Goal: Information Seeking & Learning: Compare options

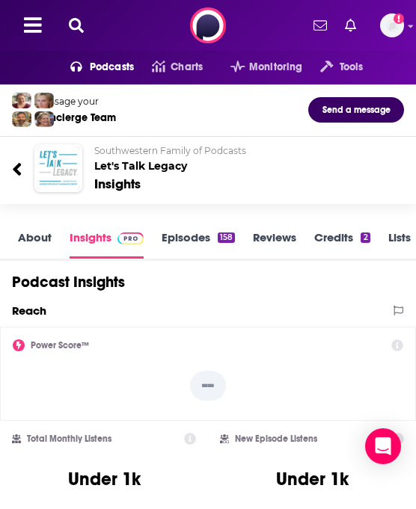
click at [75, 22] on icon at bounding box center [76, 25] width 15 height 15
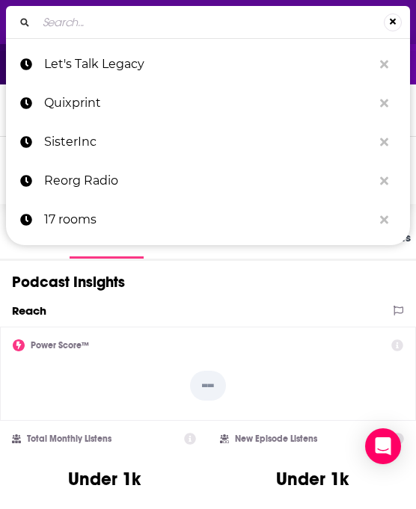
type input "365 Driven"
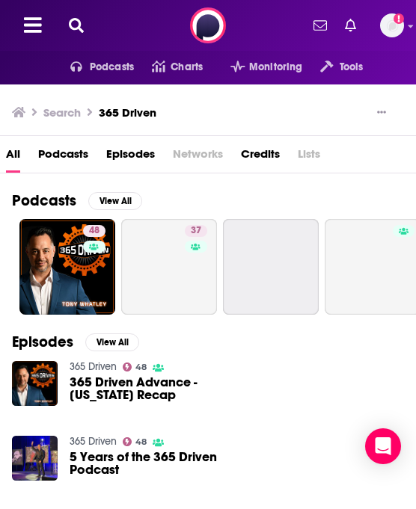
click at [82, 27] on icon at bounding box center [76, 25] width 15 height 15
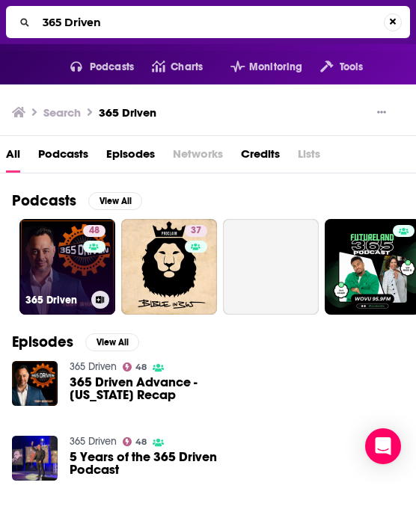
click at [48, 258] on link "48 365 Driven" at bounding box center [67, 267] width 96 height 96
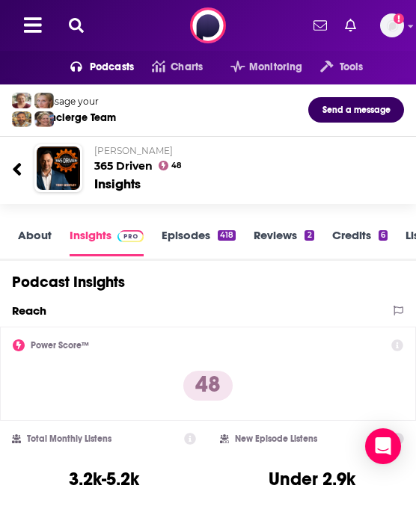
click at [80, 24] on icon at bounding box center [76, 25] width 15 height 15
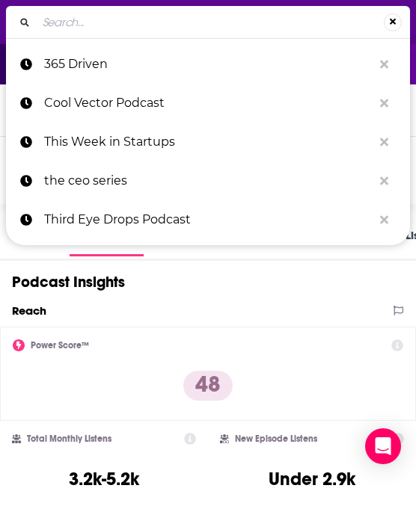
type input "Corporate Competitor Podcast"
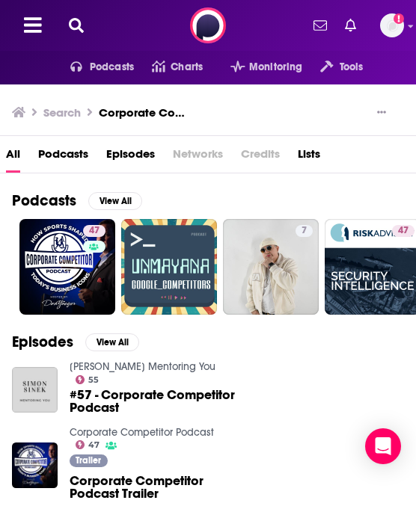
click at [65, 25] on button at bounding box center [76, 25] width 24 height 17
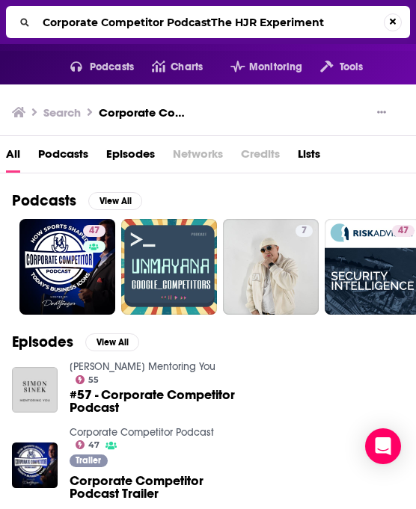
click at [84, 20] on input "Corporate Competitor PodcastThe HJR Experiment" at bounding box center [210, 22] width 347 height 24
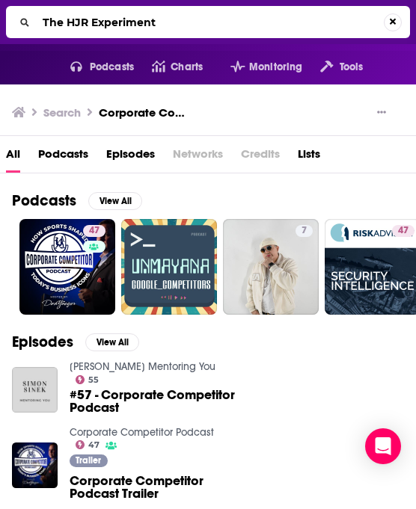
type input "The HJR Experiment"
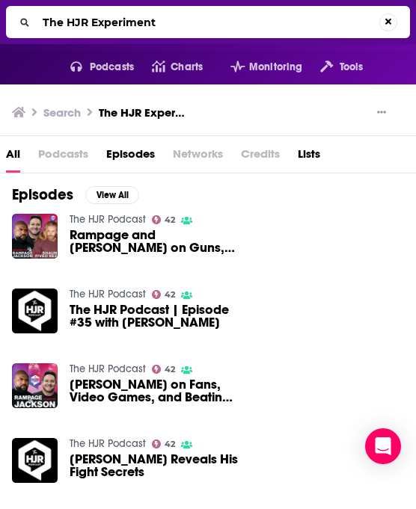
click at [96, 218] on link "The HJR Podcast" at bounding box center [108, 219] width 76 height 13
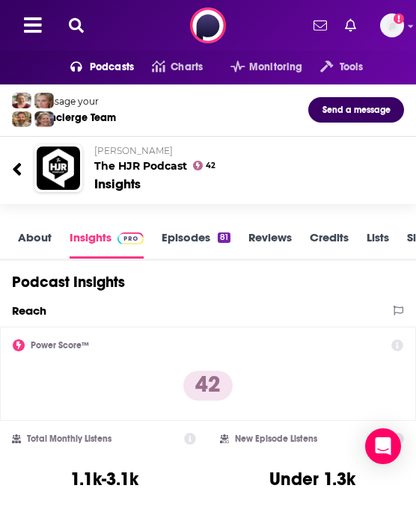
click at [75, 32] on icon at bounding box center [76, 25] width 15 height 15
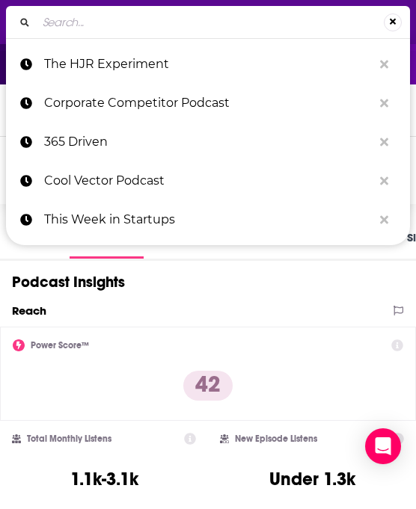
type input "Learnings from Leaders: the P&G Alumni Podcast"
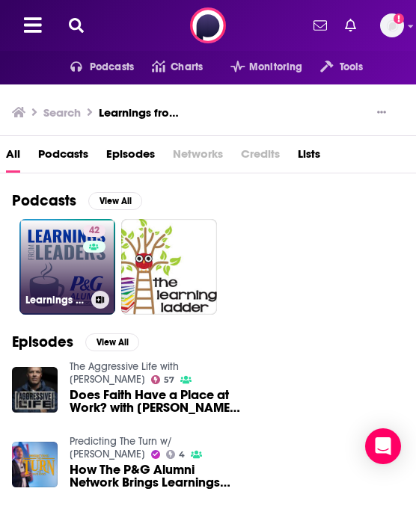
click at [62, 297] on h3 "Learnings from Leaders: the P&G Alumni Podcast" at bounding box center [55, 300] width 60 height 13
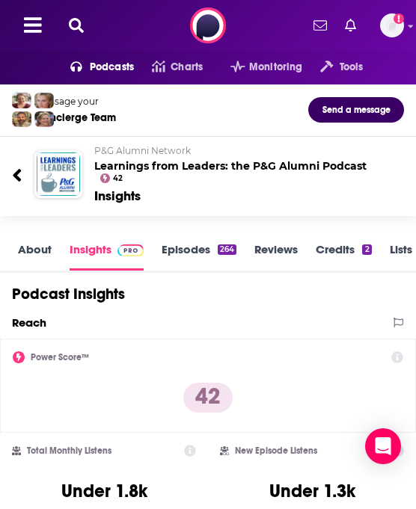
click at [70, 28] on icon at bounding box center [76, 25] width 15 height 15
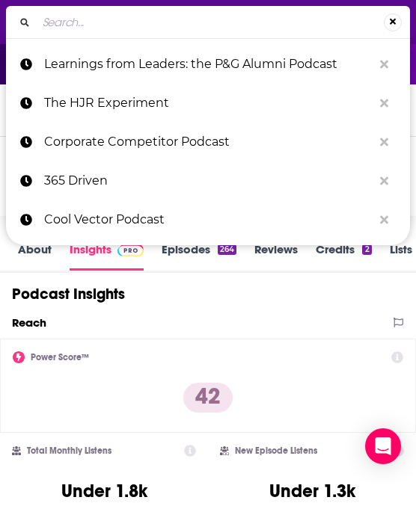
type input "The Selling Show"
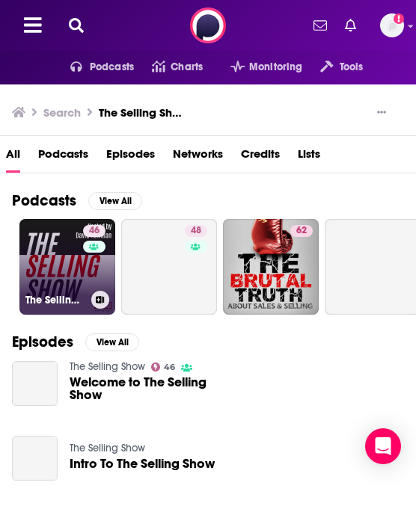
click at [53, 254] on link "46 The Selling Show" at bounding box center [67, 267] width 96 height 96
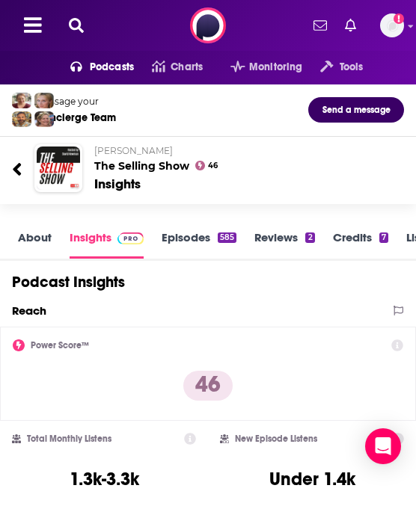
click at [72, 25] on icon at bounding box center [76, 25] width 15 height 15
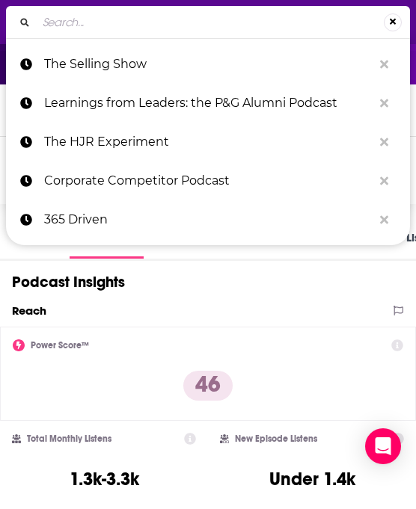
type input "Electric Ladies Podcast"
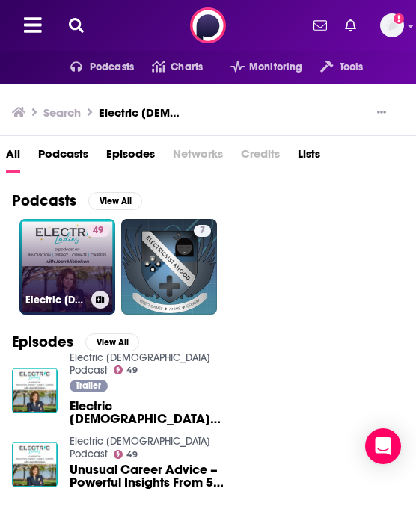
click at [74, 255] on link "49 Electric Ladies Podcast" at bounding box center [67, 267] width 96 height 96
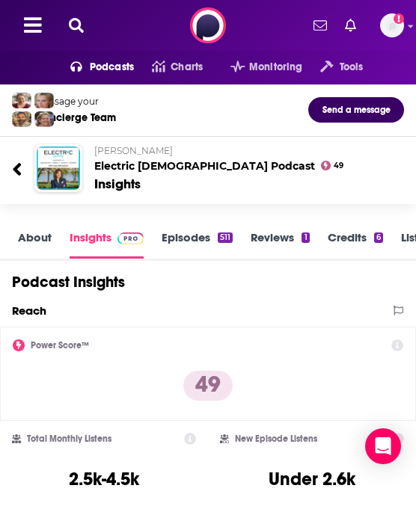
click at [77, 24] on icon at bounding box center [76, 25] width 15 height 15
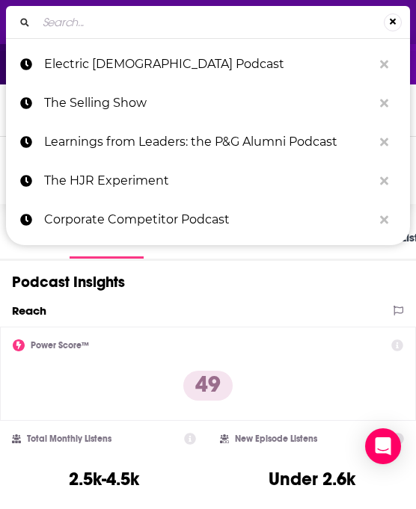
type input "Tina Powell"
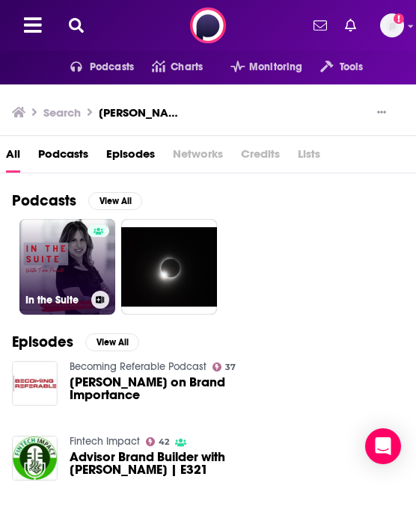
click at [51, 277] on link "In the Suite" at bounding box center [67, 267] width 96 height 96
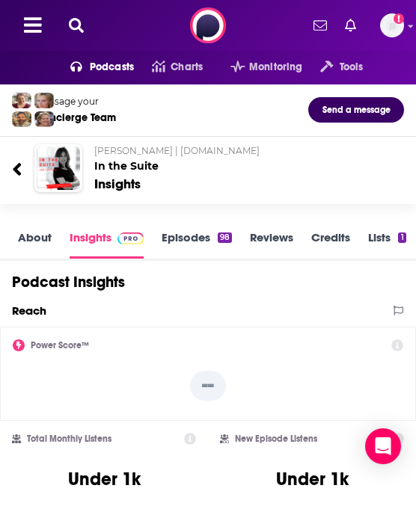
scroll to position [1, 0]
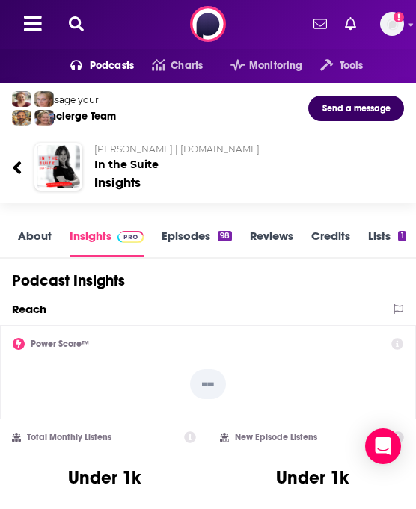
click at [69, 28] on icon at bounding box center [76, 23] width 15 height 15
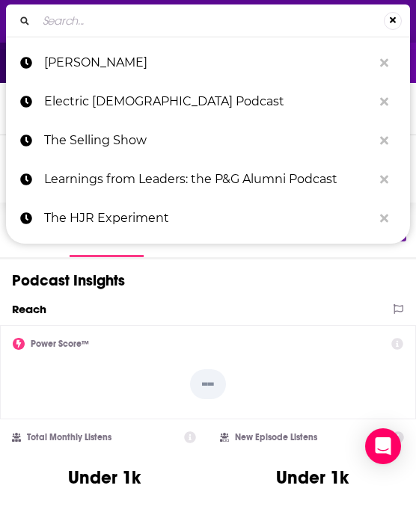
type input "The Die Hard MMA Podcast"
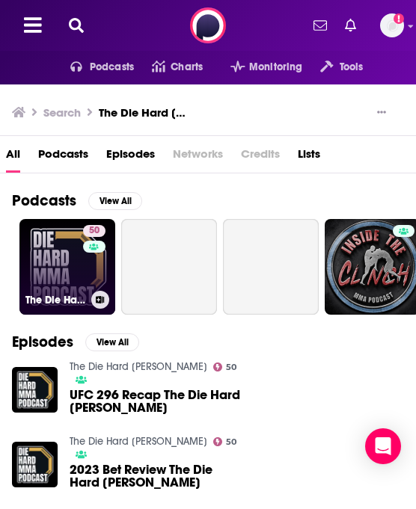
click at [66, 274] on link "50 The Die Hard MMA Podcast" at bounding box center [67, 267] width 96 height 96
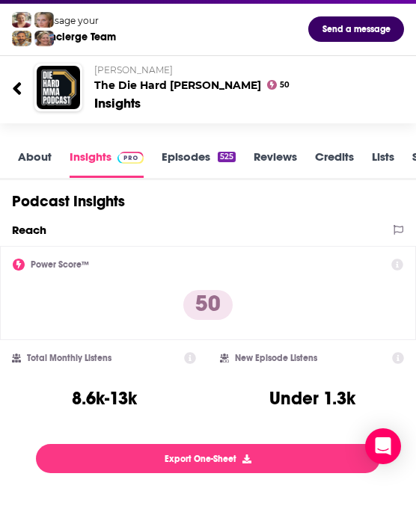
scroll to position [7, 0]
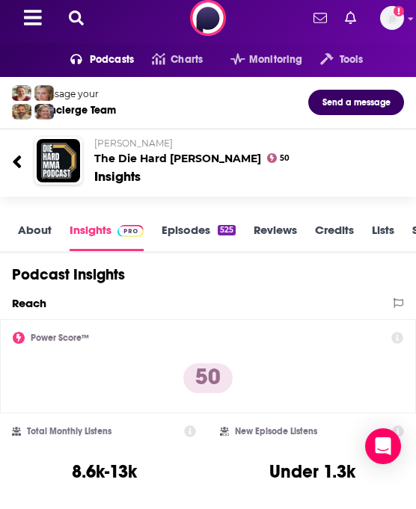
click at [23, 230] on link "About" at bounding box center [35, 237] width 34 height 28
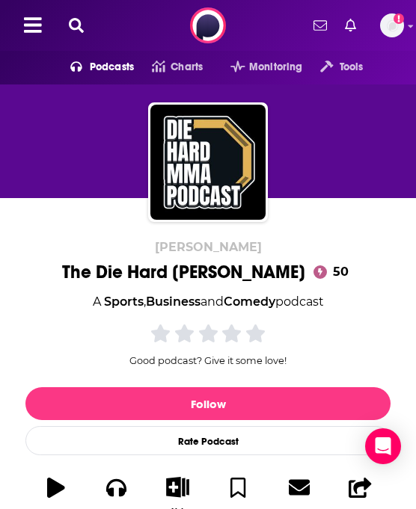
click at [73, 24] on icon at bounding box center [76, 25] width 15 height 15
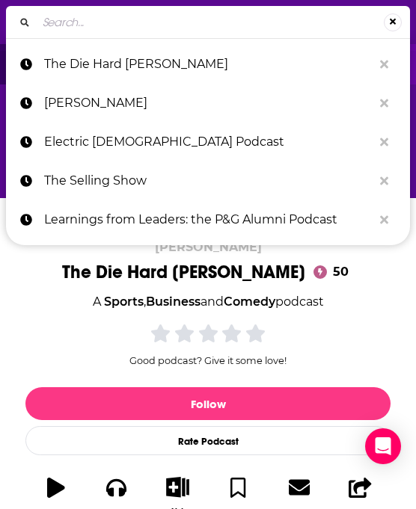
type input "The Tai Lopez Show"
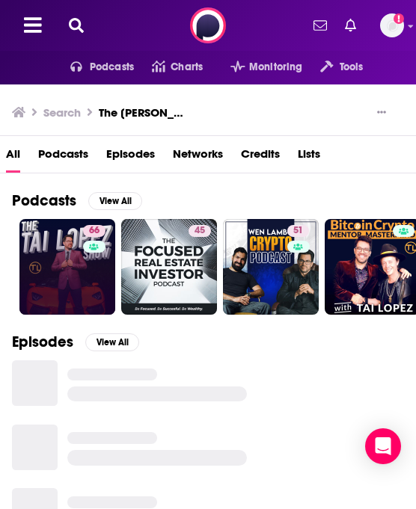
click at [31, 254] on link "66" at bounding box center [67, 267] width 96 height 96
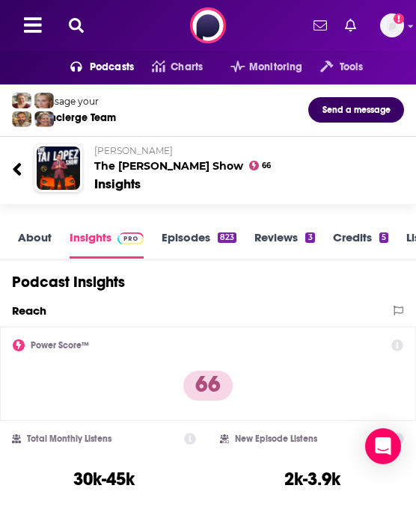
scroll to position [2, 0]
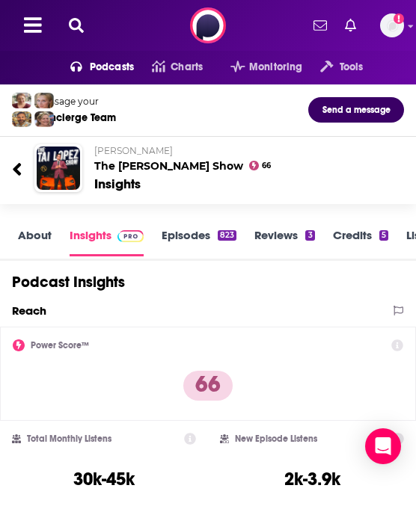
click at [73, 23] on icon at bounding box center [76, 25] width 15 height 15
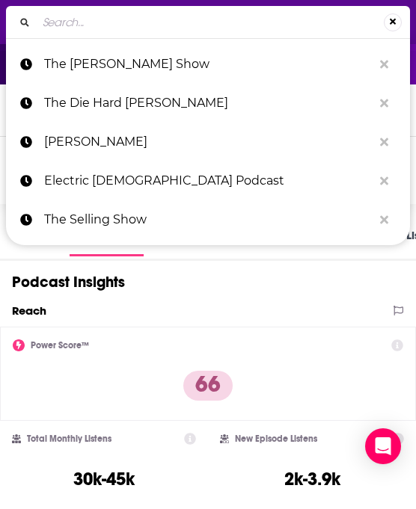
type input "Reimagining the Future: Bridging Generations"
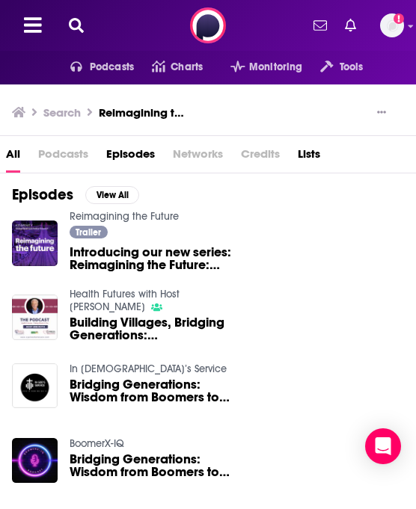
click at [144, 213] on link "Reimagining the Future" at bounding box center [124, 216] width 109 height 13
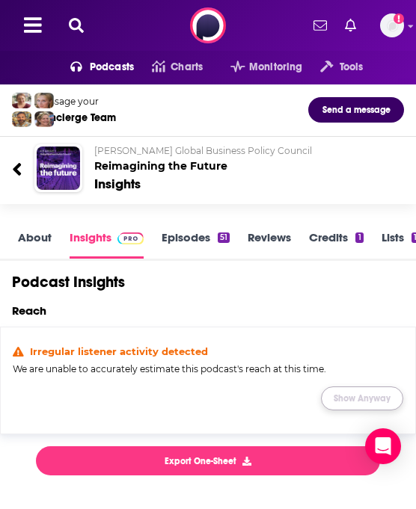
click at [385, 404] on button "Show Anyway" at bounding box center [362, 399] width 82 height 24
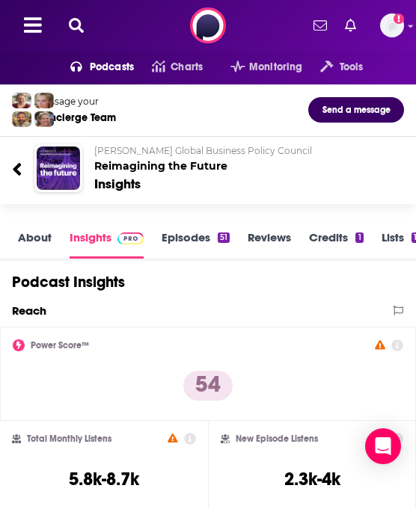
click at [71, 26] on icon at bounding box center [76, 25] width 15 height 15
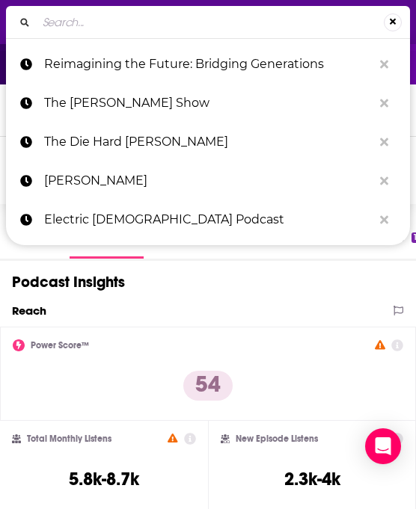
type input "MILMO Show"
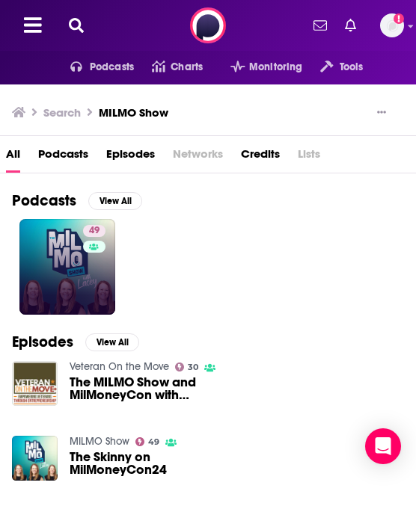
click at [40, 274] on link "49" at bounding box center [67, 267] width 96 height 96
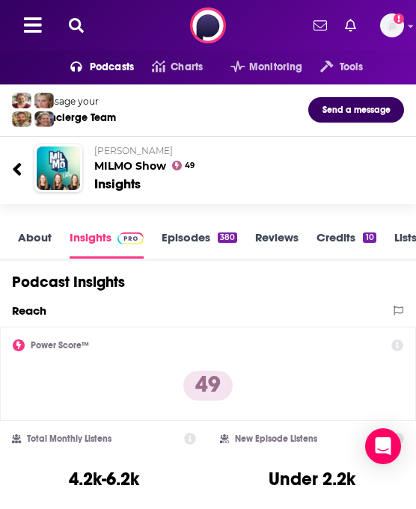
click at [84, 27] on button at bounding box center [76, 25] width 24 height 17
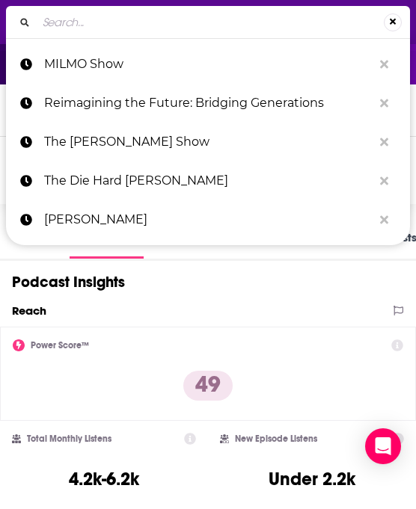
type input "Compliance into the Weeds"
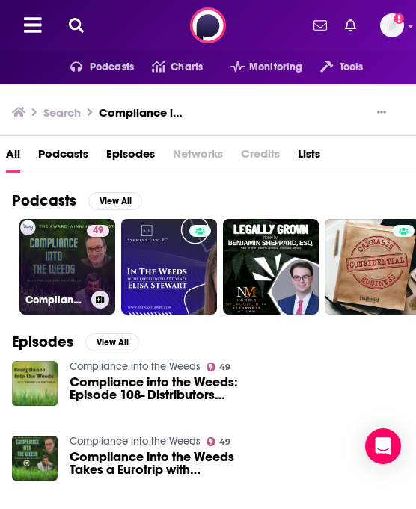
click at [43, 230] on link "49 Compliance into the Weeds" at bounding box center [67, 267] width 96 height 96
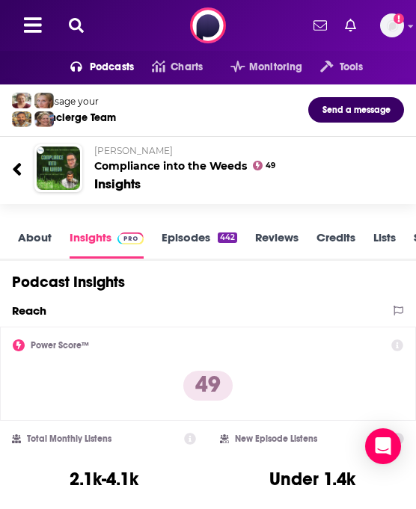
click at [74, 20] on icon at bounding box center [76, 25] width 15 height 15
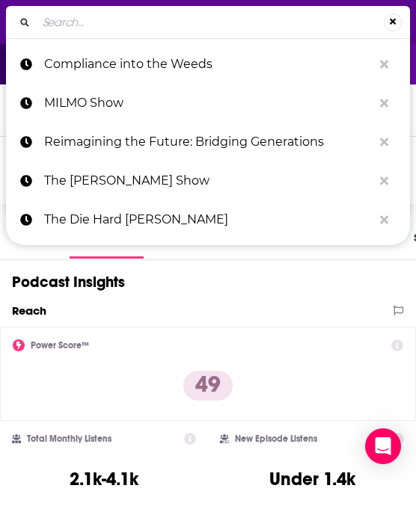
type input "The Human Design Podcast"
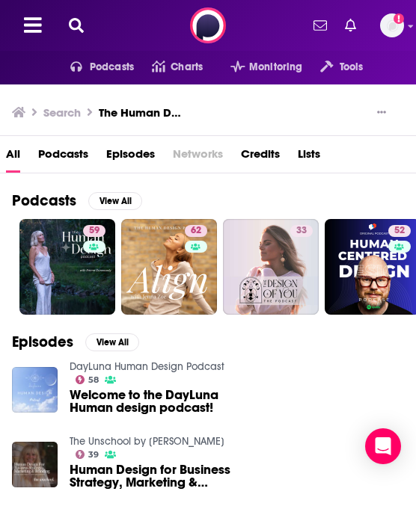
click at [74, 22] on icon at bounding box center [76, 25] width 15 height 15
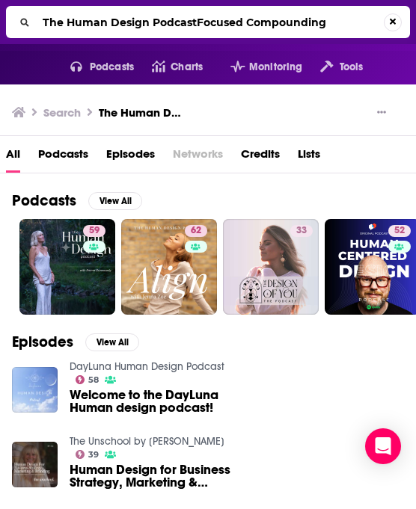
click at [74, 25] on input "The Human Design PodcastFocused Compounding" at bounding box center [210, 22] width 347 height 24
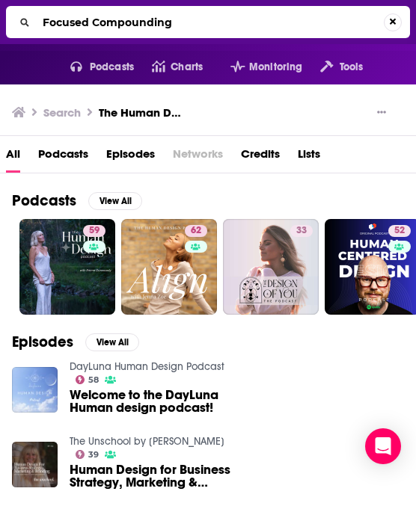
type input "Focused Compounding"
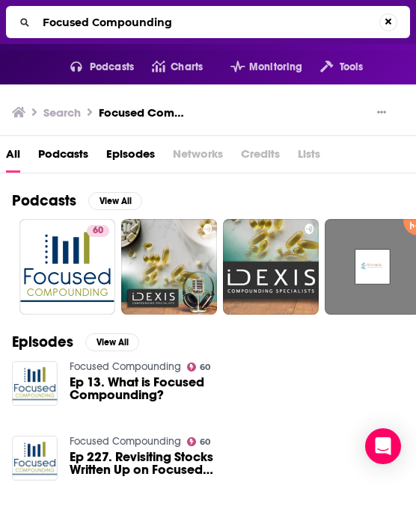
click at [119, 265] on ul "60 34" at bounding box center [422, 267] width 807 height 96
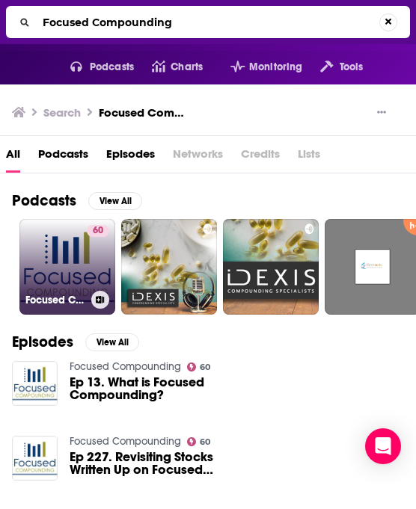
click at [79, 261] on link "60 Focused Compounding" at bounding box center [67, 267] width 96 height 96
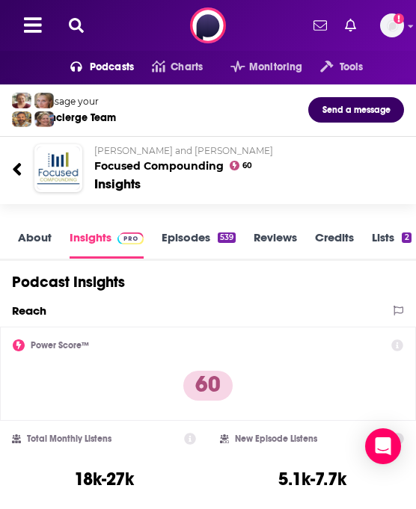
click at [73, 24] on icon at bounding box center [76, 25] width 15 height 15
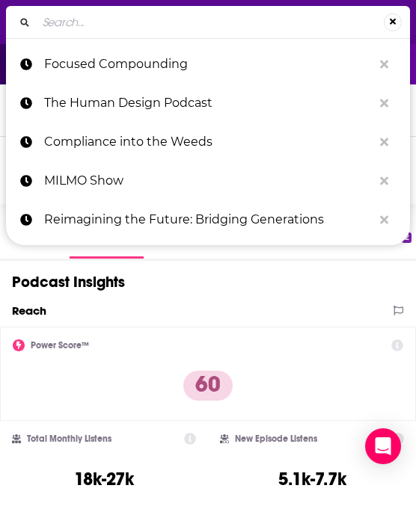
type input "Thrive LOUD"
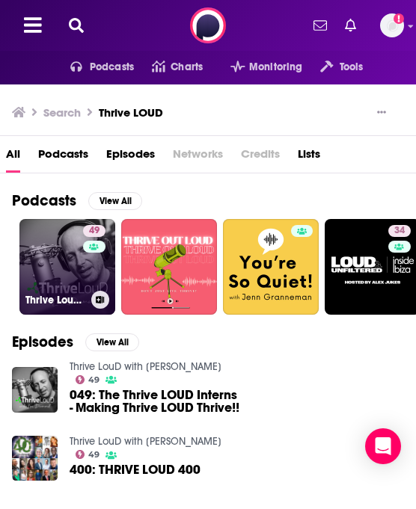
click at [65, 244] on link "49 Thrive LouD with Lou Diamond" at bounding box center [67, 267] width 96 height 96
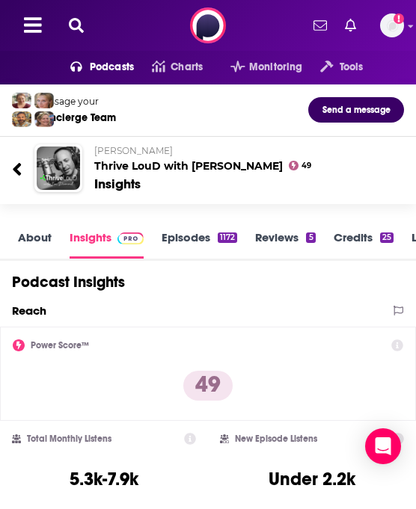
click at [76, 22] on icon at bounding box center [76, 25] width 15 height 15
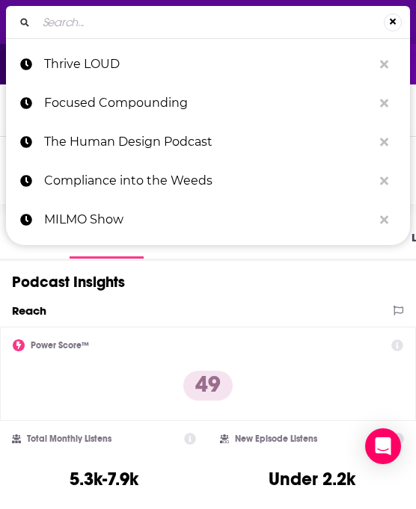
type input "DriveThruHR"
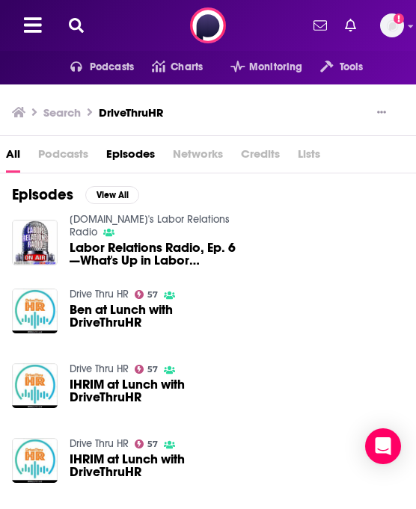
click at [114, 294] on link "Drive Thru HR" at bounding box center [99, 294] width 59 height 13
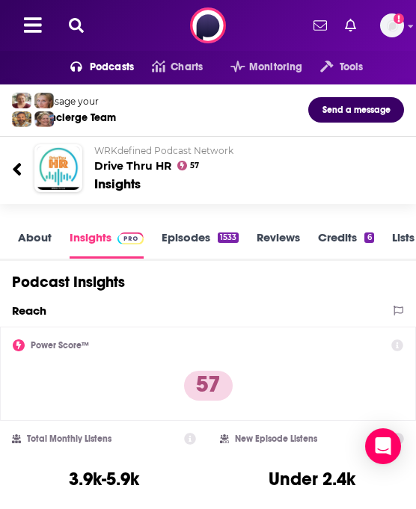
click at [76, 25] on icon at bounding box center [76, 25] width 15 height 15
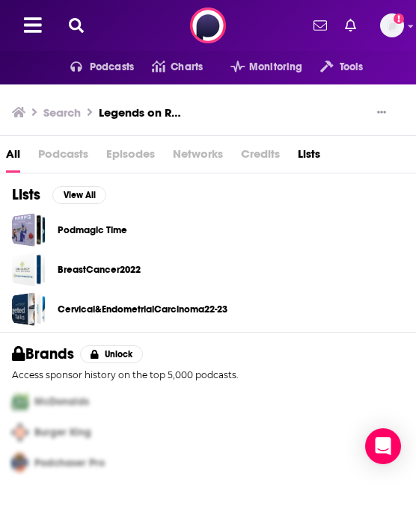
click at [78, 23] on icon at bounding box center [76, 25] width 15 height 15
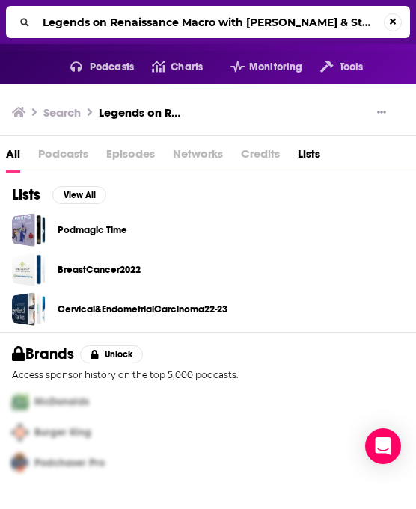
scroll to position [0, 13]
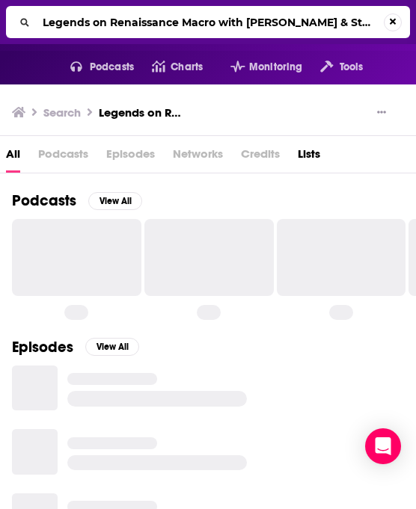
click at [78, 23] on input "Legends on Renaissance Macro with Jeff DeGraffSlow & Steady" at bounding box center [210, 22] width 347 height 24
paste input "Search..."
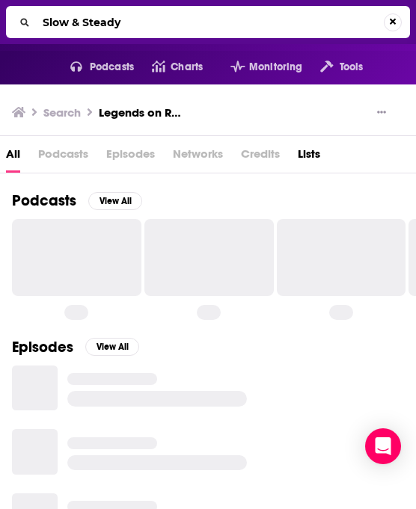
type input "Slow & Steady"
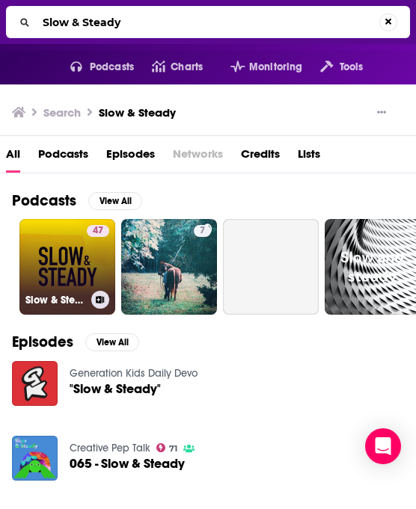
click at [89, 270] on div "47" at bounding box center [98, 258] width 22 height 66
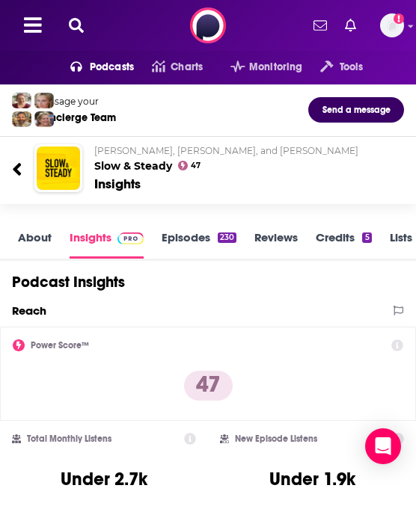
click at [71, 27] on icon at bounding box center [76, 25] width 15 height 15
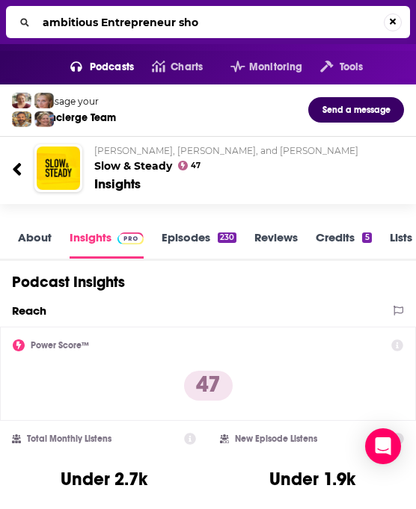
type input "ambitious Entrepreneur show"
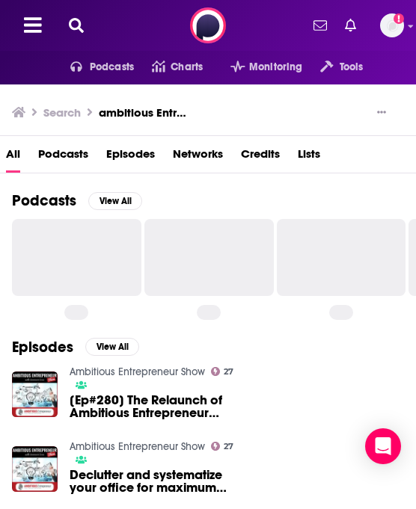
click at [108, 368] on link "Ambitious Entrepreneur Show" at bounding box center [137, 372] width 135 height 13
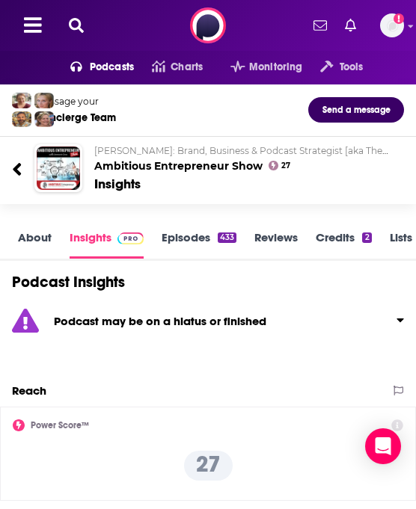
click at [75, 14] on div at bounding box center [59, 25] width 94 height 22
click at [75, 24] on icon at bounding box center [76, 25] width 15 height 15
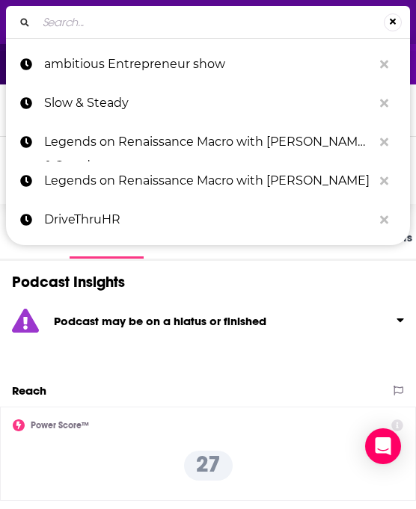
type input "Ray Edwards Show"
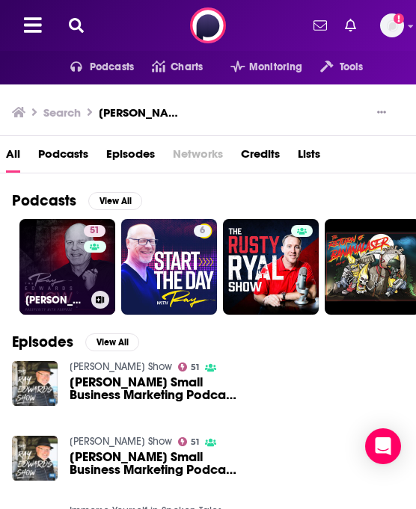
click at [60, 256] on link "51 Ray Edwards Show" at bounding box center [67, 267] width 96 height 96
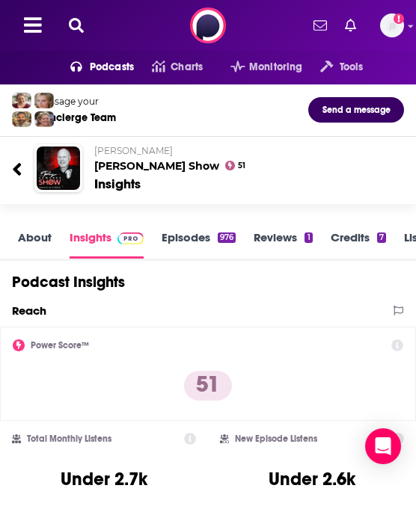
click at [74, 28] on icon at bounding box center [76, 25] width 15 height 15
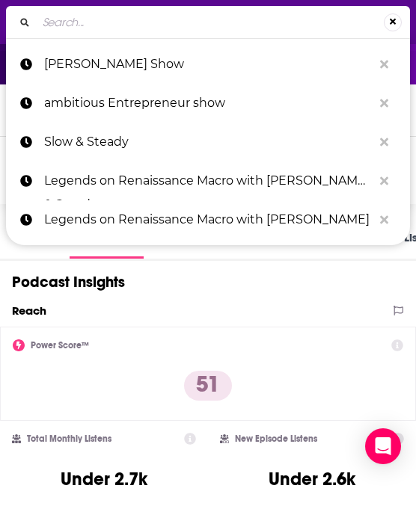
type input "LSEG Sustainable Growth"
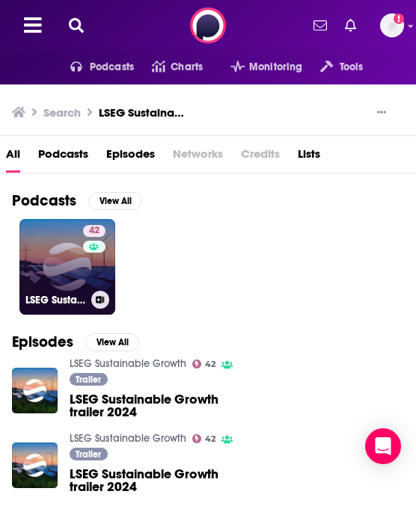
click at [62, 295] on h3 "LSEG Sustainable Growth" at bounding box center [55, 300] width 60 height 13
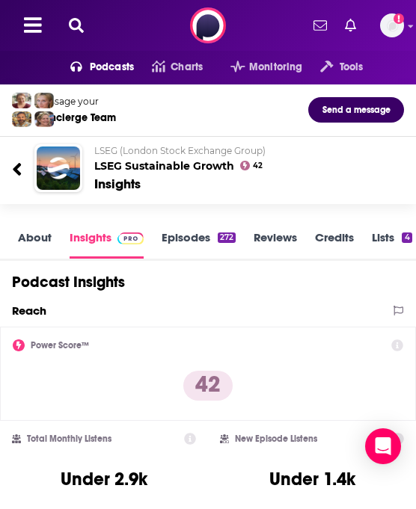
click at [76, 28] on icon at bounding box center [76, 25] width 15 height 15
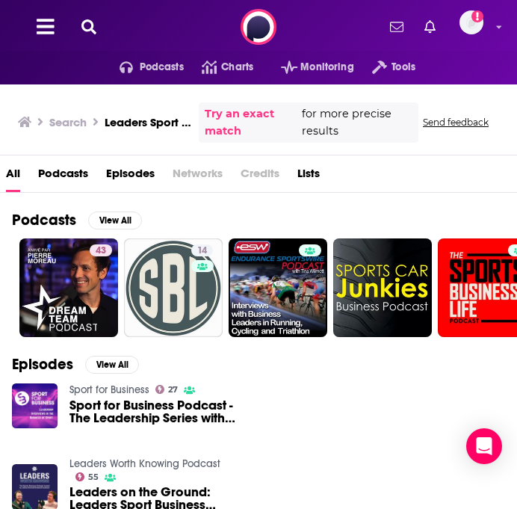
click at [88, 29] on icon at bounding box center [88, 26] width 15 height 15
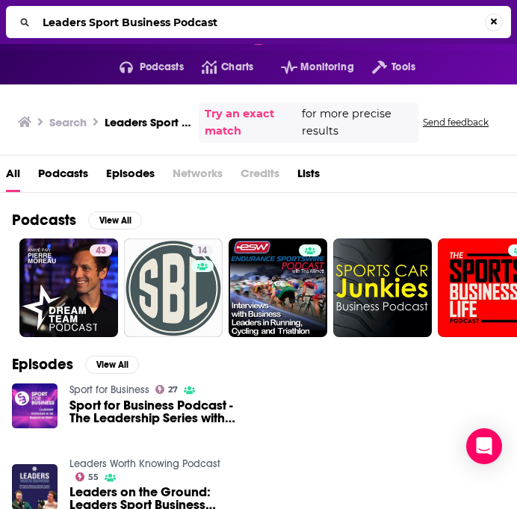
click at [88, 29] on input "Leaders Sport Business Podcast" at bounding box center [261, 22] width 449 height 24
type input "The Science of where"
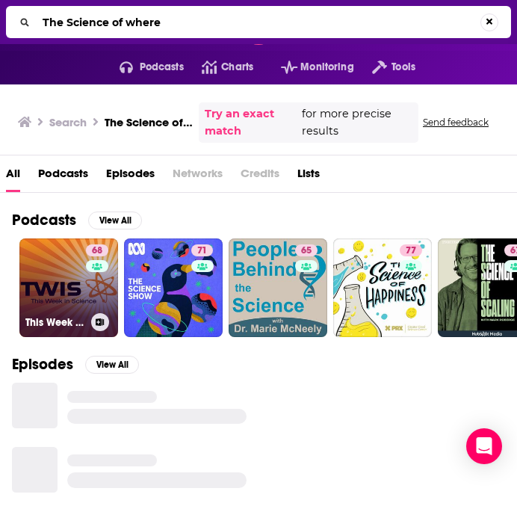
click at [52, 262] on link "68 This Week in Science – The Kickass Science Podcast" at bounding box center [68, 287] width 99 height 99
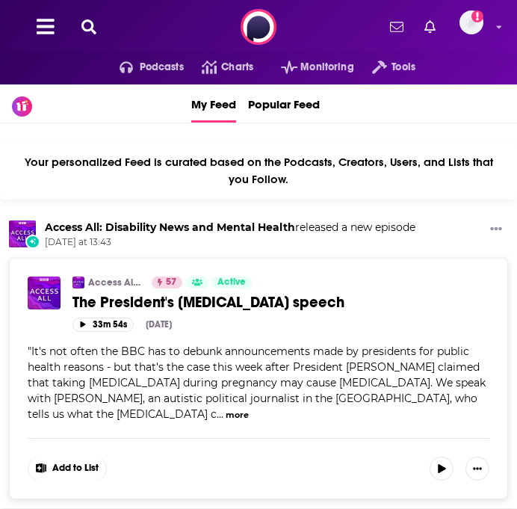
click at [90, 26] on icon at bounding box center [88, 26] width 15 height 15
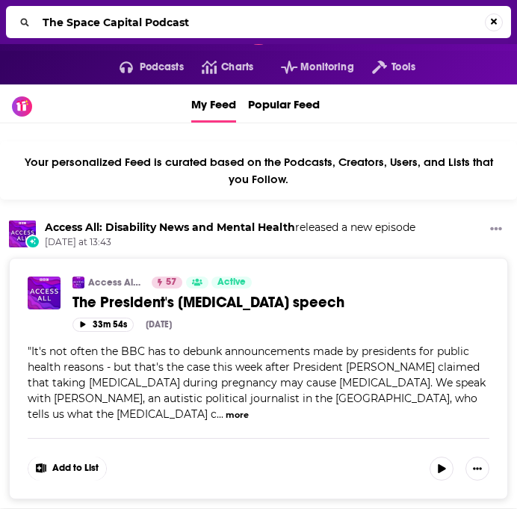
type input "The Space Capital Podcast"
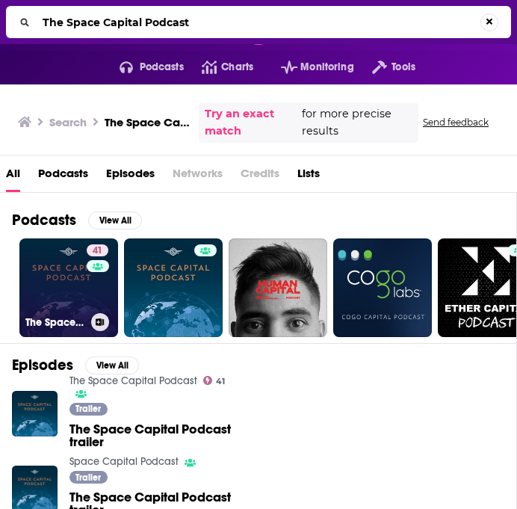
click at [73, 288] on link "41 The Space Capital Podcast" at bounding box center [68, 287] width 99 height 99
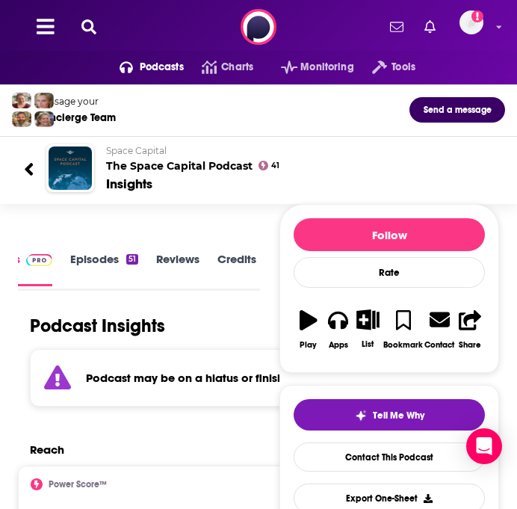
click at [93, 31] on icon at bounding box center [88, 26] width 15 height 15
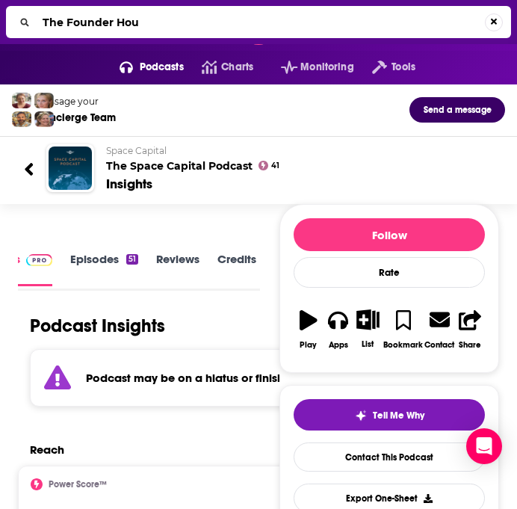
type input "The Founder Hour"
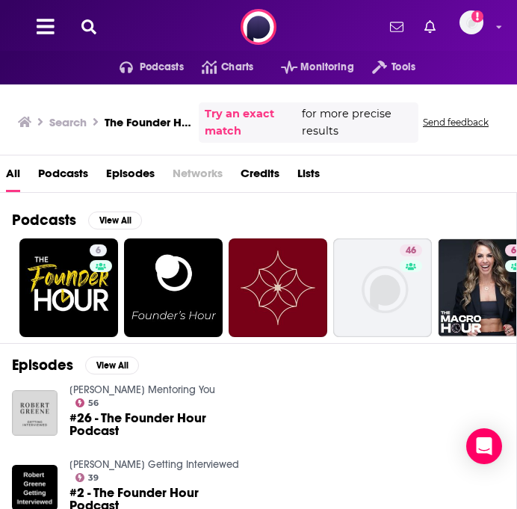
click at [87, 26] on icon at bounding box center [88, 26] width 15 height 15
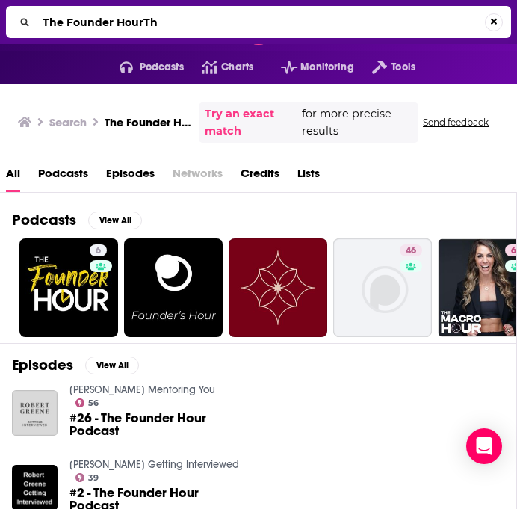
drag, startPoint x: 71, startPoint y: 22, endPoint x: 283, endPoint y: 28, distance: 212.4
click at [283, 28] on input "The Founder HourTh" at bounding box center [261, 22] width 449 height 24
type input "The Forum on workplace Inclusion"
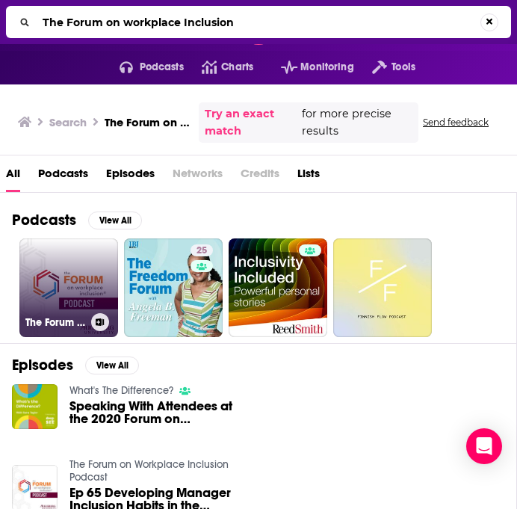
click at [93, 264] on link "The Forum on Workplace Inclusion Podcast" at bounding box center [68, 287] width 99 height 99
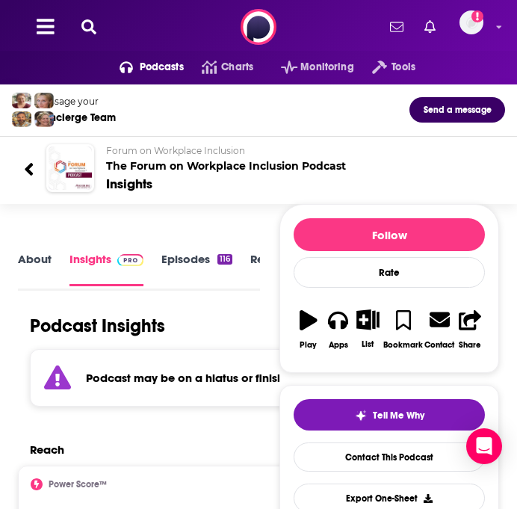
click at [88, 23] on icon at bounding box center [88, 26] width 15 height 15
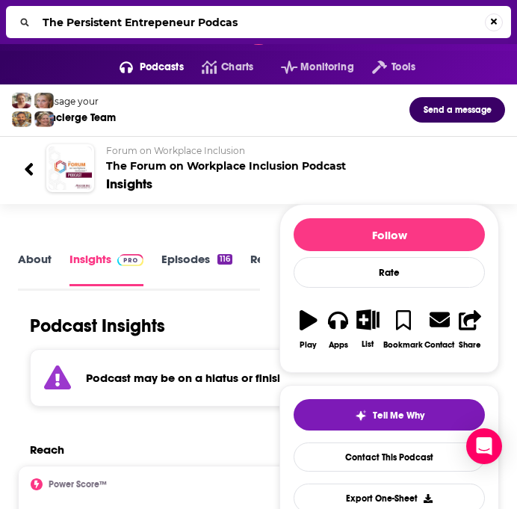
type input "The Persistent Entrepeneur Podcast"
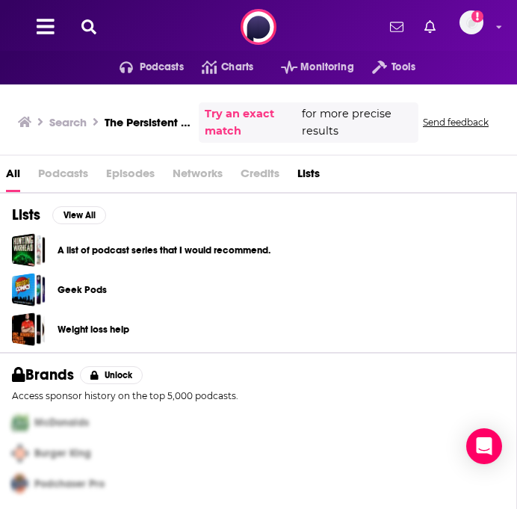
click at [84, 28] on icon at bounding box center [88, 26] width 15 height 15
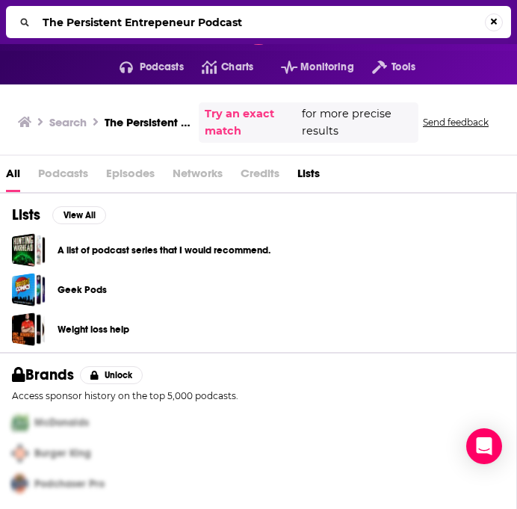
click at [147, 29] on input "The Persistent Entrepeneur Podcast" at bounding box center [261, 22] width 449 height 24
click at [160, 25] on input "The Persistent Entrepeneur Podcast" at bounding box center [261, 22] width 449 height 24
click at [295, 25] on input "The Persistent Entrepreneur Podcast" at bounding box center [261, 22] width 449 height 24
type input "The Persistent Entrepreneur Podcast"
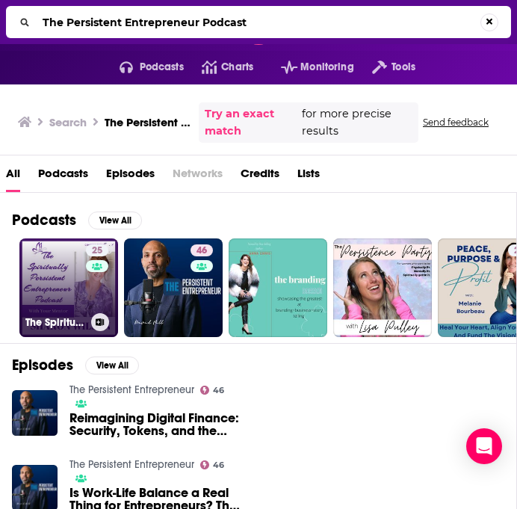
click at [90, 292] on div "25" at bounding box center [99, 278] width 26 height 69
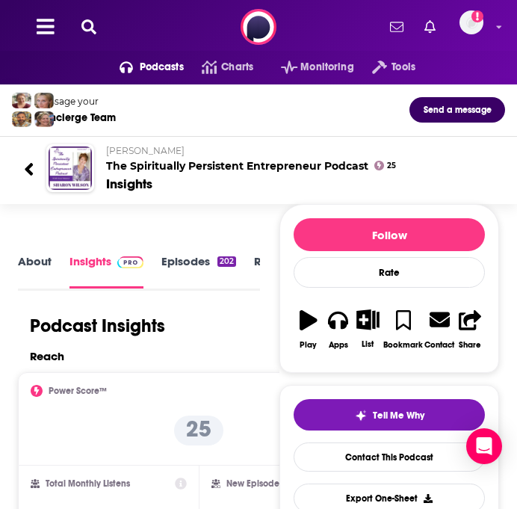
click at [83, 28] on icon at bounding box center [88, 26] width 15 height 15
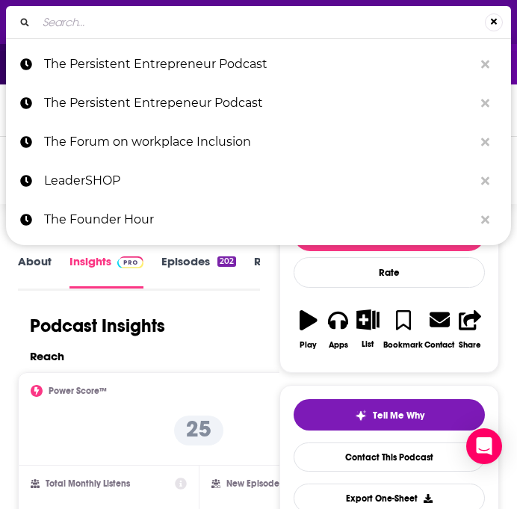
type input "Strictly Business"
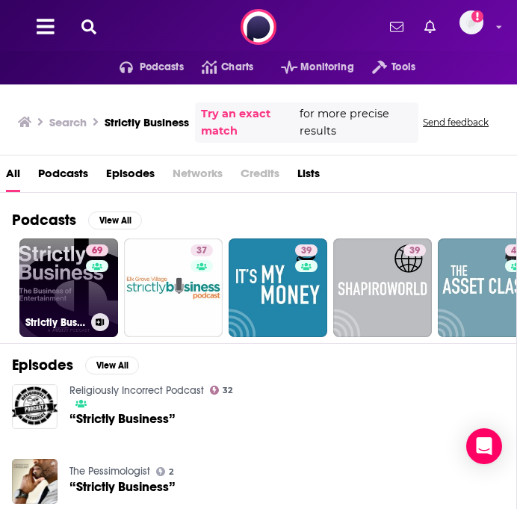
click at [87, 274] on div "69" at bounding box center [99, 278] width 26 height 69
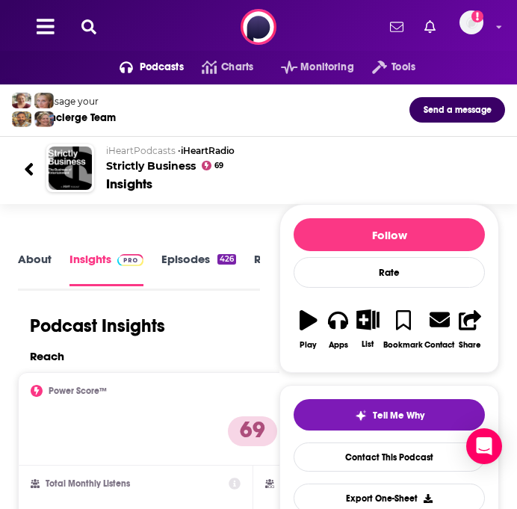
click at [82, 23] on icon at bounding box center [88, 26] width 15 height 15
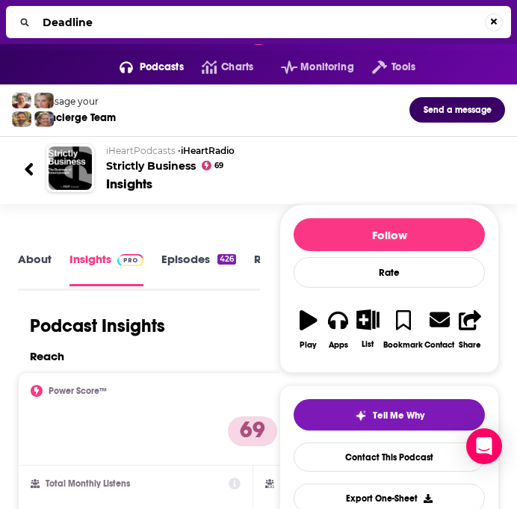
type input "Deadline"
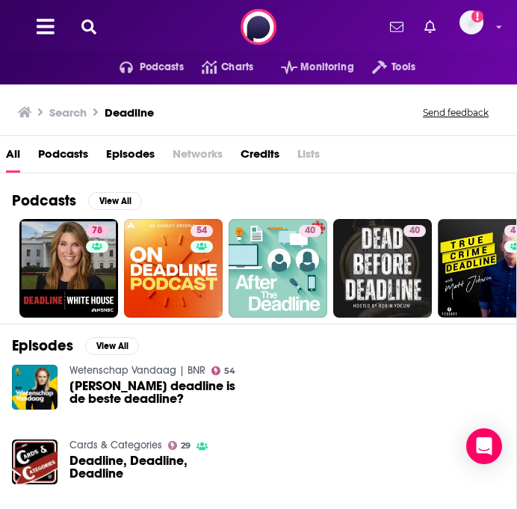
click at [126, 28] on div "Podcasts Charts Monitoring Tools For Business For Podcasters More Add a profile…" at bounding box center [258, 27] width 517 height 54
click at [80, 28] on button at bounding box center [89, 27] width 24 height 17
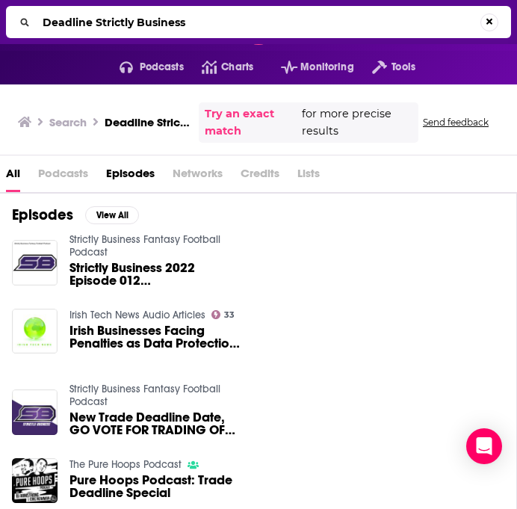
click at [185, 21] on input "Deadline Strictly Business" at bounding box center [259, 22] width 444 height 24
click at [185, 21] on input "Deadline Strictly Business" at bounding box center [261, 22] width 449 height 24
paste input "The Pete the Planner® Show"
type input "The Pete the Planner® Show"
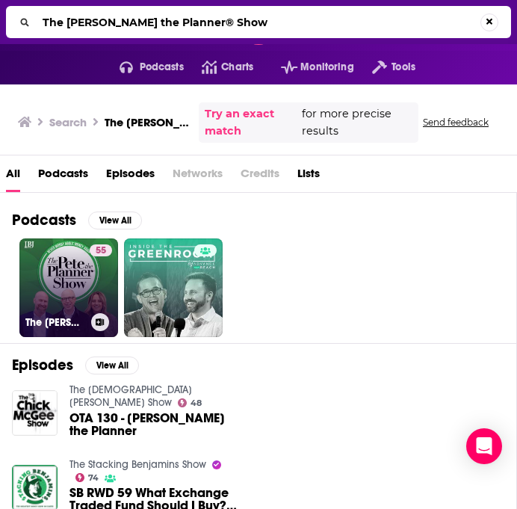
click at [77, 290] on link "55 The Pete the Planner® Show" at bounding box center [68, 287] width 99 height 99
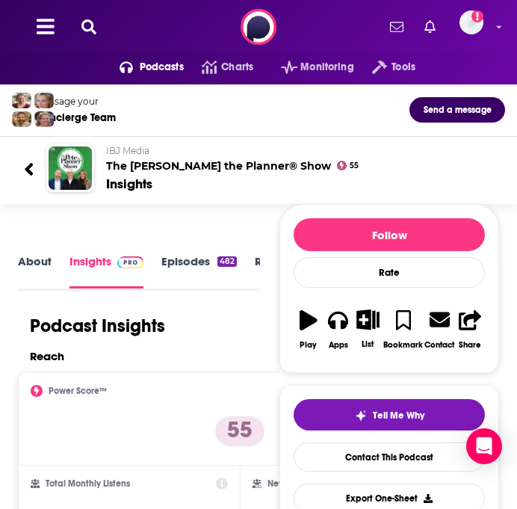
click at [81, 36] on div "Podcasts Charts Monitoring Tools For Business For Podcasters More Add a profile…" at bounding box center [258, 27] width 517 height 54
click at [82, 30] on icon at bounding box center [88, 26] width 15 height 15
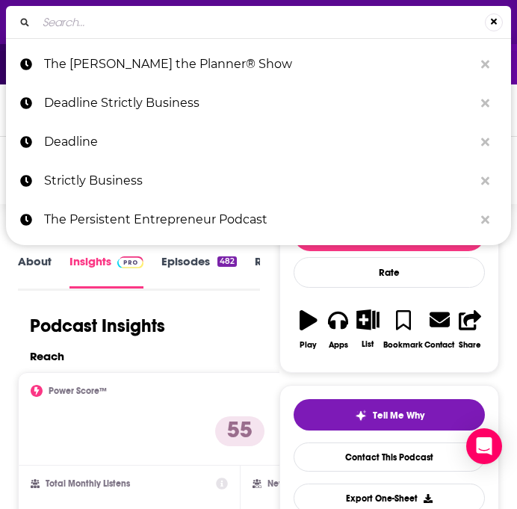
type input "Win the Day with James Whittaker"
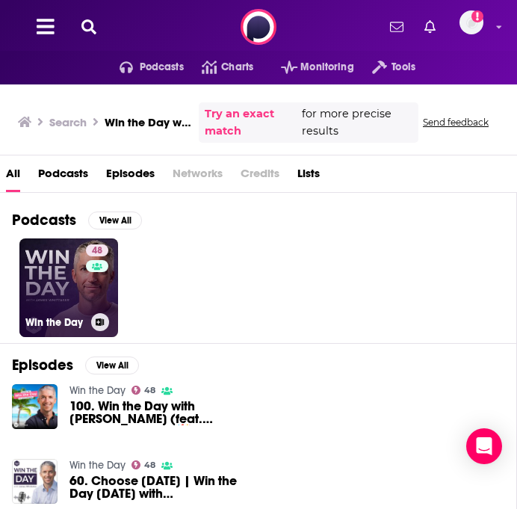
click at [73, 315] on div "Win the Day" at bounding box center [68, 322] width 87 height 18
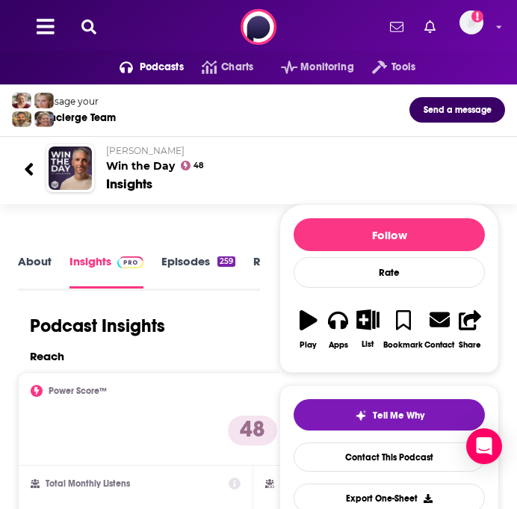
click at [77, 28] on button at bounding box center [89, 27] width 24 height 17
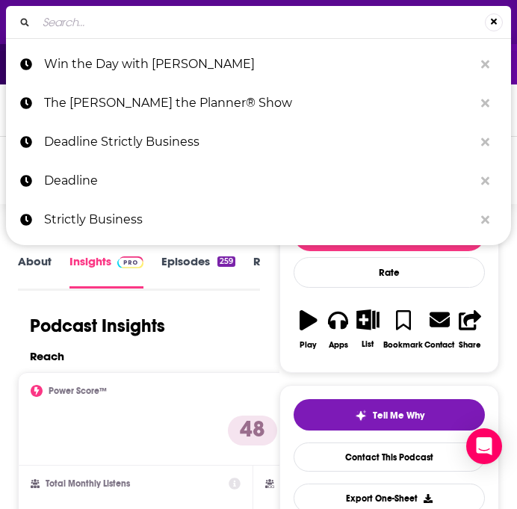
click at [91, 28] on input "Search..." at bounding box center [261, 22] width 449 height 24
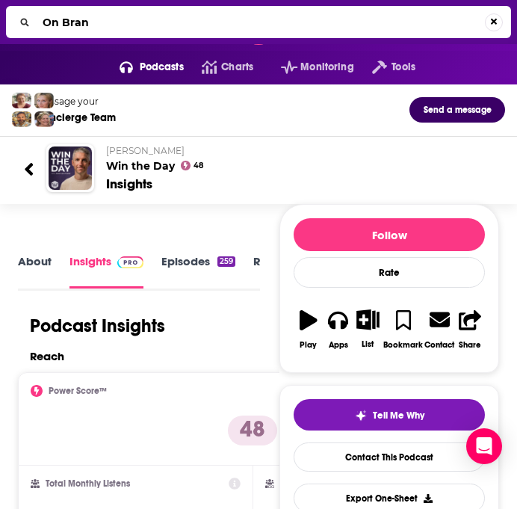
type input "On Brand"
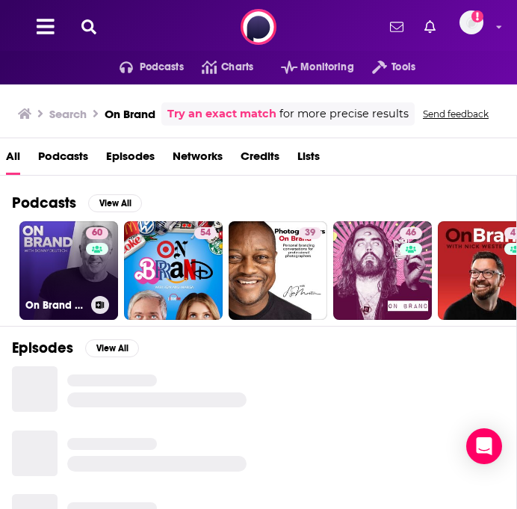
click at [49, 238] on link "60 On Brand with Donny Deutsch" at bounding box center [68, 270] width 99 height 99
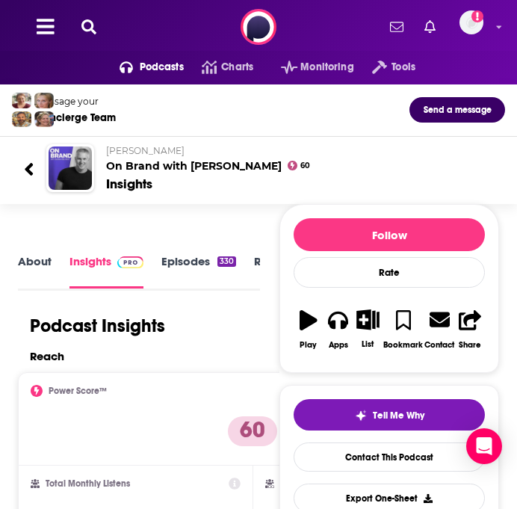
click at [93, 22] on icon at bounding box center [88, 26] width 15 height 15
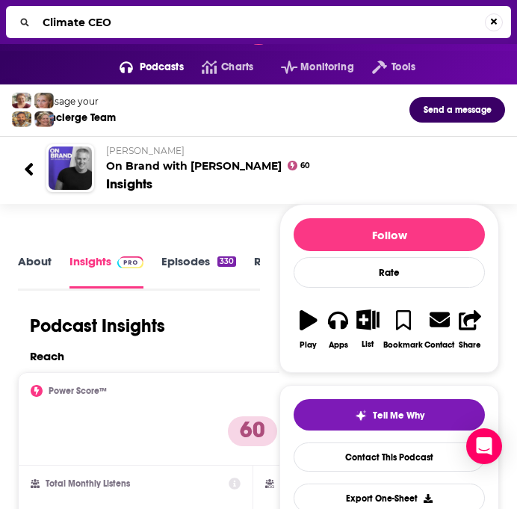
type input "Climate CEOs"
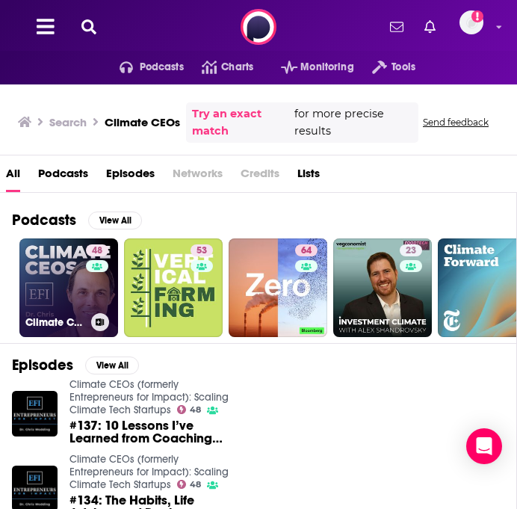
click at [71, 304] on link "48 Climate CEOs (formerly Entrepreneurs for Impact): Scaling Climate Tech Start…" at bounding box center [68, 287] width 99 height 99
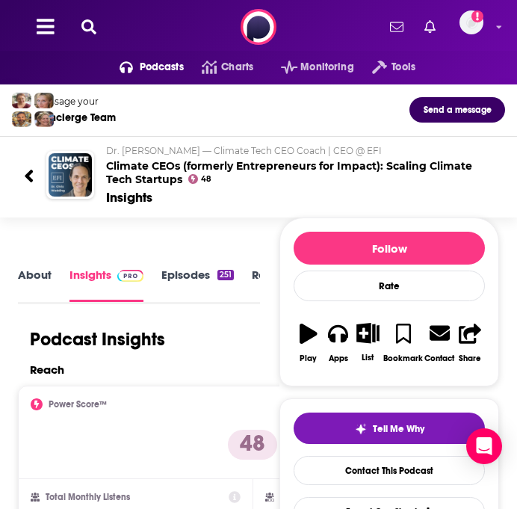
click at [85, 30] on icon at bounding box center [88, 26] width 15 height 15
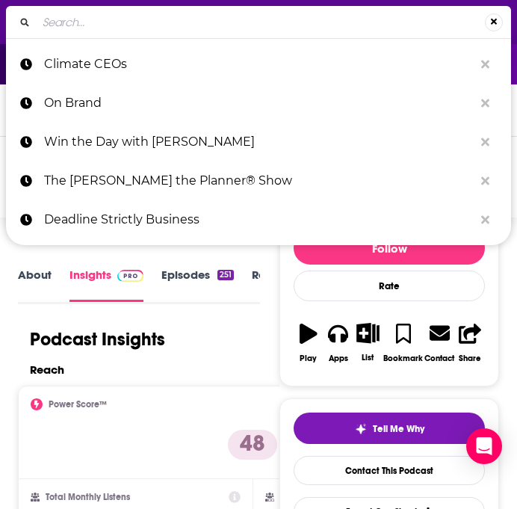
type input "Building Your Business with doTERRA-Empowered Succes‪s"
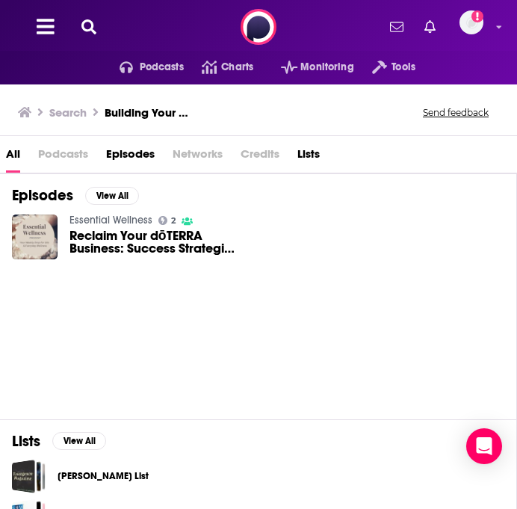
click at [90, 25] on icon at bounding box center [88, 26] width 15 height 15
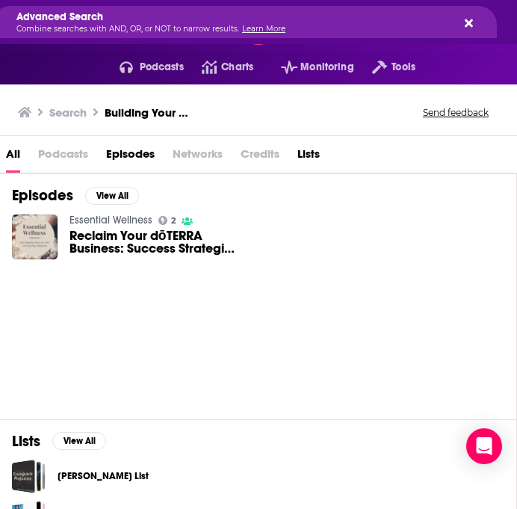
click at [464, 16] on button "Search..." at bounding box center [467, 22] width 12 height 12
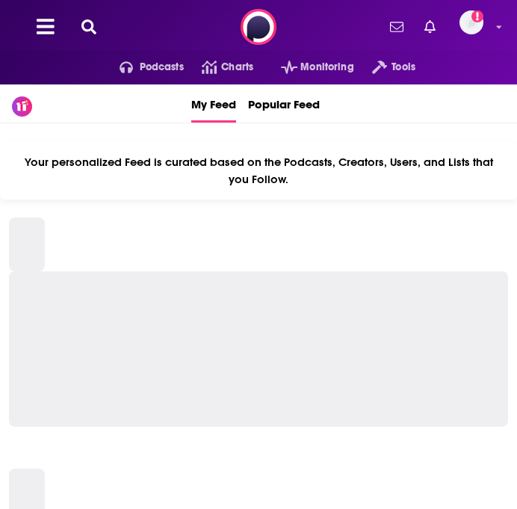
click at [90, 28] on icon at bounding box center [88, 26] width 15 height 15
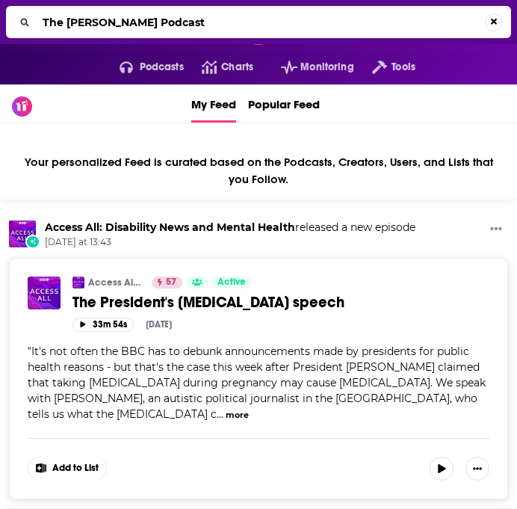
type input "The John Eades Podcast"
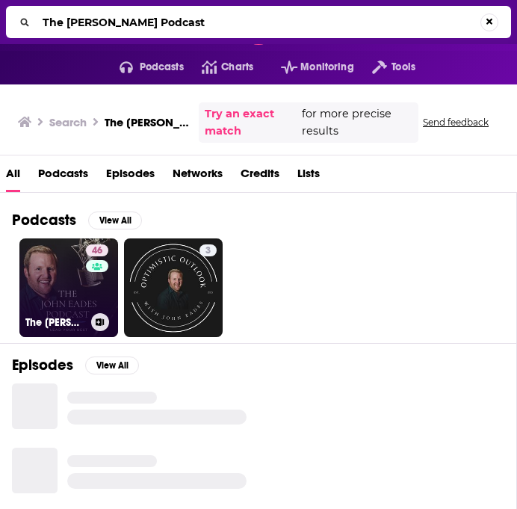
click at [59, 283] on link "46 The John Eades Podcast" at bounding box center [68, 287] width 99 height 99
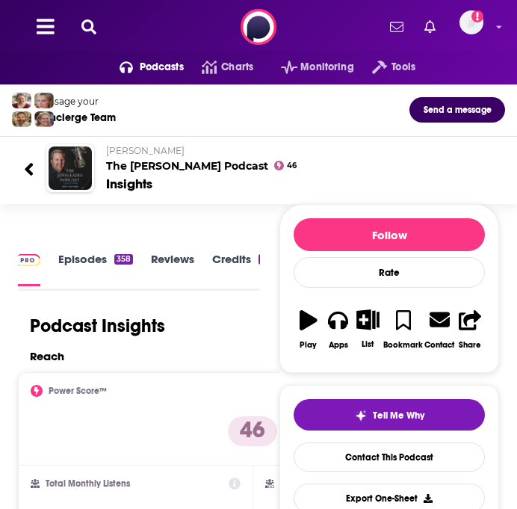
click at [80, 22] on button at bounding box center [89, 27] width 24 height 17
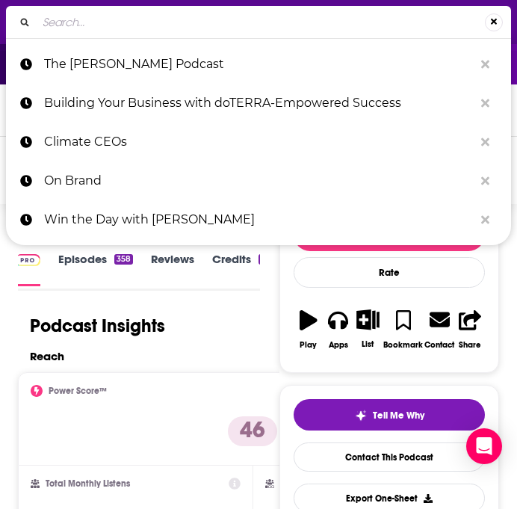
type input "Blanchard LeaderChat"
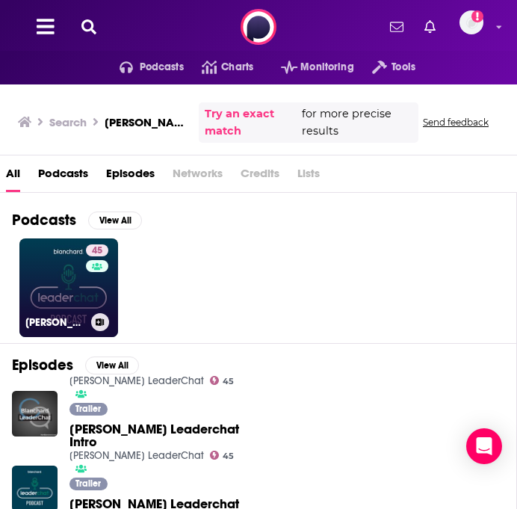
click at [58, 285] on link "45 Blanchard LeaderChat" at bounding box center [68, 287] width 99 height 99
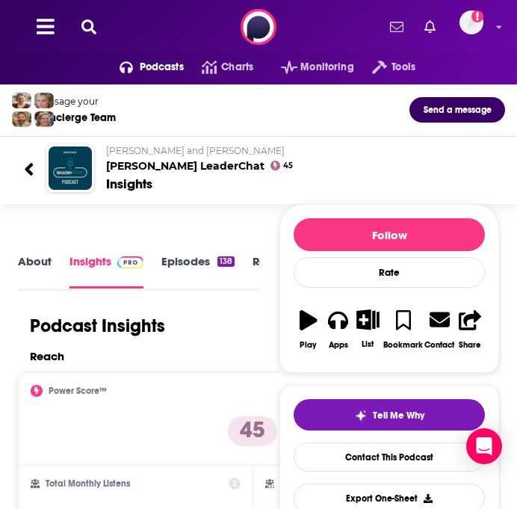
click at [91, 29] on icon at bounding box center [88, 26] width 15 height 15
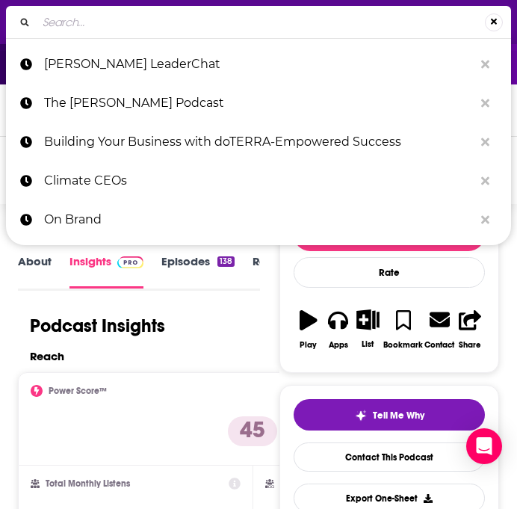
type input "unSILOed with Greg LaBlanc"
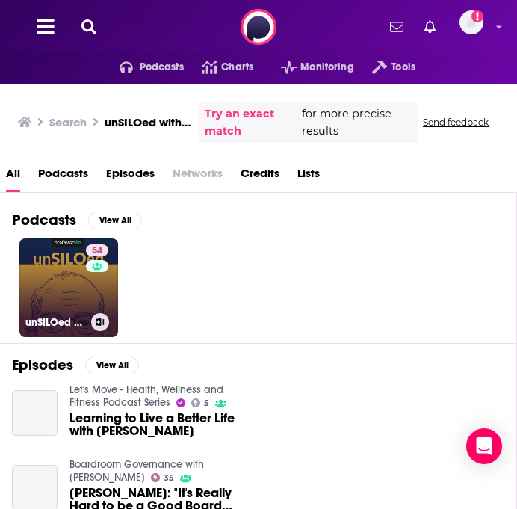
click at [45, 262] on link "54 unSILOed with Greg LaBlanc" at bounding box center [68, 287] width 99 height 99
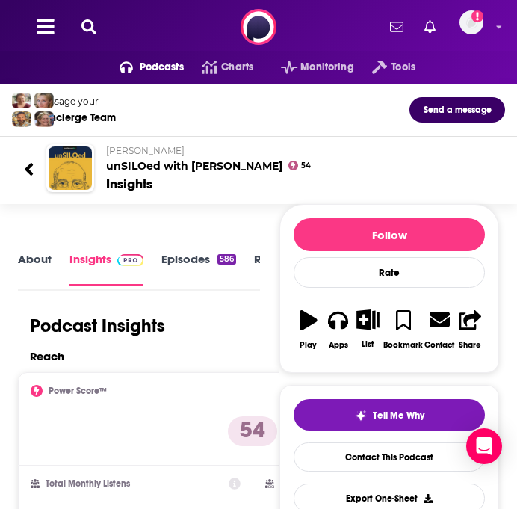
click at [92, 30] on icon at bounding box center [88, 26] width 15 height 15
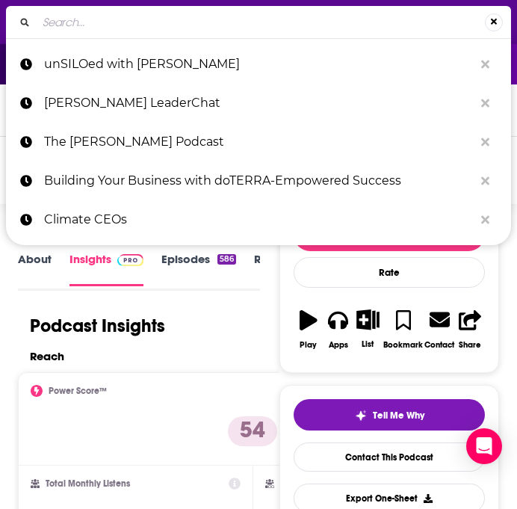
type input "Mailin’ It!"
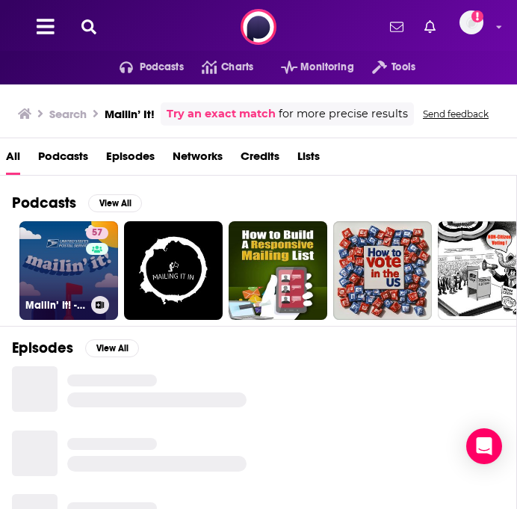
click at [56, 265] on link "57 Mailin’ It! - The Official USPS Podcast" at bounding box center [68, 270] width 99 height 99
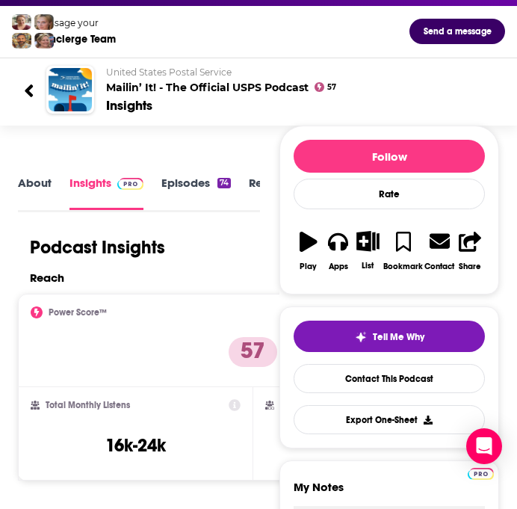
scroll to position [35, 0]
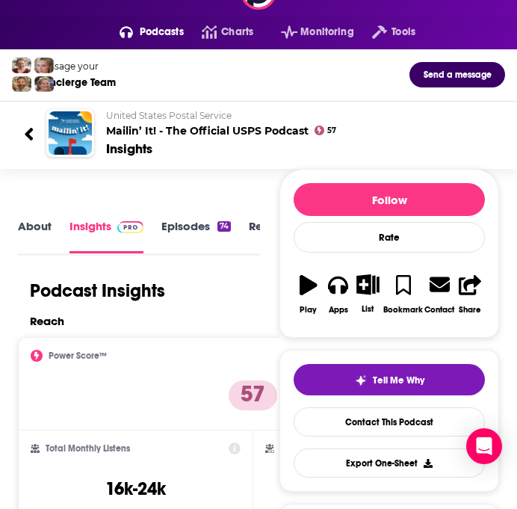
click at [25, 224] on link "About" at bounding box center [35, 236] width 34 height 34
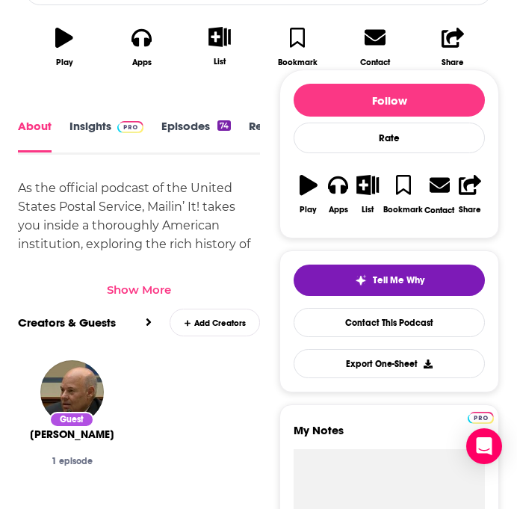
scroll to position [588, 0]
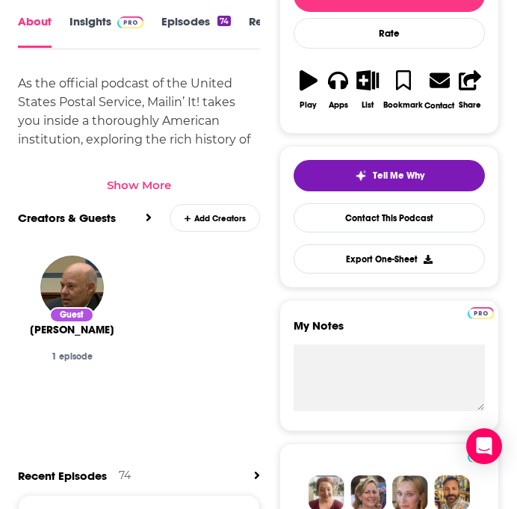
click at [135, 178] on div "Show More" at bounding box center [139, 185] width 64 height 14
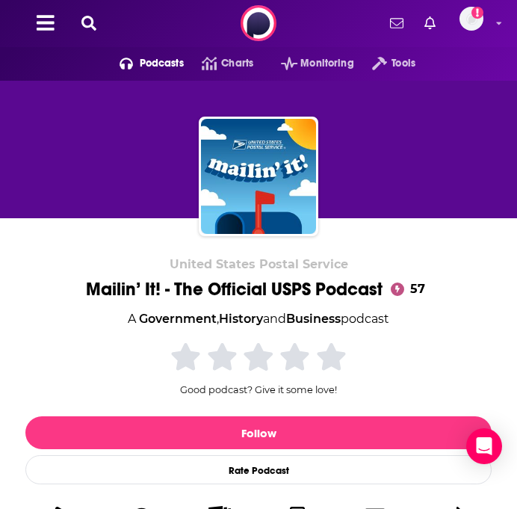
scroll to position [0, 0]
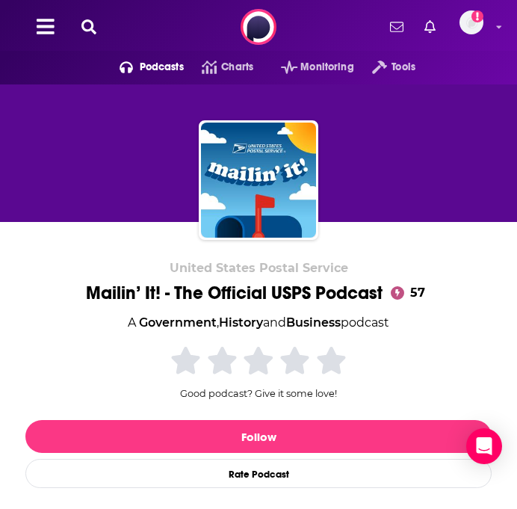
click at [96, 26] on icon at bounding box center [88, 26] width 15 height 15
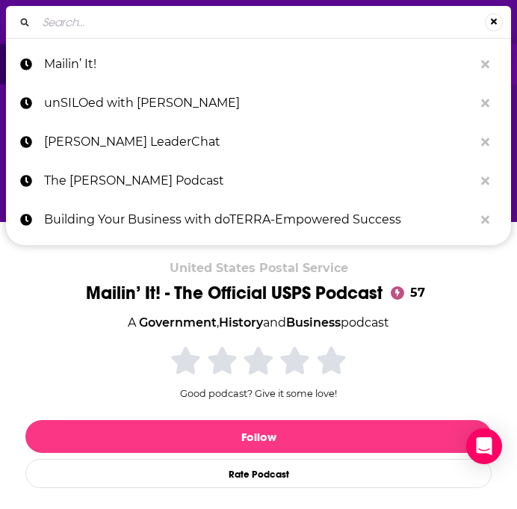
type input "Unlock Your Potential with Jeff Lerner"
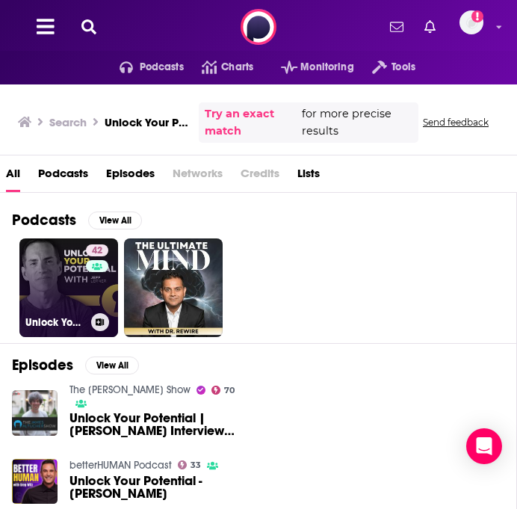
click at [52, 271] on link "42 Unlock Your Potential with Jeff Lerner" at bounding box center [68, 287] width 99 height 99
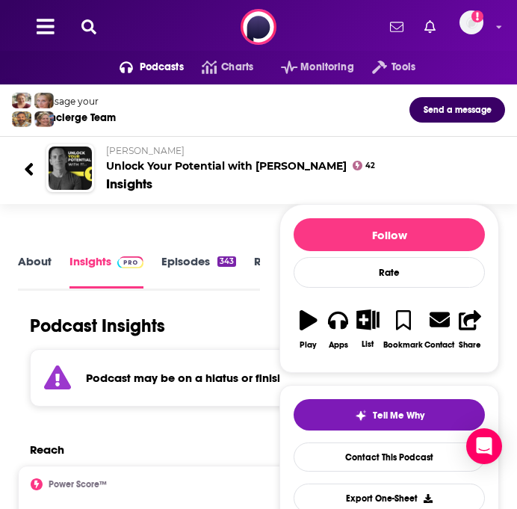
click at [92, 28] on icon at bounding box center [88, 26] width 15 height 15
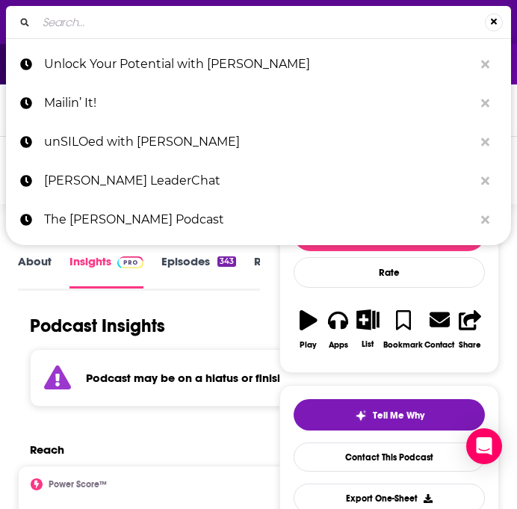
click at [92, 26] on input "Search..." at bounding box center [261, 22] width 449 height 24
type input "The Built Different Podcast with Dr. Zach Clinton"
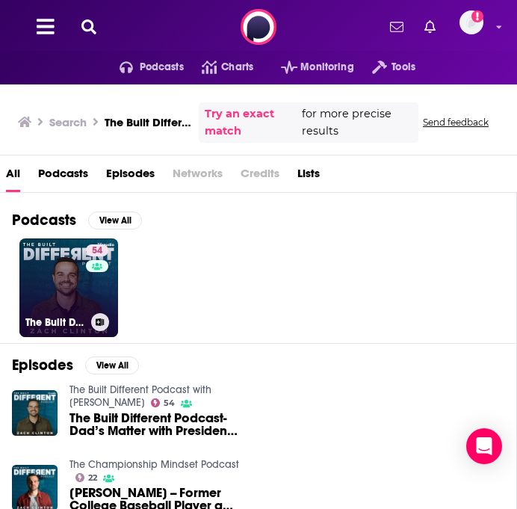
click at [81, 290] on link "54 The Built Different Podcast with Dr. Zach Clinton" at bounding box center [68, 287] width 99 height 99
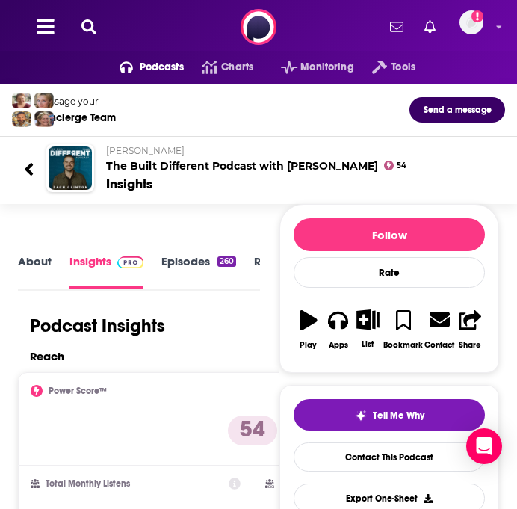
click at [28, 260] on link "About" at bounding box center [35, 271] width 34 height 34
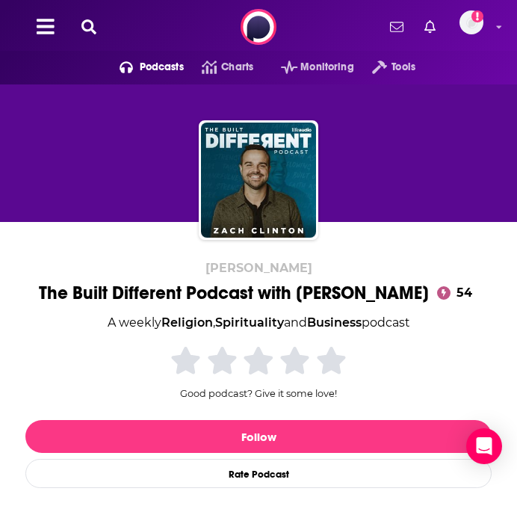
click at [85, 29] on icon at bounding box center [88, 26] width 15 height 15
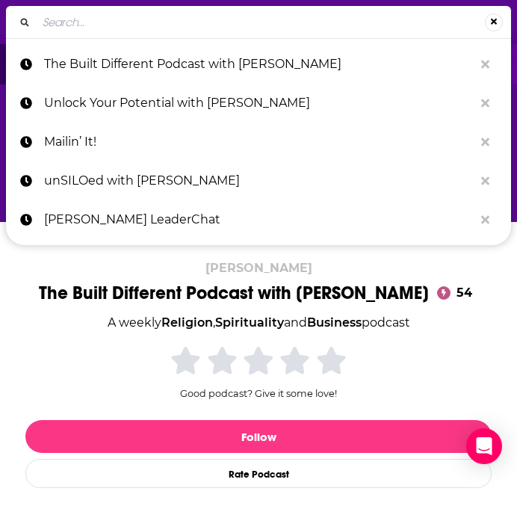
type input "Guiding Assets"
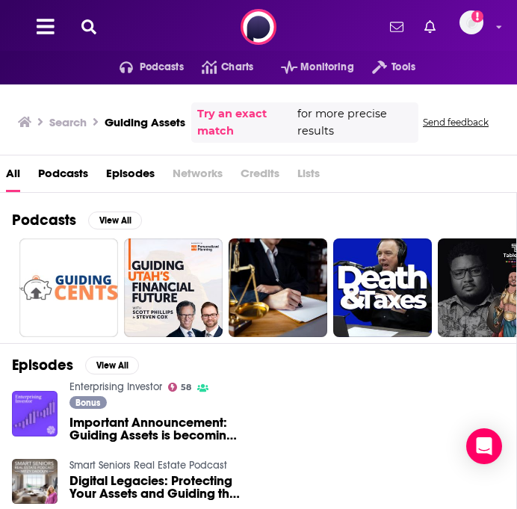
click at [88, 21] on icon at bounding box center [88, 26] width 15 height 15
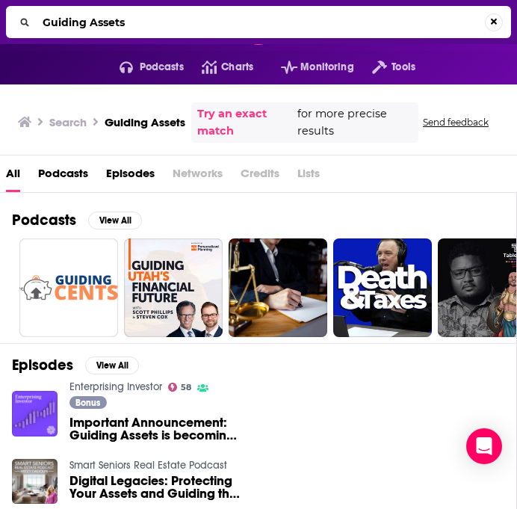
click at [88, 21] on input "Guiding Assets" at bounding box center [261, 22] width 449 height 24
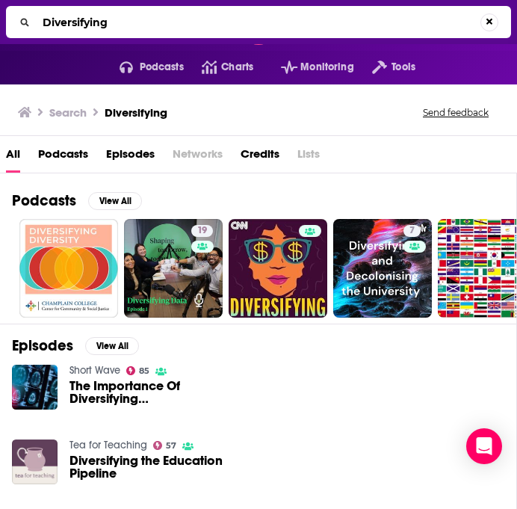
click at [308, 28] on input "Diversifying" at bounding box center [259, 22] width 444 height 24
click at [308, 28] on input "Diversifying" at bounding box center [261, 22] width 449 height 24
paste input "Broken Law"
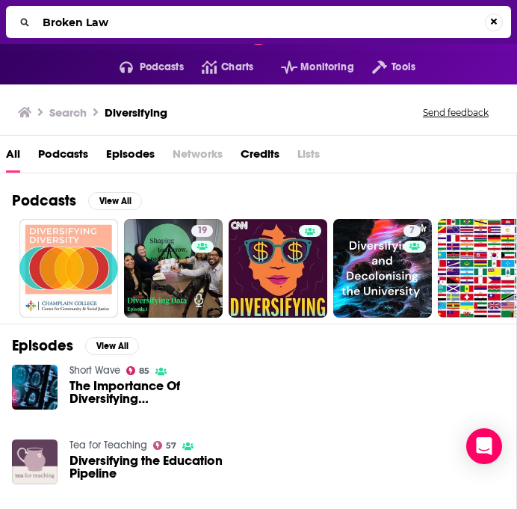
type input "Broken Law"
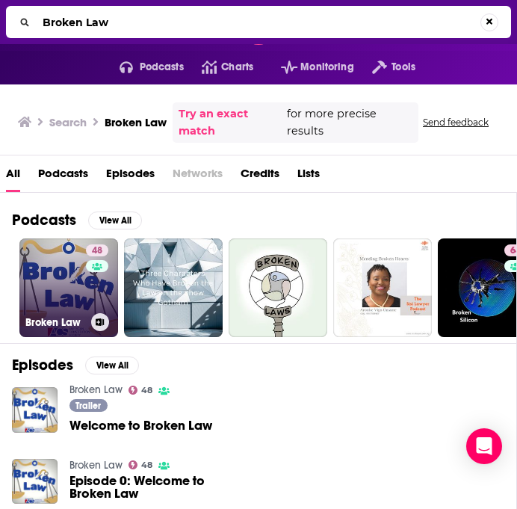
click at [63, 273] on link "48 Broken Law" at bounding box center [68, 287] width 99 height 99
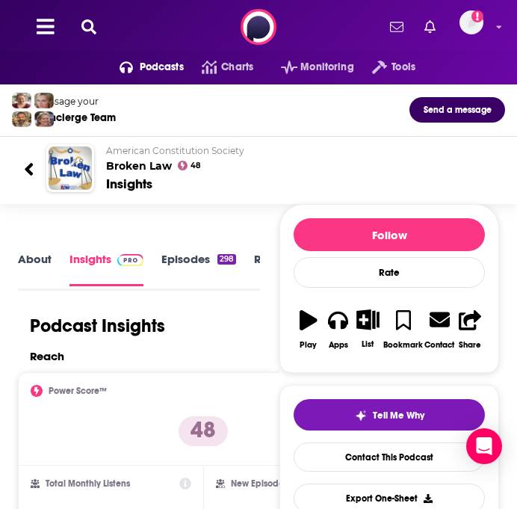
click at [84, 28] on icon at bounding box center [88, 26] width 15 height 15
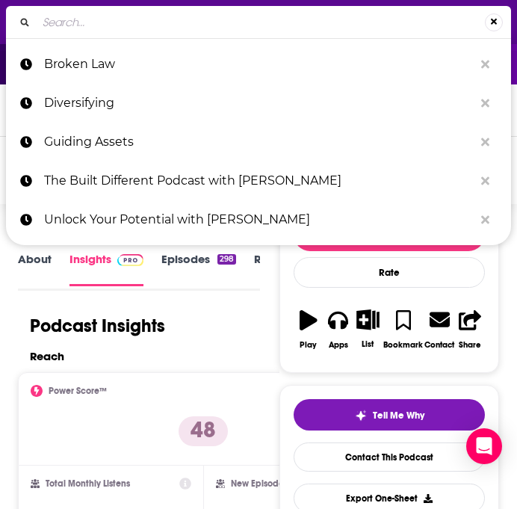
type input "Disruption Lab Podcast"
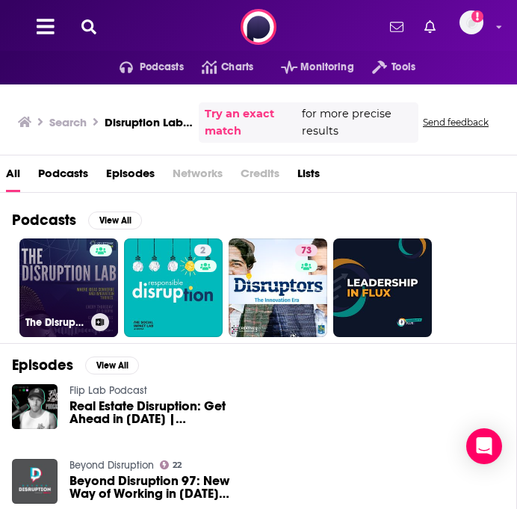
click at [64, 292] on link "The Disruption Lab" at bounding box center [68, 287] width 99 height 99
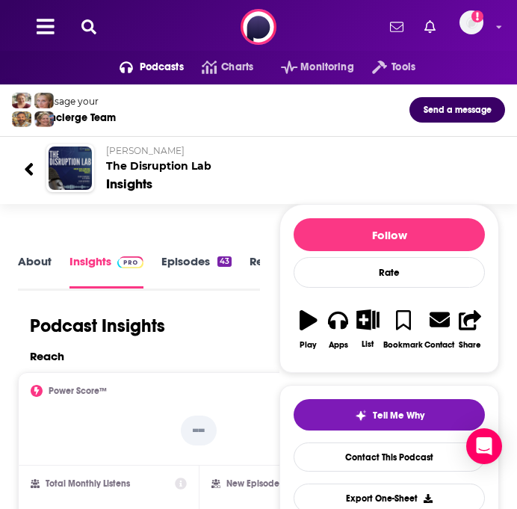
scroll to position [2, 0]
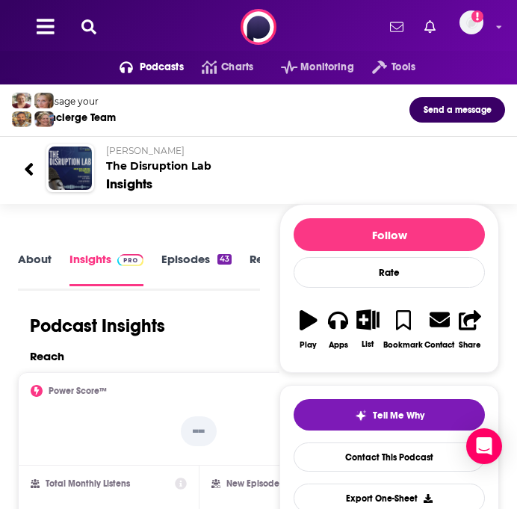
click at [92, 19] on button at bounding box center [89, 27] width 24 height 17
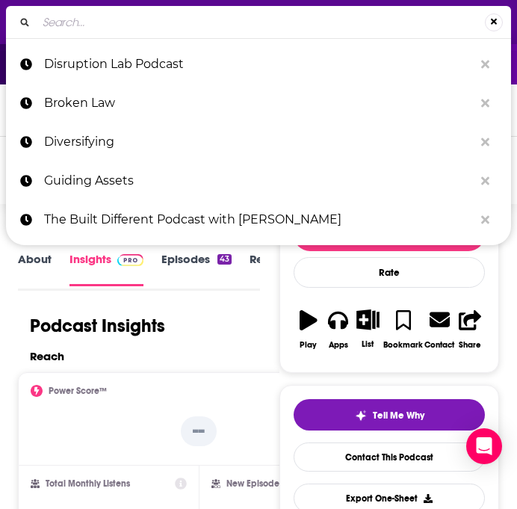
type input "This is Digital"
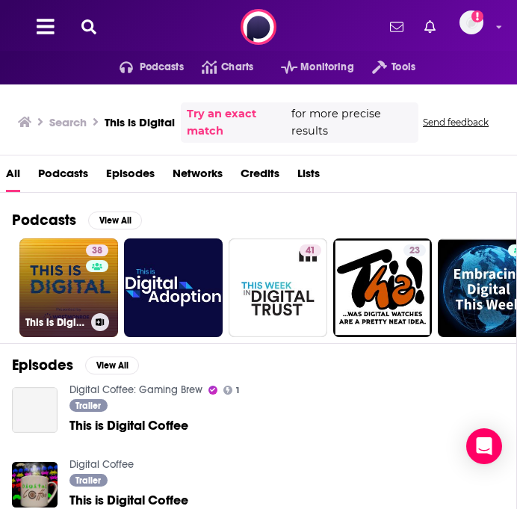
click at [55, 268] on link "38 This is Digital" at bounding box center [68, 287] width 99 height 99
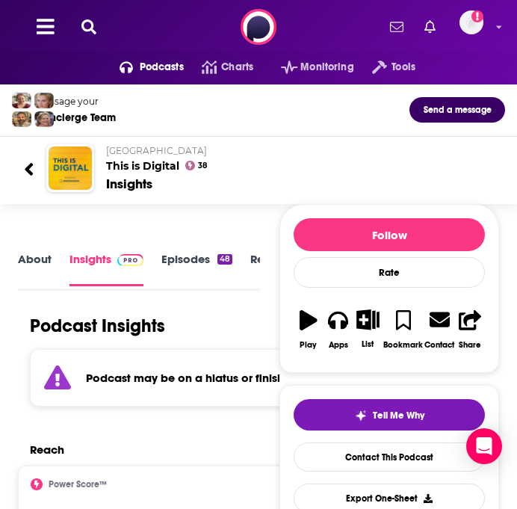
click at [82, 34] on button at bounding box center [89, 27] width 24 height 17
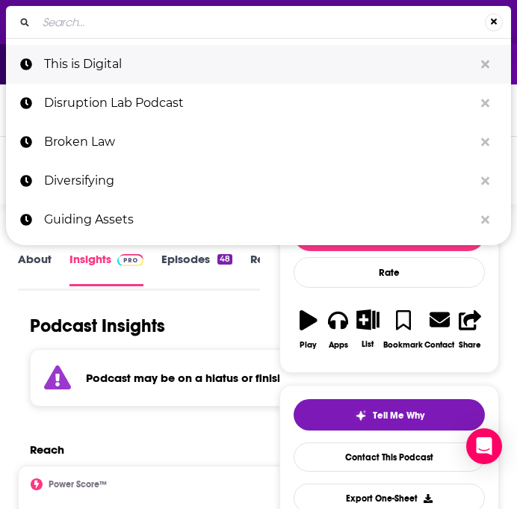
type input "Living Corporate"
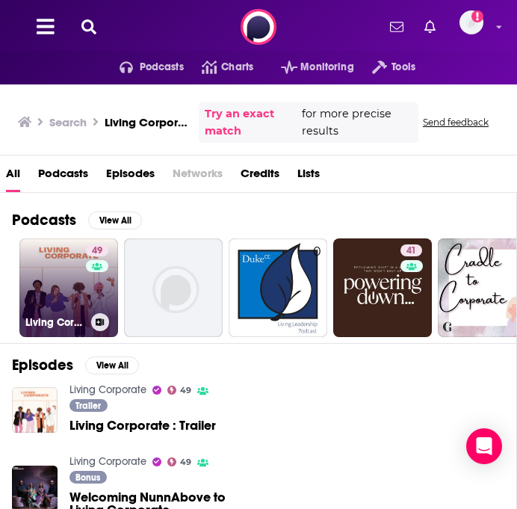
click at [77, 301] on link "49 Living Corporate" at bounding box center [68, 287] width 99 height 99
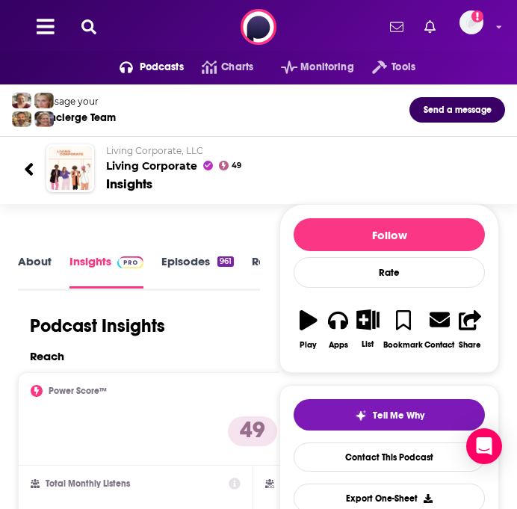
click at [84, 31] on icon at bounding box center [88, 26] width 15 height 15
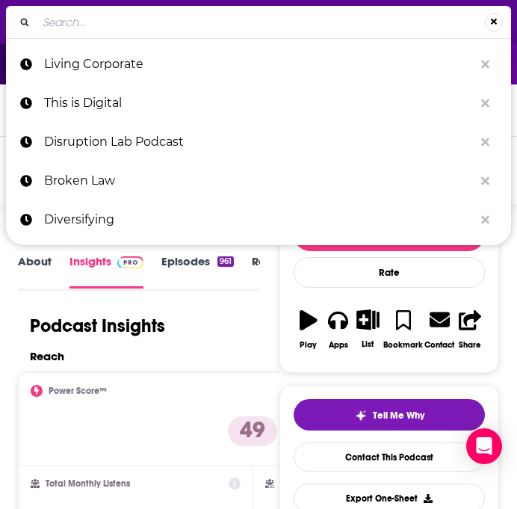
type input "Rachel Pedersen"
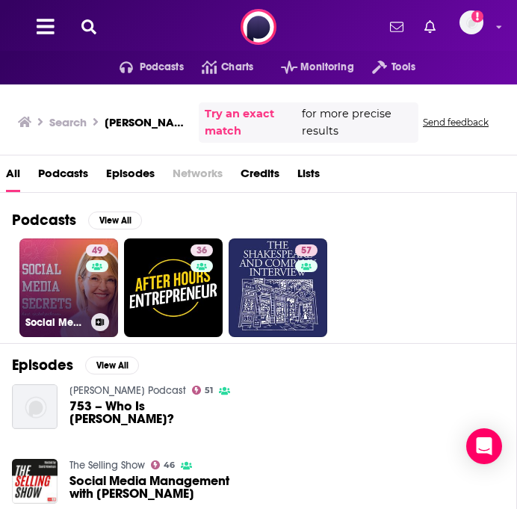
click at [43, 275] on link "49 Social Media Secrets with Rachel Pedersen - The Queen of Social Media" at bounding box center [68, 287] width 99 height 99
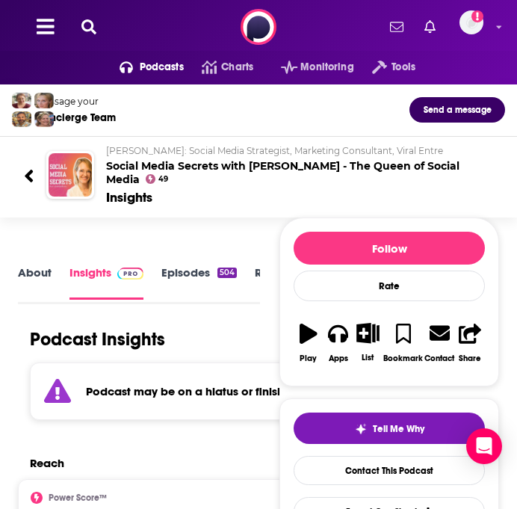
click at [87, 28] on icon at bounding box center [88, 26] width 15 height 15
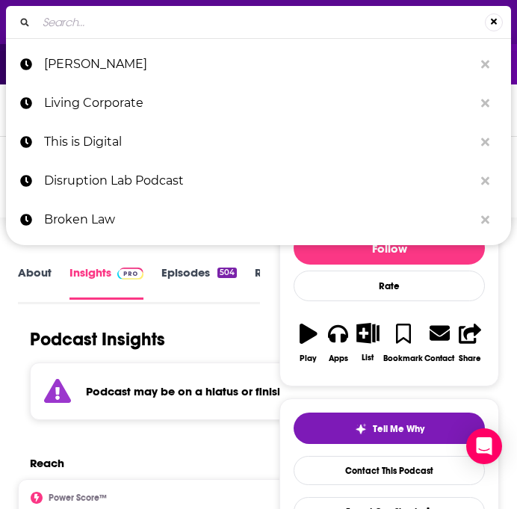
type input "The RMA Journal"
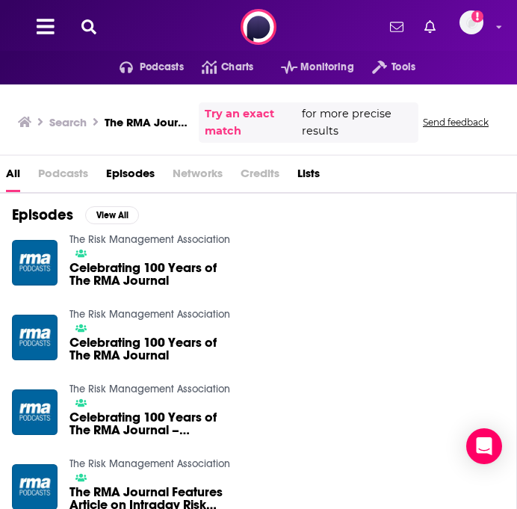
click at [80, 31] on button at bounding box center [89, 27] width 24 height 17
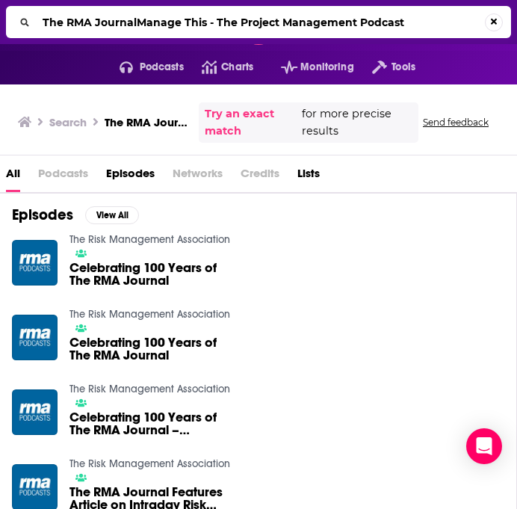
click at [80, 31] on input "The RMA JournalManage This - The Project Management Podcast" at bounding box center [261, 22] width 449 height 24
type input "Manage This - The Project Management Podcast"
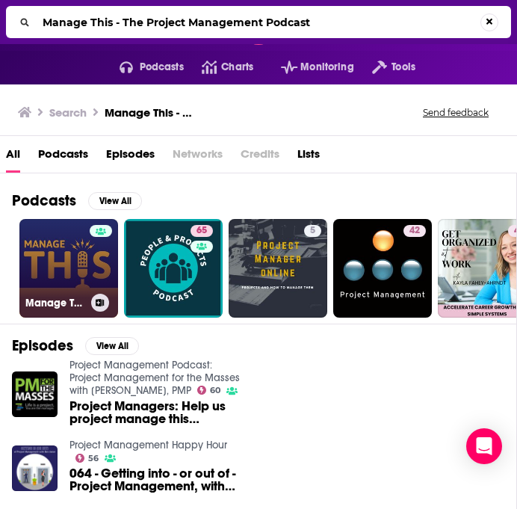
click at [58, 282] on link "Manage This - The Project Management Podcast" at bounding box center [68, 268] width 99 height 99
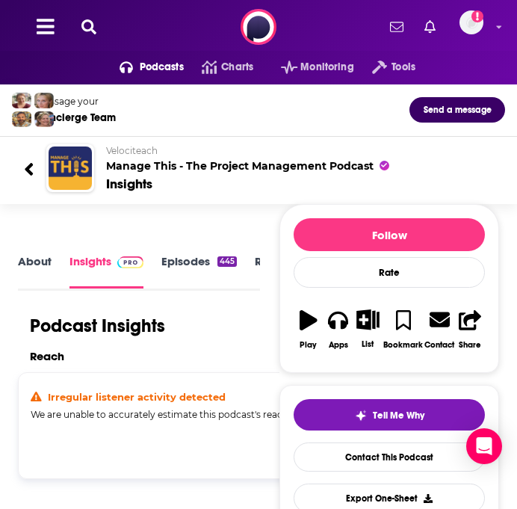
click at [219, 407] on div "Irregular listener activity detected We are unable to accurately estimate this …" at bounding box center [253, 405] width 445 height 29
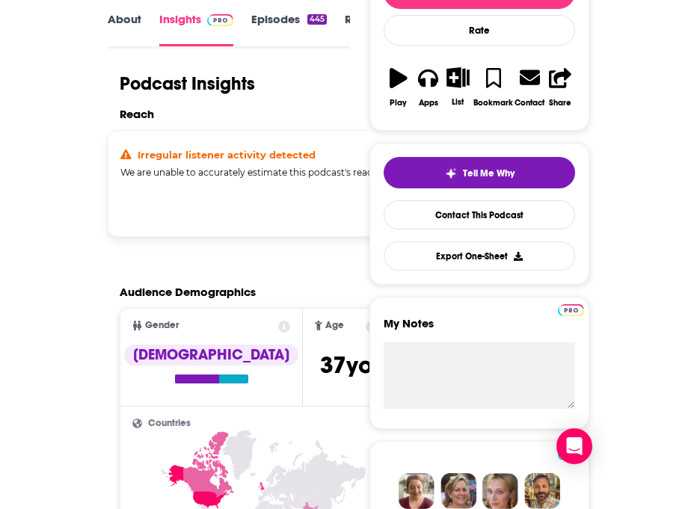
scroll to position [117, 0]
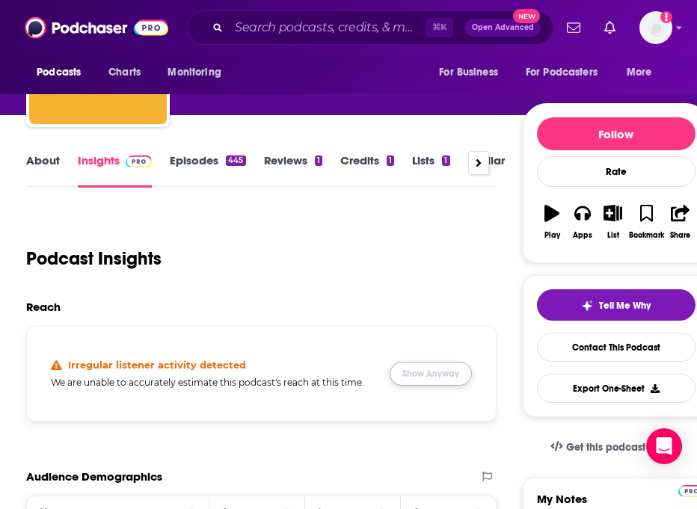
click at [439, 375] on button "Show Anyway" at bounding box center [431, 374] width 82 height 24
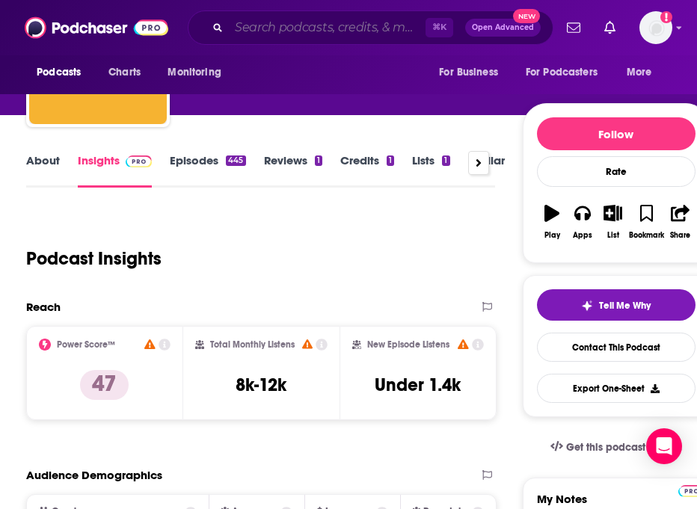
click at [372, 32] on input "Search podcasts, credits, & more..." at bounding box center [327, 28] width 197 height 24
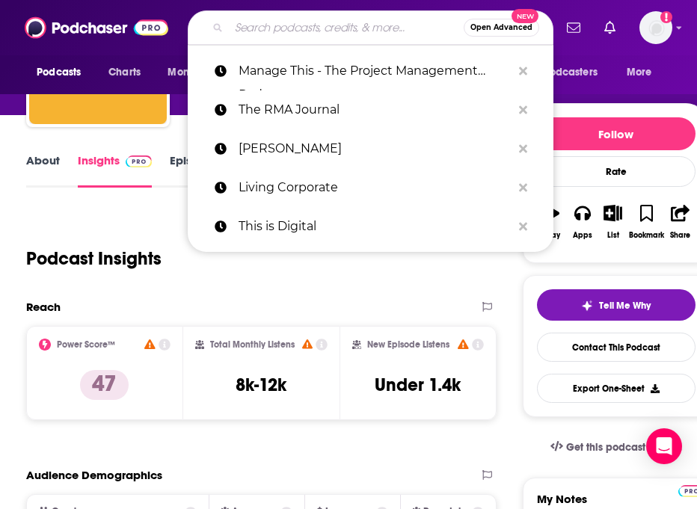
click at [372, 32] on input "Search podcasts, credits, & more..." at bounding box center [346, 28] width 235 height 24
paste input "The Thoughtful Entrepreneur"
type input "The Thoughtful Entrepreneur"
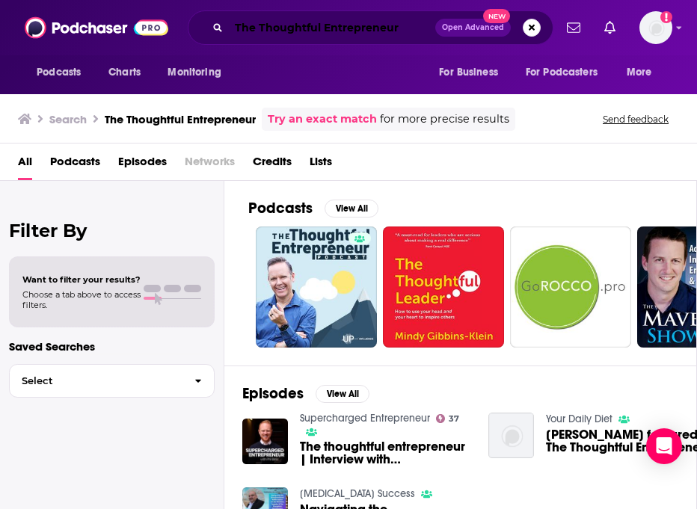
click at [297, 19] on input "The Thoughtful Entrepreneur" at bounding box center [332, 28] width 206 height 24
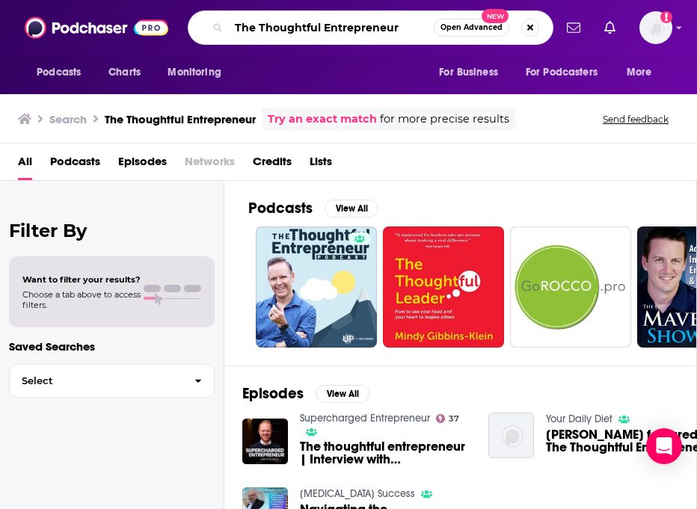
click at [297, 19] on input "The Thoughtful Entrepreneur" at bounding box center [331, 28] width 205 height 24
paste input "Classy Career Girl Podcast"
type input "The Classy Career Girl Podcast"
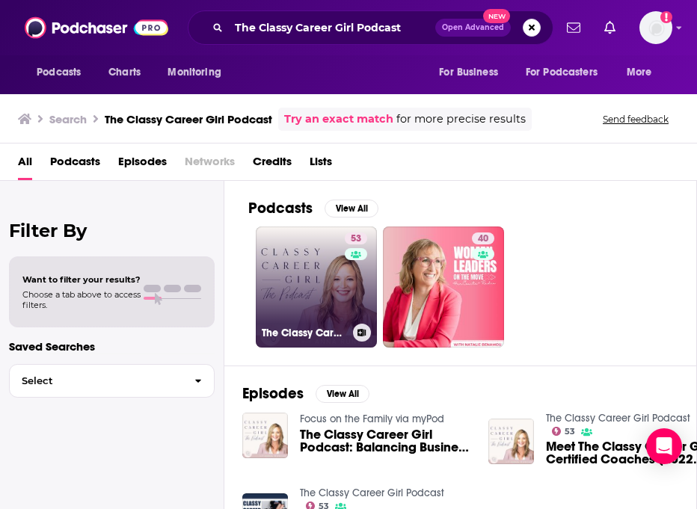
click at [264, 286] on link "53 The Classy Career Girl Podcast" at bounding box center [316, 287] width 121 height 121
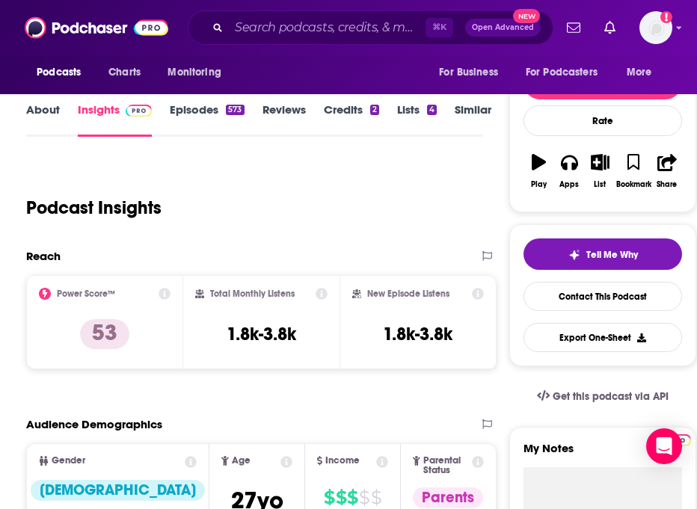
scroll to position [582, 0]
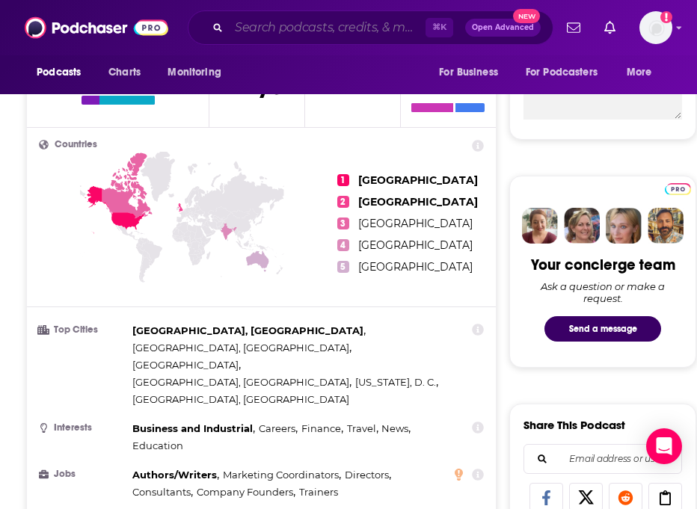
click at [356, 29] on input "Search podcasts, credits, & more..." at bounding box center [327, 28] width 197 height 24
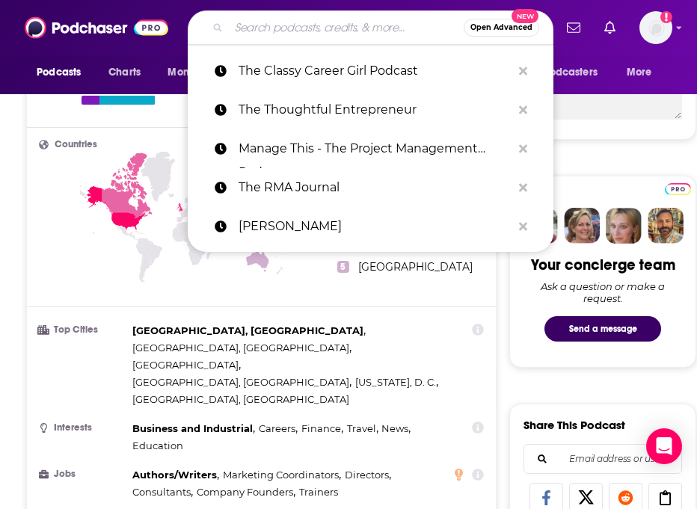
paste input "The Business of Story Podcast"
type input "The Business of Story Podcast"
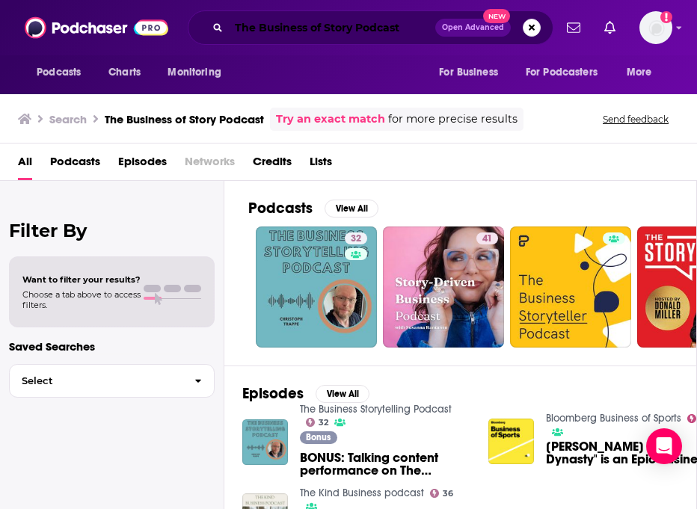
click at [326, 27] on input "The Business of Story Podcast" at bounding box center [332, 28] width 206 height 24
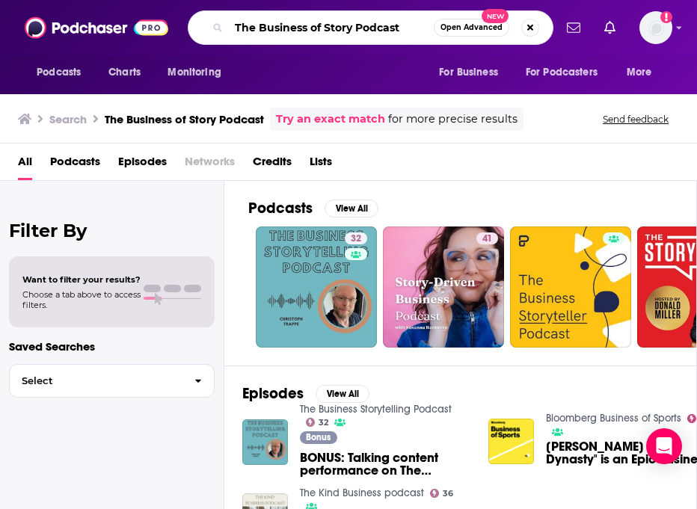
click at [326, 27] on input "The Business of Story Podcast" at bounding box center [331, 28] width 205 height 24
paste input "Our Curious Amalgam"
type input "Our Curious Amalgam"
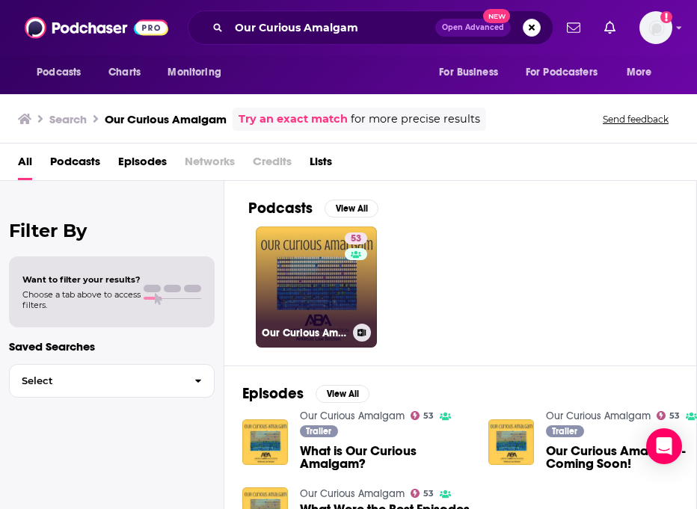
click at [324, 280] on link "53 Our Curious Amalgam" at bounding box center [316, 287] width 121 height 121
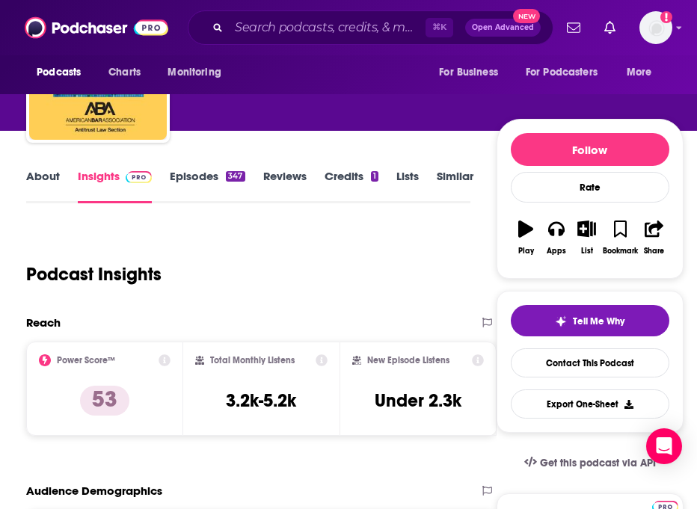
scroll to position [102, 0]
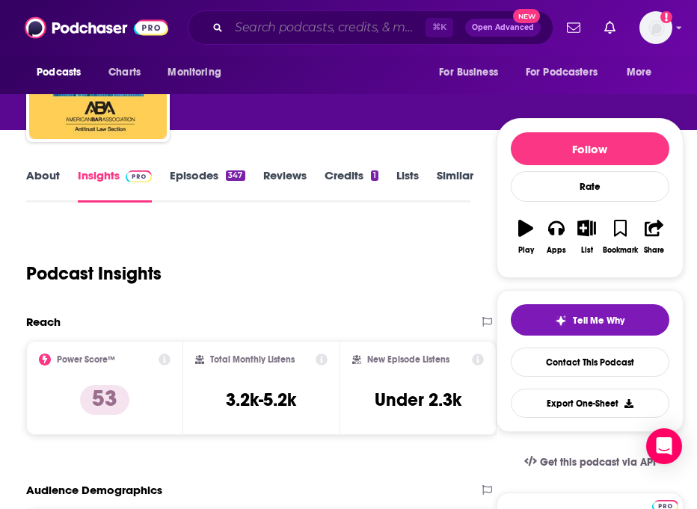
click at [372, 21] on input "Search podcasts, credits, & more..." at bounding box center [327, 28] width 197 height 24
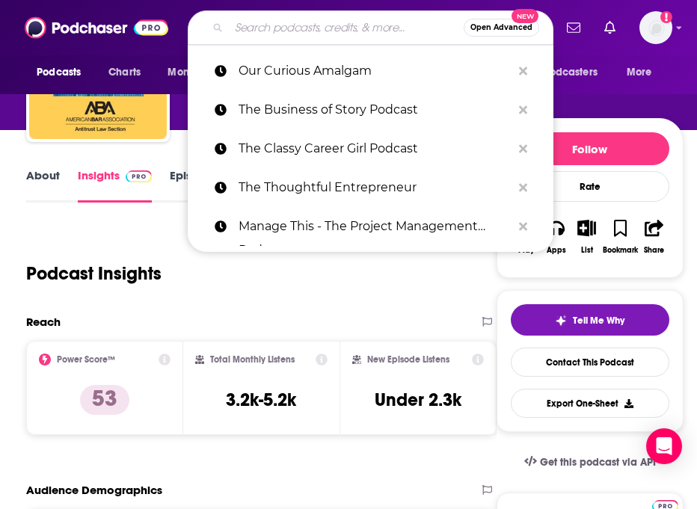
click at [372, 21] on input "Search podcasts, credits, & more..." at bounding box center [346, 28] width 235 height 24
paste input "In Depth (Podcast)"
type input "In Depth (Podcast)"
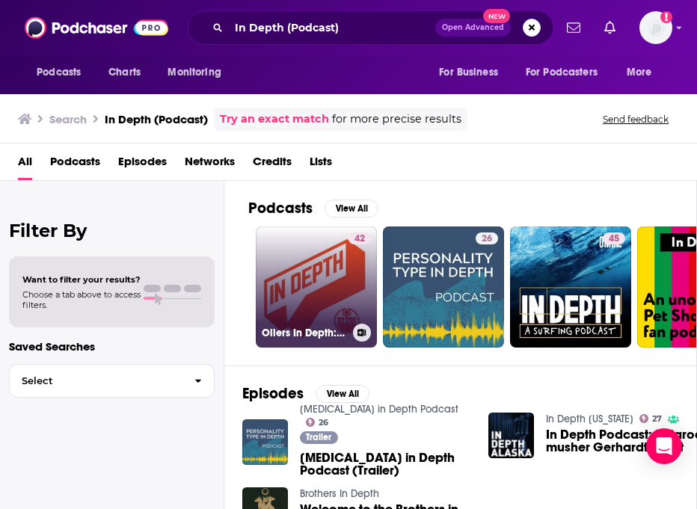
click at [267, 259] on link "42 Oilers In Depth: The Podcast" at bounding box center [316, 287] width 121 height 121
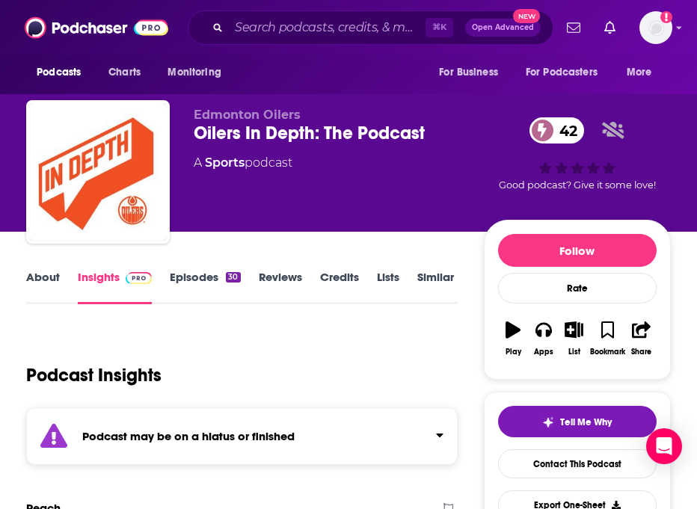
scroll to position [7, 0]
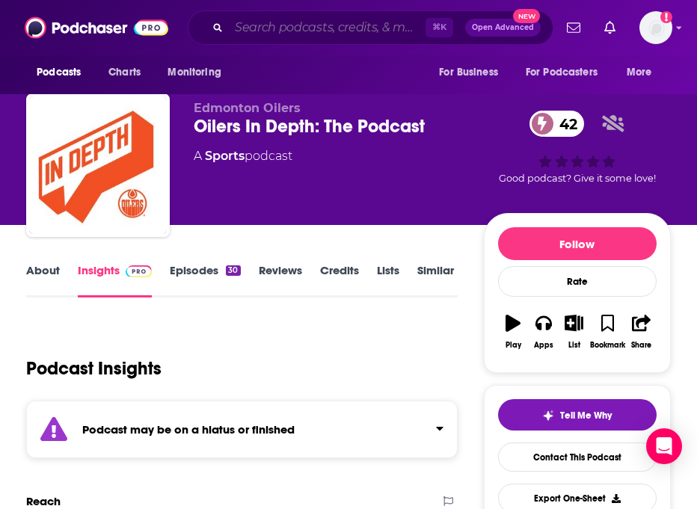
click at [312, 30] on input "Search podcasts, credits, & more..." at bounding box center [327, 28] width 197 height 24
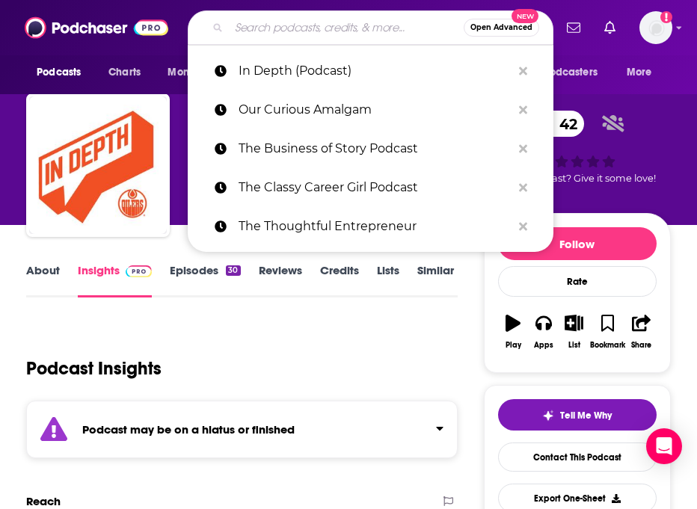
paste input "Reasonably Happy"
type input "Reasonably Happy"
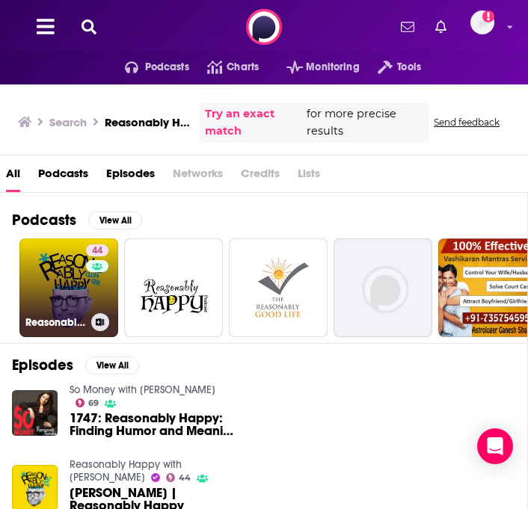
click at [67, 285] on link "44 Reasonably Happy with Paul Ollinger" at bounding box center [68, 287] width 99 height 99
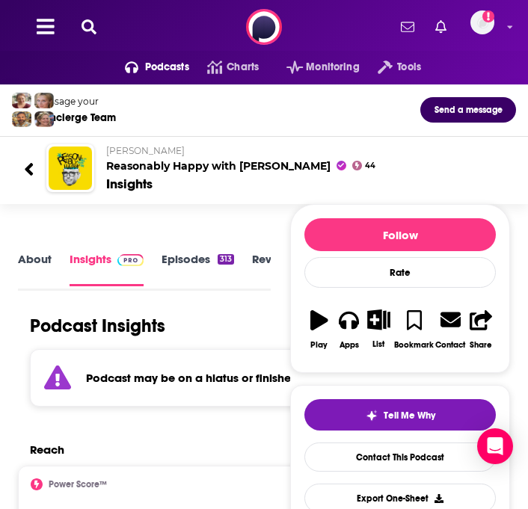
click at [95, 32] on icon at bounding box center [88, 26] width 15 height 15
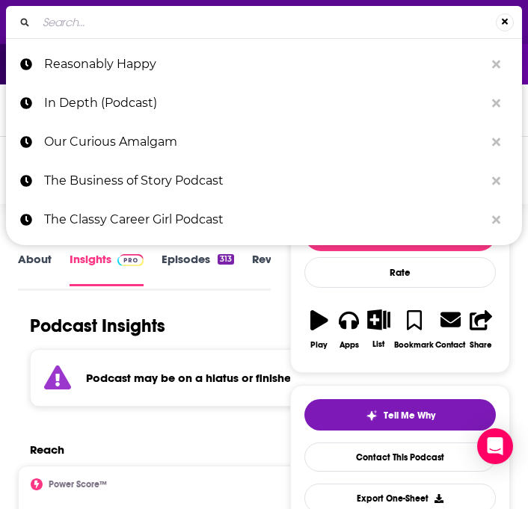
type input "How Success Happens"
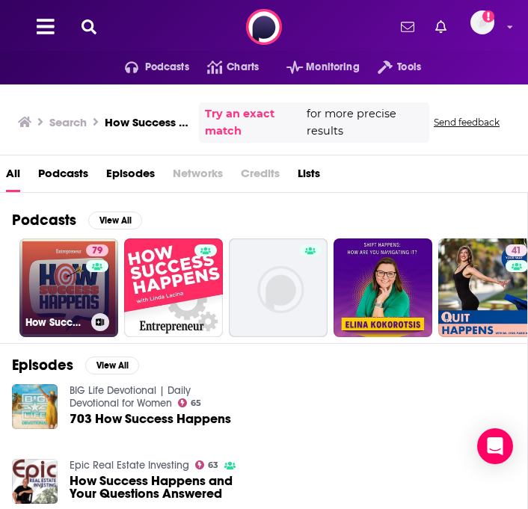
click at [54, 285] on link "79 How Success Happens" at bounding box center [68, 287] width 99 height 99
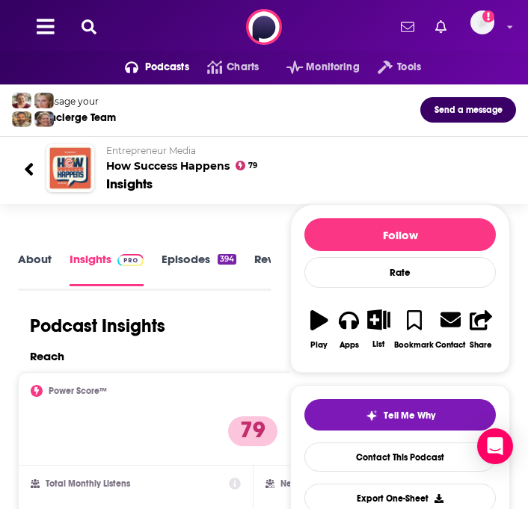
click at [91, 29] on icon at bounding box center [88, 26] width 15 height 15
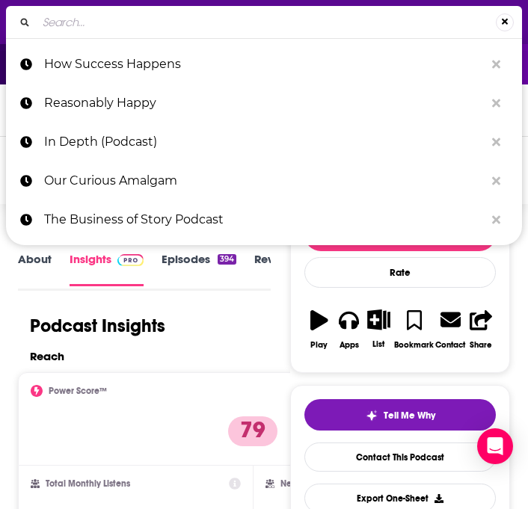
type input "What Works"
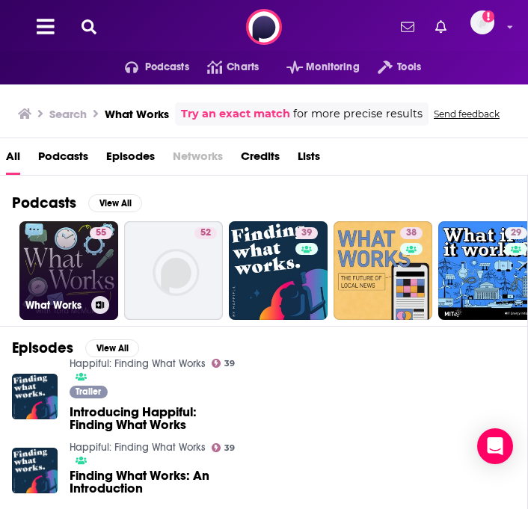
click at [84, 263] on link "55 What Works" at bounding box center [68, 270] width 99 height 99
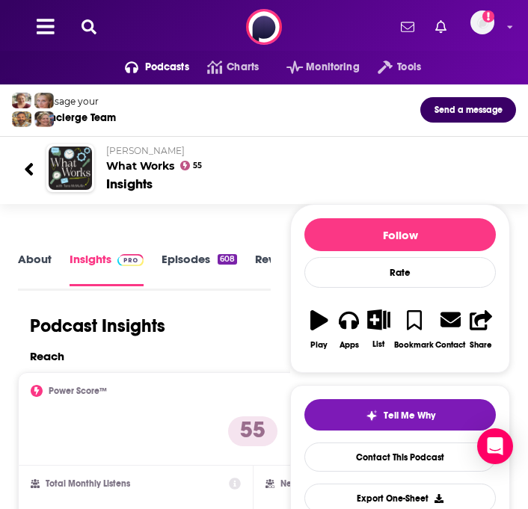
click at [81, 19] on icon at bounding box center [88, 26] width 15 height 15
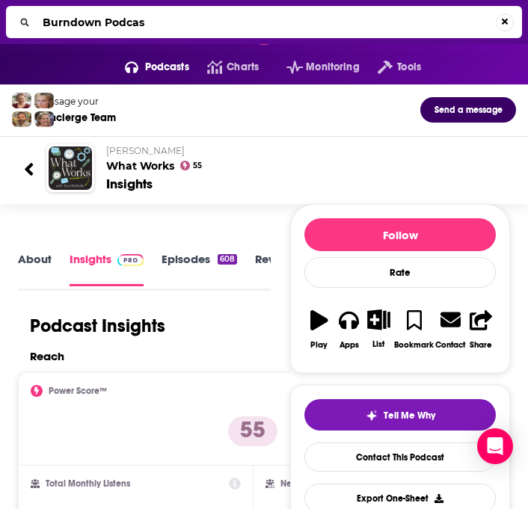
type input "Burndown Podcast"
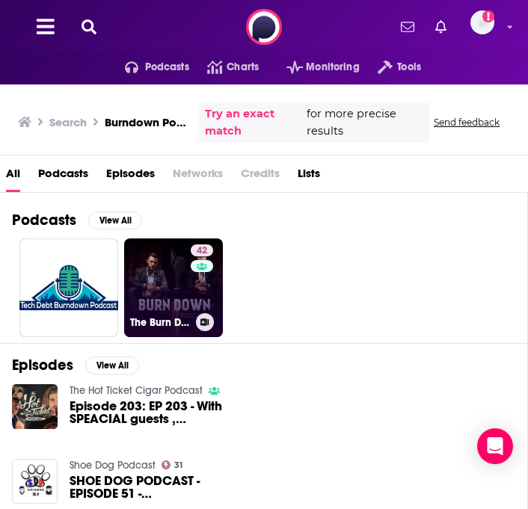
click at [170, 293] on link "42 The Burn Down Podcast" at bounding box center [173, 287] width 99 height 99
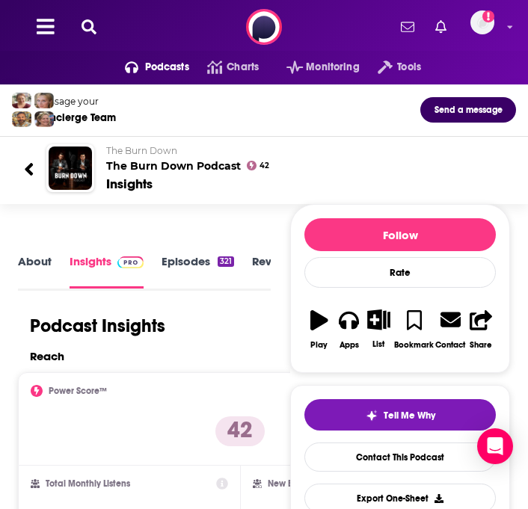
click at [89, 22] on icon at bounding box center [88, 26] width 15 height 15
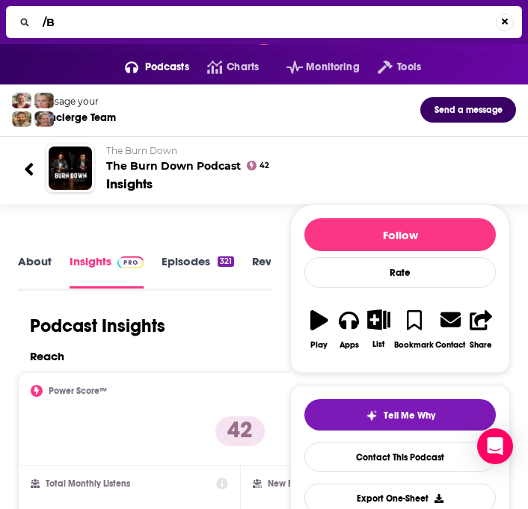
type input "/"
type input "Ben Kittelson"
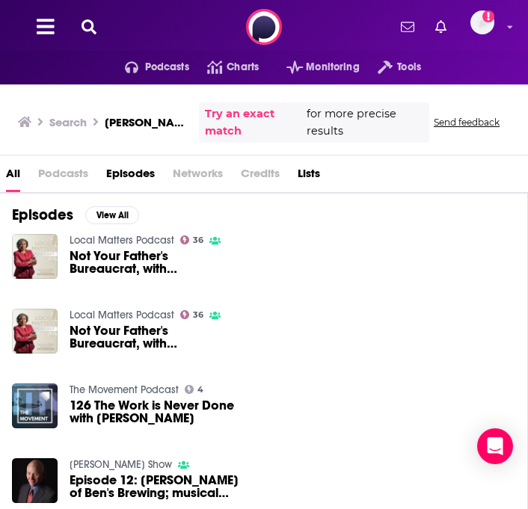
click at [93, 27] on icon at bounding box center [88, 26] width 15 height 15
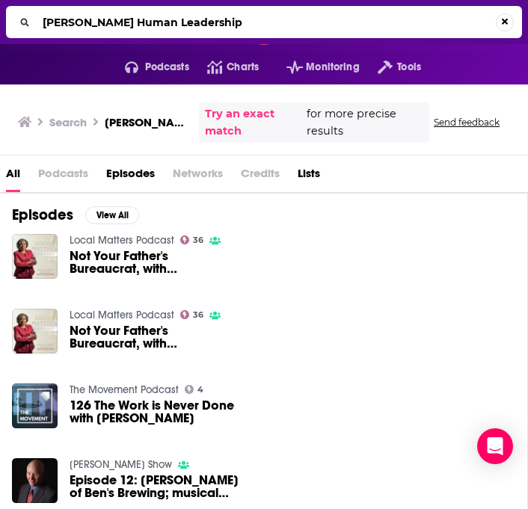
click at [93, 27] on input "Ben KittelsonTruly Human Leadership" at bounding box center [266, 22] width 459 height 24
type input "Truly Human Leadership"
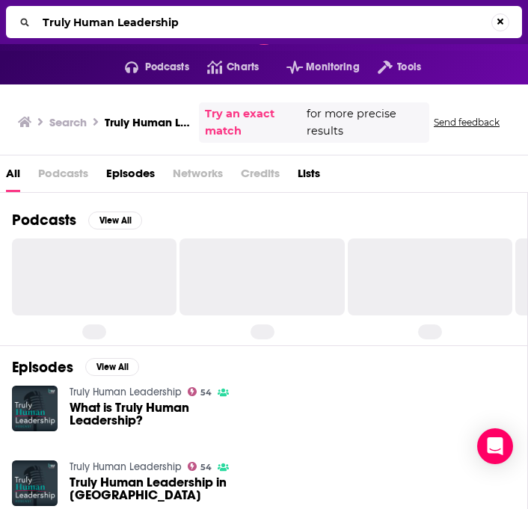
click at [105, 392] on link "Truly Human Leadership" at bounding box center [126, 392] width 112 height 13
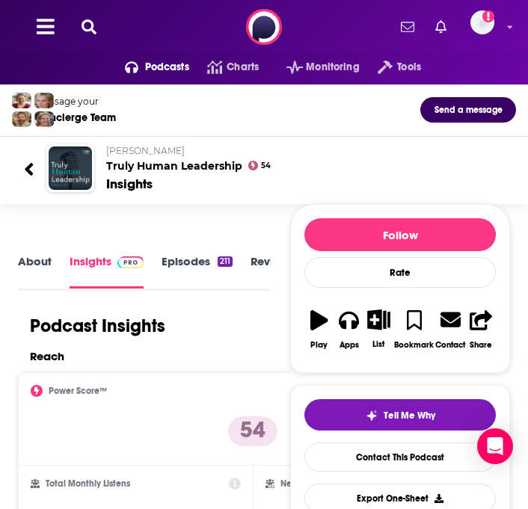
click at [95, 14] on div "Podcasts Charts Monitoring Tools For Business For Podcasters More Add a profile…" at bounding box center [264, 27] width 528 height 54
click at [90, 21] on icon at bounding box center [88, 26] width 15 height 15
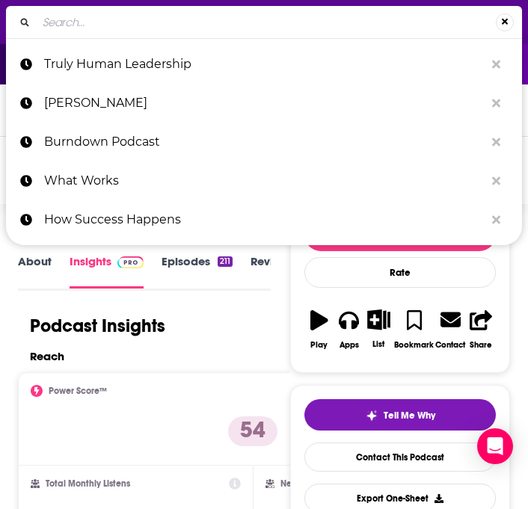
type input "Boardroom Bound with Alexander Lowry,"
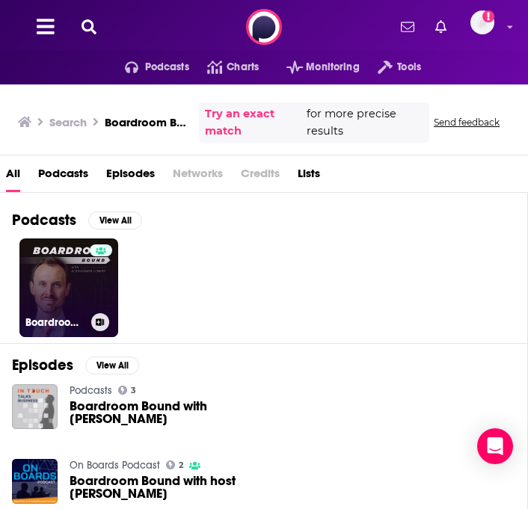
click at [77, 258] on link "Boardroom Bound with Alexander Lowry" at bounding box center [68, 287] width 99 height 99
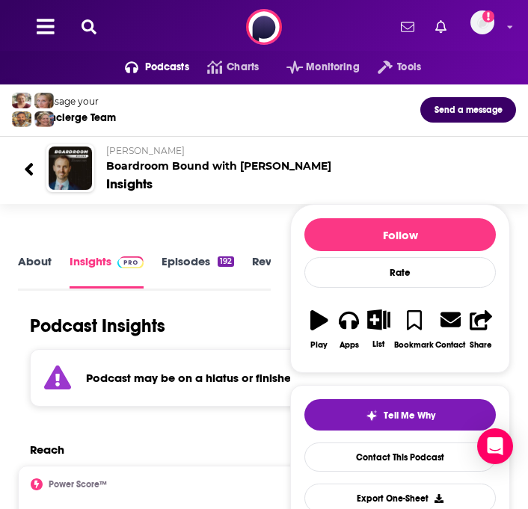
click at [90, 19] on icon at bounding box center [88, 26] width 15 height 15
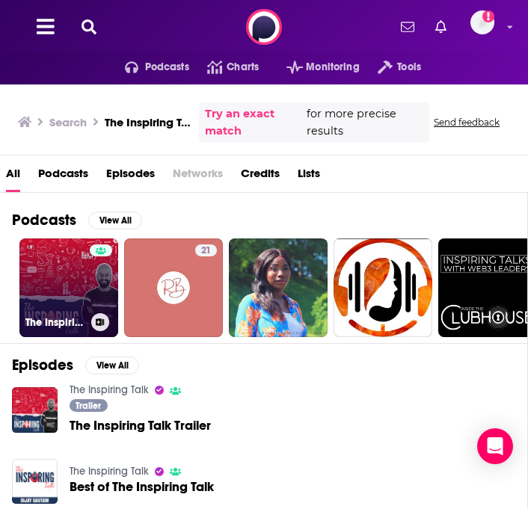
click at [60, 271] on link "The Inspiring Talk" at bounding box center [68, 287] width 99 height 99
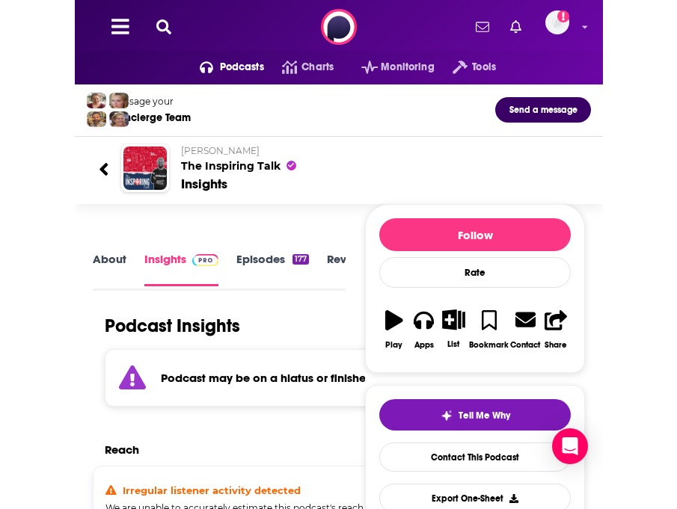
scroll to position [104, 0]
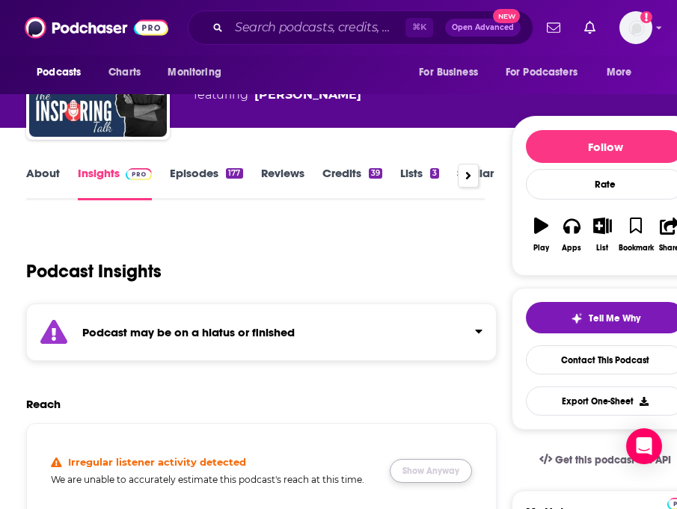
click at [427, 473] on button "Show Anyway" at bounding box center [431, 471] width 82 height 24
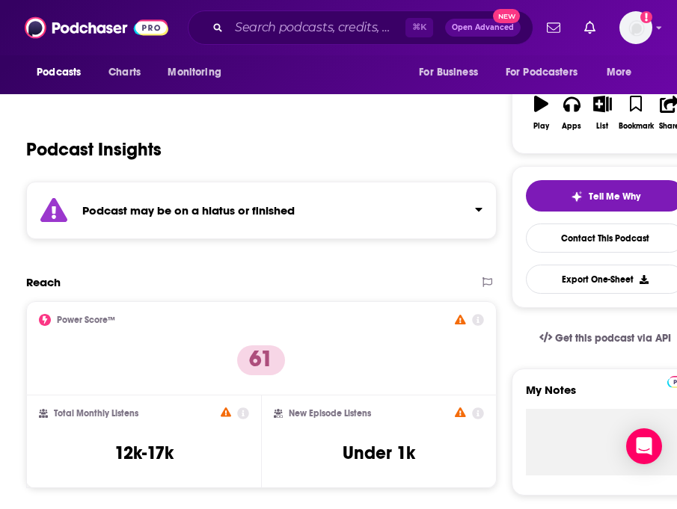
scroll to position [228, 0]
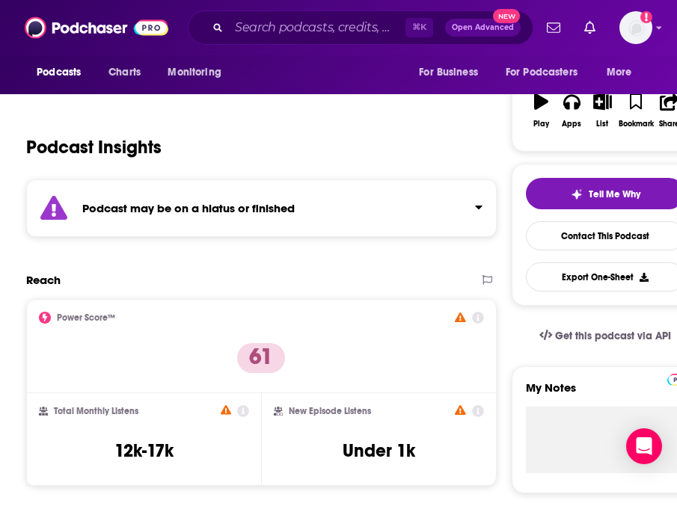
click at [280, 41] on div "⌘ K Open Advanced New" at bounding box center [360, 27] width 345 height 34
click at [274, 31] on input "Search podcasts, credits, & more..." at bounding box center [317, 28] width 176 height 24
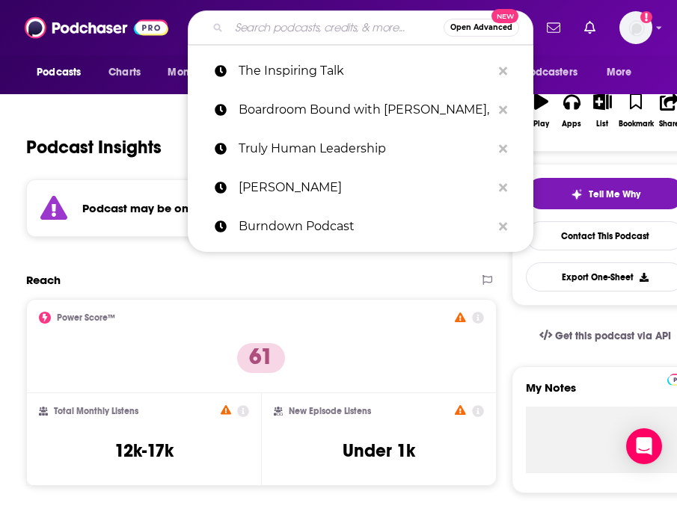
paste input "The Career Change Maker Podcast"
type input "The Career Change Maker Podcast"
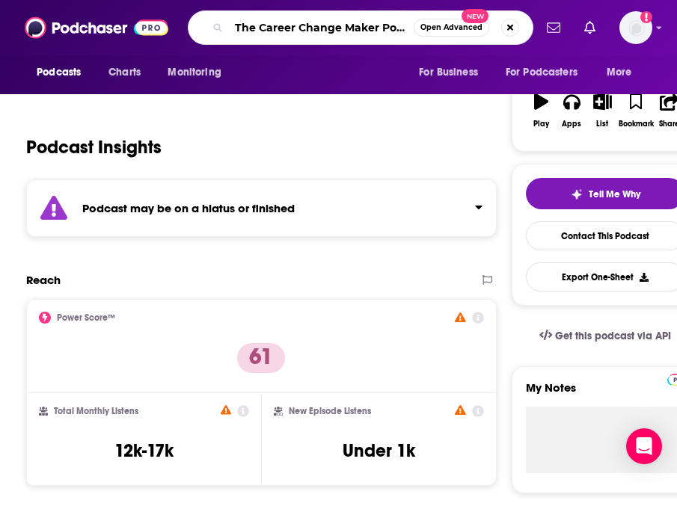
scroll to position [0, 17]
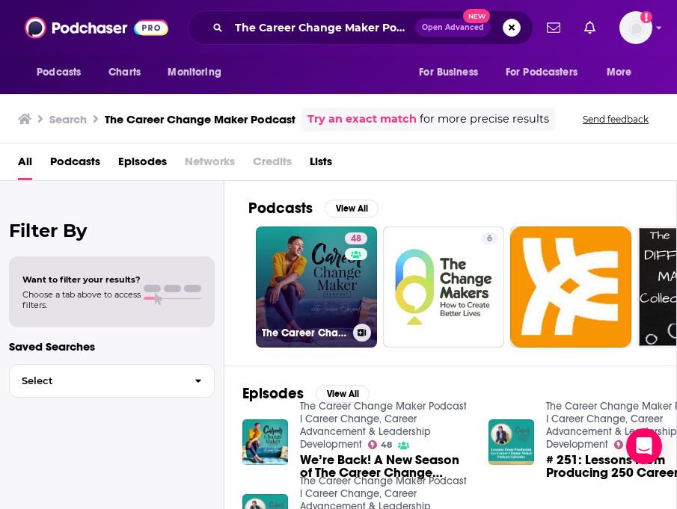
click at [311, 295] on link "48 The Career Change Maker Podcast I Career Change, Career Advancement & Leader…" at bounding box center [316, 287] width 121 height 121
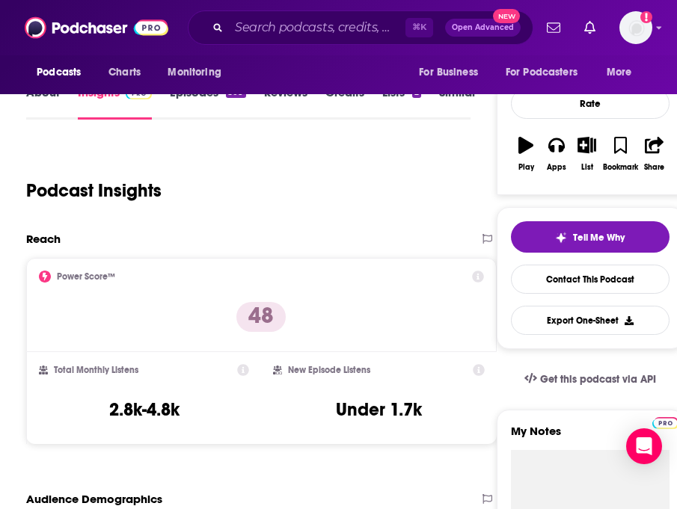
scroll to position [155, 0]
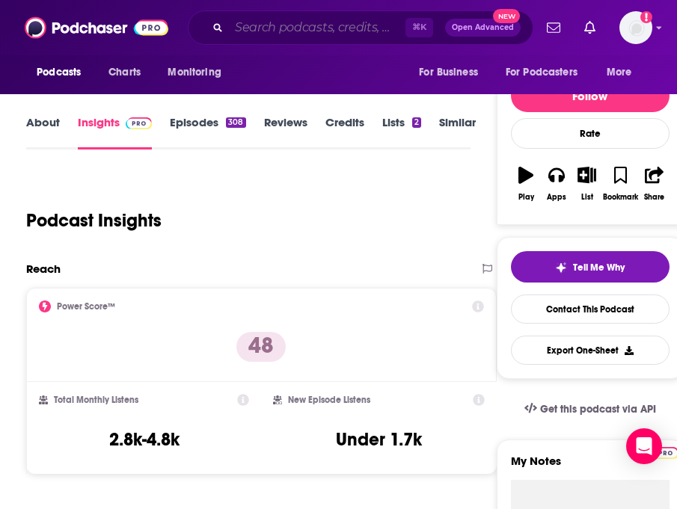
click at [362, 28] on input "Search podcasts, credits, & more..." at bounding box center [317, 28] width 176 height 24
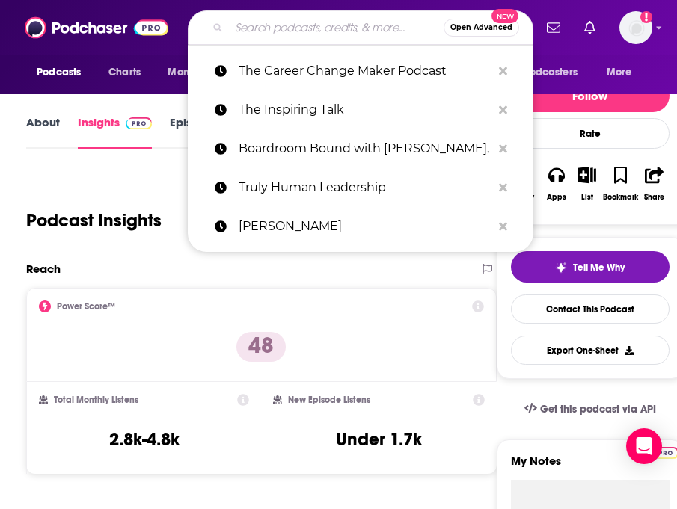
paste input "Agenda (World Economic Forum)"
type input "Agenda (World Economic Forum)"
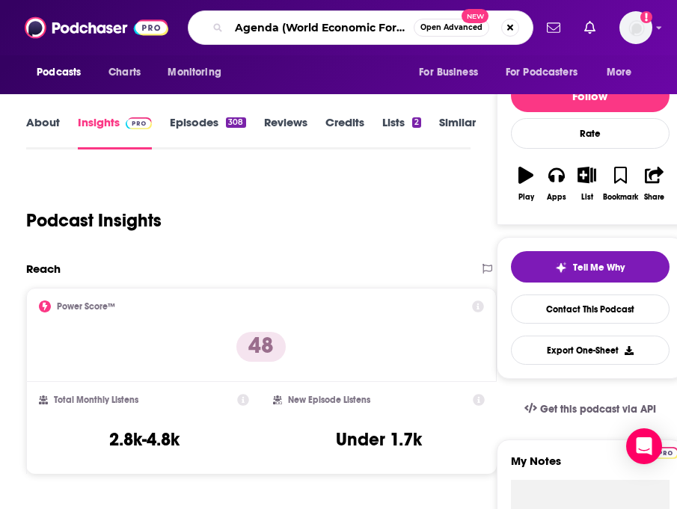
scroll to position [0, 10]
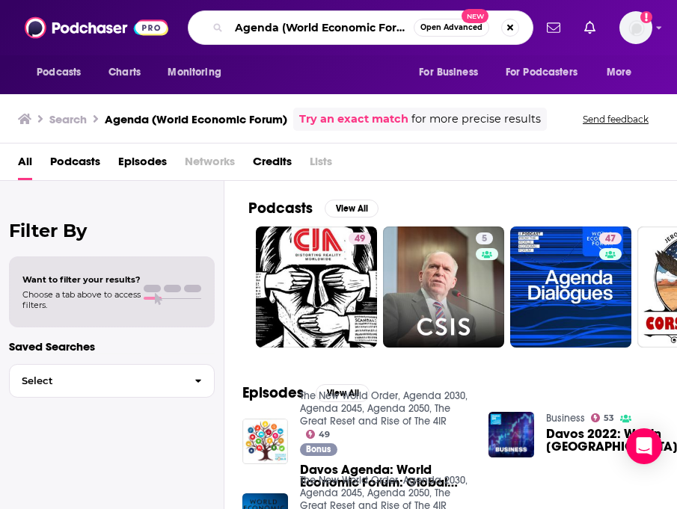
drag, startPoint x: 287, startPoint y: 31, endPoint x: 189, endPoint y: 33, distance: 97.9
click at [190, 32] on div "Agenda (World Economic Forum) Open Advanced New" at bounding box center [360, 27] width 345 height 34
click at [394, 22] on input "World Economic Forum)" at bounding box center [321, 28] width 185 height 24
type input "World Economic Forum"
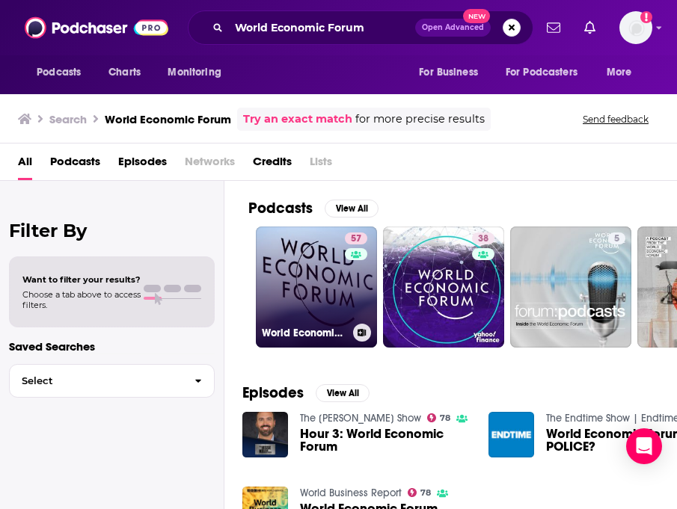
click at [308, 283] on link "57 World Economic Forum" at bounding box center [316, 287] width 121 height 121
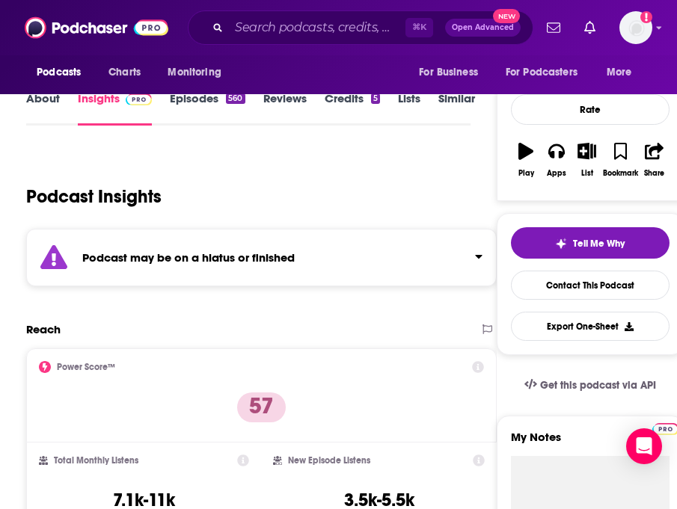
scroll to position [186, 0]
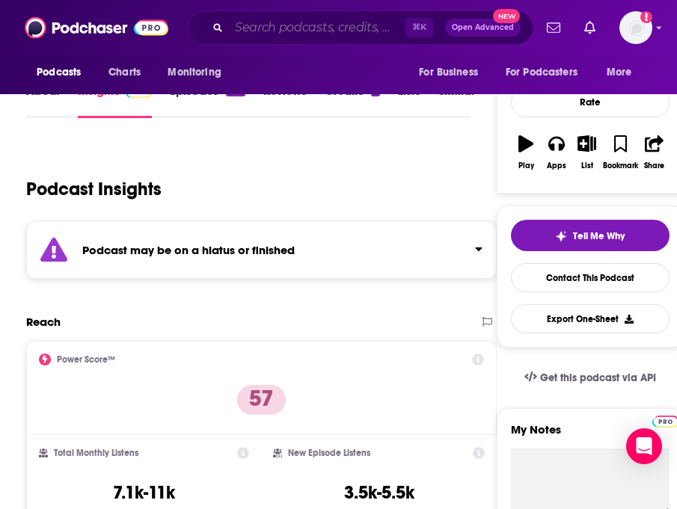
click at [286, 24] on input "Search podcasts, credits, & more..." at bounding box center [317, 28] width 176 height 24
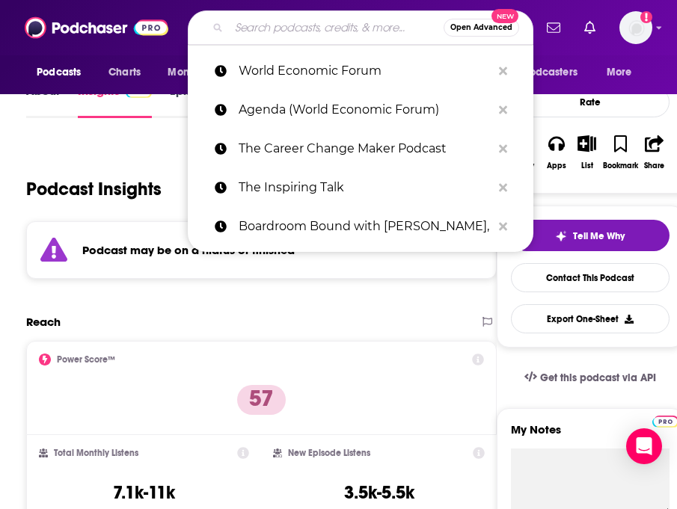
paste input "Red Team Thinking"
type input "Red Team Thinking"
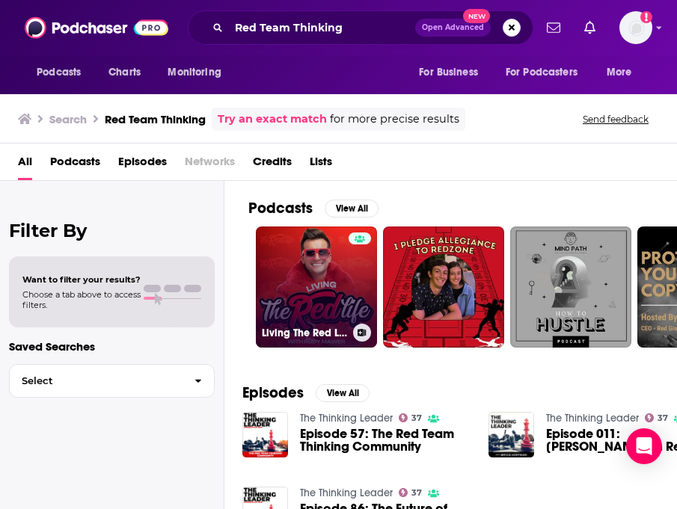
click at [323, 298] on link "Living The Red Life" at bounding box center [316, 287] width 121 height 121
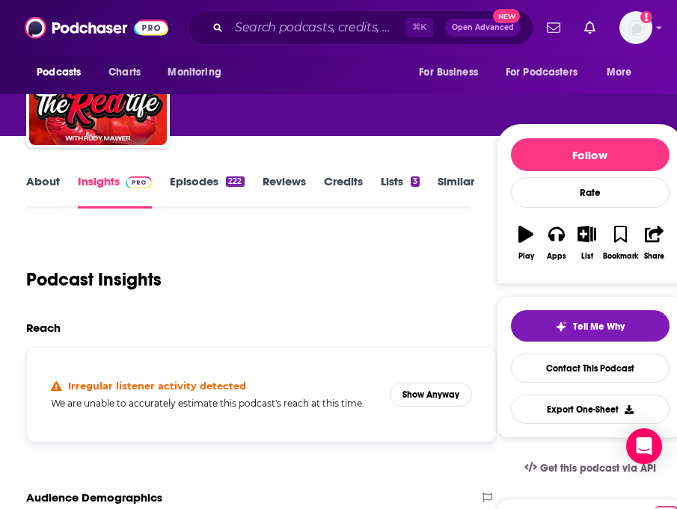
scroll to position [101, 0]
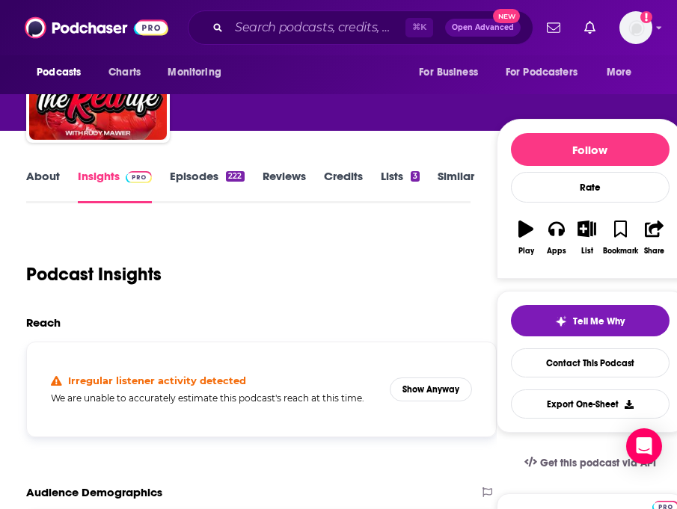
drag, startPoint x: 501, startPoint y: 401, endPoint x: 486, endPoint y: 401, distance: 15.0
click at [501, 401] on div "Tell Me Why Contact This Podcast Export One-Sheet" at bounding box center [589, 362] width 187 height 142
click at [443, 397] on button "Show Anyway" at bounding box center [431, 390] width 82 height 24
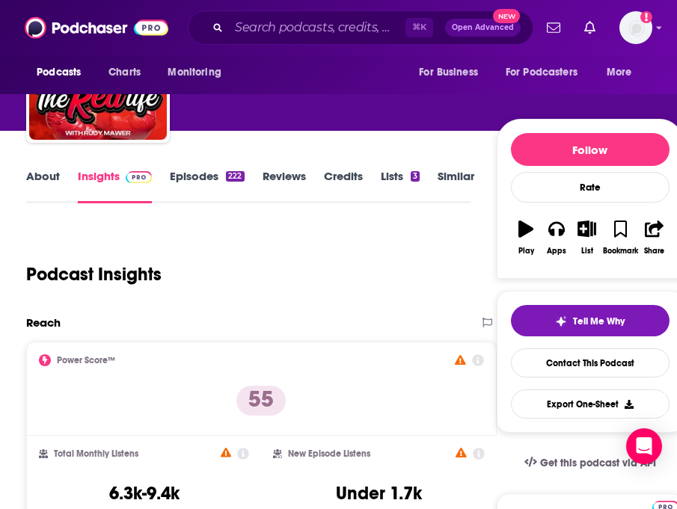
click at [280, 40] on div "⌘ K Open Advanced New" at bounding box center [360, 27] width 345 height 34
click at [301, 12] on div "⌘ K Open Advanced New" at bounding box center [360, 27] width 345 height 34
click at [301, 31] on input "Search podcasts, credits, & more..." at bounding box center [317, 28] width 176 height 24
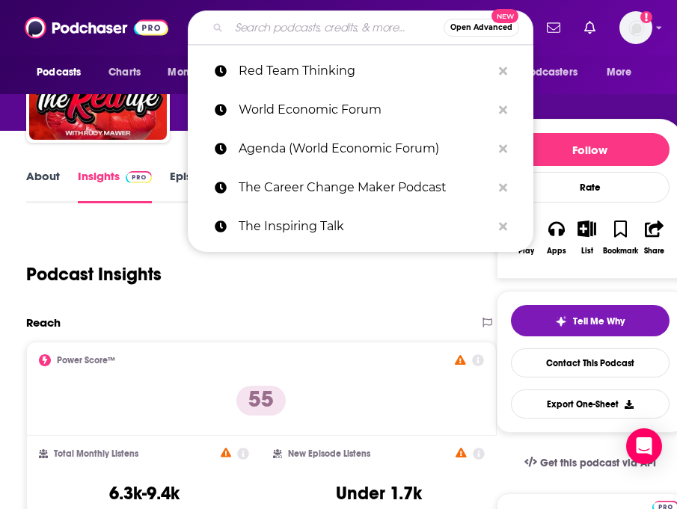
paste input "Happiness at Work"
type input "Happiness at Work"
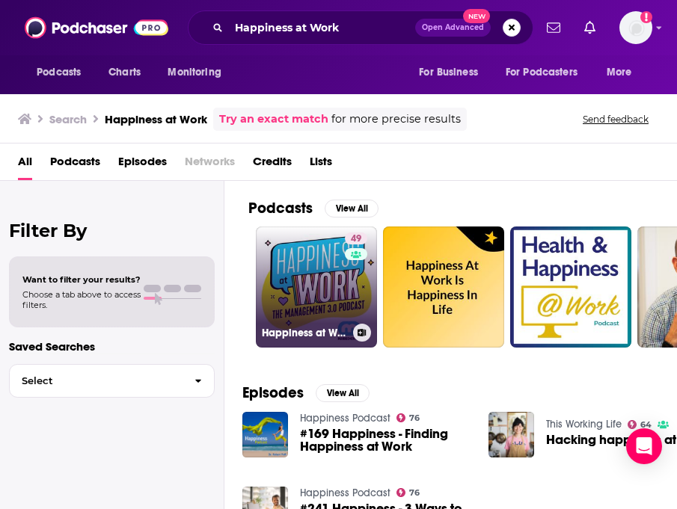
click at [293, 274] on link "49 Happiness at Work" at bounding box center [316, 287] width 121 height 121
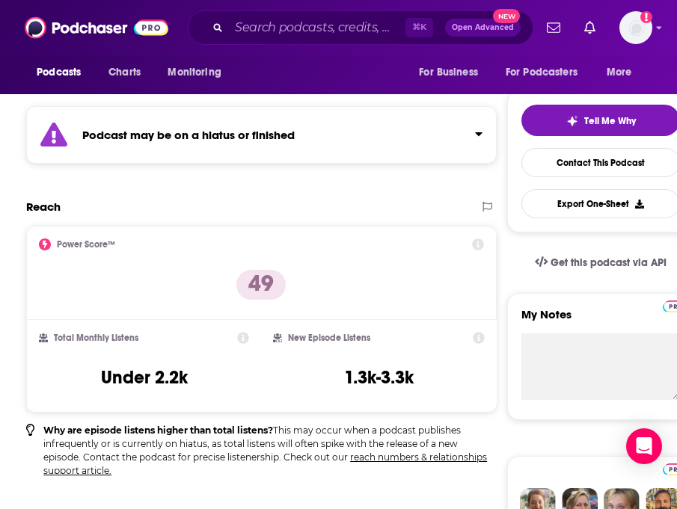
scroll to position [306, 0]
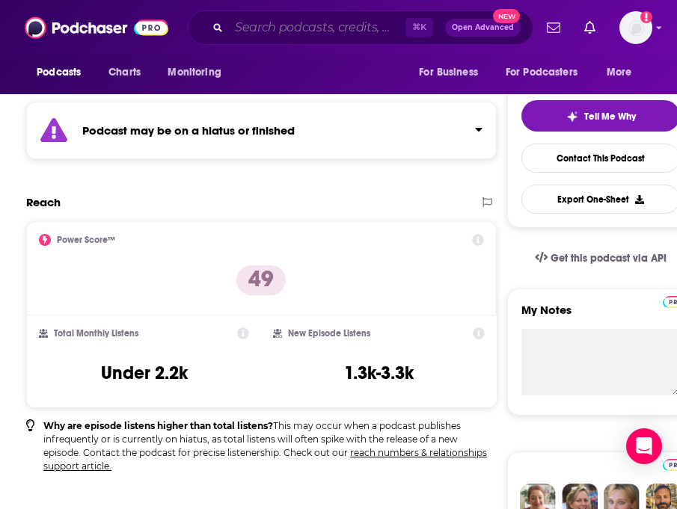
click at [288, 31] on input "Search podcasts, credits, & more..." at bounding box center [317, 28] width 176 height 24
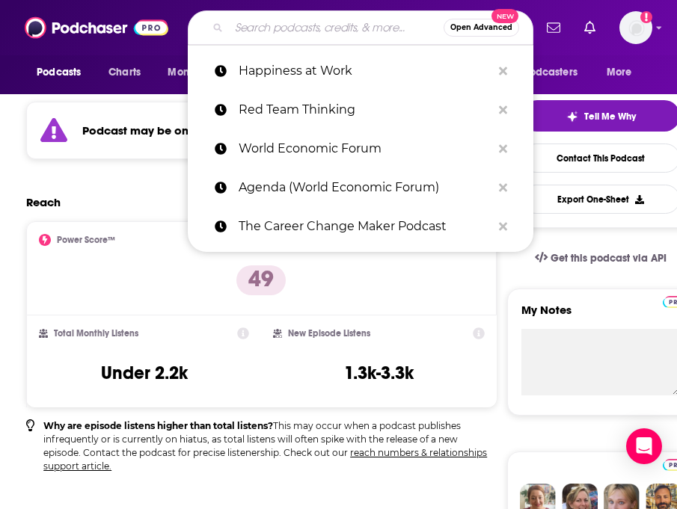
paste input "Capitalism Hits Home"
type input "Capitalism Hits Home"
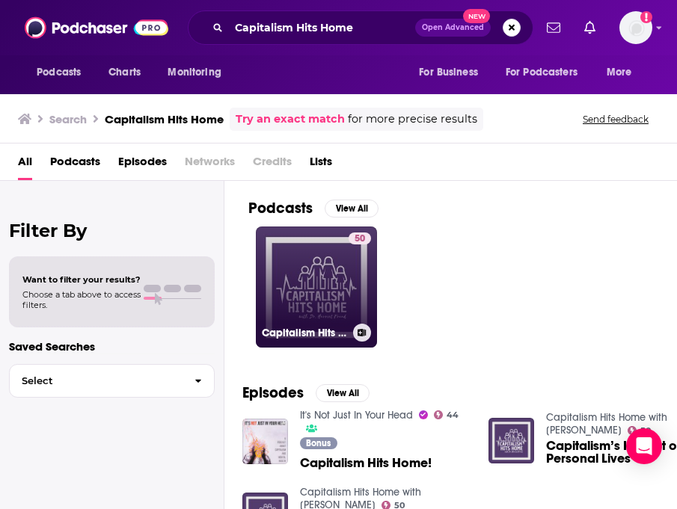
click at [316, 289] on link "50 Capitalism Hits Home with Dr. Harriet Fraad" at bounding box center [316, 287] width 121 height 121
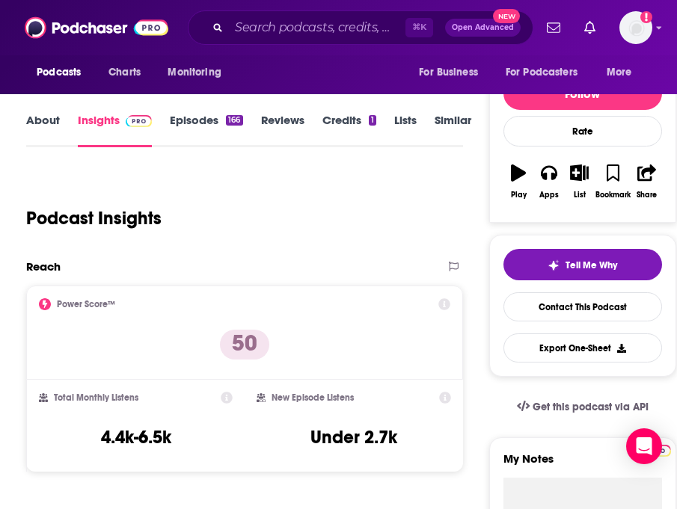
scroll to position [162, 0]
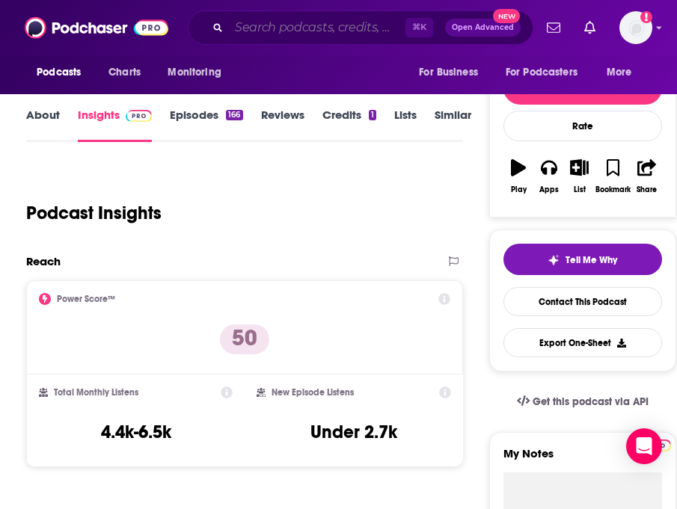
click at [298, 37] on input "Search podcasts, credits, & more..." at bounding box center [317, 28] width 176 height 24
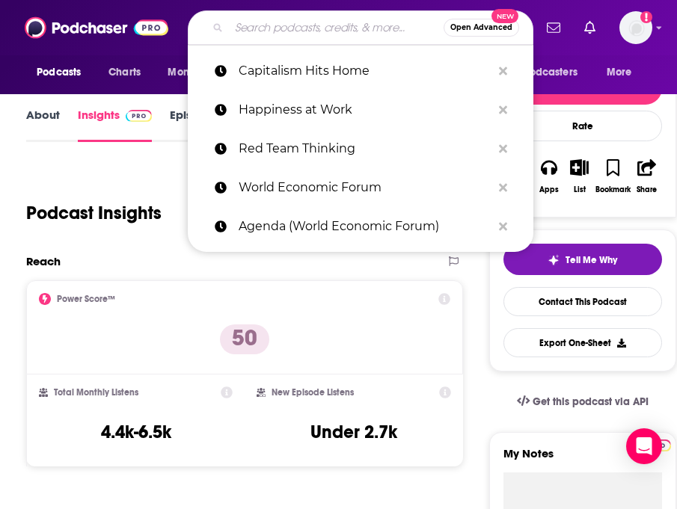
paste input "All on the Table with Katie Lee Biegel"
type input "All on the Table with Katie Lee Biegel"
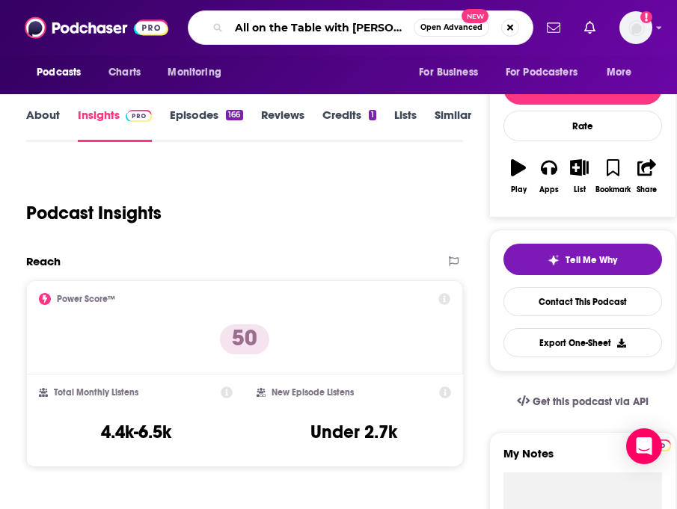
scroll to position [0, 32]
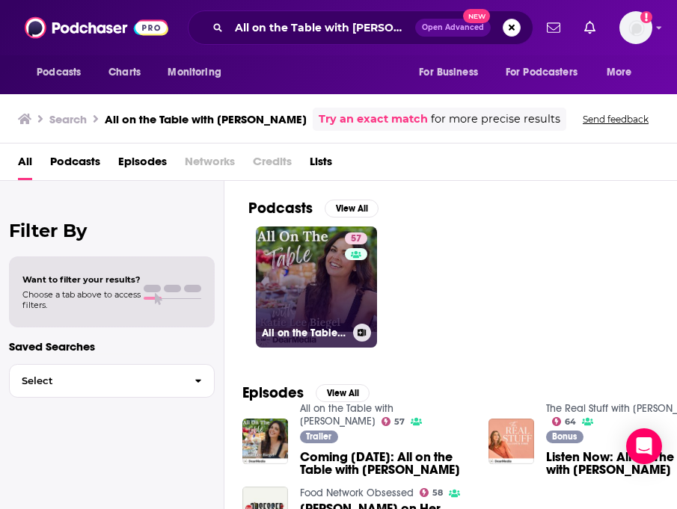
click at [282, 238] on link "57 All on the Table with Katie Lee Biegel" at bounding box center [316, 287] width 121 height 121
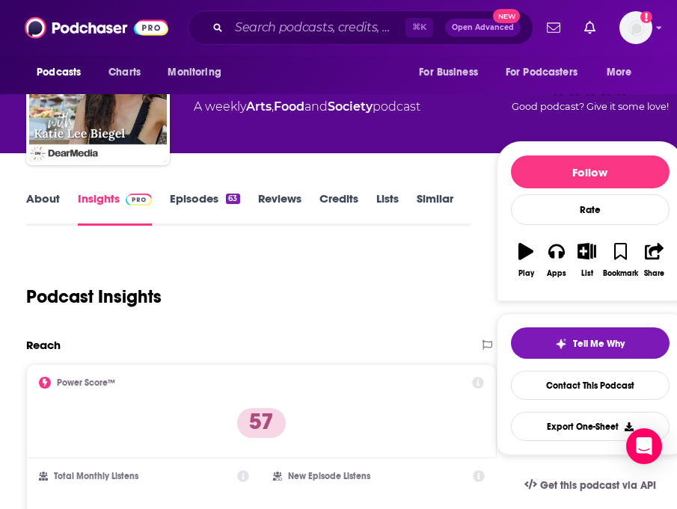
scroll to position [42, 0]
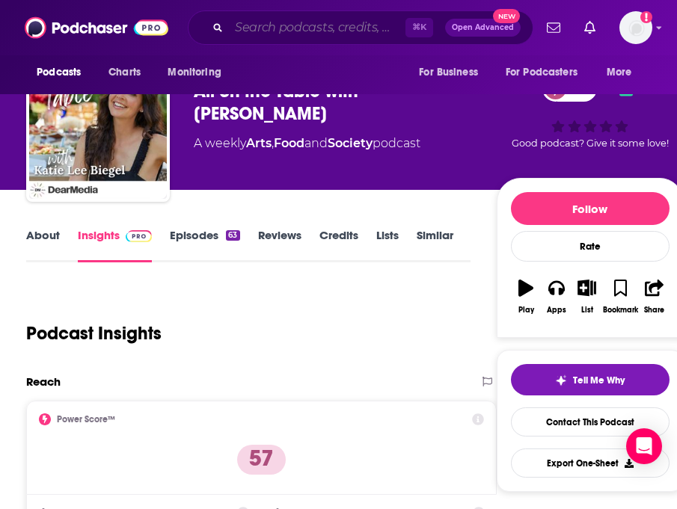
click at [285, 29] on input "Search podcasts, credits, & more..." at bounding box center [317, 28] width 176 height 24
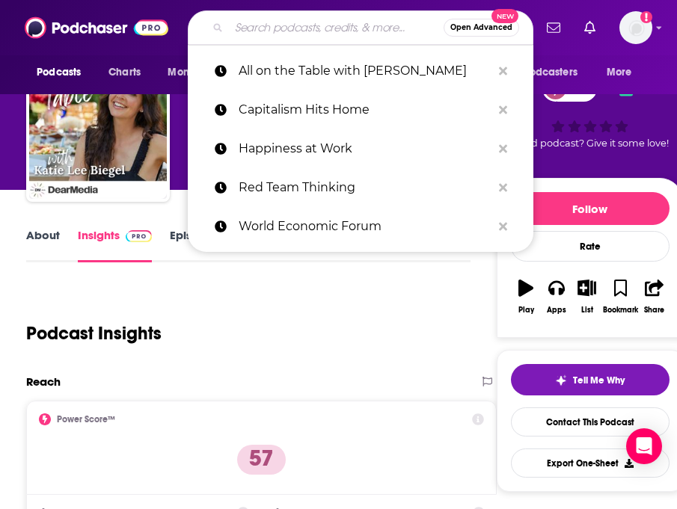
paste input "The Perception and Action Podcast"
type input "The Perception and Action Podcast"
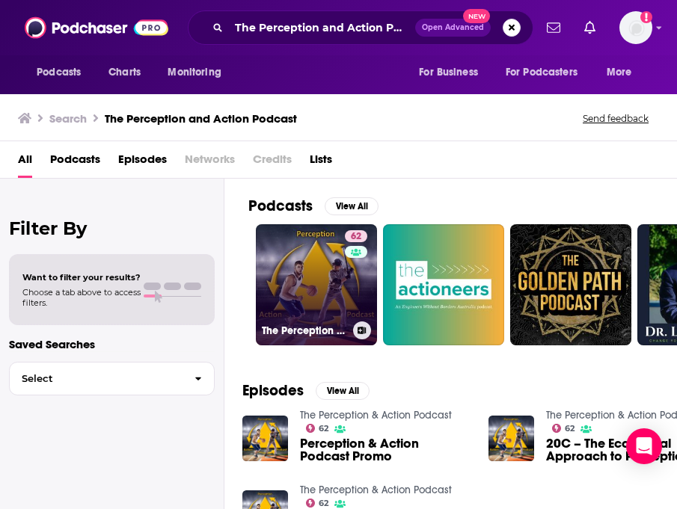
click at [307, 284] on link "62 The Perception & Action Podcast" at bounding box center [316, 284] width 121 height 121
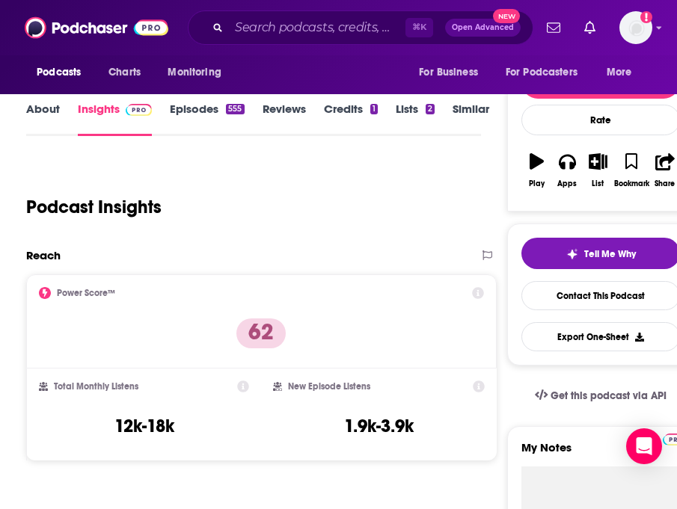
scroll to position [169, 0]
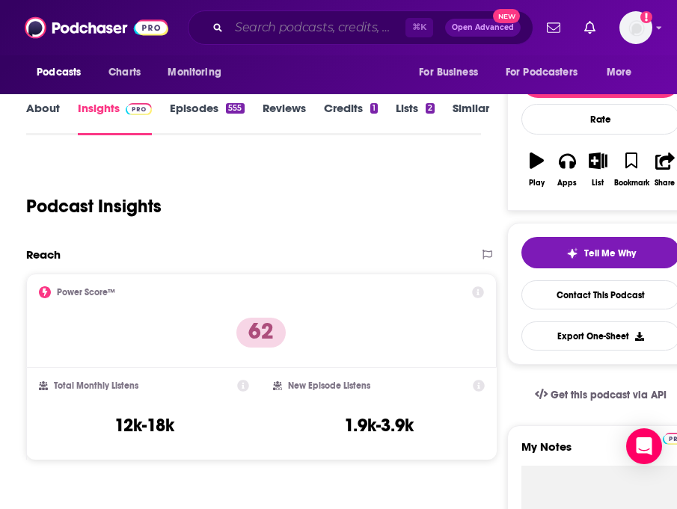
click at [356, 30] on input "Search podcasts, credits, & more..." at bounding box center [317, 28] width 176 height 24
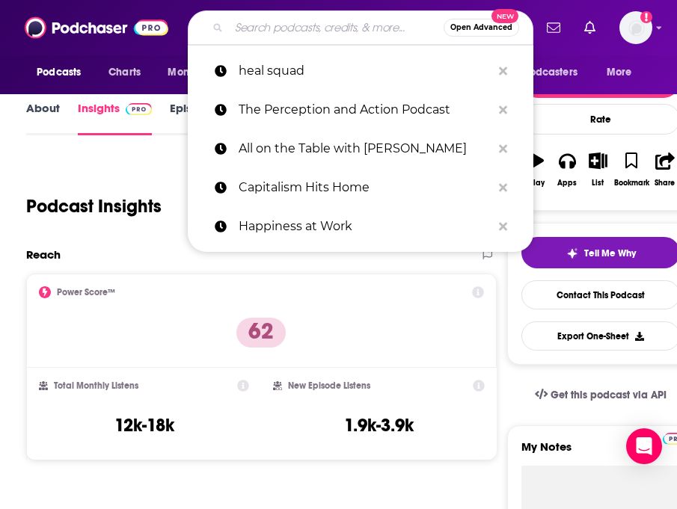
paste input "The Empowered Brain"
type input "The Empowered Brain"
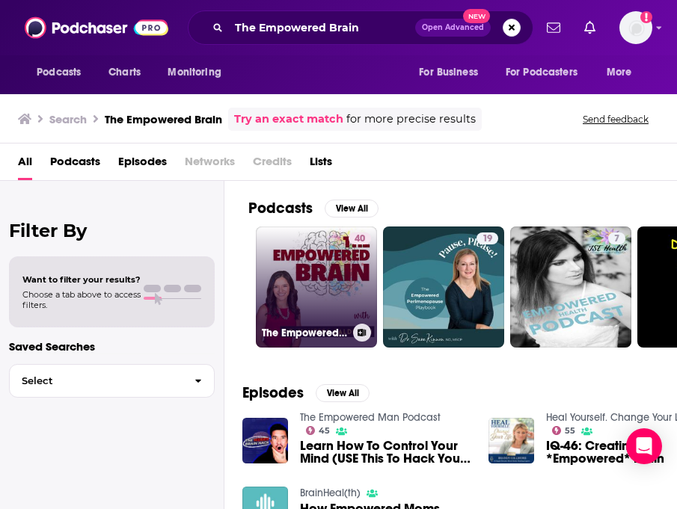
click at [278, 243] on link "40 The Empowered Brain" at bounding box center [316, 287] width 121 height 121
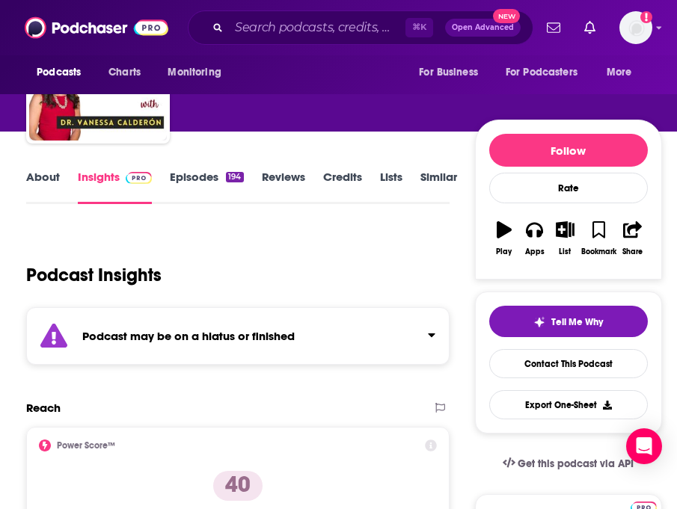
scroll to position [243, 0]
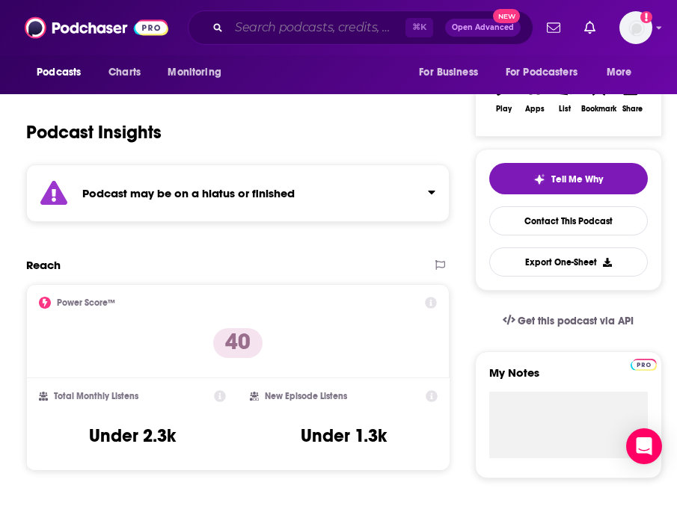
click at [367, 25] on input "Search podcasts, credits, & more..." at bounding box center [317, 28] width 176 height 24
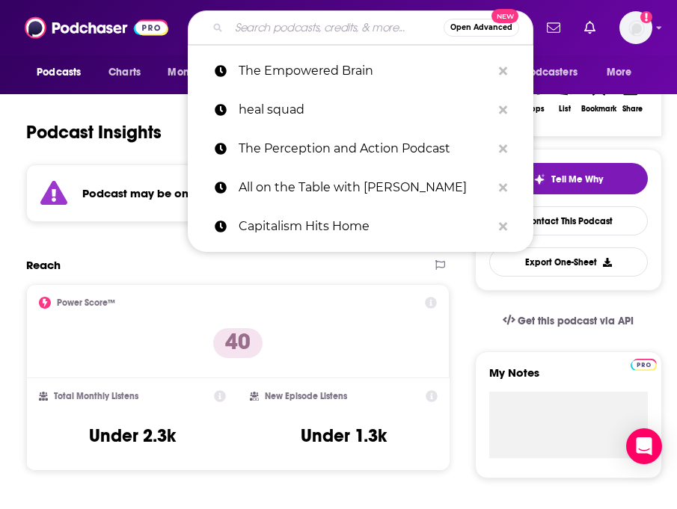
paste input "This Is Your Brain With Dr. Phil Stieg"
type input "This Is Your Brain With Dr. Phil Stieg"
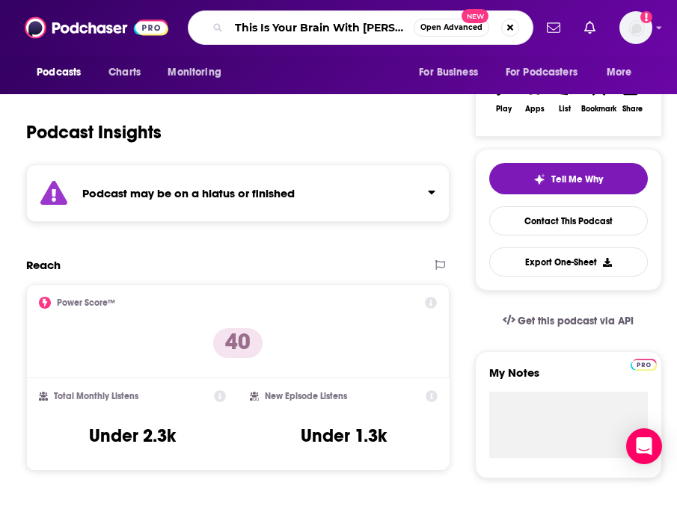
scroll to position [0, 26]
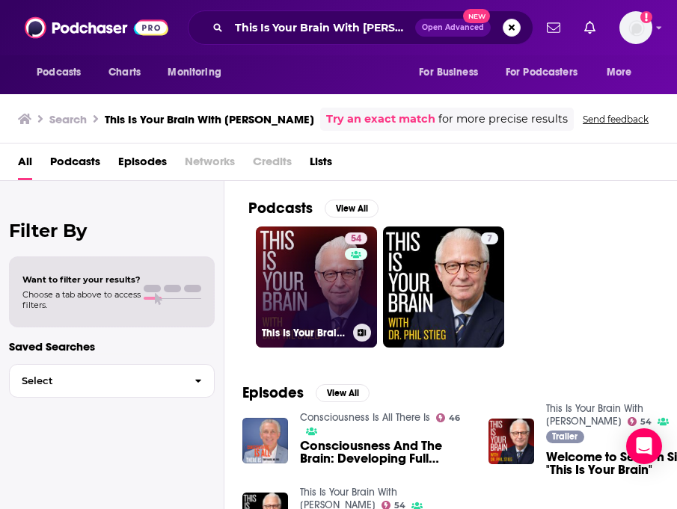
click at [312, 279] on link "54 This Is Your Brain With Dr. Phil Stieg" at bounding box center [316, 287] width 121 height 121
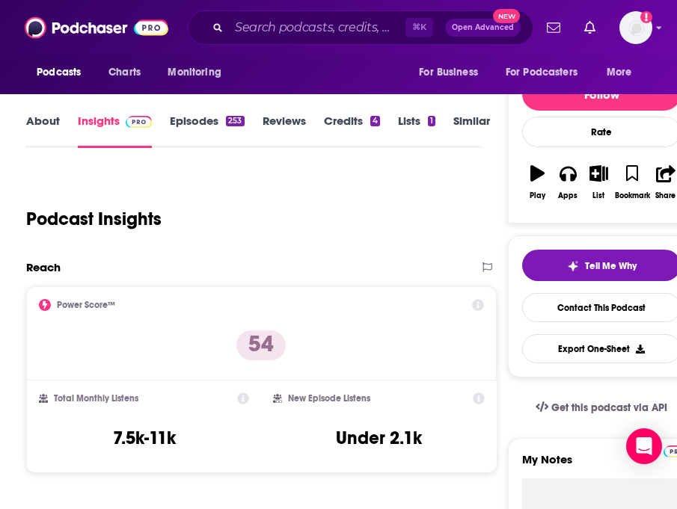
scroll to position [159, 0]
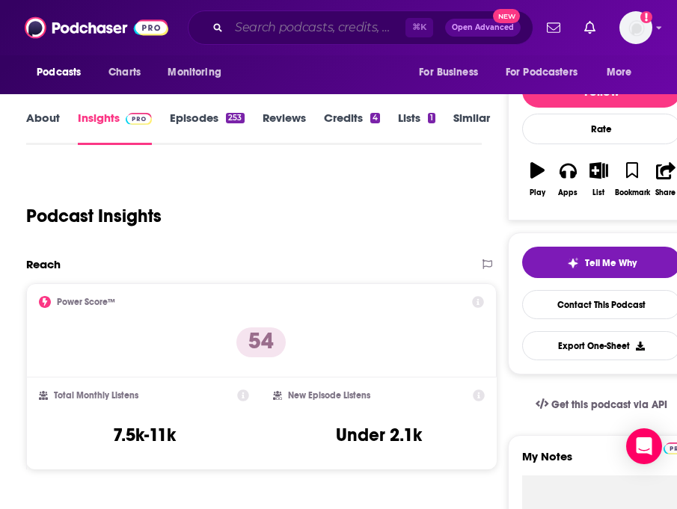
click at [322, 28] on input "Search podcasts, credits, & more..." at bounding box center [317, 28] width 176 height 24
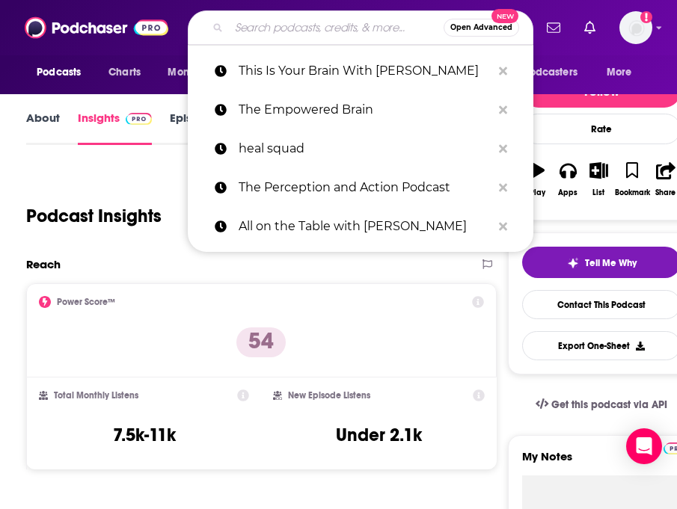
paste input "Humans On The Loop"
type input "Humans On The Loop"
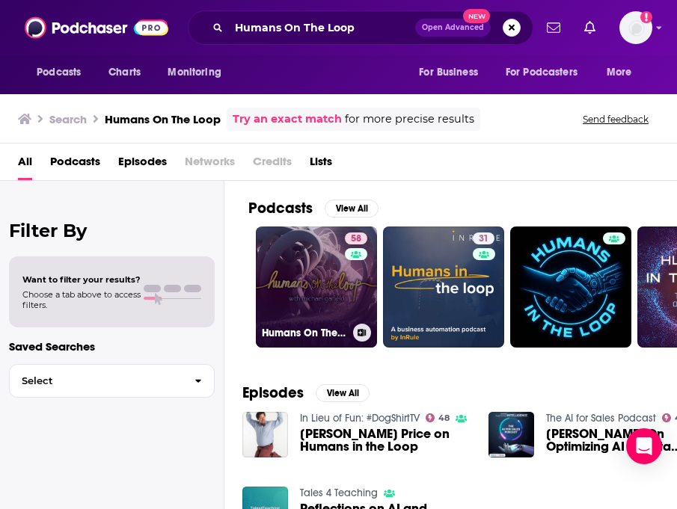
click at [321, 292] on link "58 Humans On The Loop" at bounding box center [316, 287] width 121 height 121
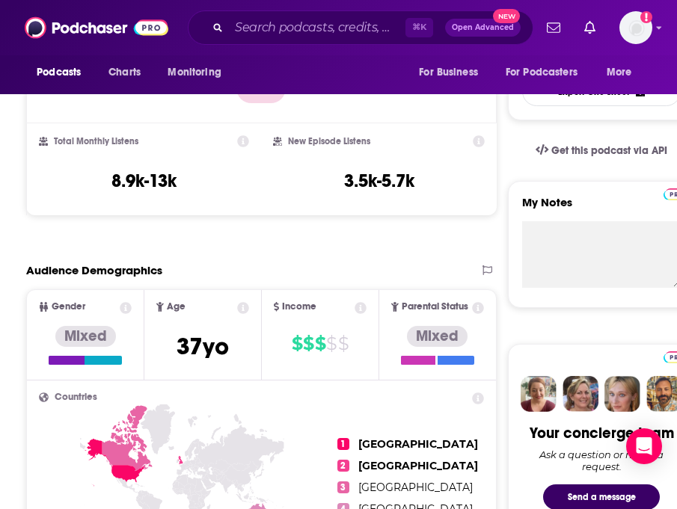
scroll to position [416, 0]
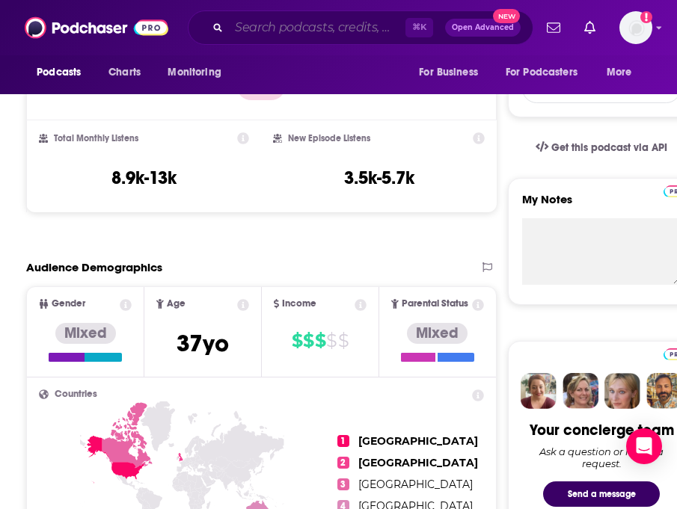
click at [346, 26] on input "Search podcasts, credits, & more..." at bounding box center [317, 28] width 176 height 24
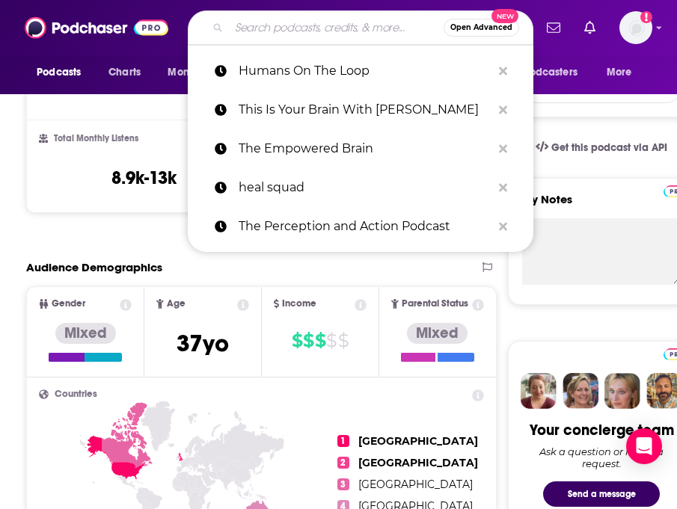
paste input "Podcasts from the Cochrane Library"
type input "Podcasts from the Cochrane Library"
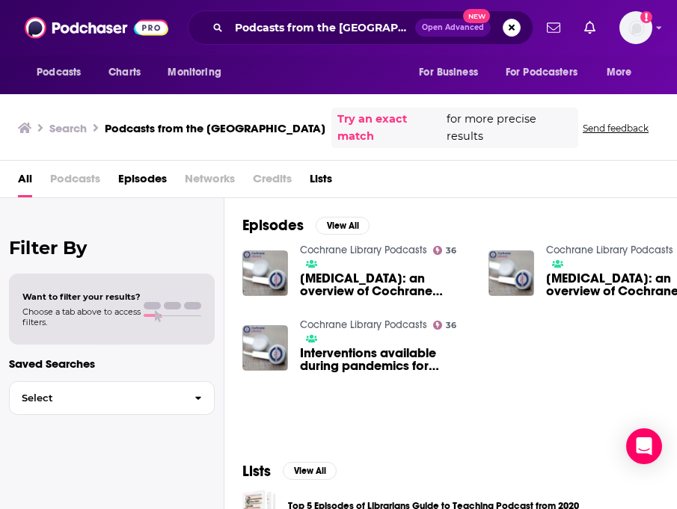
click at [389, 244] on link "Cochrane Library Podcasts" at bounding box center [363, 250] width 127 height 13
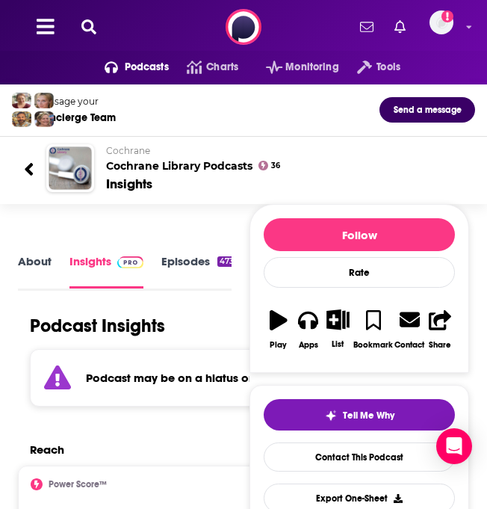
click at [90, 24] on icon at bounding box center [88, 26] width 15 height 15
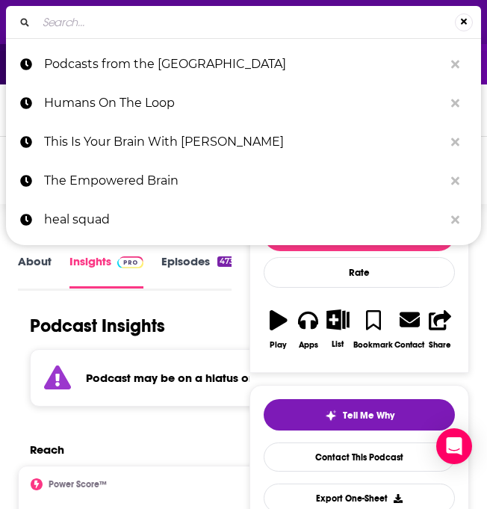
type input "Mind & Life"
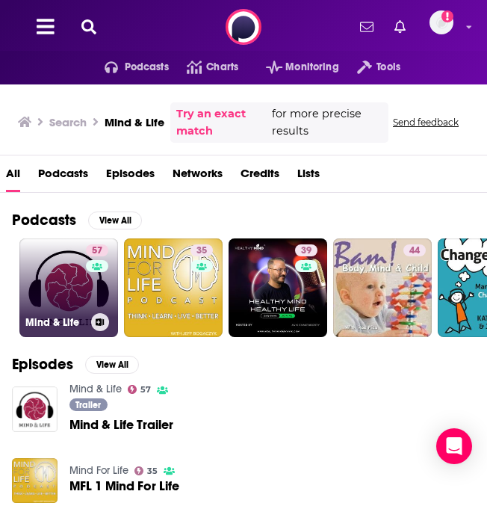
click at [46, 267] on link "57 Mind & Life" at bounding box center [68, 287] width 99 height 99
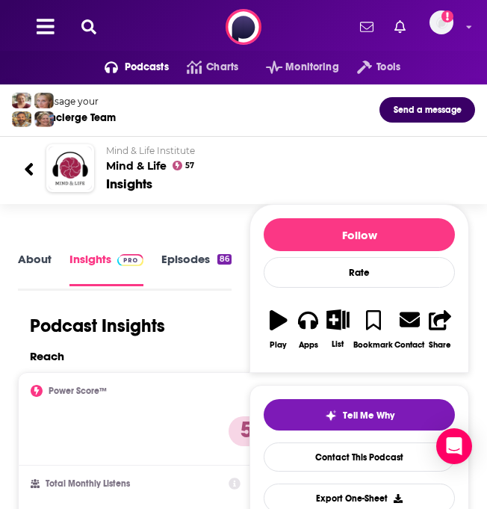
click at [87, 27] on icon at bounding box center [88, 26] width 15 height 15
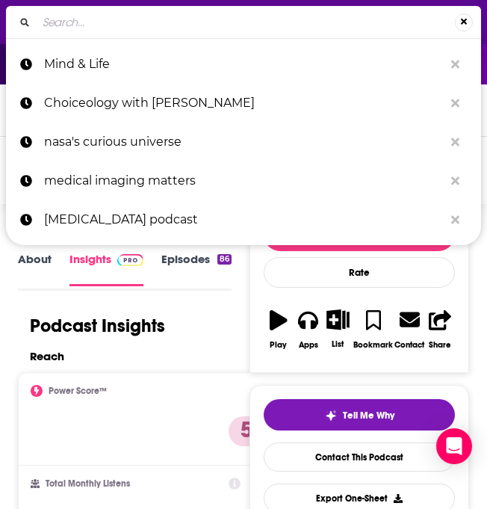
type input "Deep into Sleep"
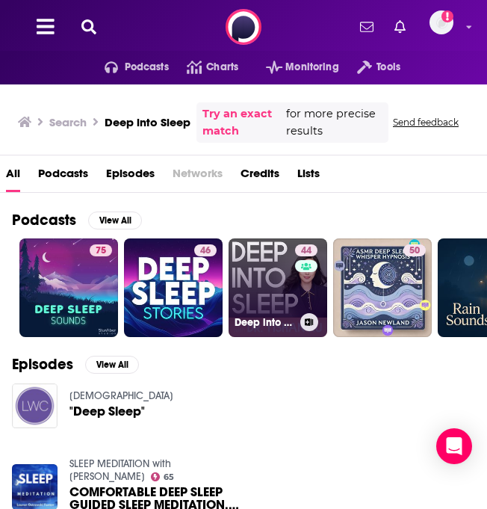
click at [286, 295] on link "44 Deep into Sleep" at bounding box center [278, 287] width 99 height 99
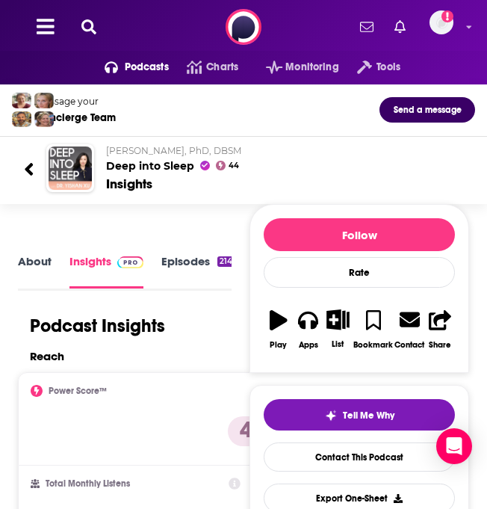
click at [78, 16] on div "Podcasts Charts Monitoring Tools For Business For Podcasters More Add a profile…" at bounding box center [243, 27] width 487 height 54
click at [90, 26] on icon at bounding box center [88, 26] width 15 height 15
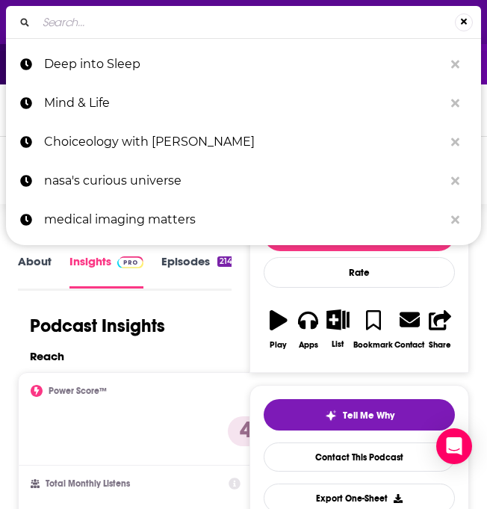
type input "UnknownThe Pulse"
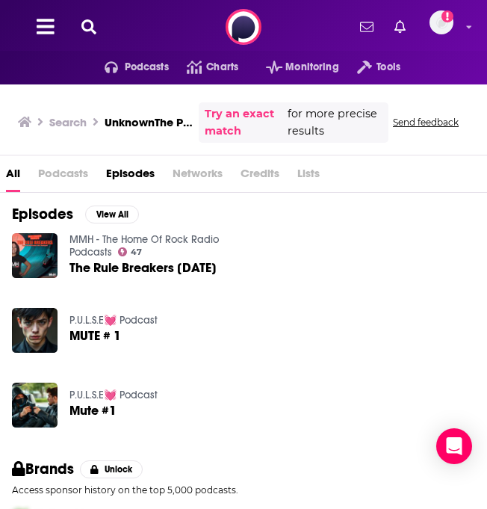
click at [87, 30] on icon at bounding box center [88, 26] width 15 height 15
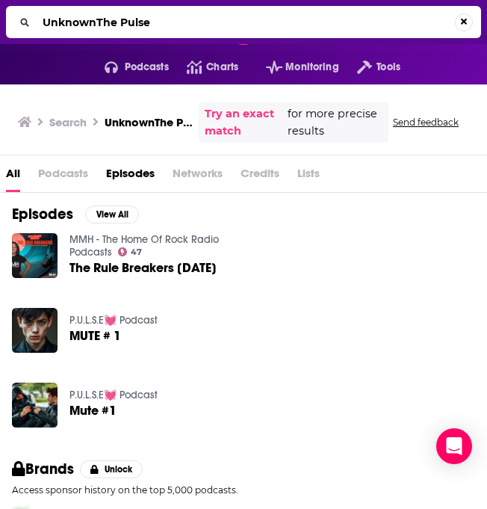
drag, startPoint x: 94, startPoint y: 25, endPoint x: -66, endPoint y: 25, distance: 160.0
click at [0, 25] on html "Podcasts Features Solutions Account Company Resources Say Hello </> Developer A…" at bounding box center [243, 254] width 487 height 509
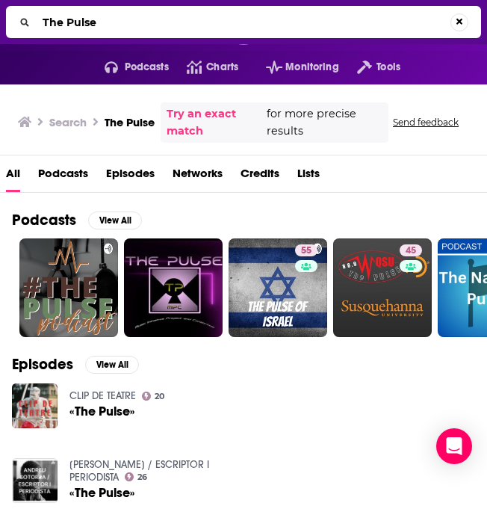
click at [78, 32] on input "The Pulse" at bounding box center [244, 22] width 414 height 24
click at [78, 32] on input "The Pulse" at bounding box center [246, 22] width 419 height 24
paste input "Response (Podcast)"
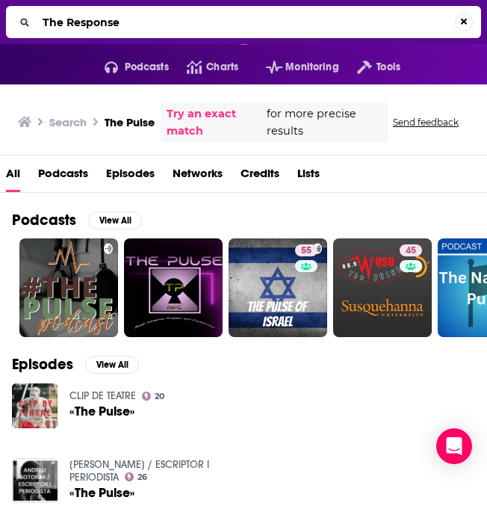
type input "The Response"
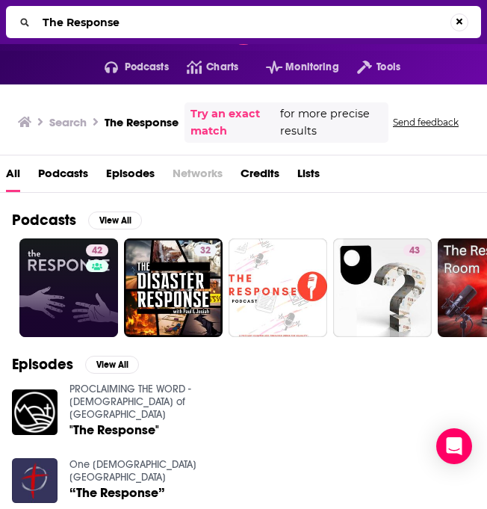
click at [23, 268] on link "42" at bounding box center [68, 287] width 99 height 99
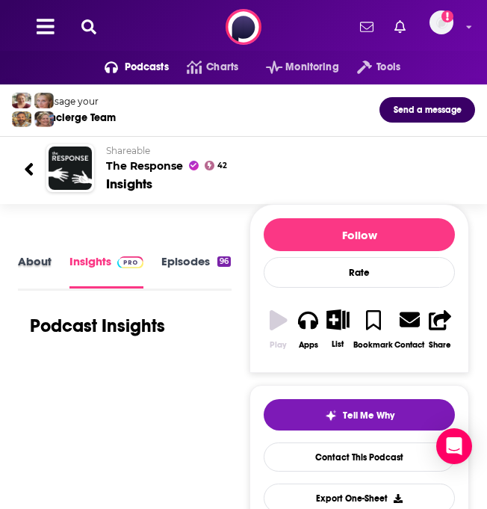
click at [52, 285] on div "About" at bounding box center [44, 272] width 52 height 36
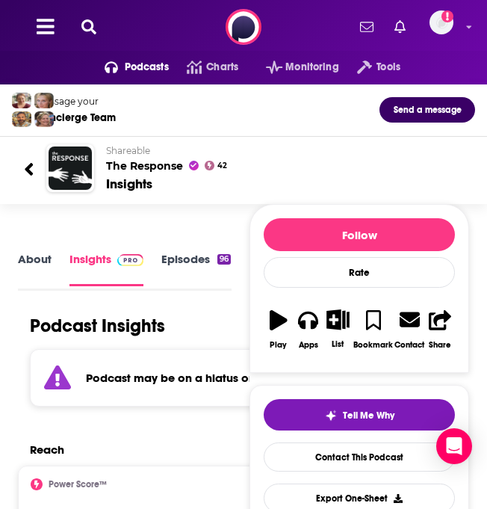
click at [90, 25] on icon at bounding box center [88, 26] width 15 height 15
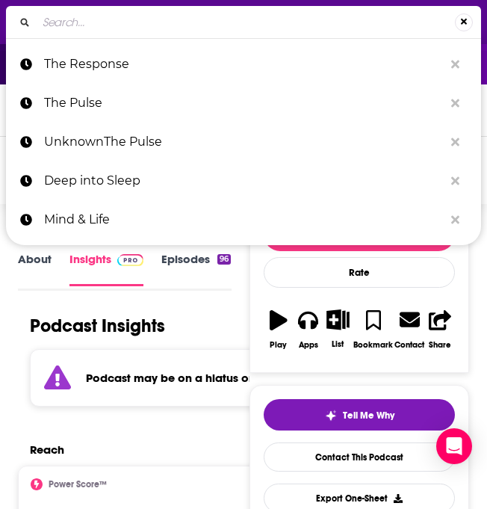
type input "The Jim Rutt Show"
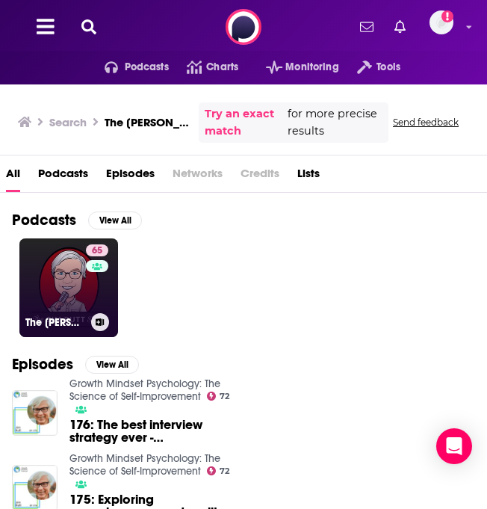
click at [48, 253] on link "65 The Jim Rutt Show" at bounding box center [68, 287] width 99 height 99
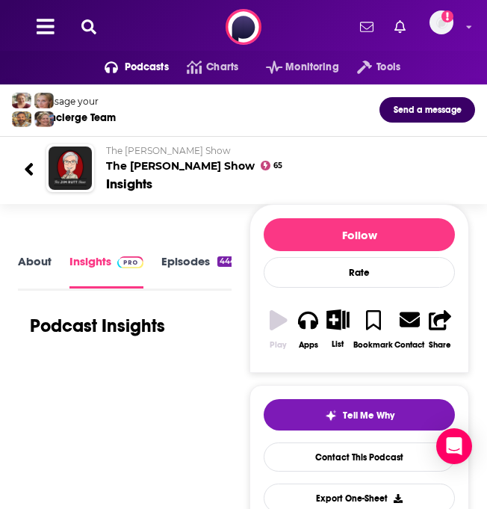
scroll to position [2, 0]
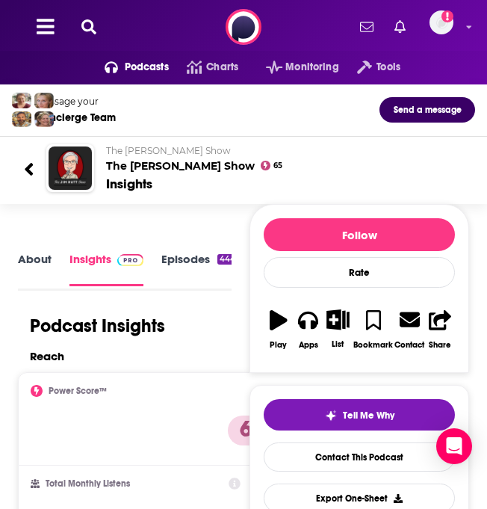
click at [28, 349] on div "Reach" at bounding box center [253, 360] width 470 height 23
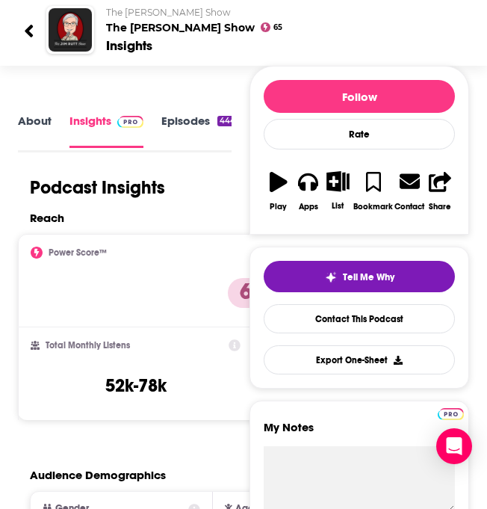
click at [34, 124] on link "About" at bounding box center [35, 131] width 34 height 34
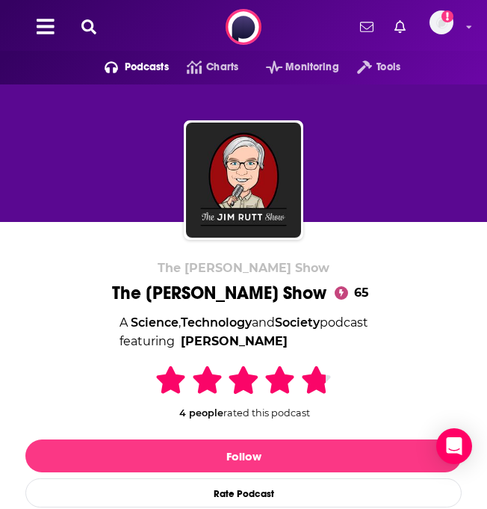
click at [83, 19] on icon at bounding box center [88, 26] width 15 height 15
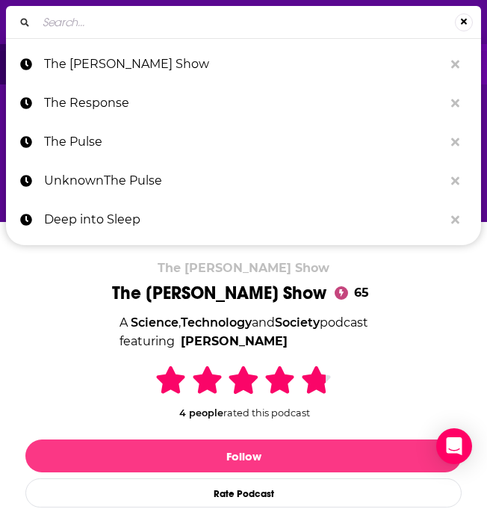
type input "How We're Wired"
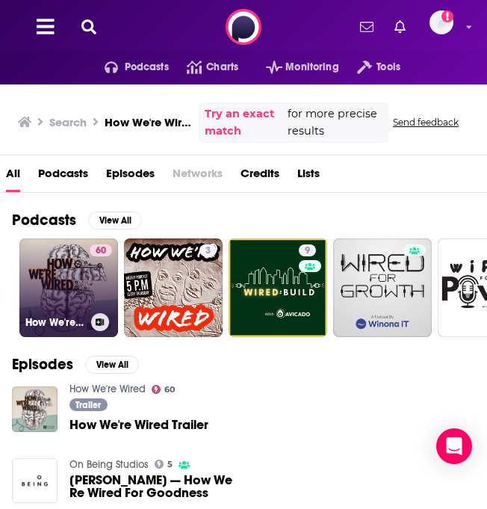
click at [47, 282] on link "60 How We're Wired" at bounding box center [68, 287] width 99 height 99
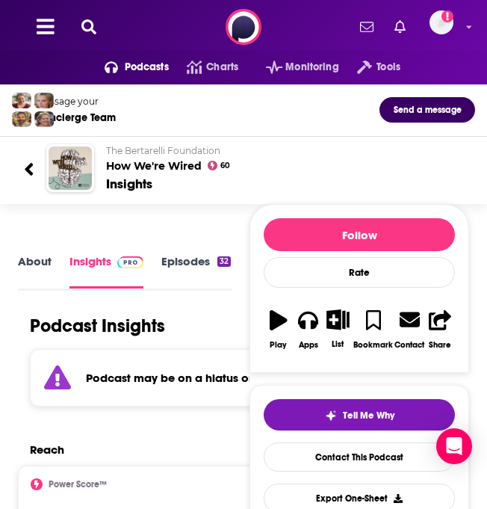
click at [90, 28] on icon at bounding box center [88, 26] width 15 height 15
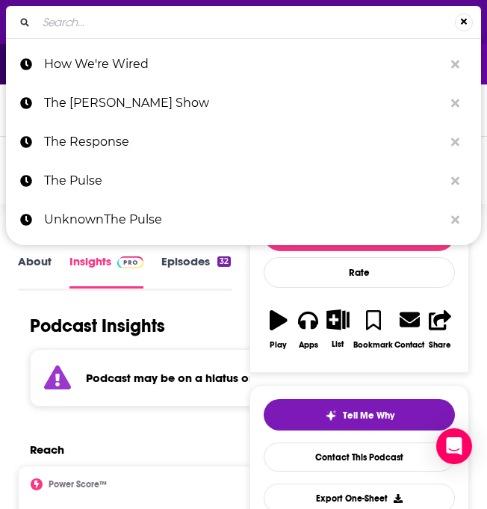
type input "Live Long and Master Aging"
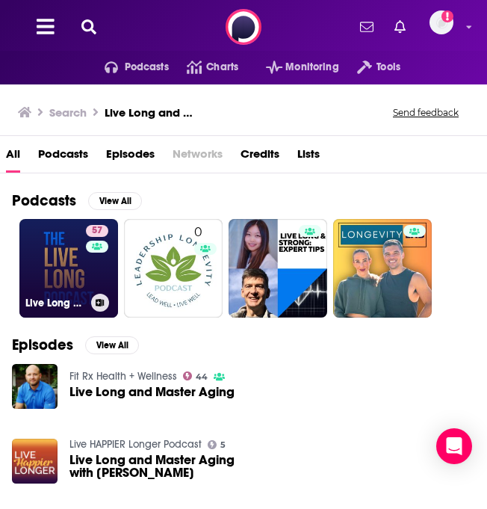
click at [55, 276] on link "57 Live Long and Master Aging" at bounding box center [68, 268] width 99 height 99
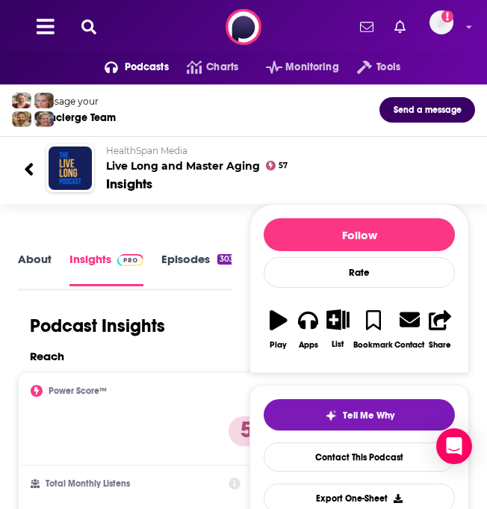
click at [94, 32] on icon at bounding box center [88, 26] width 15 height 15
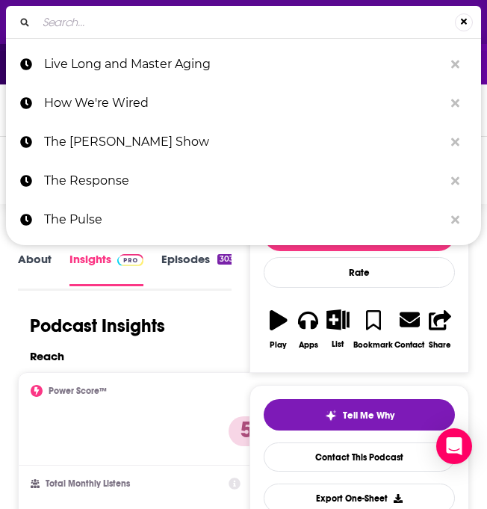
type input "Blue Dot"
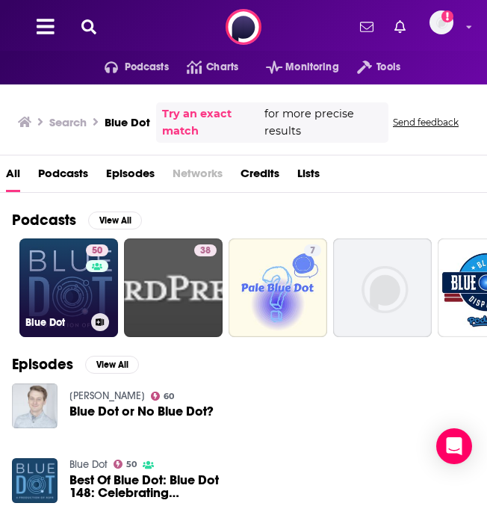
click at [42, 274] on link "50 Blue Dot" at bounding box center [68, 287] width 99 height 99
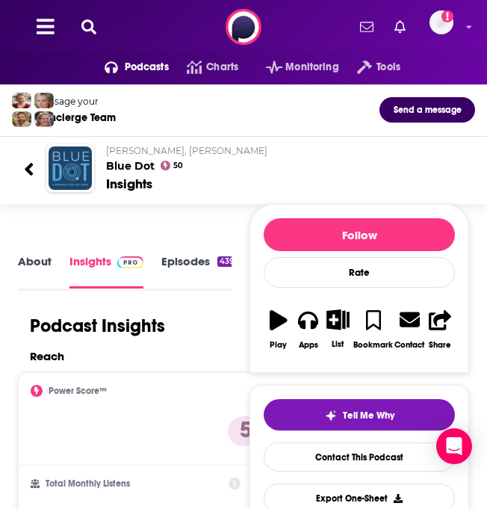
click at [90, 22] on icon at bounding box center [88, 26] width 15 height 15
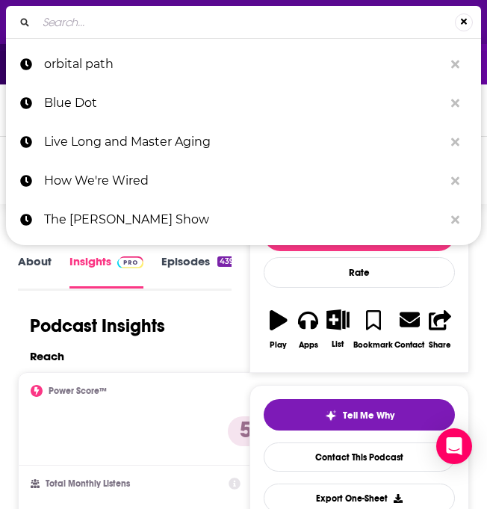
type input "Imagining Tomorrow"
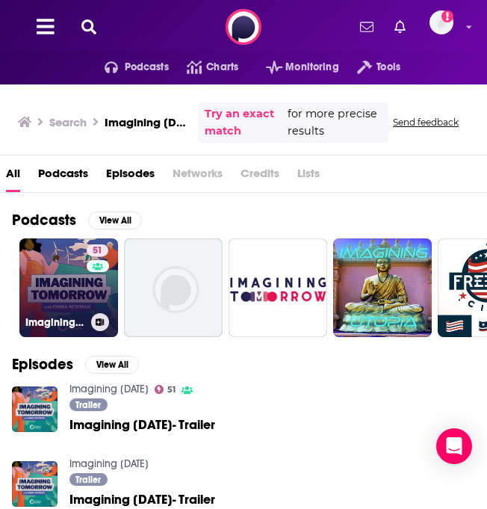
click at [81, 283] on link "51 Imagining Tomorrow" at bounding box center [68, 287] width 99 height 99
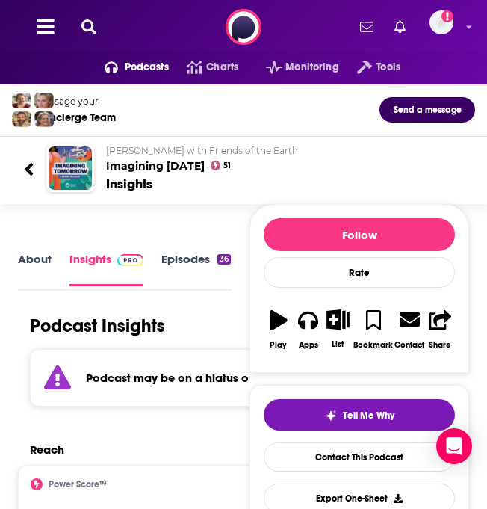
click at [93, 35] on div "Podcasts Charts Monitoring Tools For Business For Podcasters More Add a profile…" at bounding box center [243, 27] width 487 height 54
click at [91, 29] on icon at bounding box center [88, 26] width 15 height 15
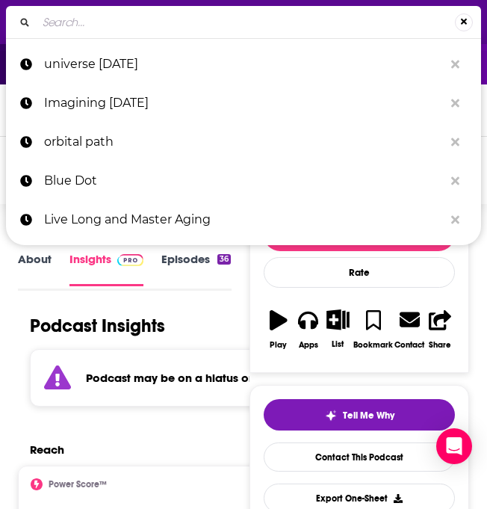
type input "The Decision Corner"
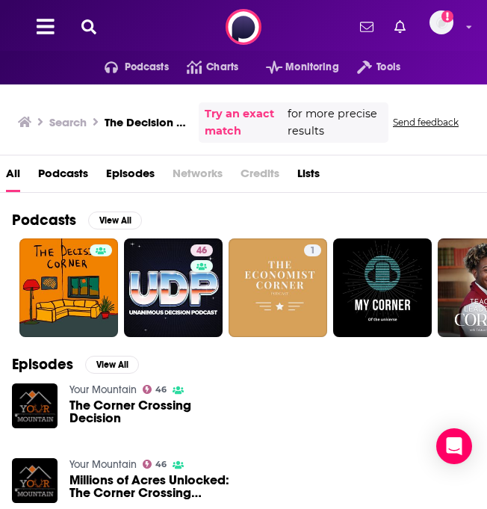
click at [95, 33] on icon at bounding box center [88, 26] width 15 height 15
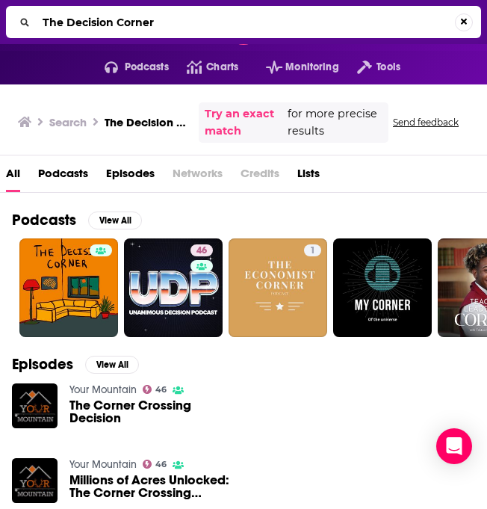
click at [133, 25] on input "The Decision Corner" at bounding box center [246, 22] width 419 height 24
type input "Point of Inquiry"
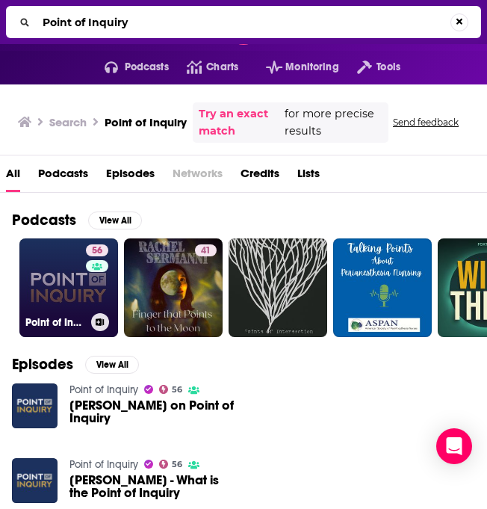
click at [94, 289] on div "56" at bounding box center [99, 278] width 26 height 69
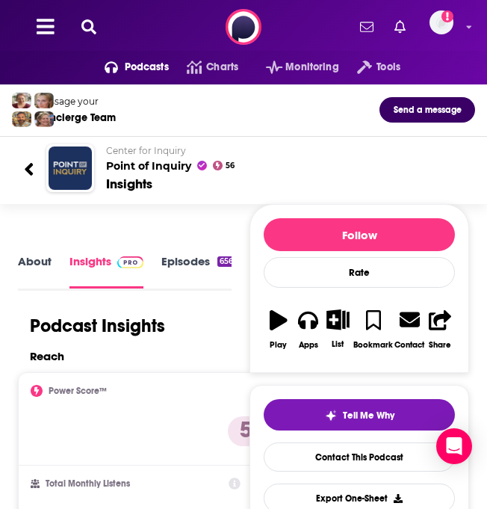
click at [89, 24] on icon at bounding box center [88, 26] width 15 height 15
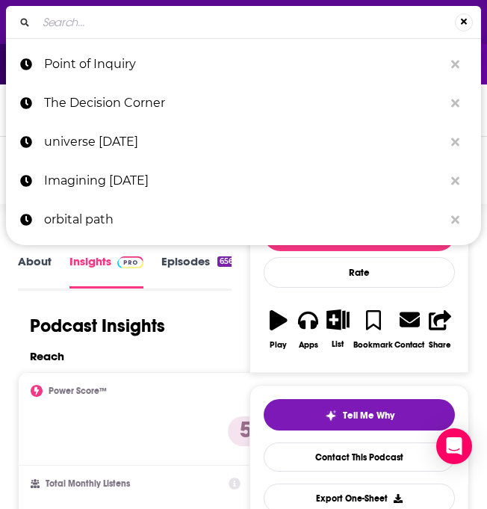
type input "Empowered to Connect Podcast"
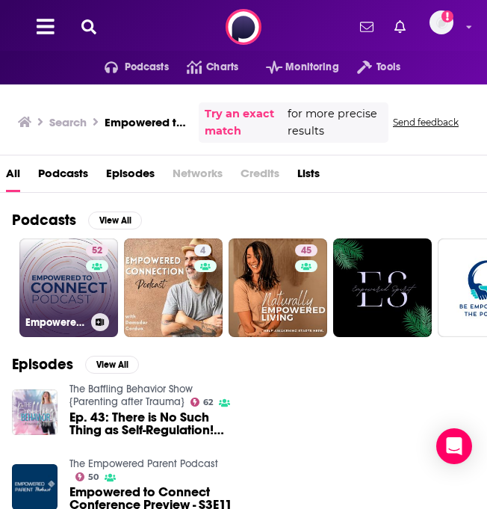
click at [73, 263] on link "52 Empowered to Connect Podcast" at bounding box center [68, 287] width 99 height 99
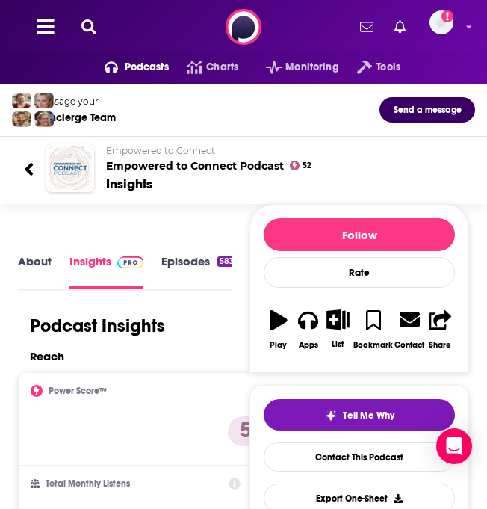
click at [93, 20] on icon at bounding box center [88, 26] width 15 height 15
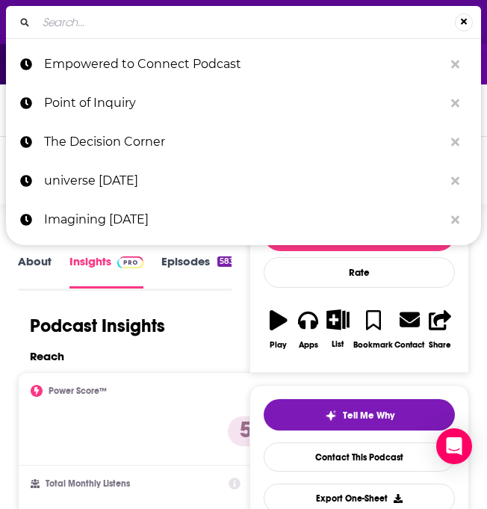
type input "For What It's Earth"
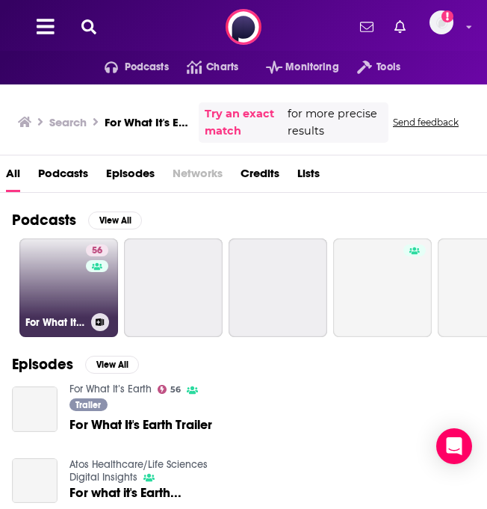
click at [58, 293] on link "56 For What It’s Earth" at bounding box center [68, 287] width 99 height 99
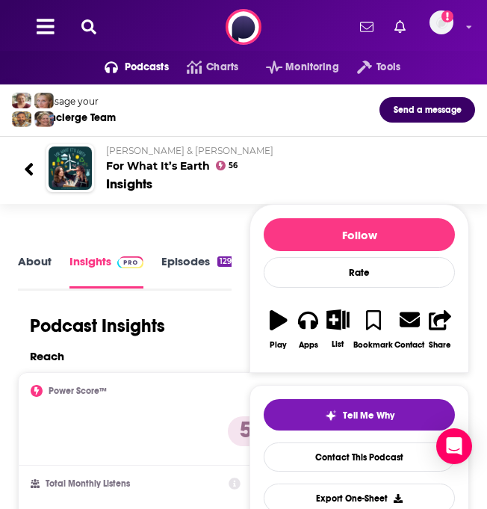
click at [91, 41] on div "Podcasts Charts Monitoring Tools For Business For Podcasters More Add a profile…" at bounding box center [243, 27] width 487 height 54
click at [87, 26] on icon at bounding box center [88, 26] width 15 height 15
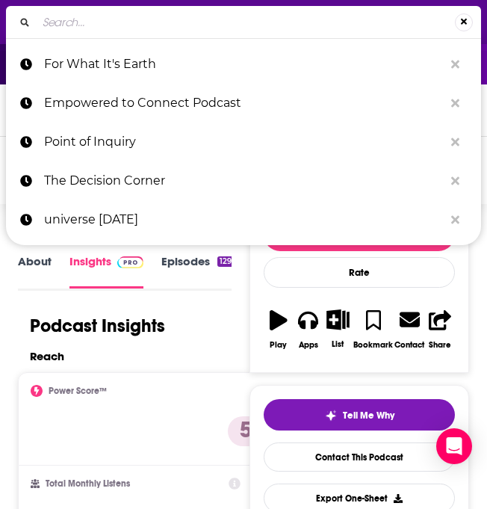
type input "Impact Boom Podcast"
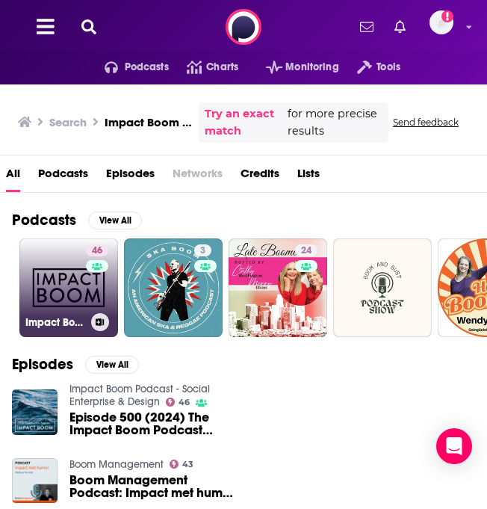
click at [50, 264] on link "46 Impact Boom Podcast - Social Enterprise & Design" at bounding box center [68, 287] width 99 height 99
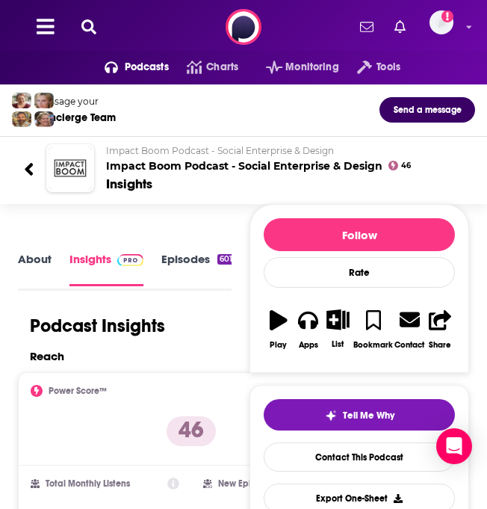
click at [90, 28] on icon at bounding box center [88, 26] width 15 height 15
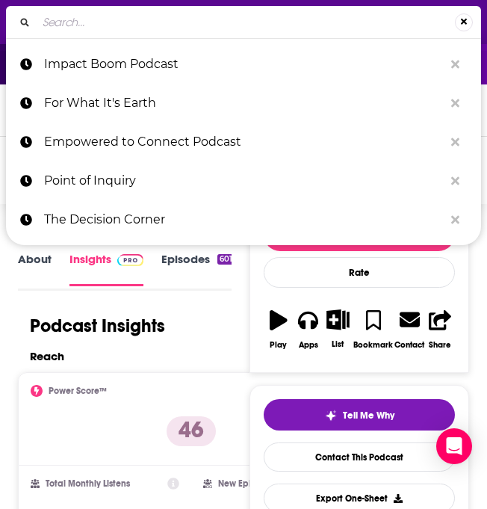
type input "Plot Twist"
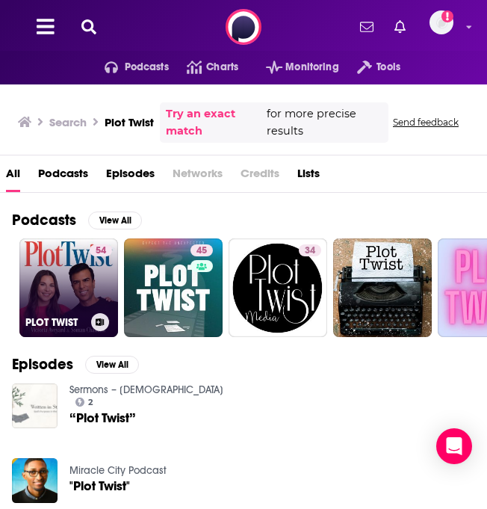
click at [51, 283] on link "54 PLOT TWIST" at bounding box center [68, 287] width 99 height 99
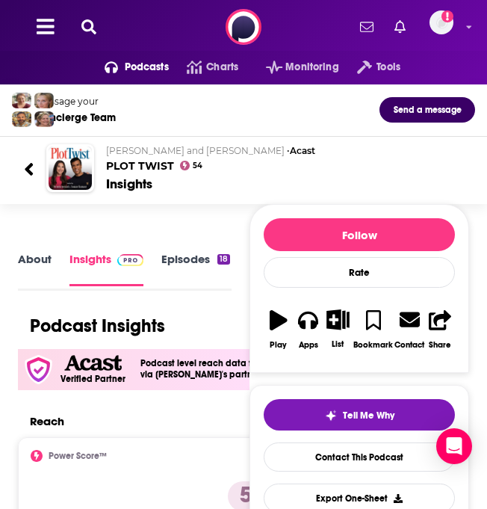
click at [37, 252] on link "About" at bounding box center [35, 269] width 34 height 34
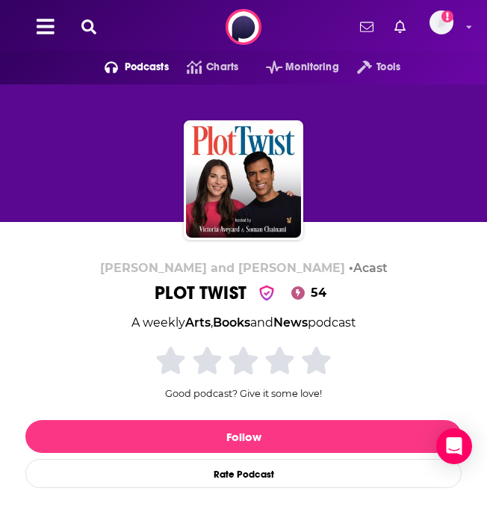
click at [84, 27] on icon at bounding box center [88, 26] width 15 height 15
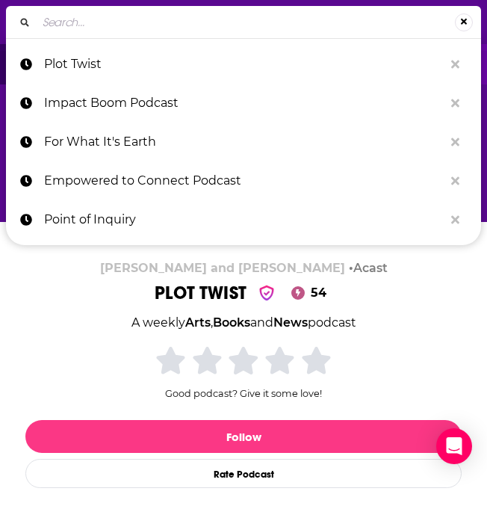
type input "Just the Right Book with Roxanne Coady"
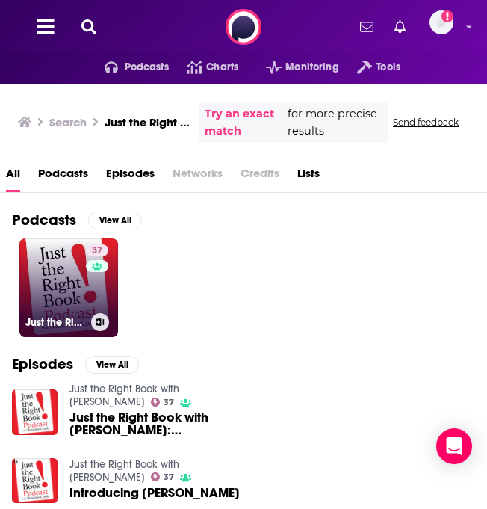
click at [58, 288] on link "37 Just the Right Book with Roxanne Coady" at bounding box center [68, 287] width 99 height 99
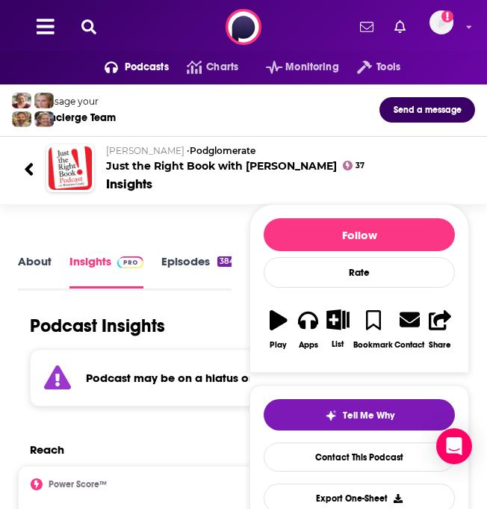
click at [85, 20] on icon at bounding box center [88, 26] width 15 height 15
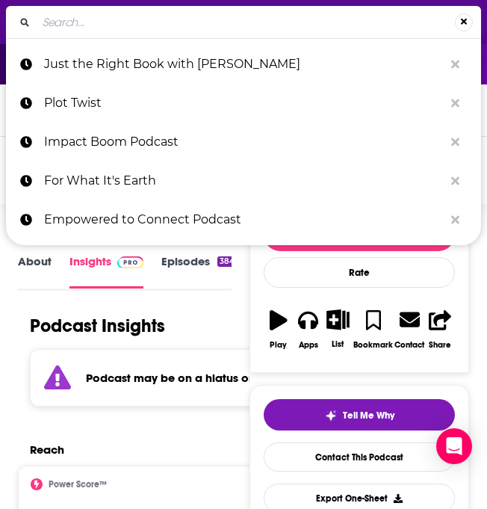
type input "Southbound"
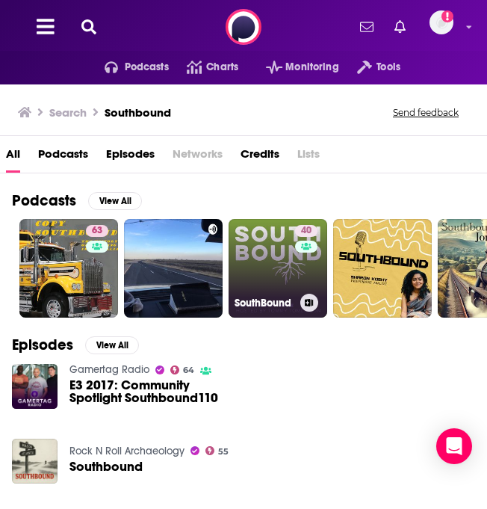
click at [254, 242] on link "40 SouthBound" at bounding box center [278, 268] width 99 height 99
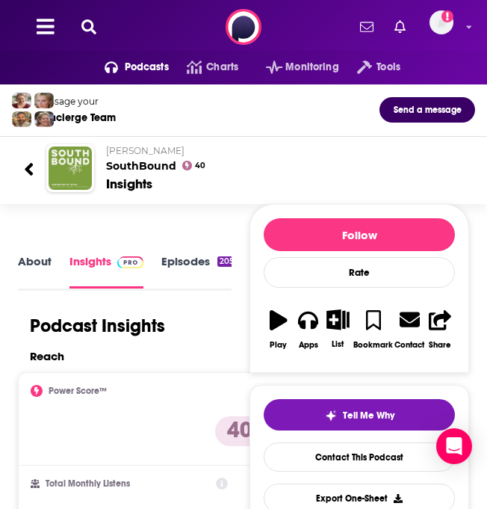
click at [90, 31] on icon at bounding box center [88, 26] width 15 height 15
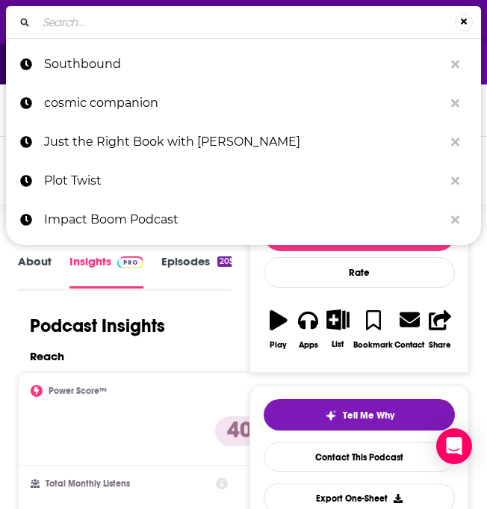
type input "Lifted"
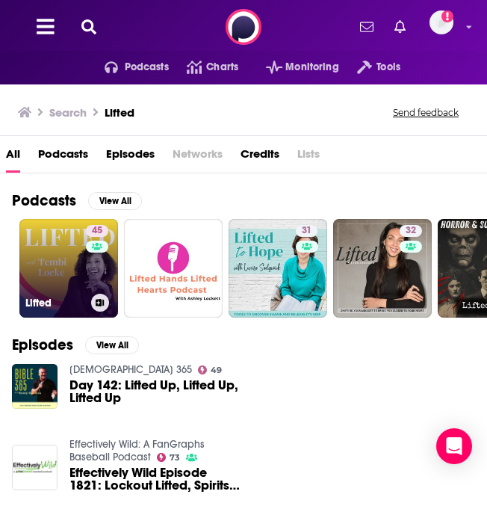
click at [77, 264] on link "45 Lifted" at bounding box center [68, 268] width 99 height 99
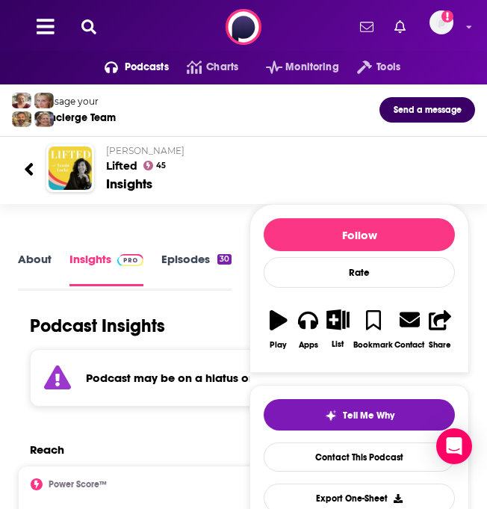
click at [76, 25] on div "Podcasts Charts Monitoring Tools For Business For Podcasters More Add a profile…" at bounding box center [243, 27] width 487 height 54
click at [95, 29] on icon at bounding box center [88, 26] width 15 height 15
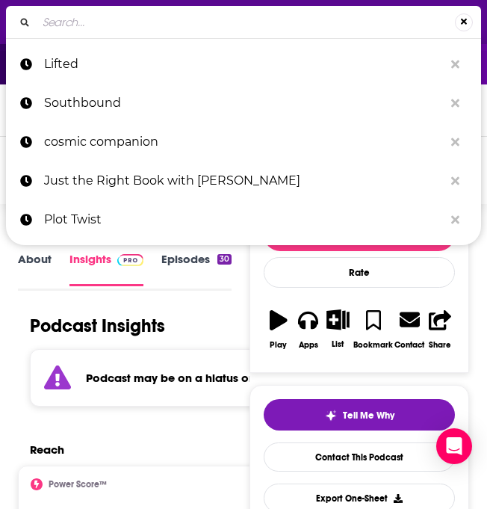
type input "Vox Pop"
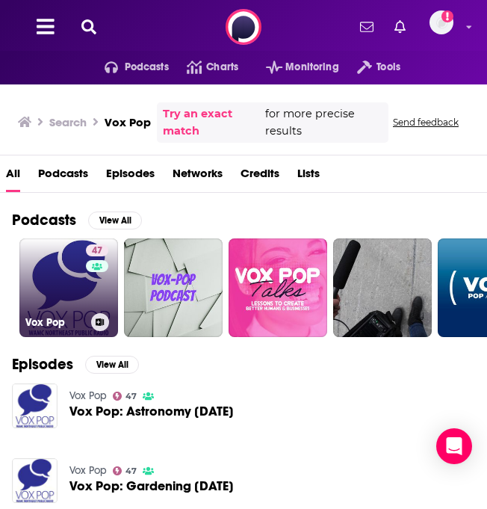
click at [59, 305] on link "47 Vox Pop" at bounding box center [68, 287] width 99 height 99
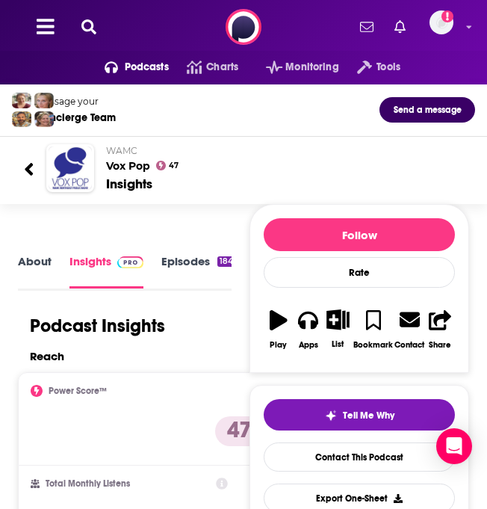
click at [32, 168] on icon at bounding box center [29, 169] width 10 height 20
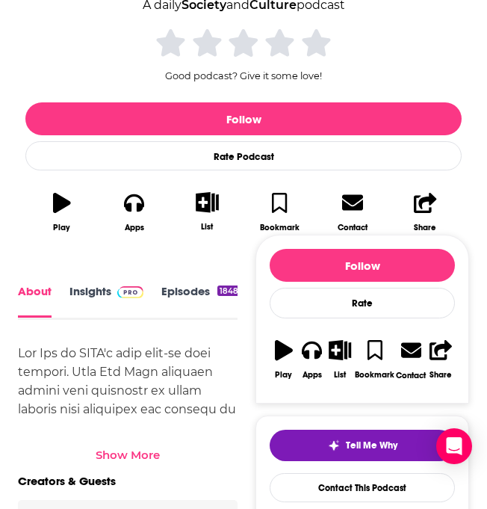
scroll to position [318, 0]
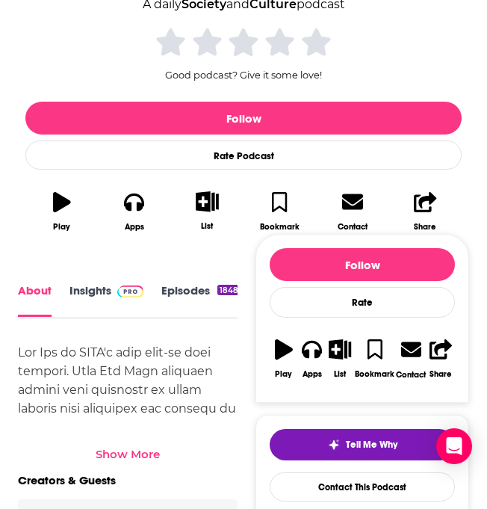
click at [135, 447] on div "Show More" at bounding box center [128, 454] width 64 height 14
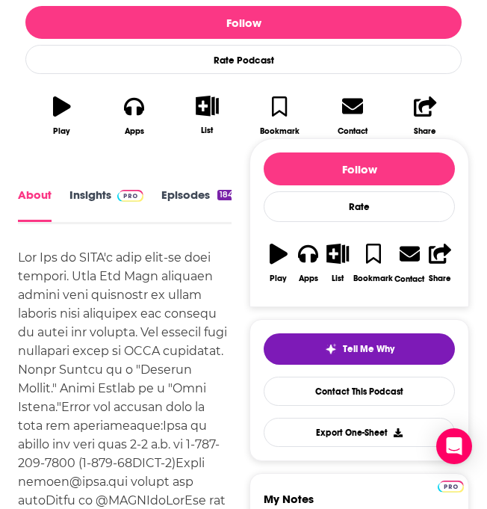
scroll to position [0, 0]
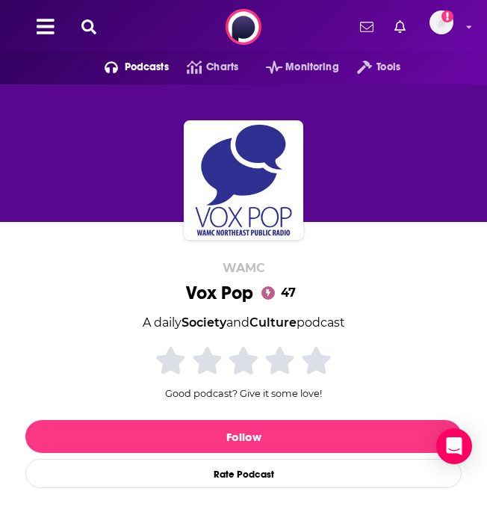
click at [81, 27] on icon at bounding box center [88, 26] width 15 height 15
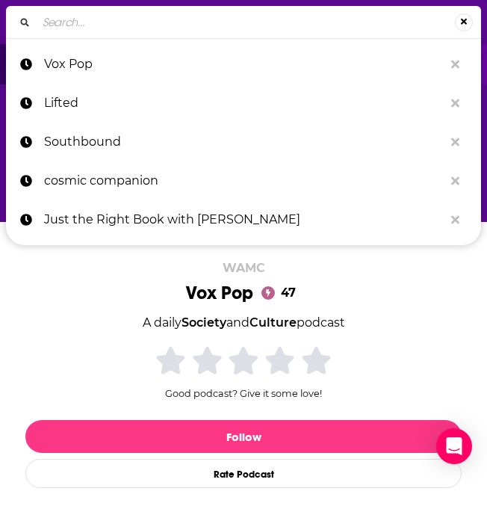
type input "The Kevin Roberts Show"
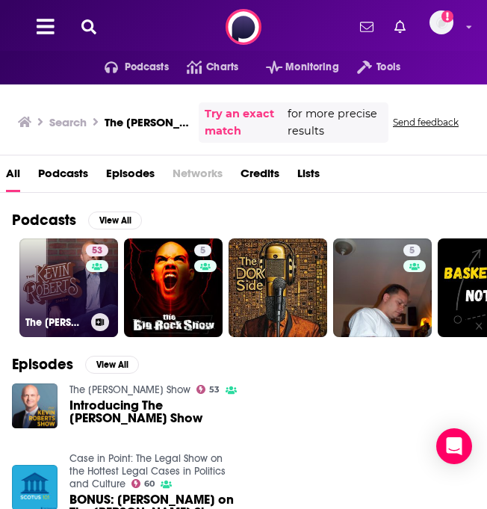
click at [58, 289] on link "53 The Kevin Roberts Show" at bounding box center [68, 287] width 99 height 99
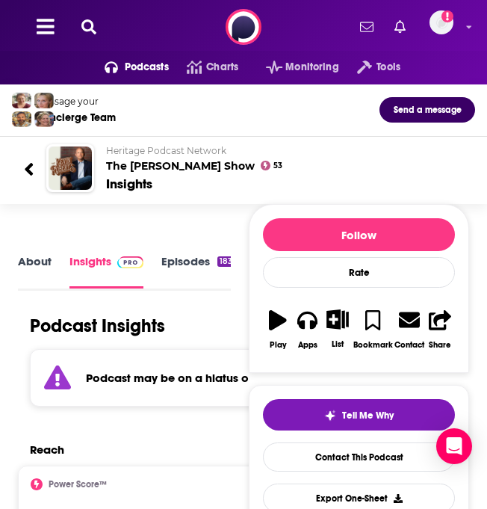
click at [37, 258] on link "About" at bounding box center [35, 271] width 34 height 34
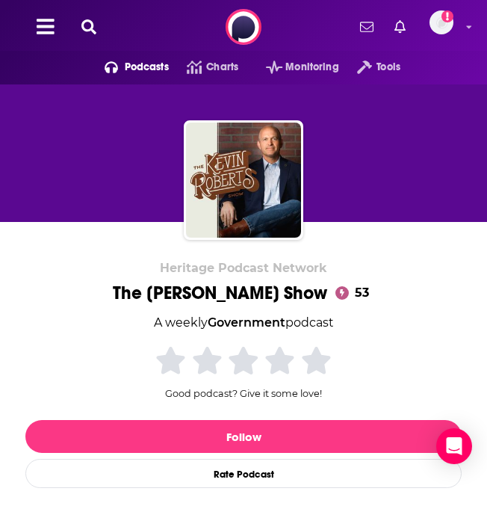
click at [90, 27] on icon at bounding box center [88, 26] width 15 height 15
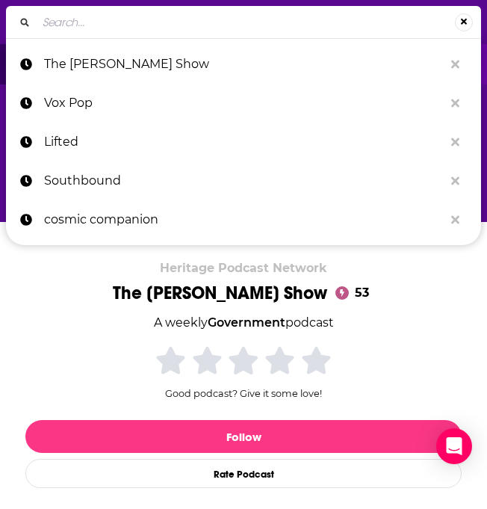
type input "Lifted"
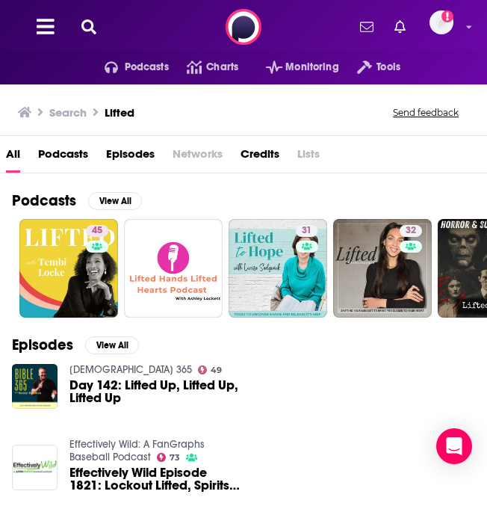
click at [89, 29] on icon at bounding box center [88, 26] width 15 height 15
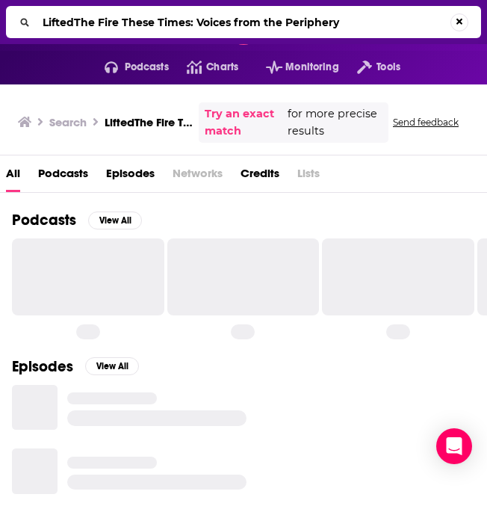
drag, startPoint x: 77, startPoint y: 22, endPoint x: 34, endPoint y: 17, distance: 43.7
click at [34, 17] on div "LiftedThe Fire These Times: Voices from the Periphery" at bounding box center [243, 22] width 475 height 32
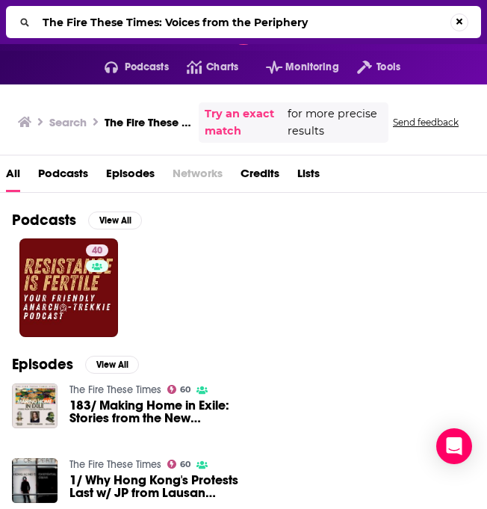
click at [112, 22] on input "The Fire These Times: Voices from the Periphery" at bounding box center [244, 22] width 414 height 24
click at [112, 22] on input "The Fire These Times: Voices from the Periphery" at bounding box center [246, 22] width 419 height 24
paste input "Sentientism"
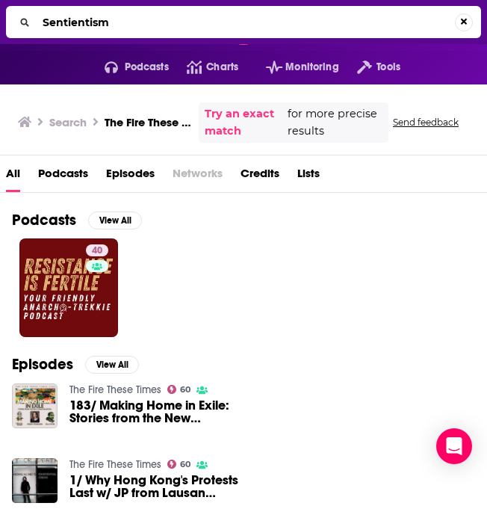
type input "Sentientism"
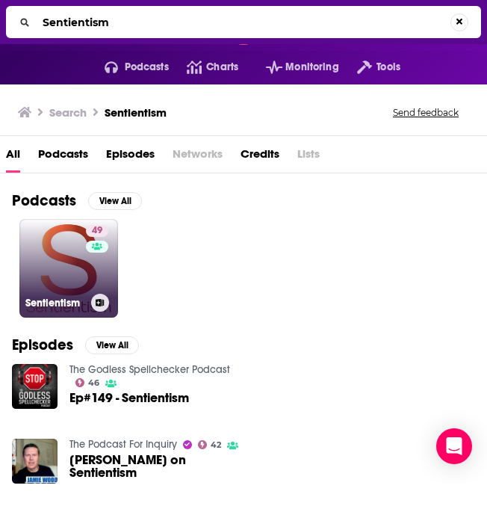
click at [46, 291] on link "49 Sentientism" at bounding box center [68, 268] width 99 height 99
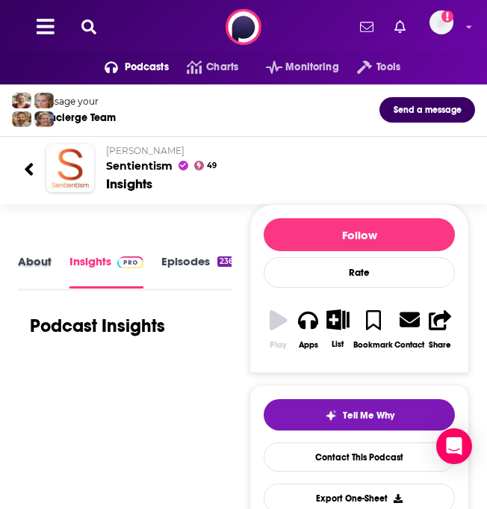
click at [67, 280] on div "About" at bounding box center [44, 272] width 52 height 36
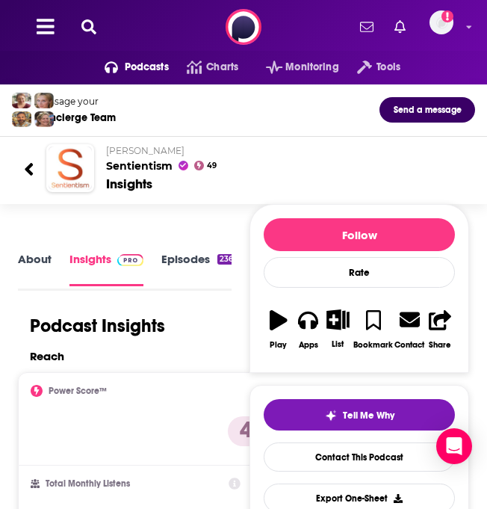
click at [82, 37] on div "Podcasts Charts Monitoring Tools For Business For Podcasters More Add a profile…" at bounding box center [243, 27] width 487 height 54
click at [83, 31] on icon at bounding box center [88, 26] width 15 height 15
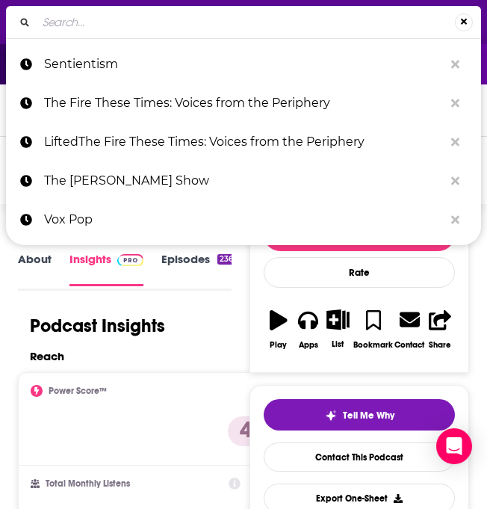
type input "Magic Minds"
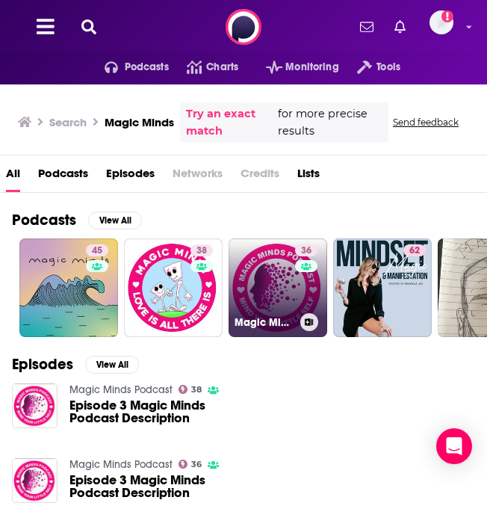
click at [269, 292] on link "36 Magic Minds Podcast" at bounding box center [278, 287] width 99 height 99
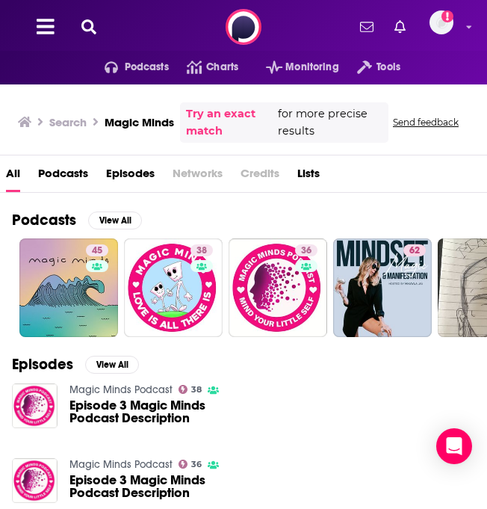
click at [96, 271] on div "Podcasts Charts Monitoring Tools For Business For Podcasters More Add a profile…" at bounding box center [243, 495] width 487 height 990
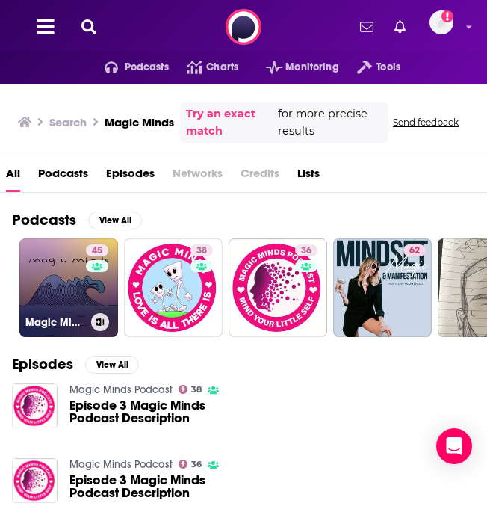
click at [51, 291] on link "45 Magic Minds" at bounding box center [68, 287] width 99 height 99
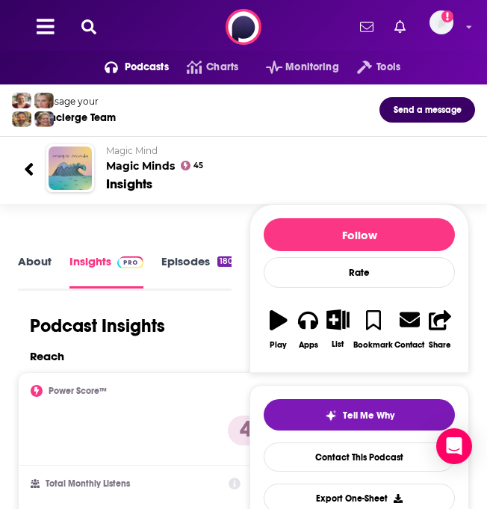
scroll to position [132, 0]
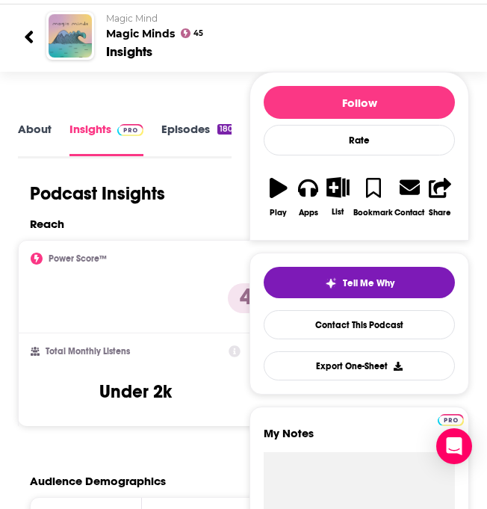
click at [34, 156] on link "About" at bounding box center [35, 139] width 34 height 34
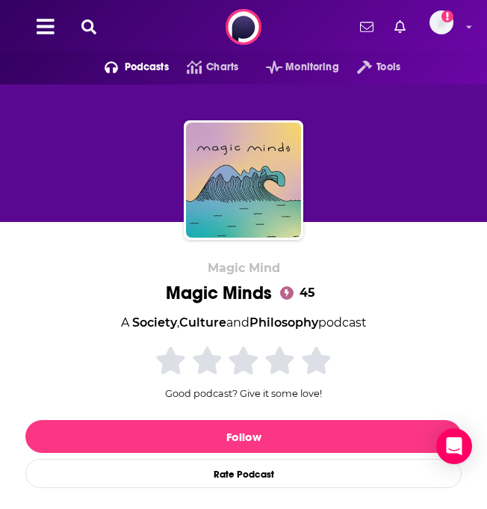
click at [82, 25] on icon at bounding box center [88, 26] width 15 height 15
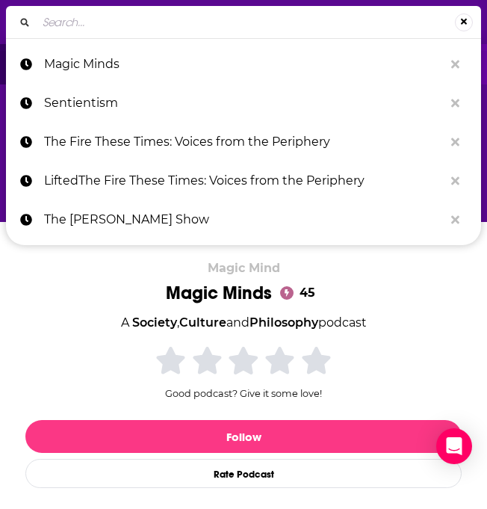
type input "Viewpoints Radio"
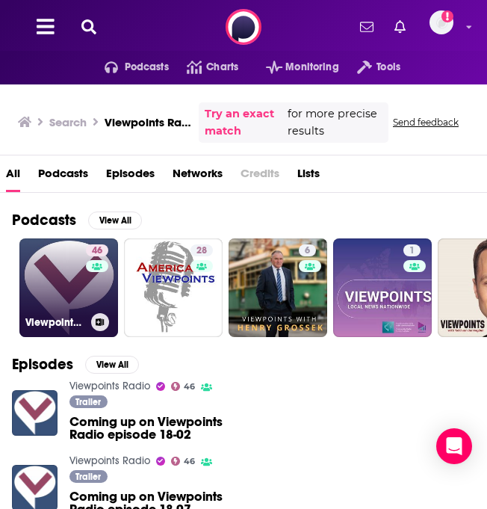
click at [46, 293] on link "46 Viewpoints Radio" at bounding box center [68, 287] width 99 height 99
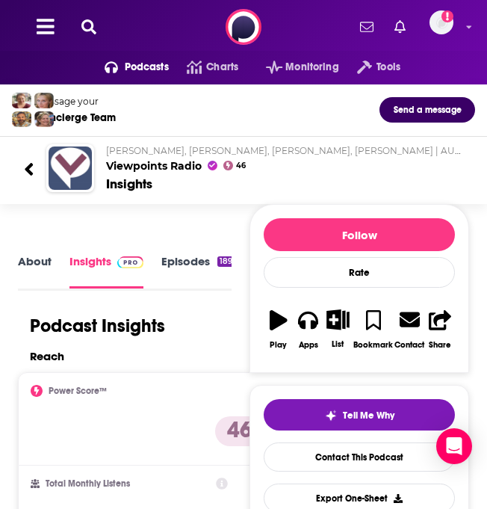
click at [43, 259] on link "About" at bounding box center [35, 271] width 34 height 34
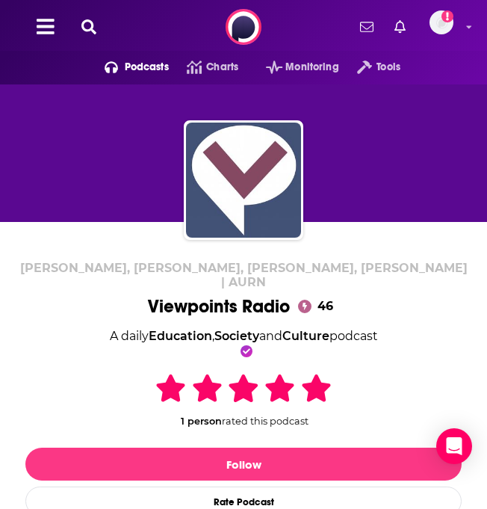
click at [81, 24] on button at bounding box center [89, 27] width 24 height 17
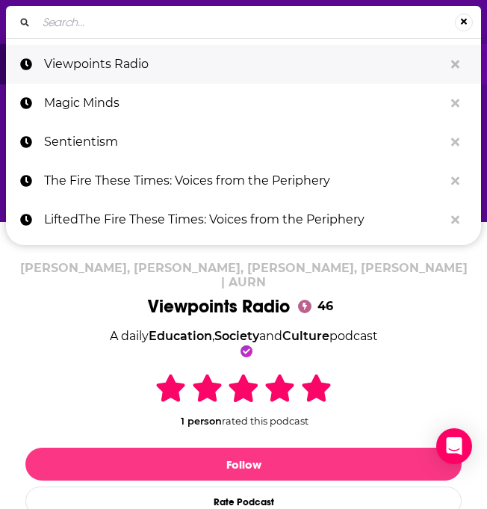
type input "Joe Marler's Things People Do"
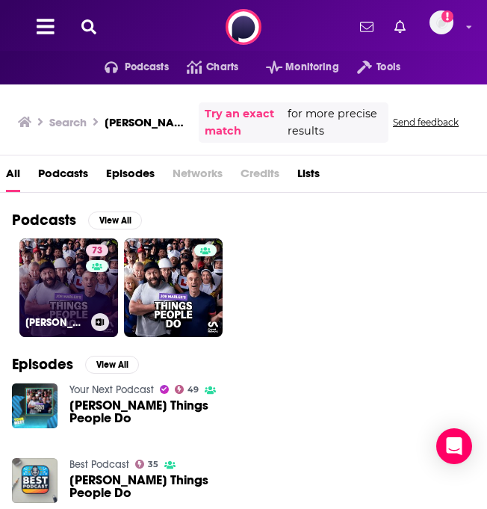
click at [52, 306] on link "73 Joe Marler's Things People Do" at bounding box center [68, 287] width 99 height 99
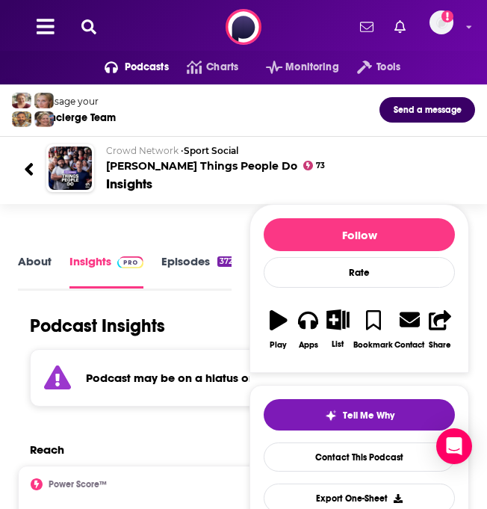
click at [86, 21] on icon at bounding box center [88, 26] width 15 height 15
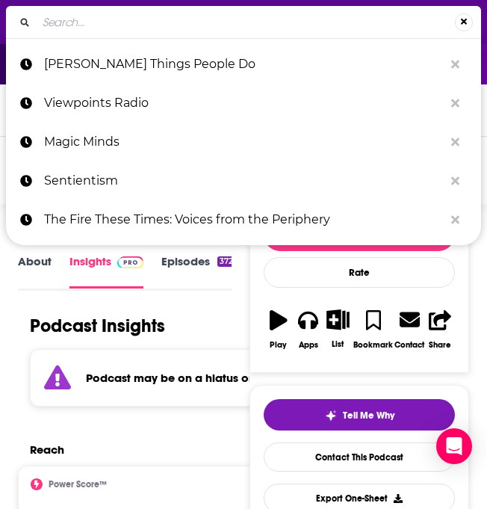
type input "The Good Life with Stevie & Sazan"
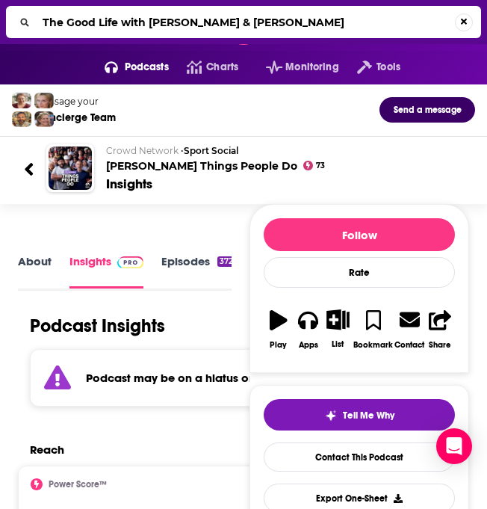
click at [86, 21] on input "The Good Life with Stevie & Sazan" at bounding box center [246, 22] width 419 height 24
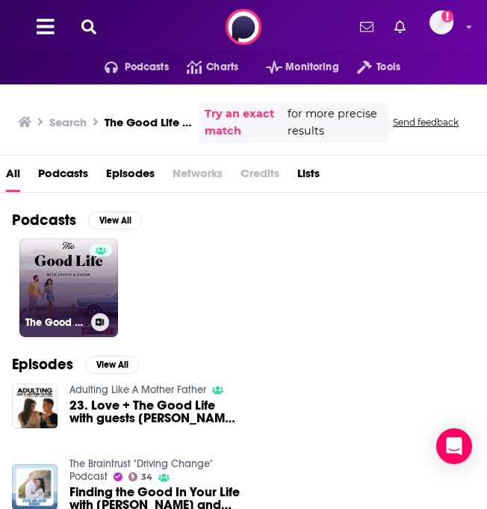
click at [91, 280] on div at bounding box center [101, 278] width 22 height 69
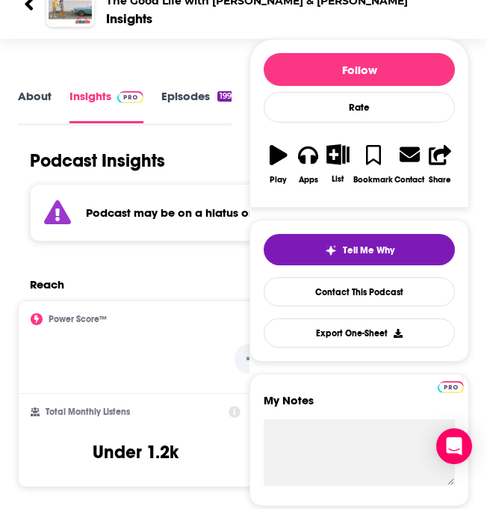
scroll to position [170, 0]
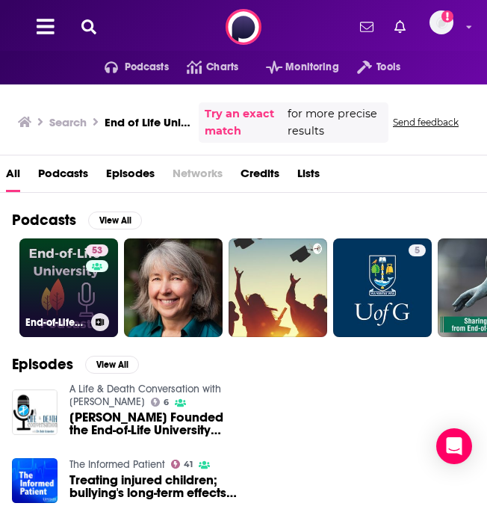
click at [68, 251] on link "53 End-of-Life University" at bounding box center [68, 287] width 99 height 99
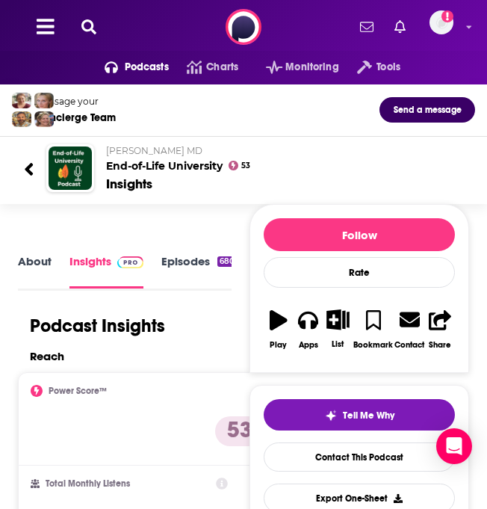
click at [87, 27] on icon at bounding box center [88, 26] width 15 height 15
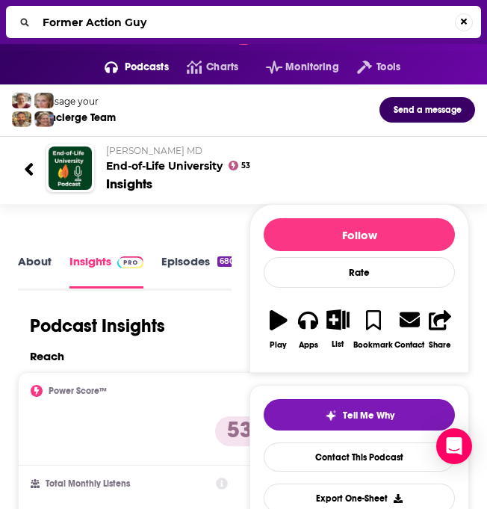
type input "Former Action Guys"
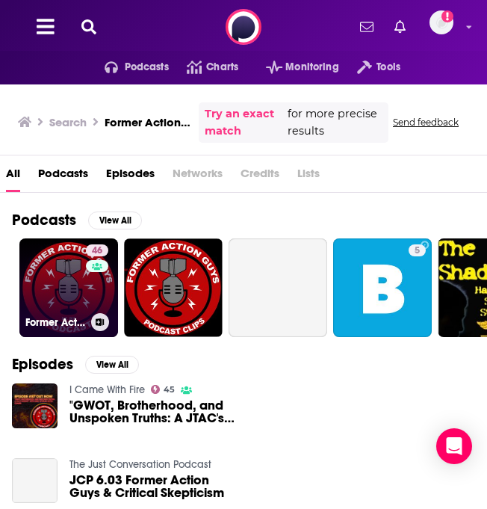
click at [67, 289] on link "46 Former Action Guys Podcast" at bounding box center [68, 287] width 99 height 99
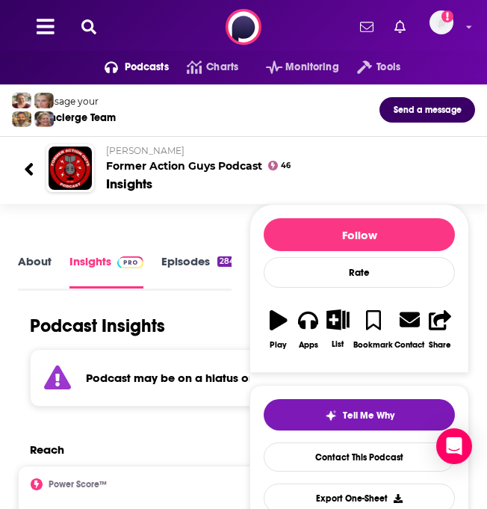
click at [96, 28] on button at bounding box center [89, 27] width 24 height 17
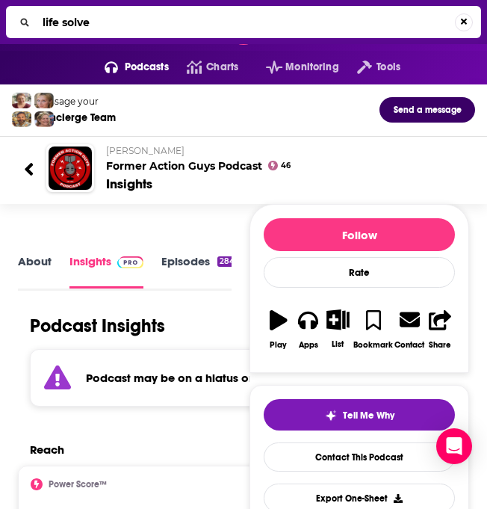
type input "life solved"
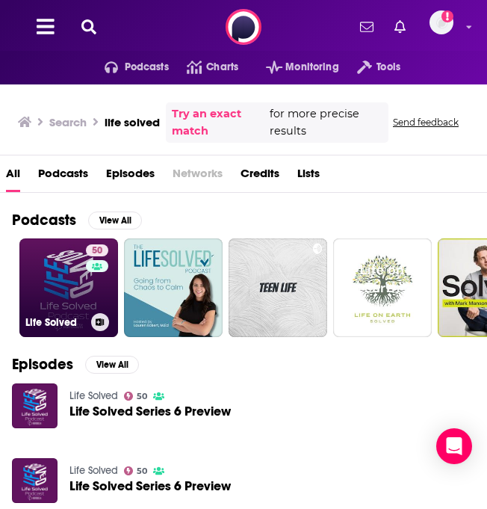
click at [45, 277] on link "50 Life Solved" at bounding box center [68, 287] width 99 height 99
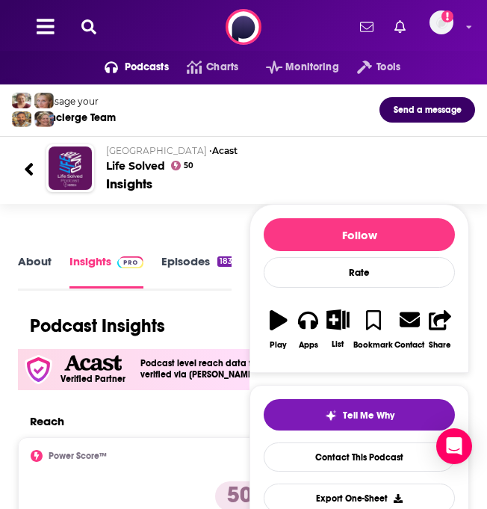
scroll to position [182, 0]
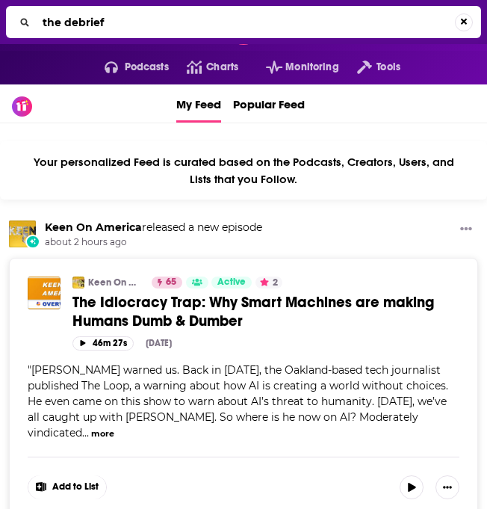
type input "the debrief"
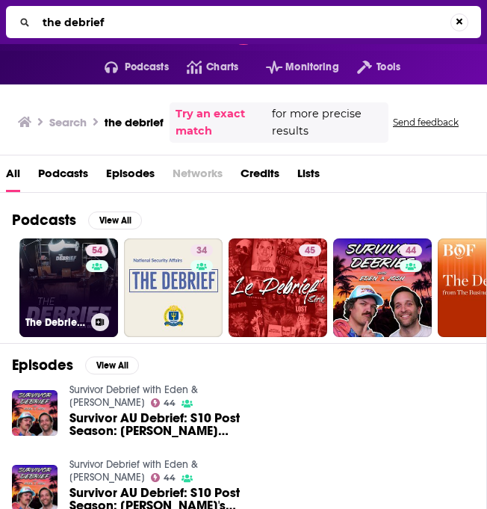
click at [61, 312] on link "54 The Debrief with [PERSON_NAME]" at bounding box center [68, 287] width 99 height 99
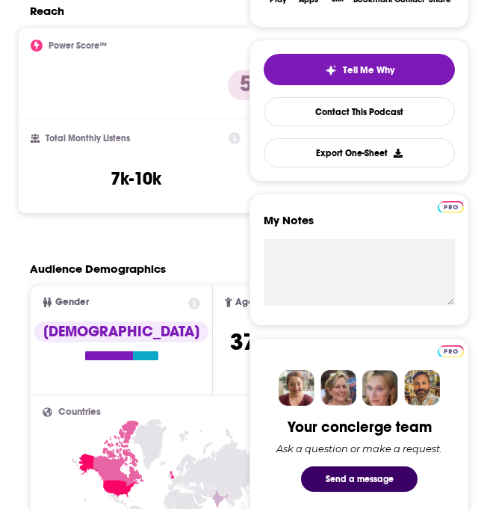
scroll to position [145, 0]
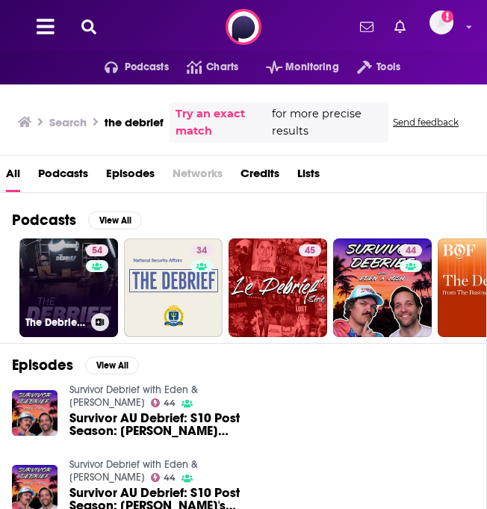
click at [51, 259] on link "54 The Debrief with [PERSON_NAME]" at bounding box center [68, 287] width 99 height 99
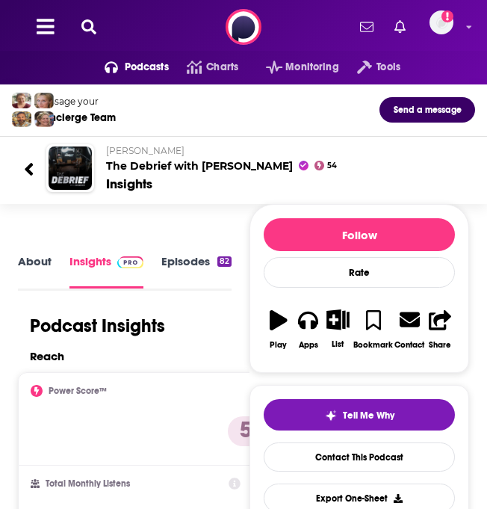
click at [20, 259] on link "About" at bounding box center [35, 271] width 34 height 34
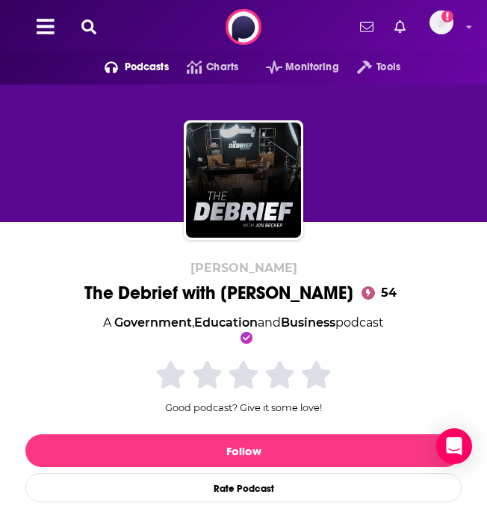
click at [85, 28] on icon at bounding box center [88, 26] width 15 height 15
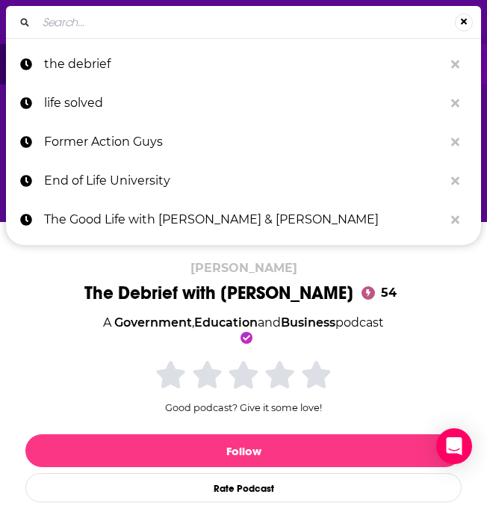
type input "The [PERSON_NAME] Podcast"
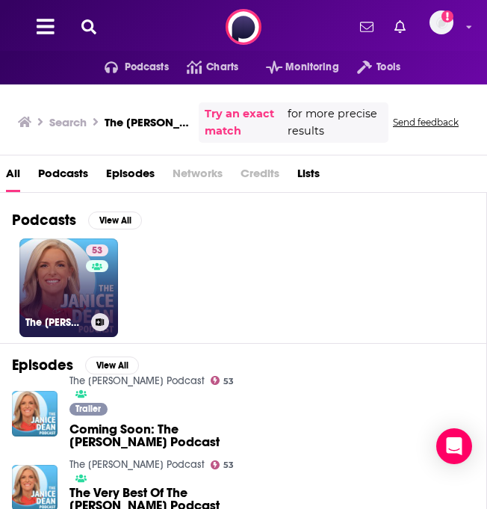
click at [70, 282] on link "53 The Janice Dean Podcast" at bounding box center [68, 287] width 99 height 99
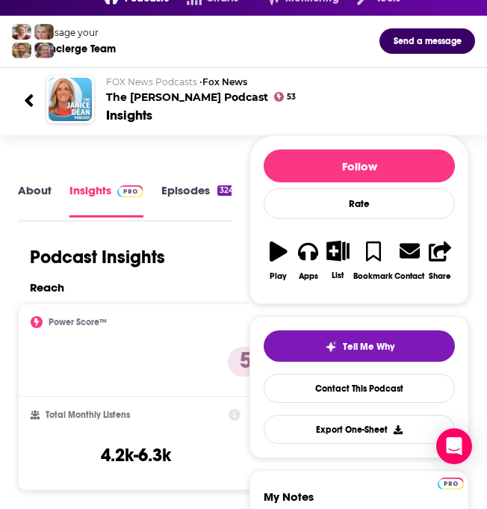
scroll to position [32, 0]
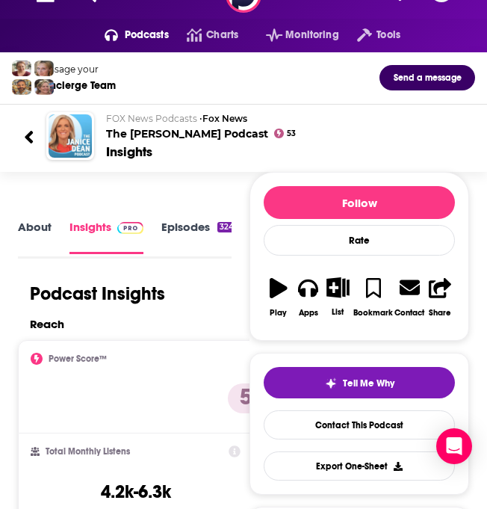
click at [27, 229] on link "About" at bounding box center [35, 237] width 34 height 34
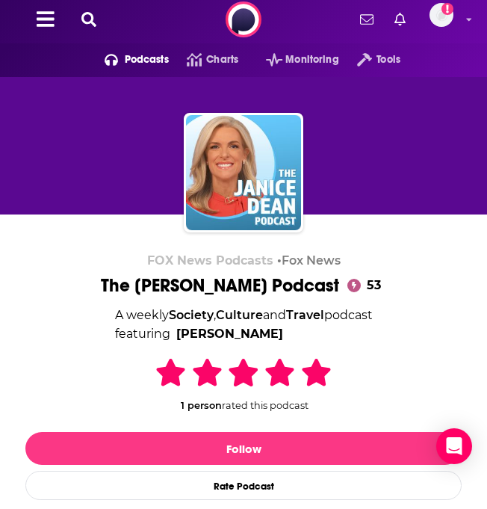
scroll to position [9, 0]
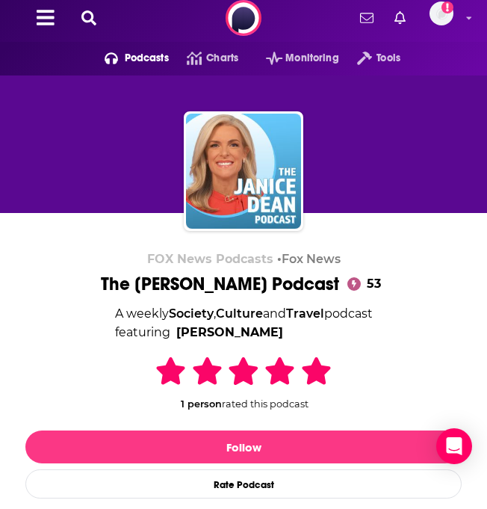
click at [85, 14] on icon at bounding box center [88, 17] width 15 height 15
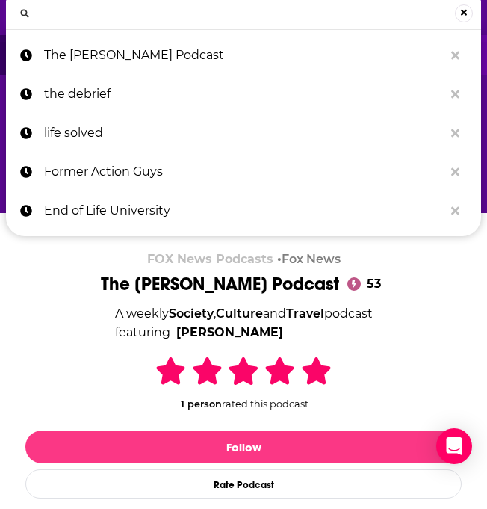
type input "b"
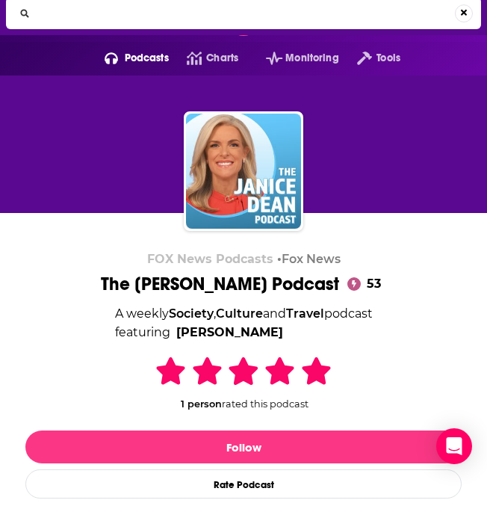
type input "The Curious Task"
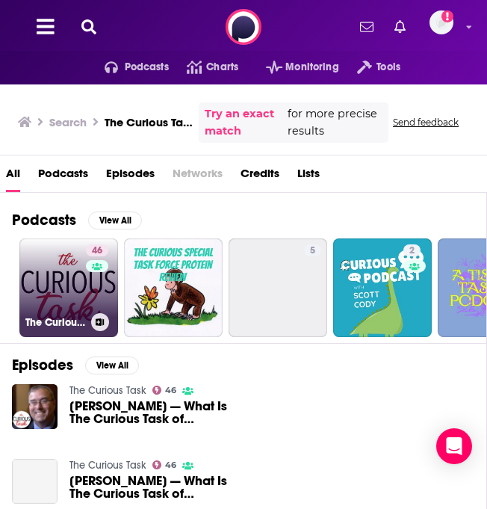
click at [77, 271] on link "46 The Curious Task" at bounding box center [68, 287] width 99 height 99
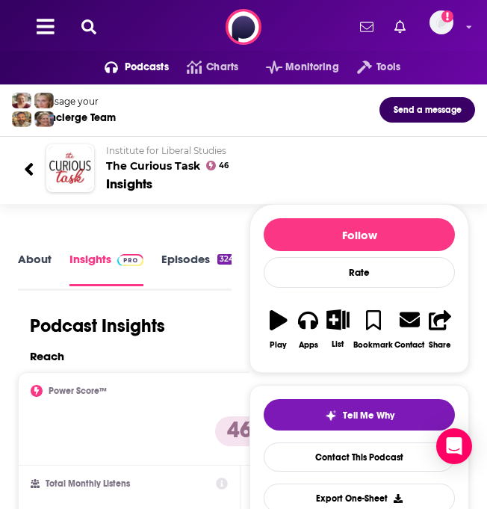
click at [79, 25] on button at bounding box center [89, 27] width 24 height 17
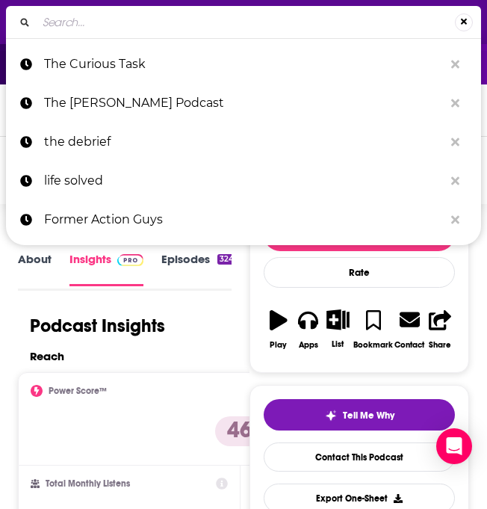
type input "Dr. Patty Ann Podcast"
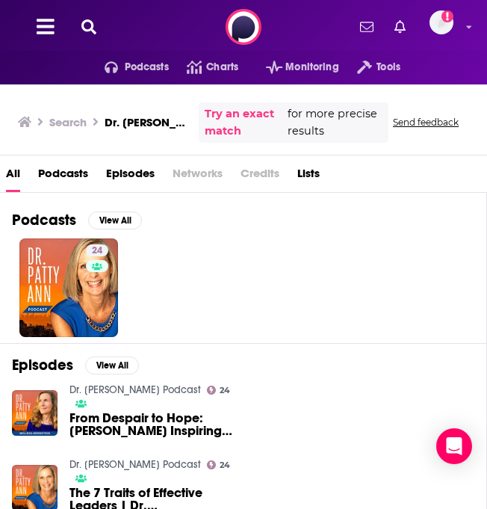
click at [86, 19] on icon at bounding box center [88, 26] width 15 height 15
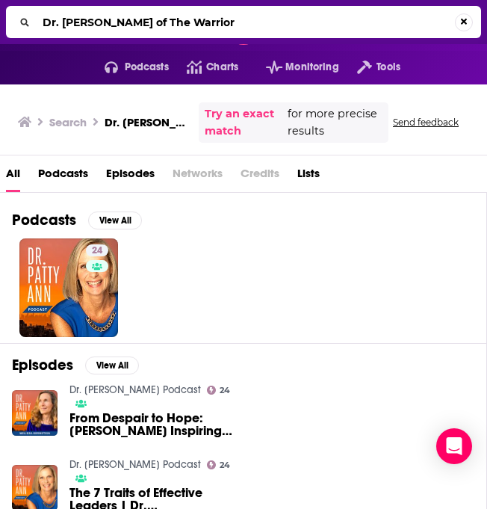
click at [86, 19] on input "Dr. Patty Ann PodcastMind of The Warrior" at bounding box center [246, 22] width 419 height 24
type input "Mind of The Warrior"
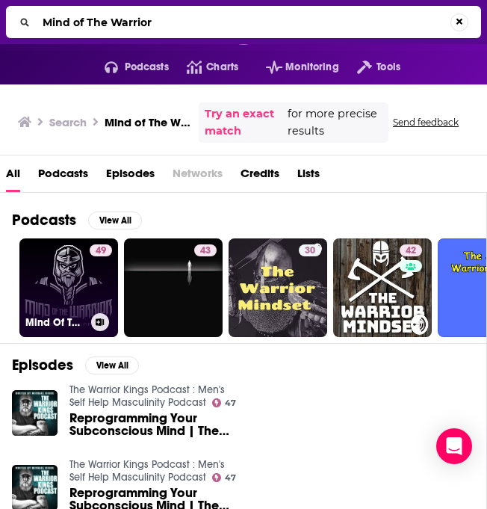
click at [90, 299] on div "49" at bounding box center [101, 278] width 22 height 69
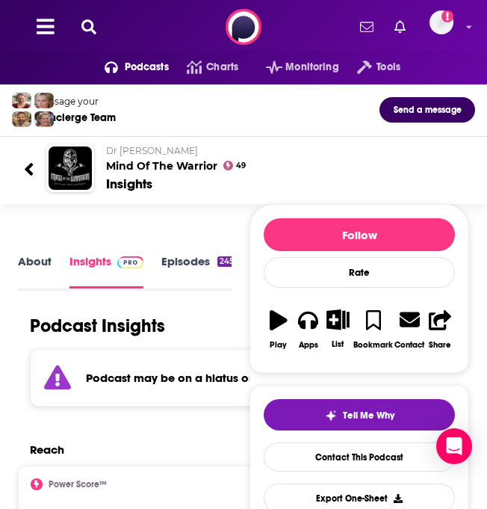
click at [87, 19] on icon at bounding box center [88, 26] width 15 height 15
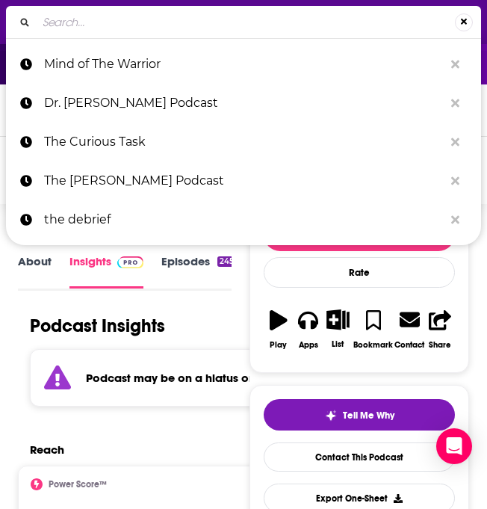
type input "Derek Loudermilk"
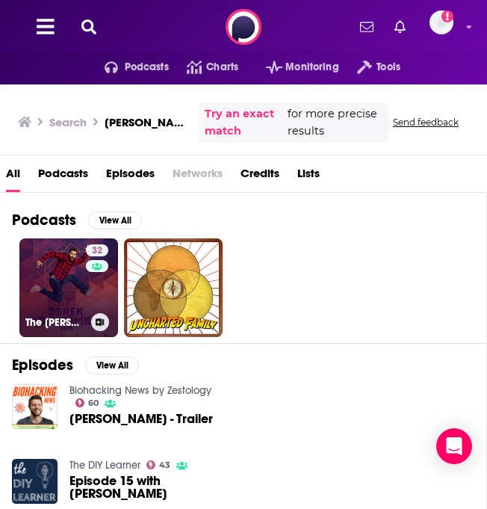
click at [74, 304] on link "32 The Derek Loudermilk Show" at bounding box center [68, 287] width 99 height 99
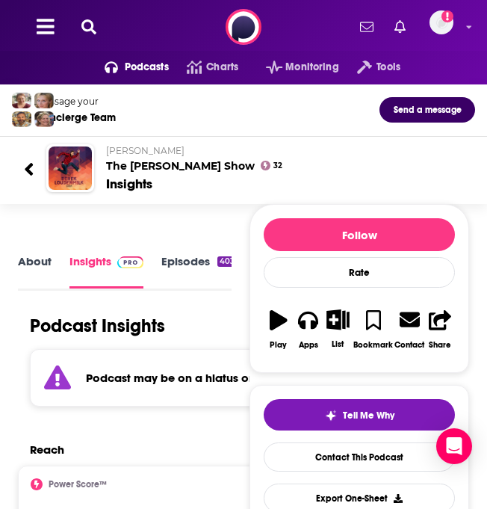
click at [106, 24] on div "Podcasts Charts Monitoring Tools For Business For Podcasters More Add a profile…" at bounding box center [243, 27] width 487 height 54
click at [83, 24] on icon at bounding box center [88, 26] width 15 height 15
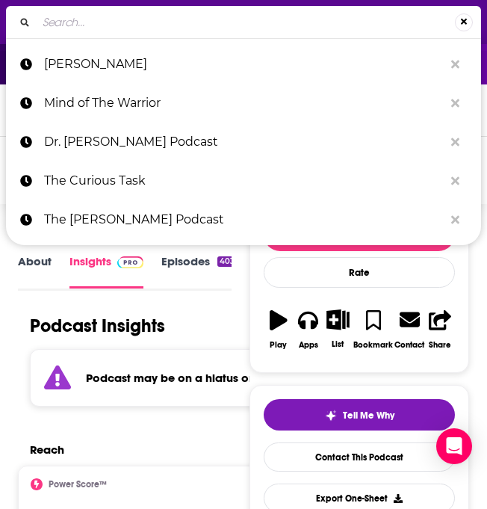
type input "The Simplified Podcast with Emily Ley"
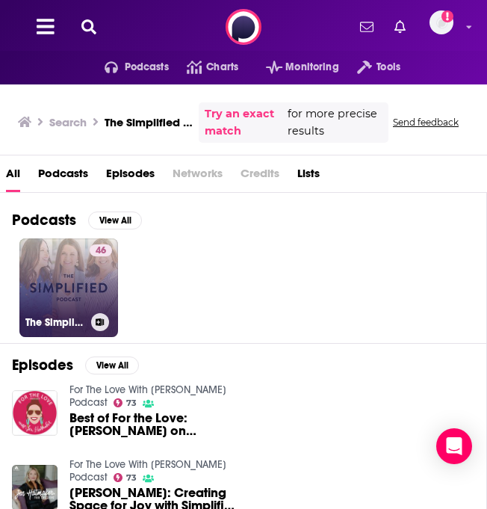
click at [82, 277] on link "46 The Simplified Podcast with Emily Ley" at bounding box center [68, 287] width 99 height 99
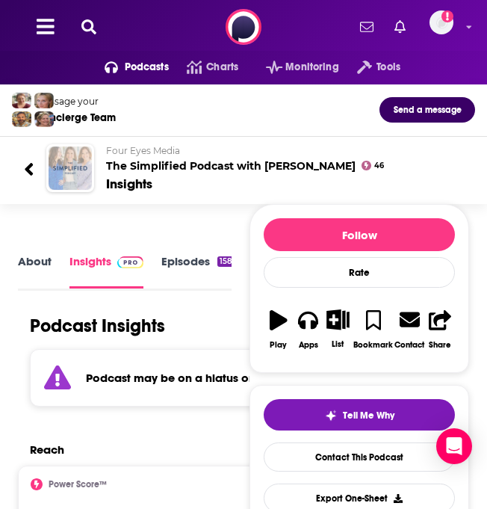
click at [87, 33] on icon at bounding box center [88, 26] width 15 height 15
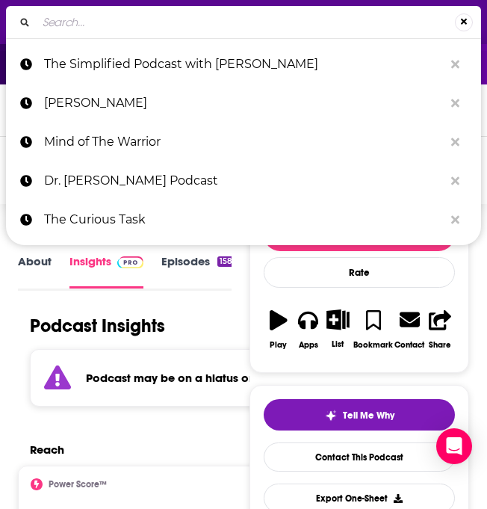
type input "Little Atoms"
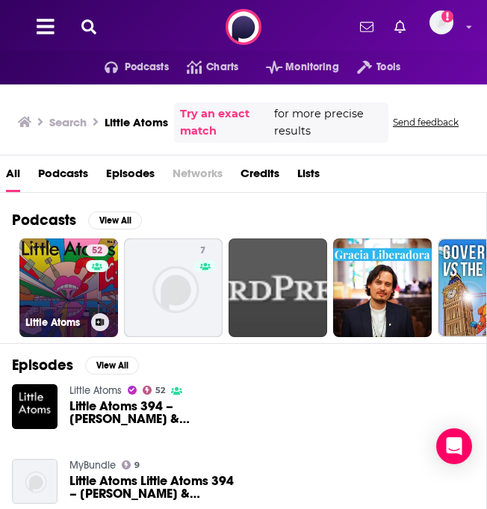
click at [49, 285] on link "52 Little Atoms" at bounding box center [68, 287] width 99 height 99
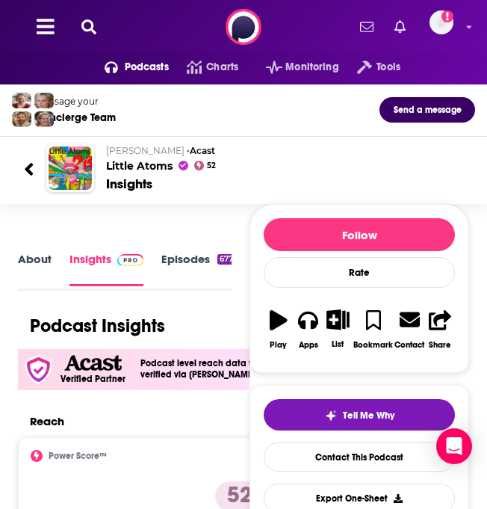
click at [91, 32] on icon at bounding box center [88, 26] width 15 height 15
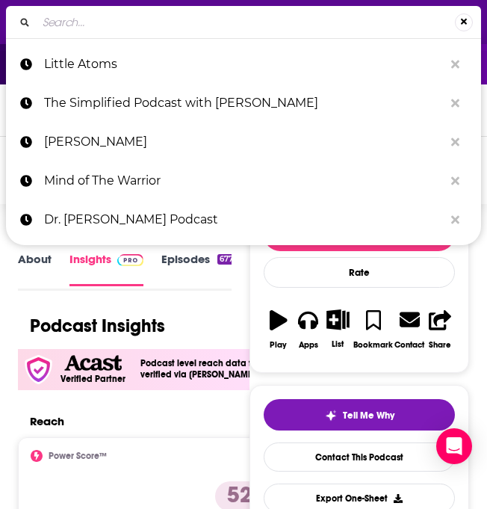
type input "Harvesting Happiness"
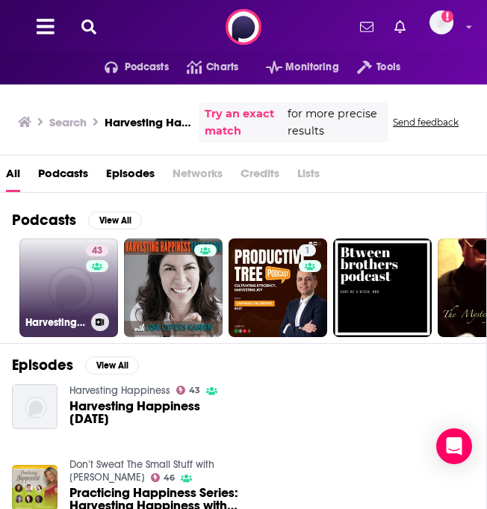
click at [45, 268] on link "43 Harvesting Happiness" at bounding box center [68, 287] width 99 height 99
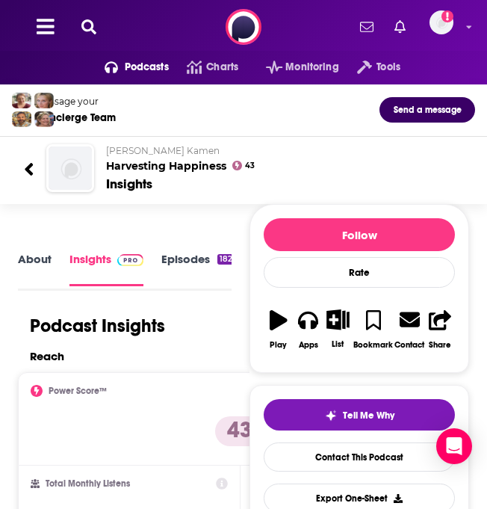
click at [87, 21] on icon at bounding box center [88, 26] width 15 height 15
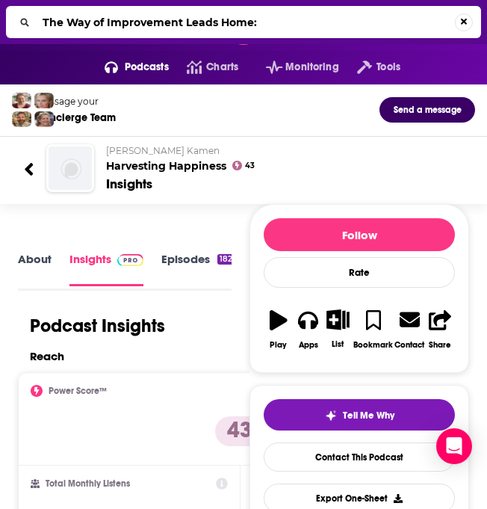
type input "The Way of Improvement Leads Home"
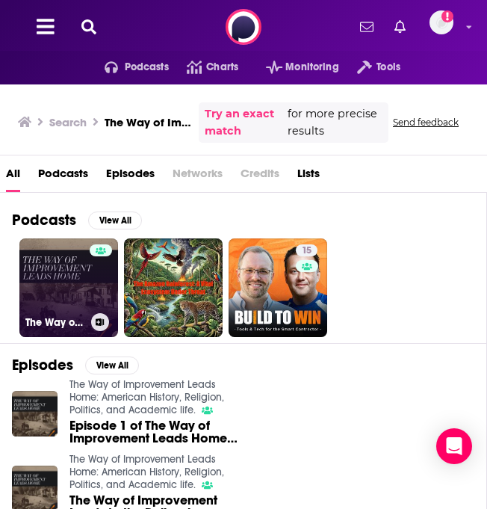
click at [39, 288] on link "The Way of Improvement Leads Home: American History, Religion, Politics, and Ac…" at bounding box center [68, 287] width 99 height 99
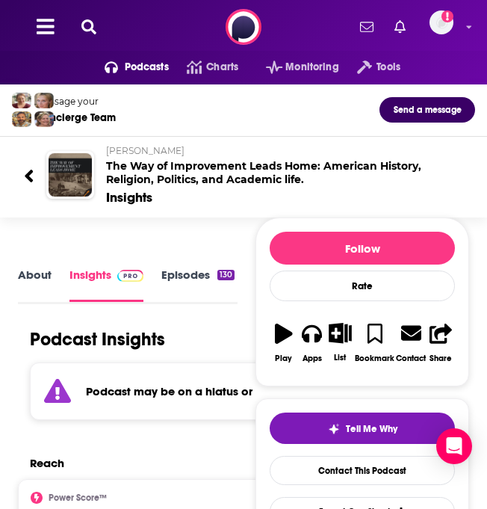
click at [87, 32] on icon at bounding box center [88, 26] width 15 height 15
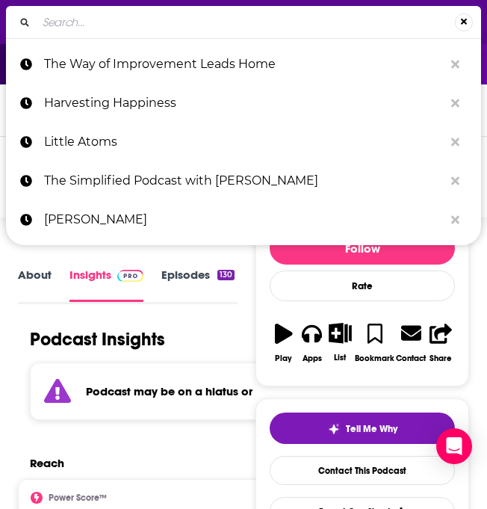
type input "Otherlife"
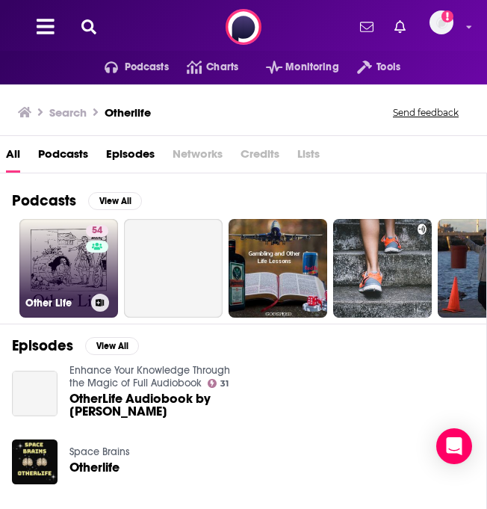
click at [46, 287] on link "54 Other Life" at bounding box center [68, 268] width 99 height 99
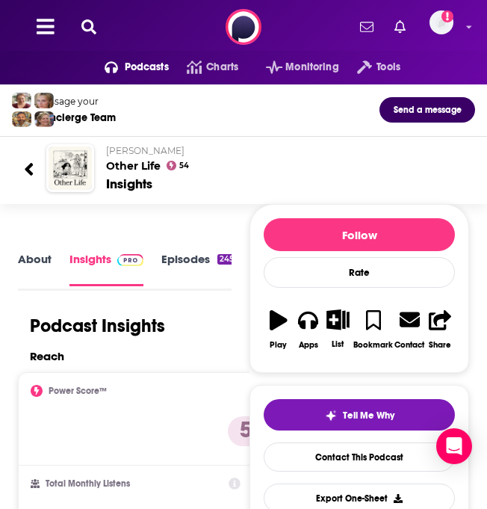
click at [89, 22] on icon at bounding box center [88, 26] width 15 height 15
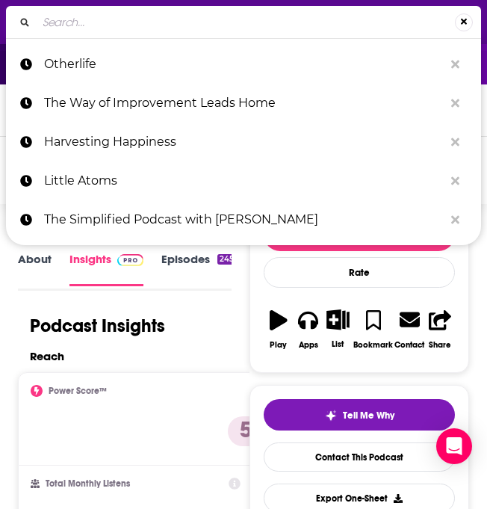
type input "The Bittersweet Life"
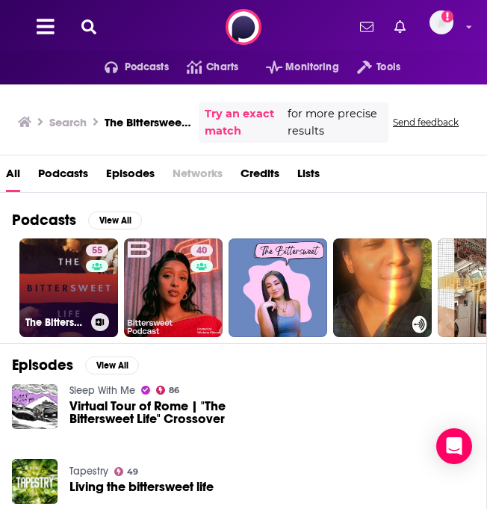
click at [63, 283] on link "55 The Bittersweet Life" at bounding box center [68, 287] width 99 height 99
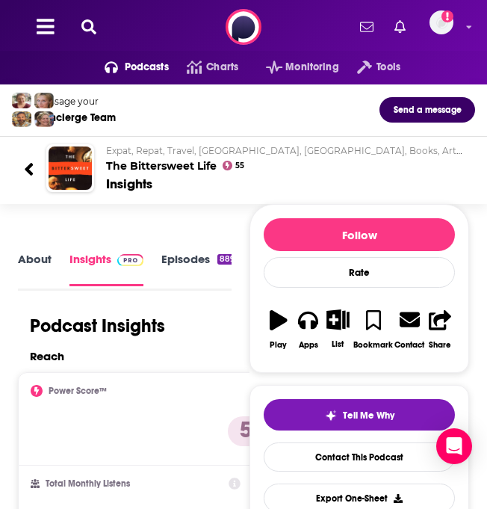
click at [90, 35] on div "Podcasts Charts Monitoring Tools For Business For Podcasters More Add a profile…" at bounding box center [243, 27] width 487 height 54
click at [87, 29] on icon at bounding box center [88, 26] width 15 height 15
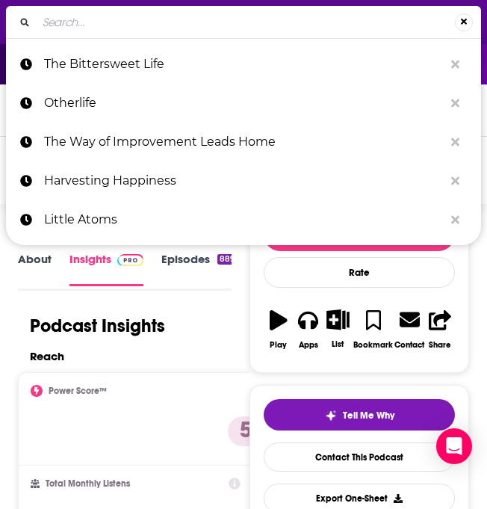
type input "Out of the Box with Jonathan Russo"
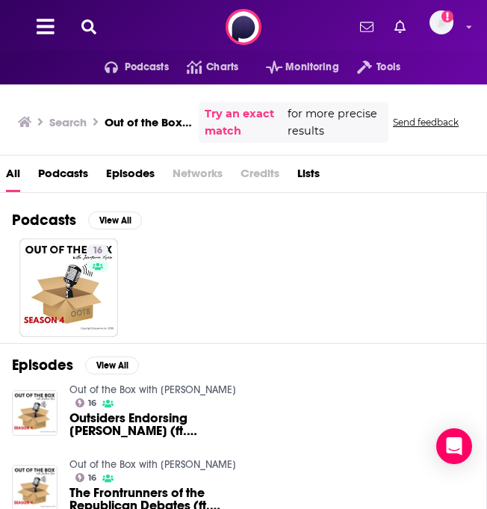
click at [84, 36] on div "Podcasts Charts Monitoring Tools For Business For Podcasters More Add a profile…" at bounding box center [243, 27] width 487 height 54
click at [87, 28] on icon at bounding box center [88, 26] width 15 height 15
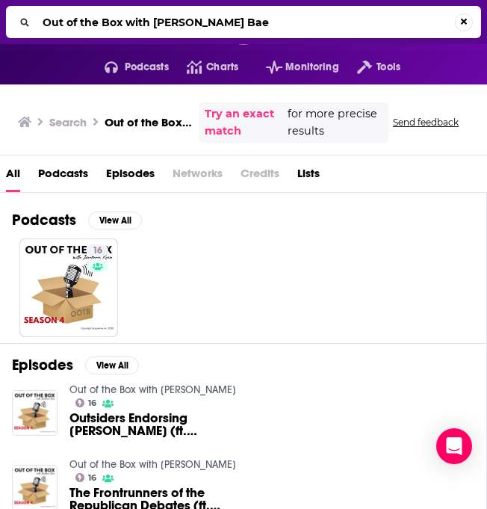
click at [87, 28] on input "Out of the Box with Jonathan RussoMango Bae" at bounding box center [246, 22] width 419 height 24
type input "Mango Bae"
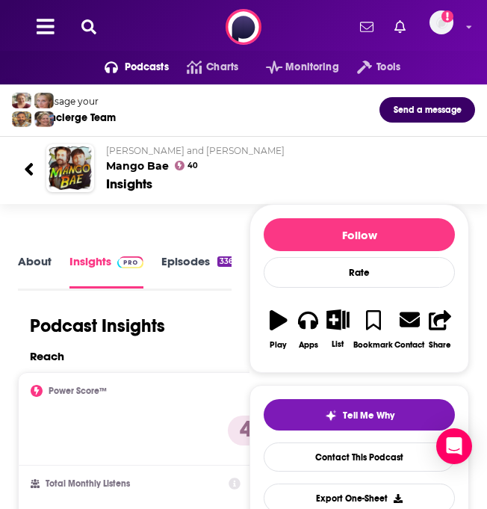
click at [86, 13] on div "Podcasts Charts Monitoring Tools For Business For Podcasters More Add a profile…" at bounding box center [243, 27] width 487 height 54
click at [86, 25] on icon at bounding box center [88, 26] width 15 height 15
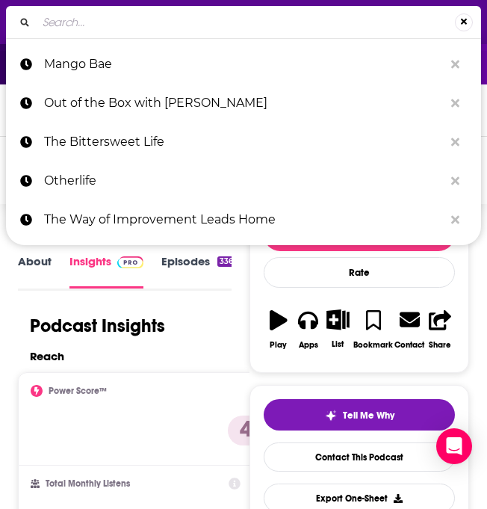
type input "The Janice Dean Podcast"
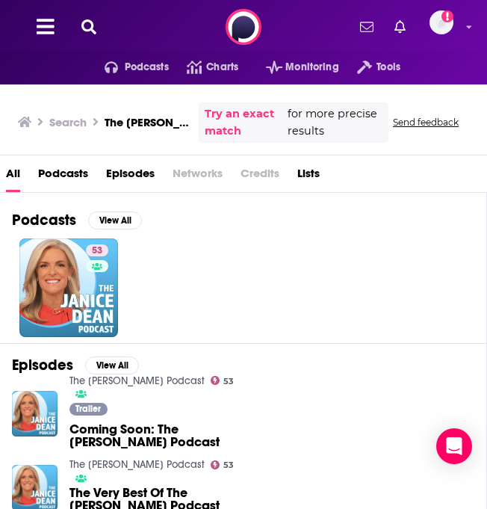
click at [87, 19] on icon at bounding box center [88, 26] width 15 height 15
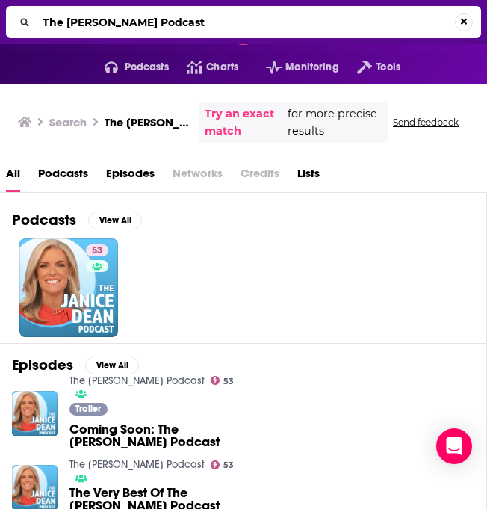
click at [87, 19] on input "The Janice Dean Podcast" at bounding box center [246, 22] width 419 height 24
type input "The Joe Walker Podcast"
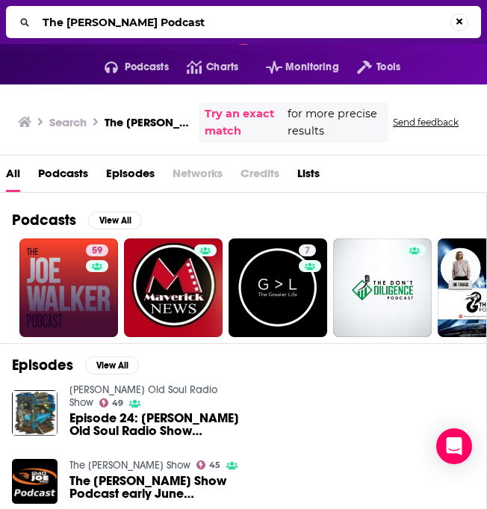
click at [59, 277] on link "59" at bounding box center [68, 287] width 99 height 99
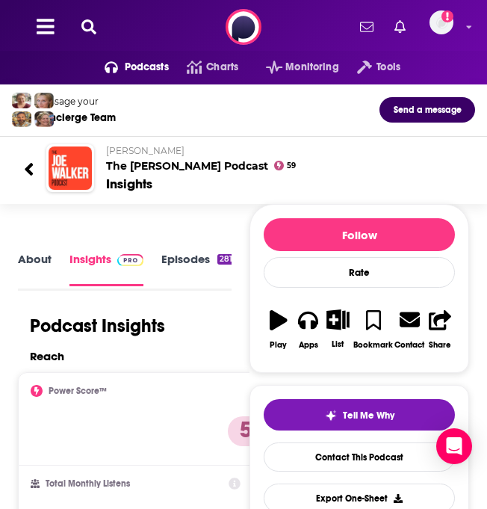
click at [85, 30] on icon at bounding box center [88, 26] width 15 height 15
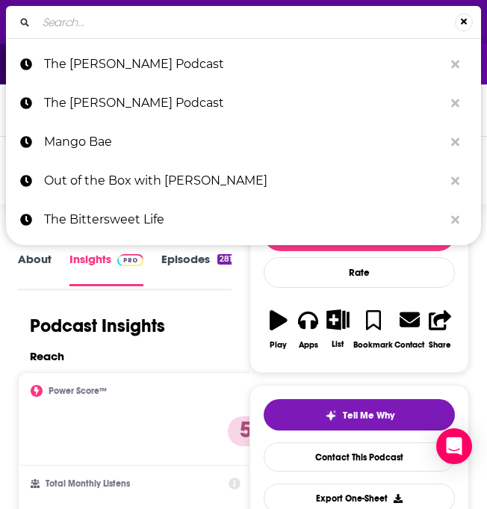
type input "Better Known"
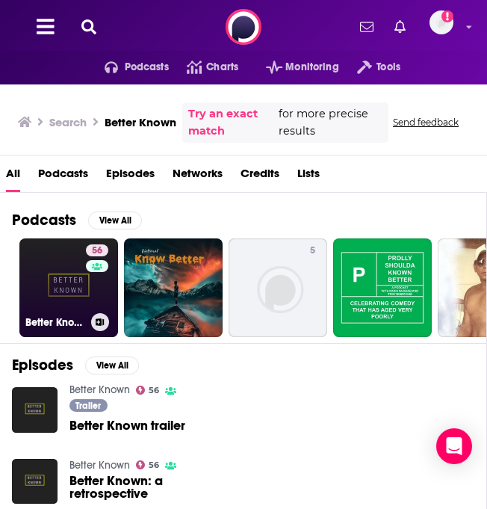
click at [60, 290] on link "56 Better Known" at bounding box center [68, 287] width 99 height 99
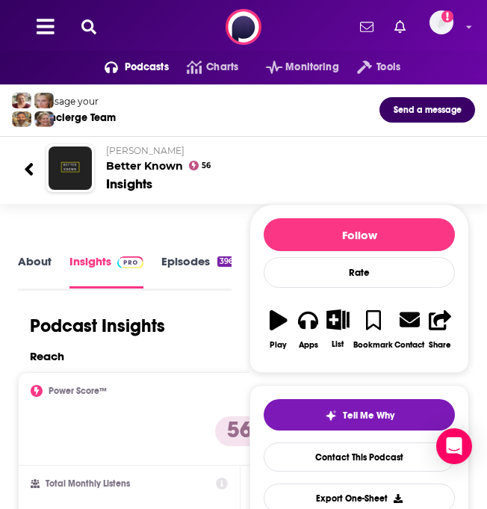
click at [44, 265] on link "About" at bounding box center [35, 271] width 34 height 34
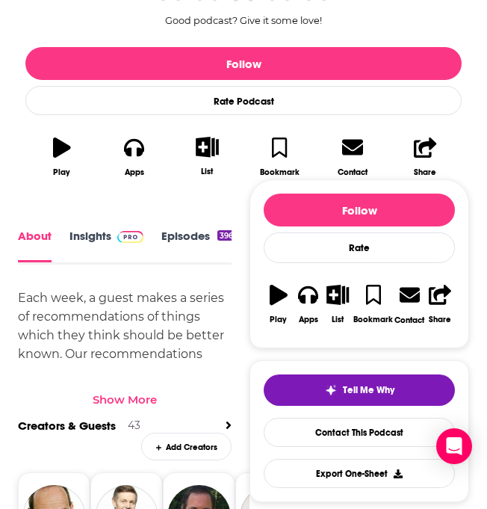
scroll to position [372, 0]
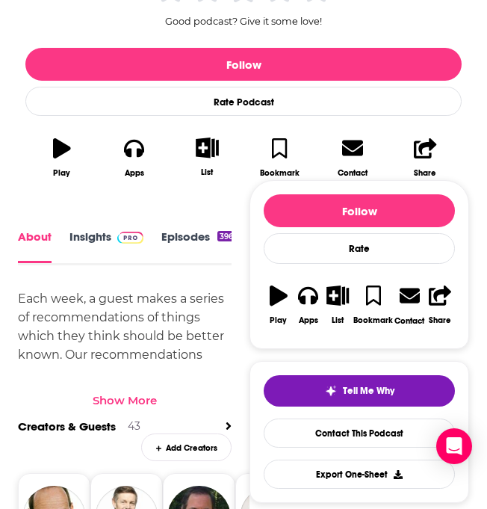
drag, startPoint x: 109, startPoint y: 390, endPoint x: 98, endPoint y: 391, distance: 11.2
click at [109, 391] on div "Show More" at bounding box center [125, 394] width 214 height 25
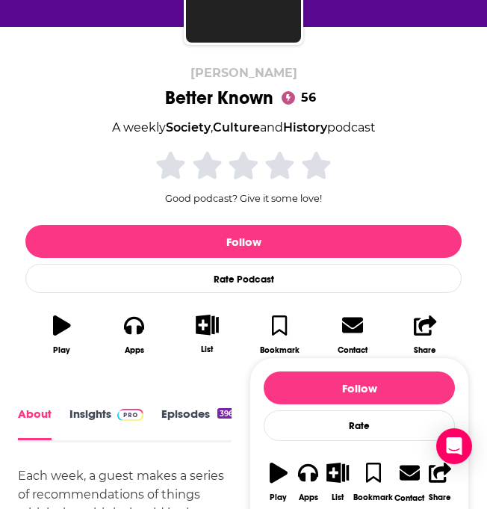
scroll to position [25, 0]
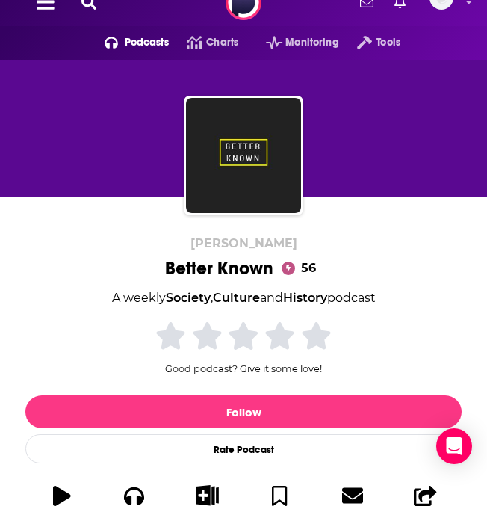
click at [93, 4] on icon at bounding box center [88, 2] width 15 height 15
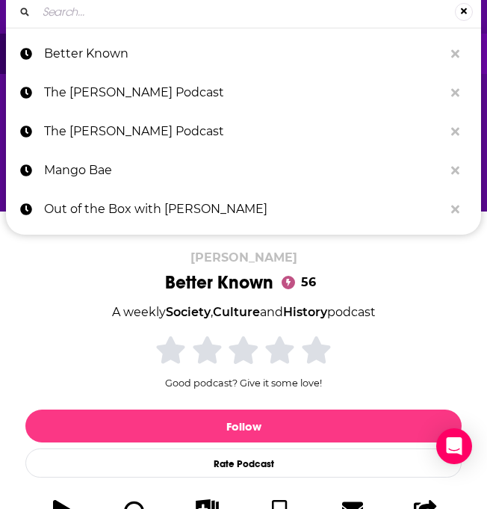
type input "The Enormocast Podcast"
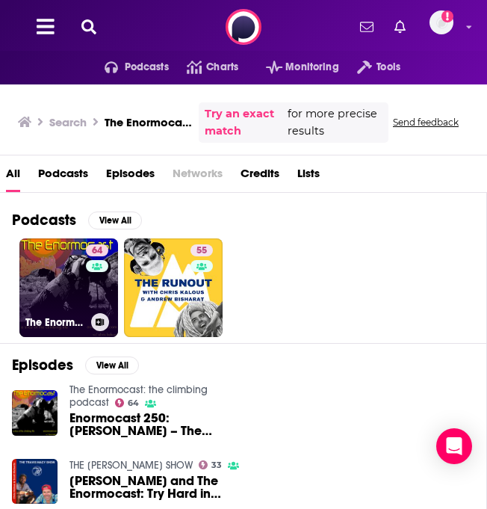
click at [76, 289] on link "64 The Enormocast: the climbing podcast" at bounding box center [68, 287] width 99 height 99
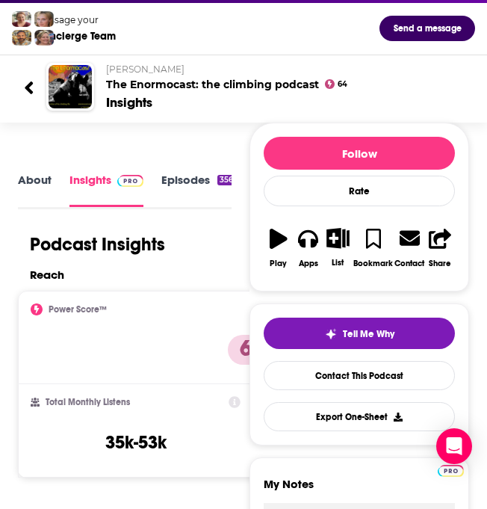
scroll to position [64, 0]
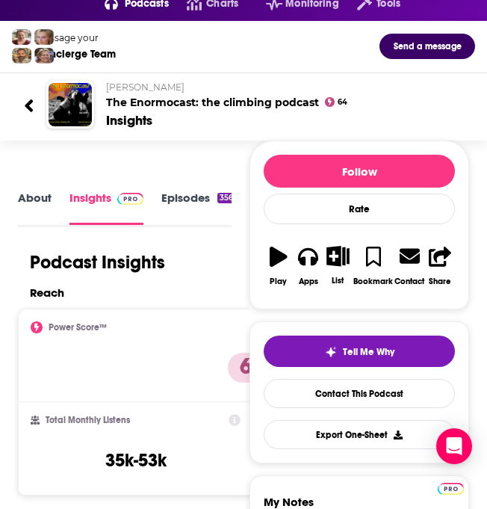
click at [22, 199] on link "About" at bounding box center [35, 208] width 34 height 34
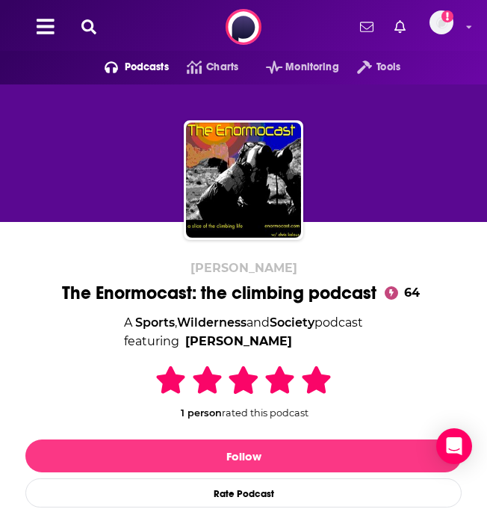
click at [87, 25] on icon at bounding box center [88, 26] width 15 height 15
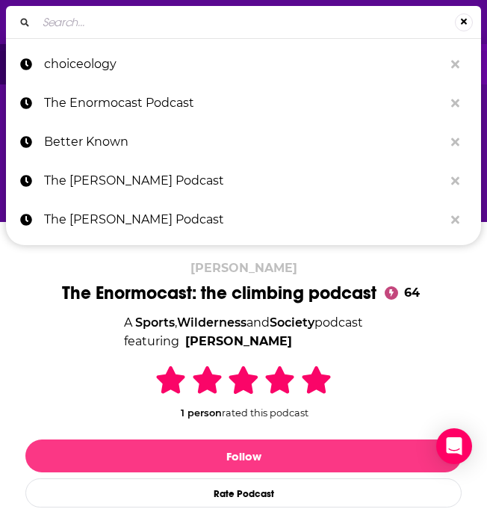
type input "Matt Lewis & the News(letter)"
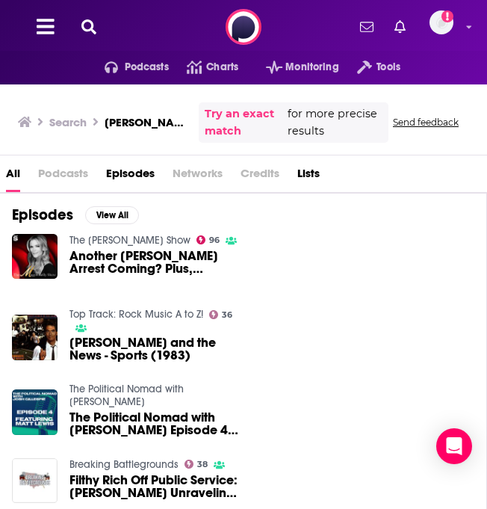
click at [82, 27] on icon at bounding box center [88, 26] width 15 height 15
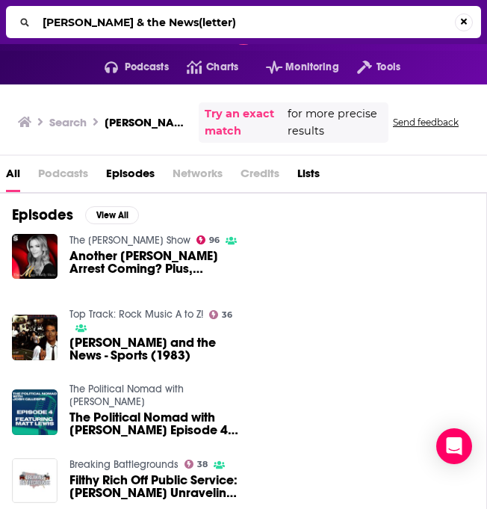
click at [82, 27] on input "Matt Lewis & the News(letter)" at bounding box center [246, 22] width 419 height 24
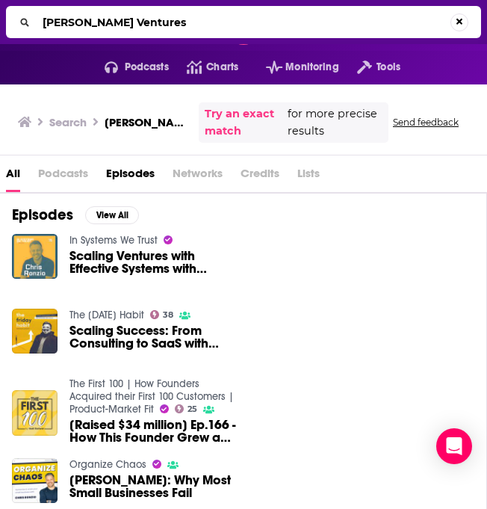
click at [165, 30] on input "Ronzio Ventures" at bounding box center [244, 22] width 414 height 24
click at [159, 19] on input "Ronzio Ventures" at bounding box center [246, 22] width 419 height 24
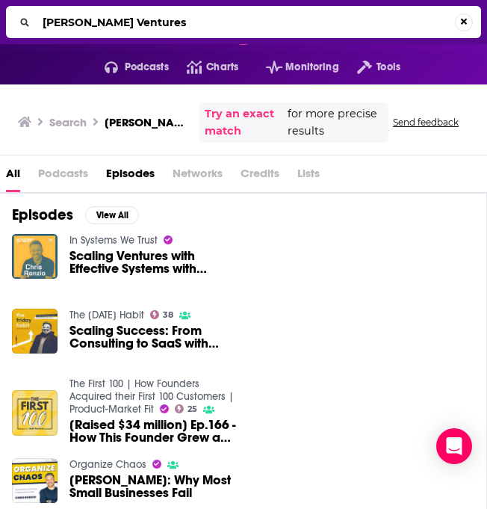
click at [159, 19] on input "Ronzio Ventures" at bounding box center [246, 22] width 419 height 24
paste input "ECO CHIC"
type input "ECO CHIC"
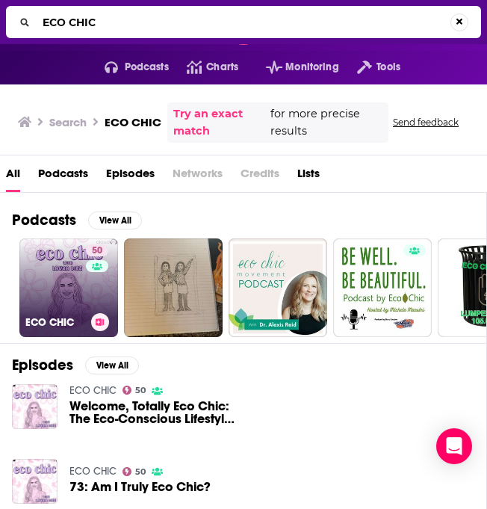
click at [46, 268] on link "50 ECO CHIC" at bounding box center [68, 287] width 99 height 99
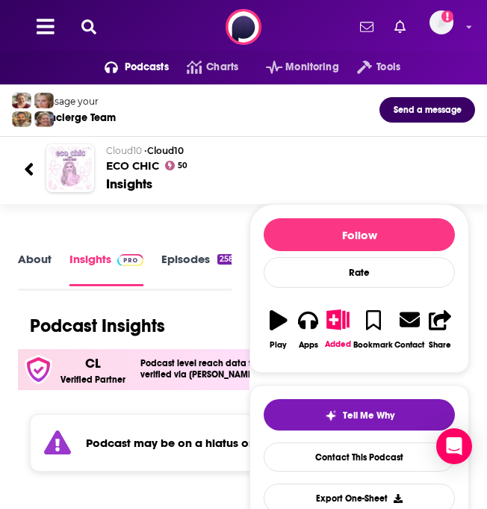
click at [90, 23] on icon at bounding box center [88, 26] width 15 height 15
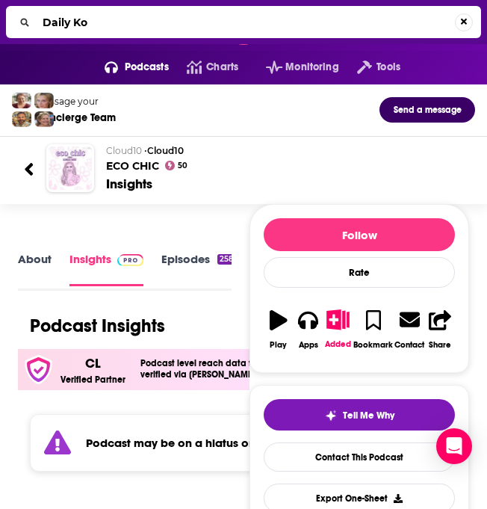
type input "Daily Kos"
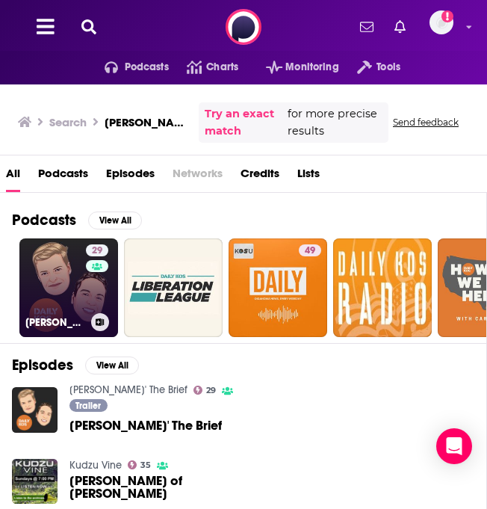
click at [96, 281] on div "29" at bounding box center [99, 278] width 26 height 69
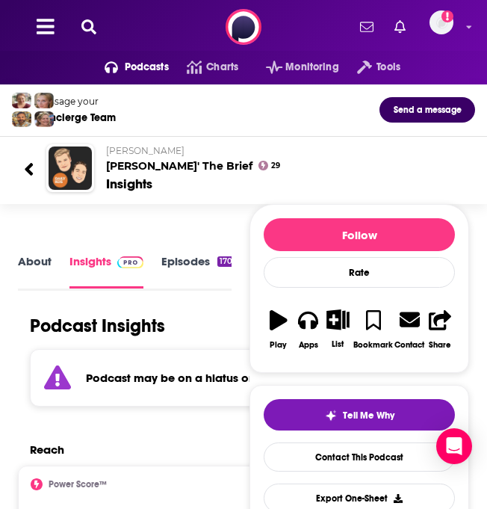
click at [85, 28] on icon at bounding box center [88, 26] width 15 height 15
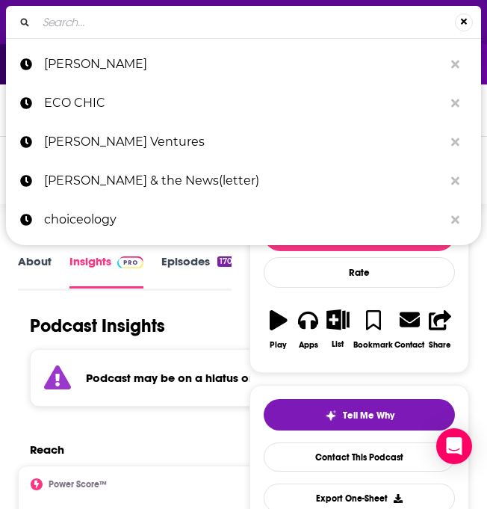
type input "Kestrel Jenkins"
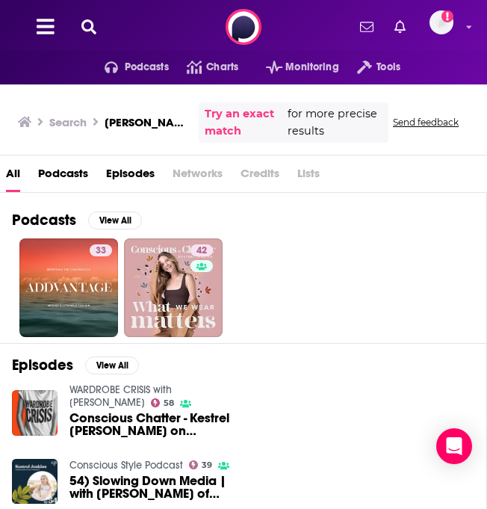
click at [80, 25] on button at bounding box center [89, 27] width 24 height 17
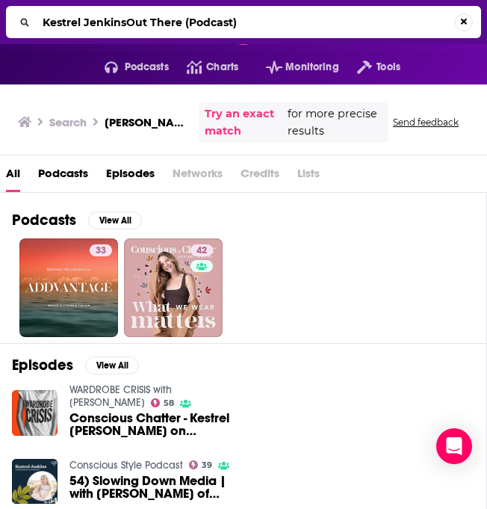
click at [81, 28] on input "Kestrel JenkinsOut There (Podcast)" at bounding box center [246, 22] width 419 height 24
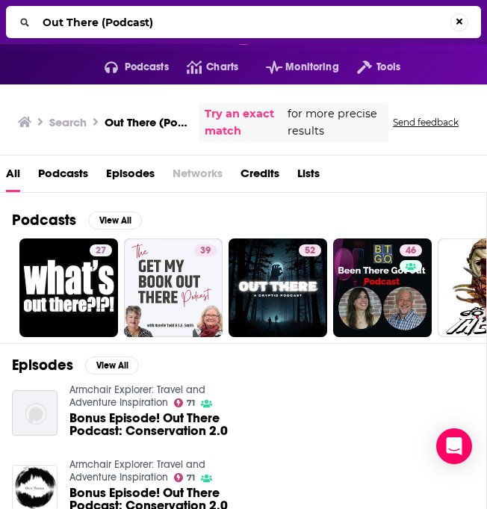
click at [136, 13] on input "Out There (Podcast)" at bounding box center [244, 22] width 414 height 24
click at [136, 13] on input "Out There (Podcast)" at bounding box center [246, 22] width 419 height 24
paste input "Coping With Ghosting"
type input "Coping With Ghosting"
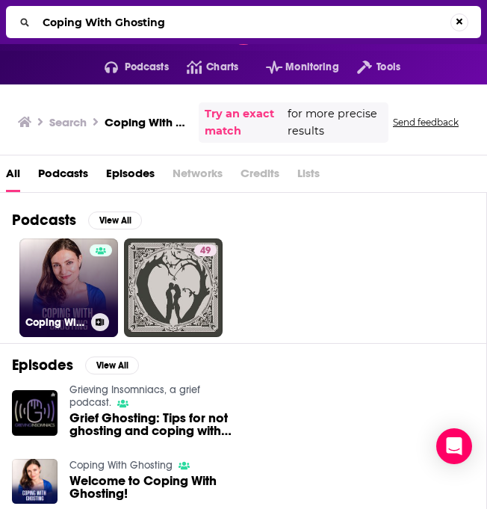
click at [83, 293] on link "Coping With Ghosting" at bounding box center [68, 287] width 99 height 99
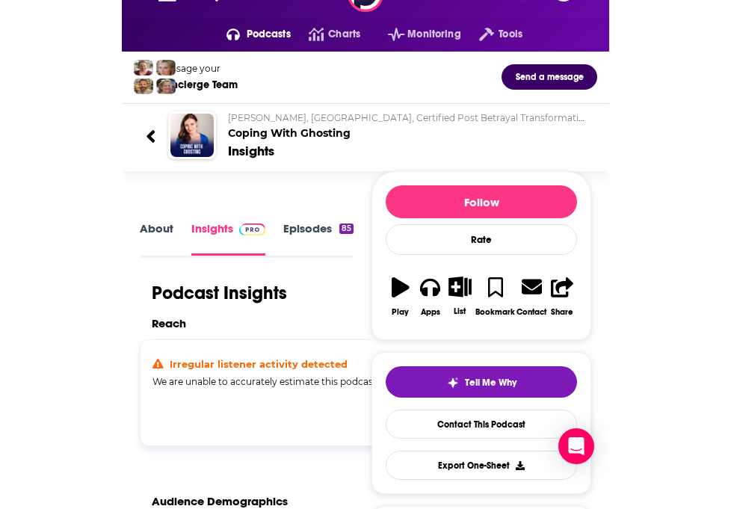
scroll to position [153, 0]
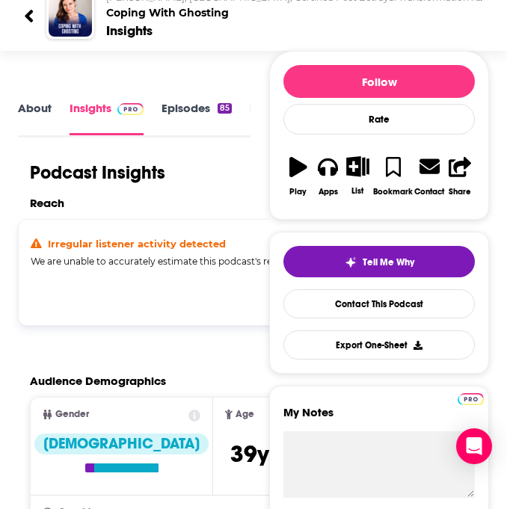
click at [419, 303] on button "Show Anyway" at bounding box center [434, 291] width 82 height 24
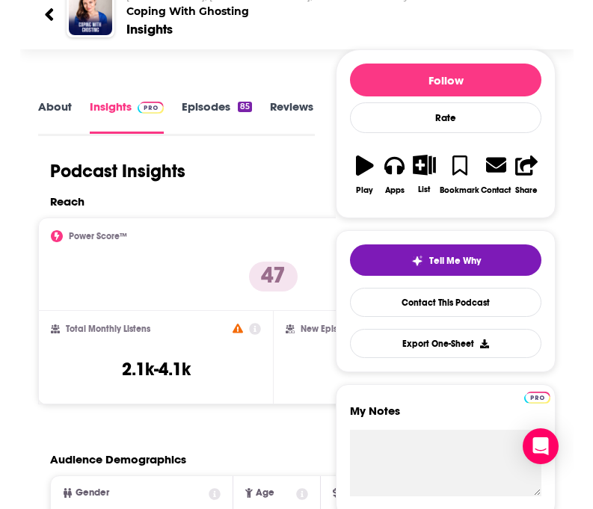
scroll to position [0, 0]
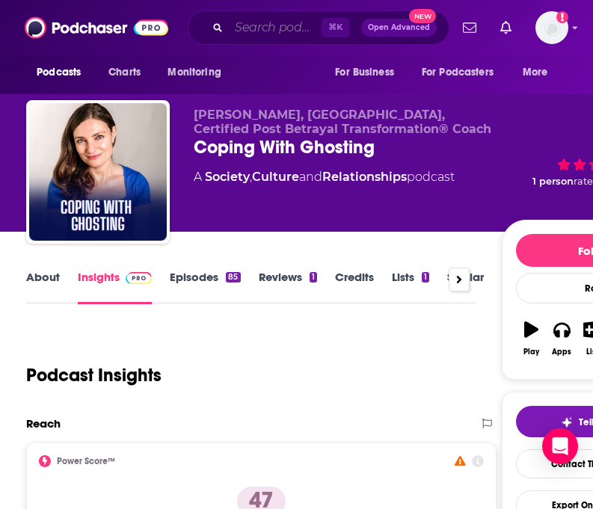
click at [257, 31] on input "Search podcasts, credits, & more..." at bounding box center [275, 28] width 93 height 24
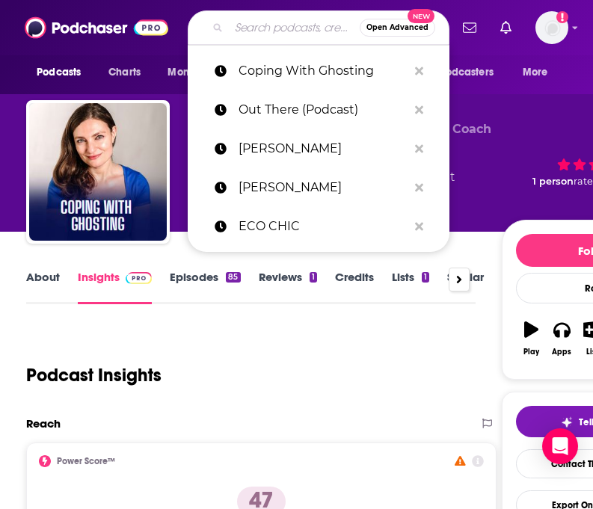
paste input "Aww Shift"
type input "Aww Shift"
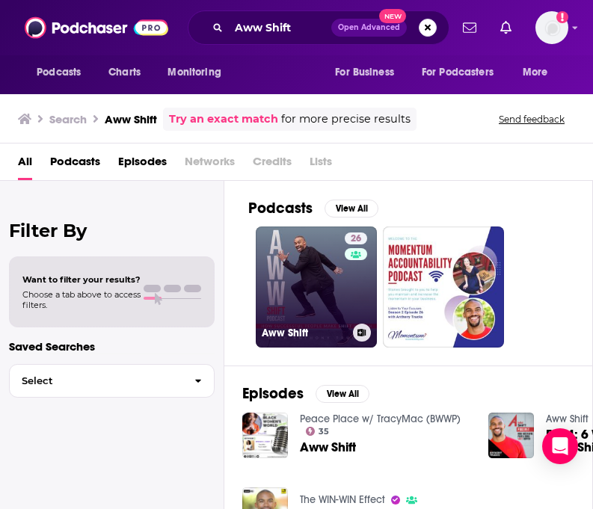
click at [282, 254] on link "26 Aww Shift" at bounding box center [316, 287] width 121 height 121
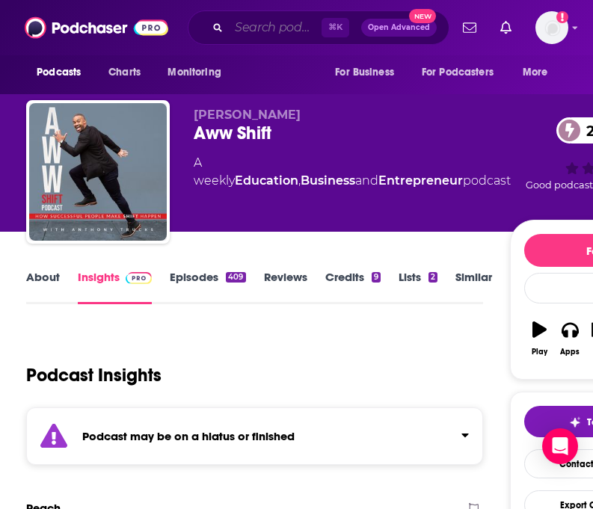
click at [265, 31] on input "Search podcasts, credits, & more..." at bounding box center [275, 28] width 93 height 24
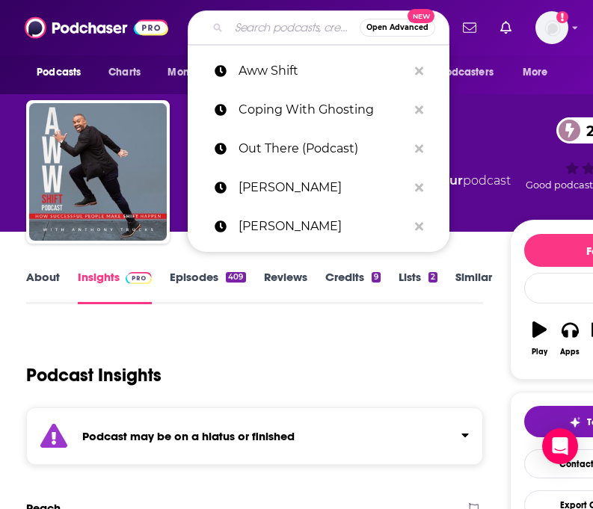
paste input "The [PERSON_NAME] Show"
type input "The [PERSON_NAME] Show"
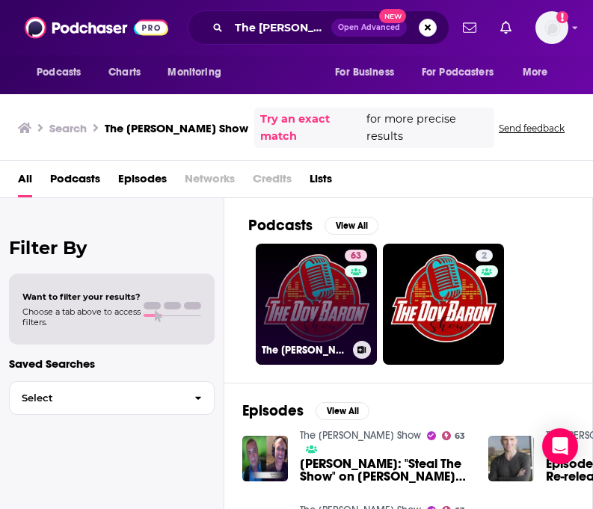
click at [311, 263] on link "63 The Dov Baron Show" at bounding box center [316, 304] width 121 height 121
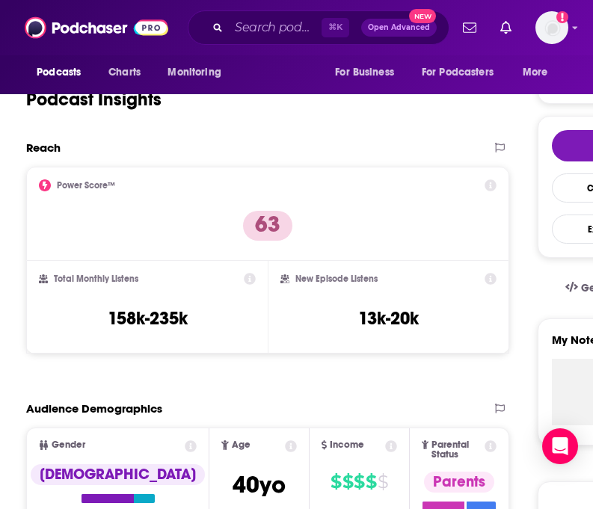
scroll to position [191, 0]
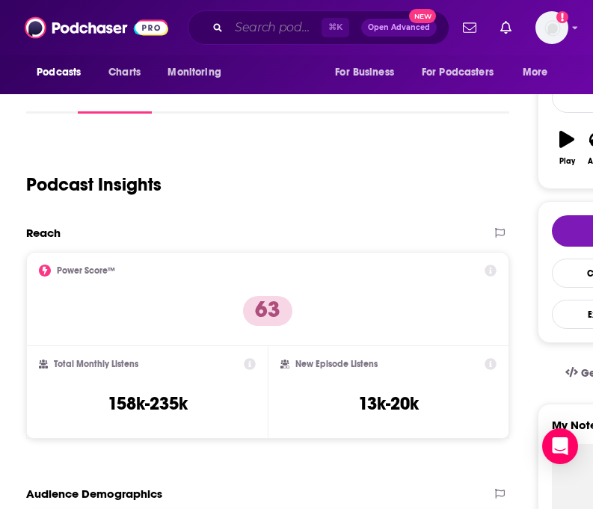
click at [267, 37] on input "Search podcasts, credits, & more..." at bounding box center [275, 28] width 93 height 24
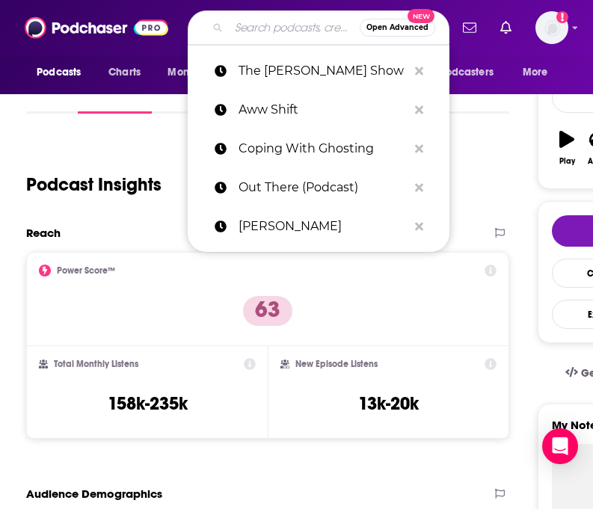
paste input "[PERSON_NAME]"
type input "[PERSON_NAME]"
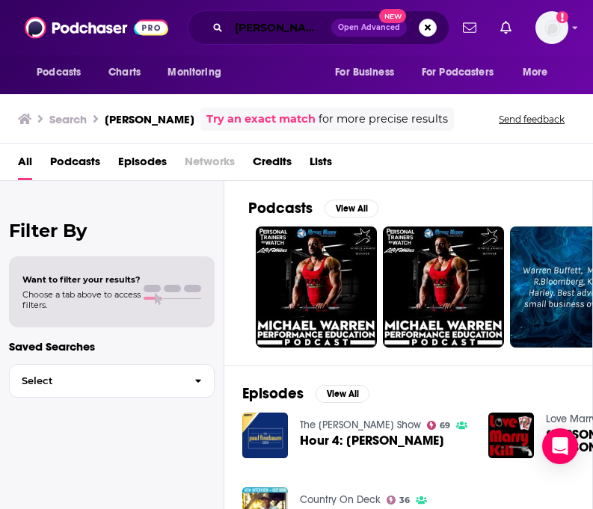
click at [241, 31] on input "[PERSON_NAME]" at bounding box center [280, 28] width 102 height 24
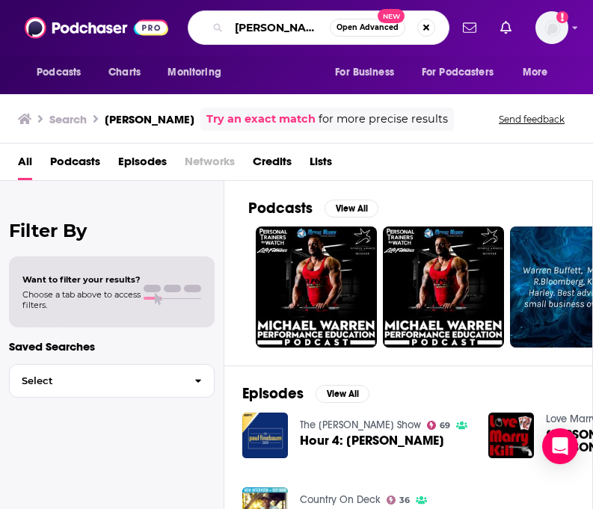
click at [241, 31] on input "[PERSON_NAME]" at bounding box center [279, 28] width 101 height 24
paste input "Nico Johnso"
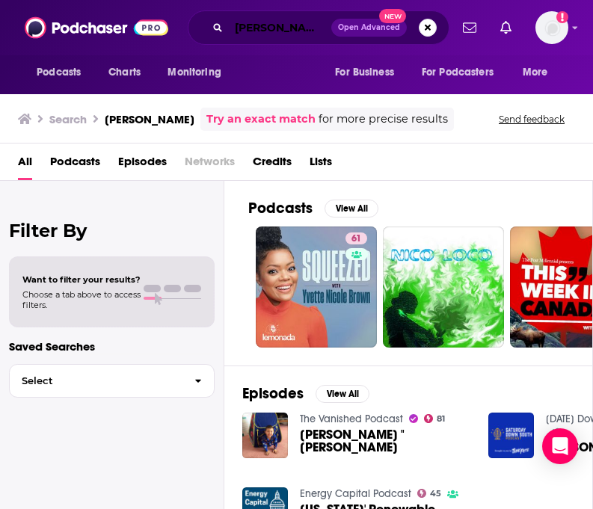
click at [287, 31] on input "[PERSON_NAME]" at bounding box center [280, 28] width 102 height 24
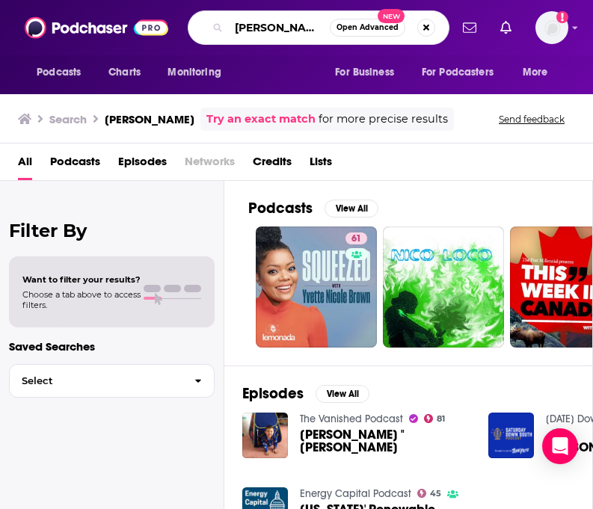
paste input "Joubin Mirzadega"
type input "[PERSON_NAME]"
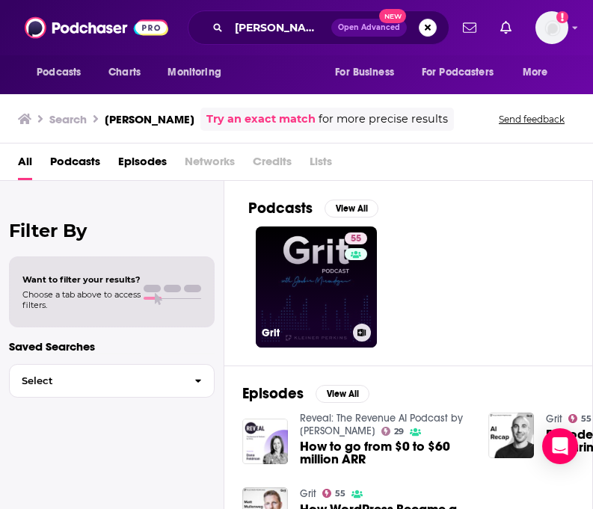
click at [256, 274] on link "55 Grit" at bounding box center [316, 287] width 121 height 121
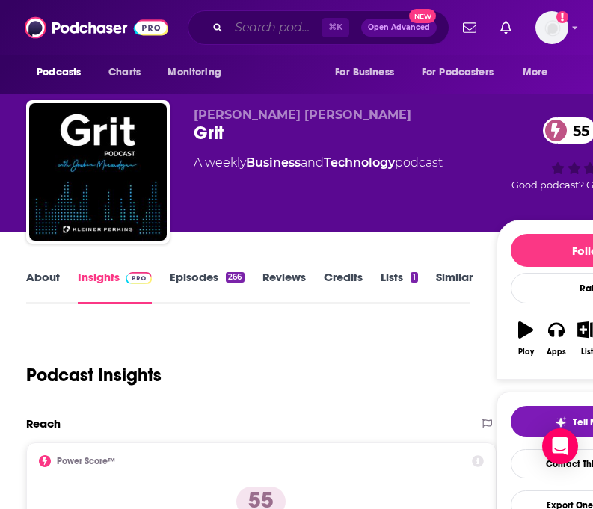
click at [259, 29] on input "Search podcasts, credits, & more..." at bounding box center [275, 28] width 93 height 24
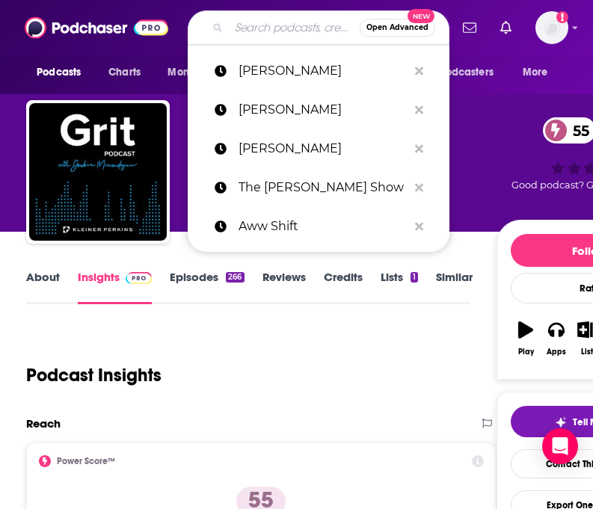
paste input "The Bright Side"
type input "The Bright Side"
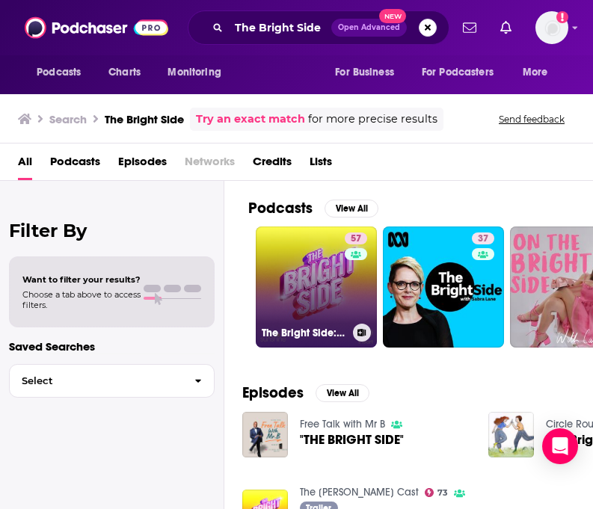
click at [303, 310] on link "57 The Bright Side: A Hello Sunshine Podcast" at bounding box center [316, 287] width 121 height 121
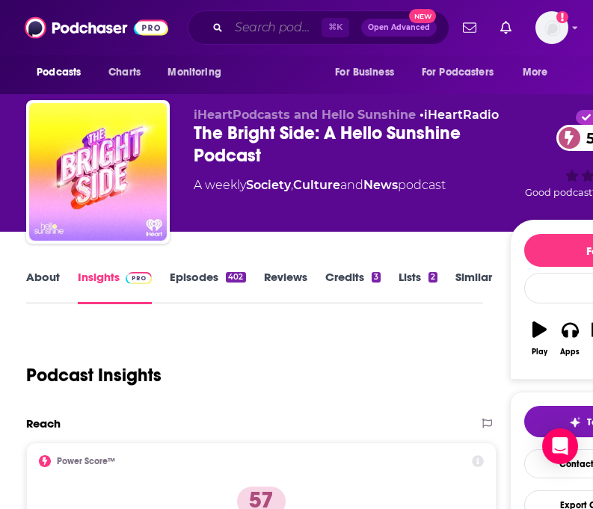
click at [271, 26] on input "Search podcasts, credits, & more..." at bounding box center [275, 28] width 93 height 24
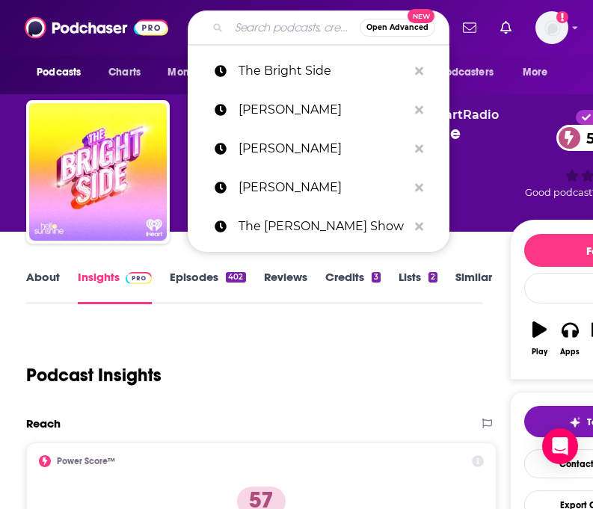
paste input "The [PERSON_NAME] Webcast"
type input "The [PERSON_NAME] Webcast"
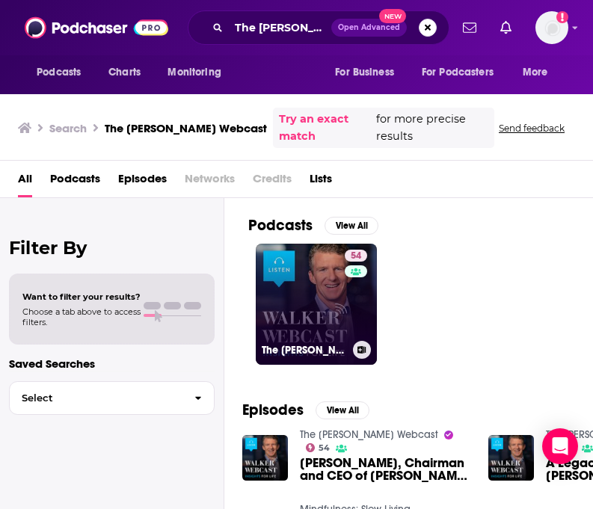
click at [318, 270] on link "54 The [PERSON_NAME] Webcast" at bounding box center [316, 304] width 121 height 121
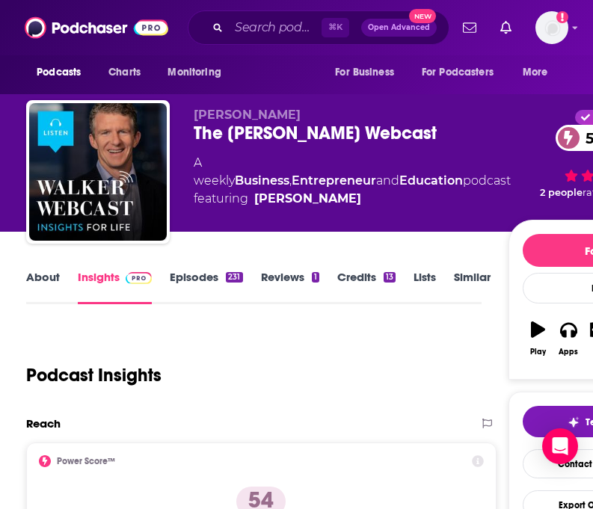
scroll to position [159, 0]
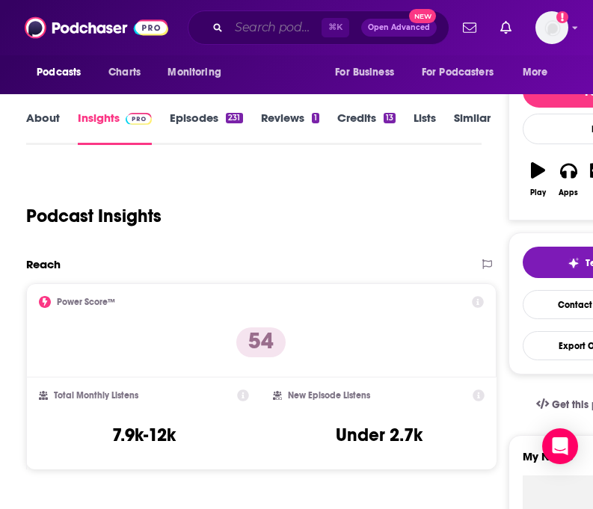
click at [274, 28] on input "Search podcasts, credits, & more..." at bounding box center [275, 28] width 93 height 24
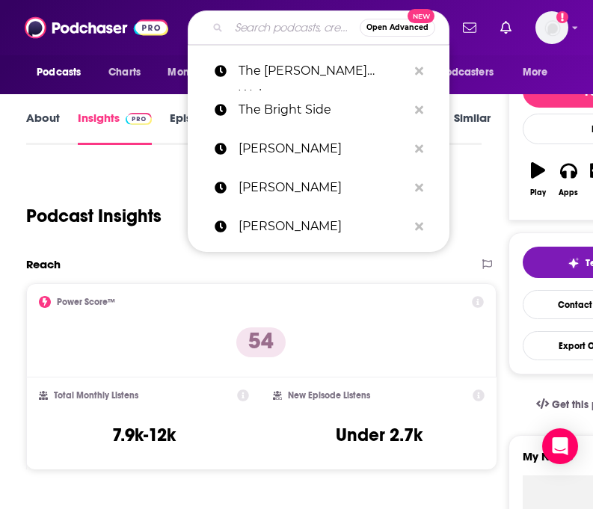
paste input "The Create Unknown"
type input "The Create Unknown"
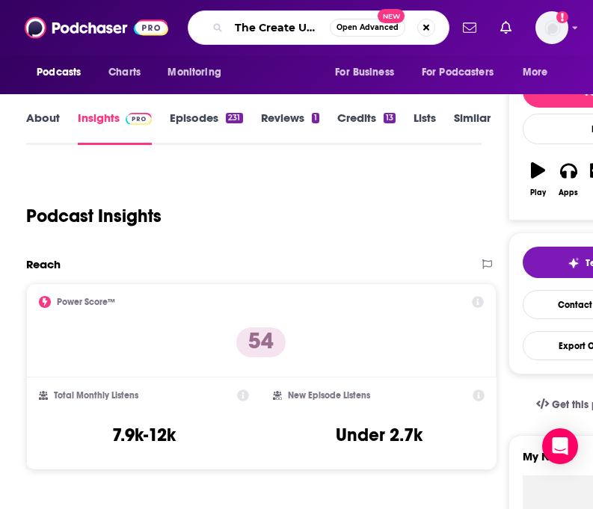
scroll to position [0, 27]
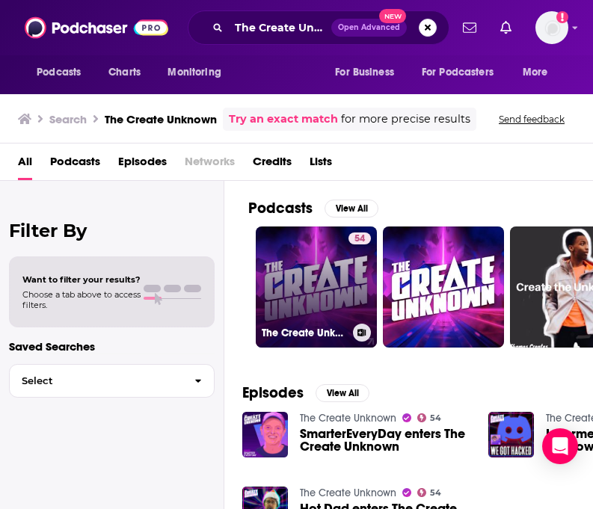
click at [301, 274] on link "54 The Create Unknown" at bounding box center [316, 287] width 121 height 121
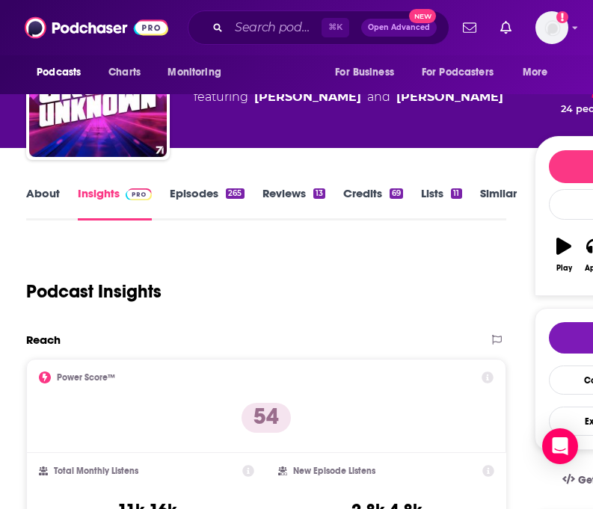
scroll to position [139, 0]
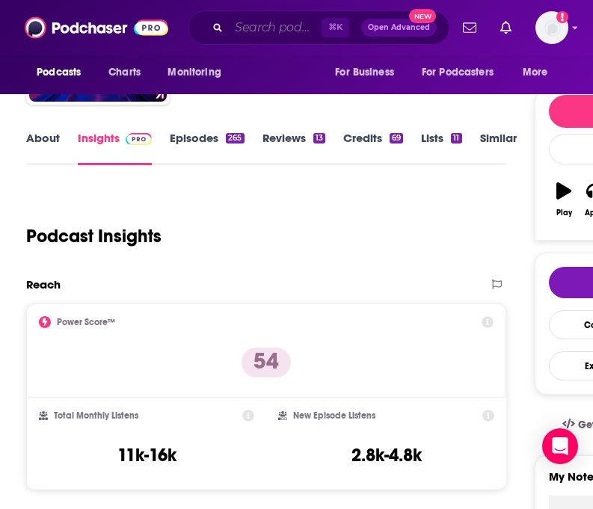
click at [252, 33] on input "Search podcasts, credits, & more..." at bounding box center [275, 28] width 93 height 24
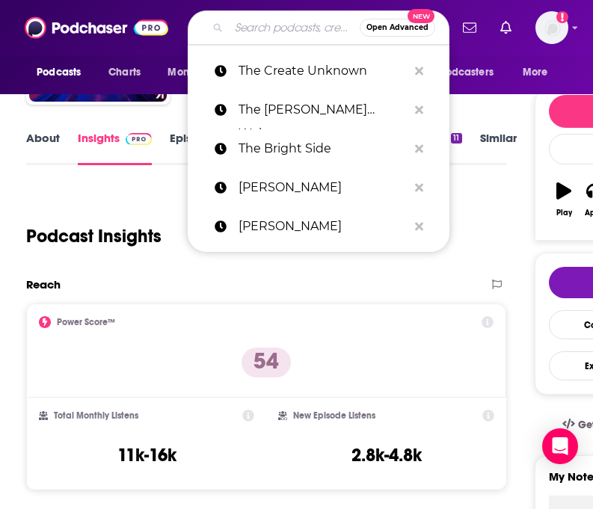
paste input "Exponential Wisdom"
type input "Exponential Wisdom"
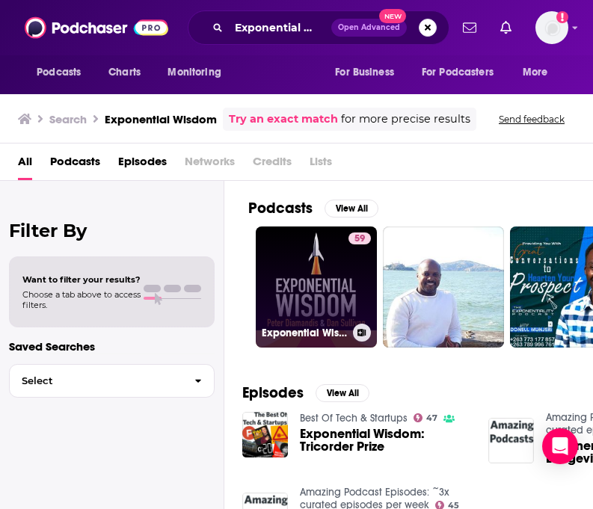
click at [295, 245] on link "59 Exponential Wisdom" at bounding box center [316, 287] width 121 height 121
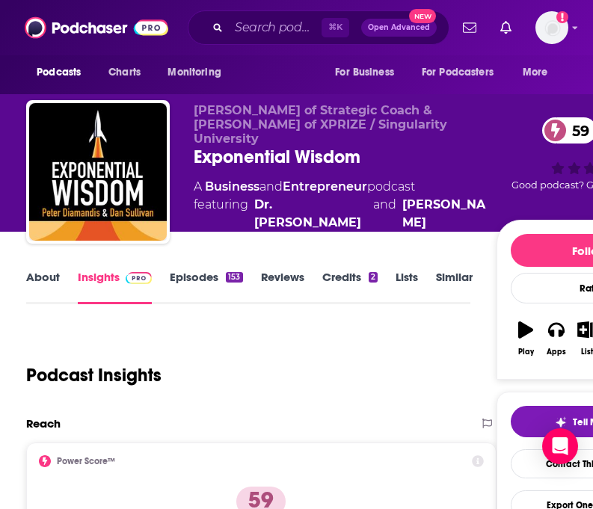
scroll to position [348, 0]
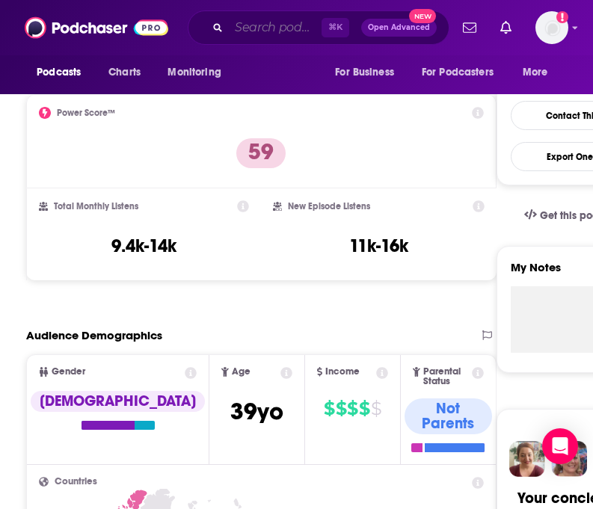
click at [271, 30] on input "Search podcasts, credits, & more..." at bounding box center [275, 28] width 93 height 24
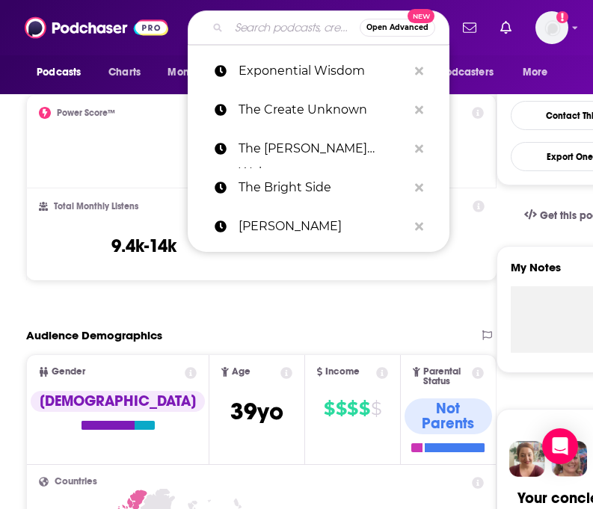
paste input "My Pocket Psych"
type input "My Pocket Psych"
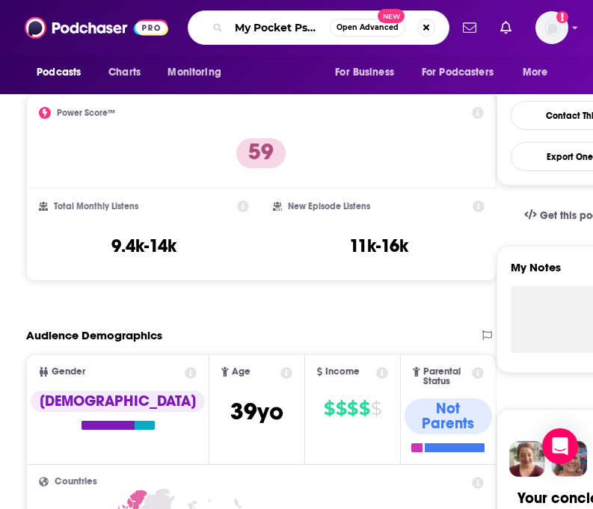
scroll to position [0, 4]
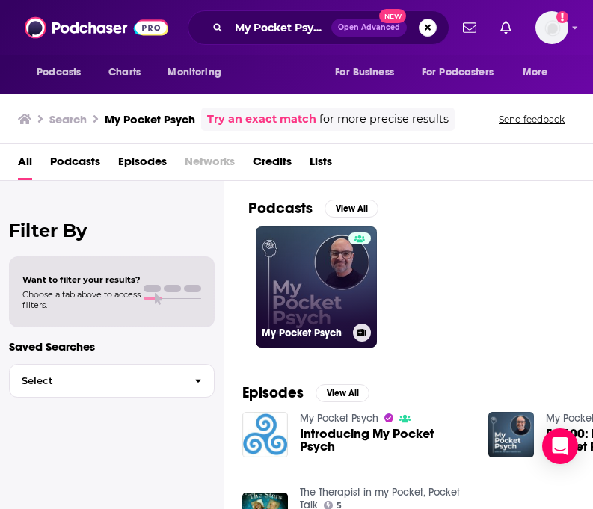
click at [301, 253] on link "My Pocket Psych" at bounding box center [316, 287] width 121 height 121
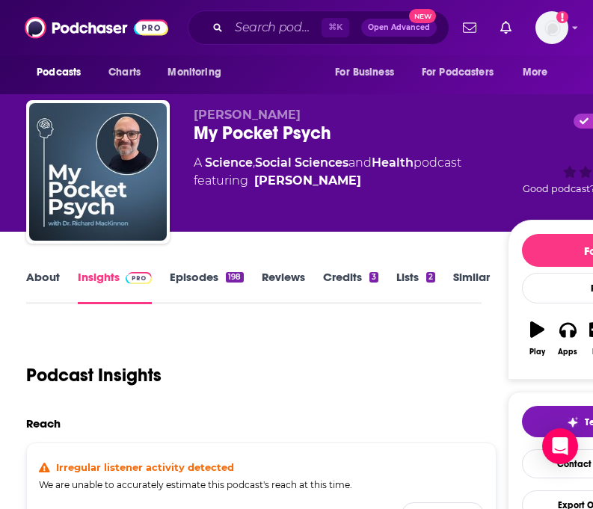
scroll to position [21, 0]
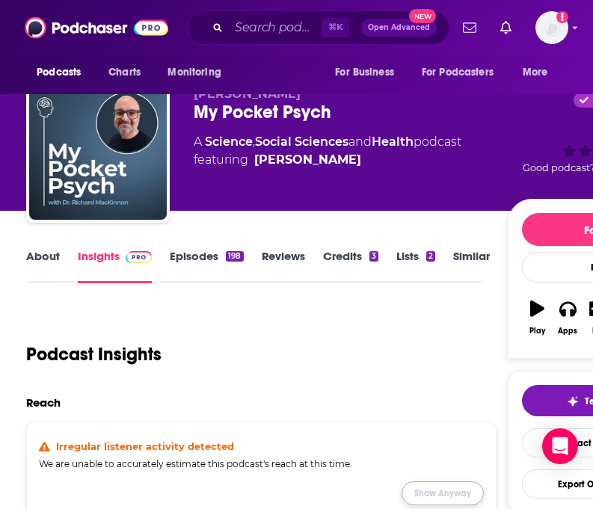
click at [419, 481] on button "Show Anyway" at bounding box center [442, 493] width 82 height 24
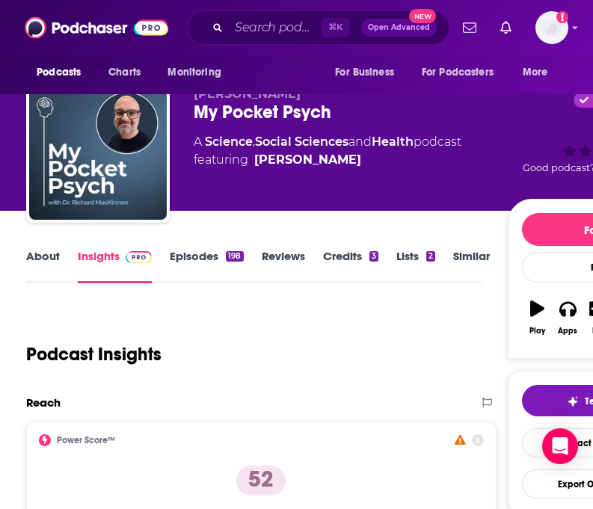
scroll to position [133, 0]
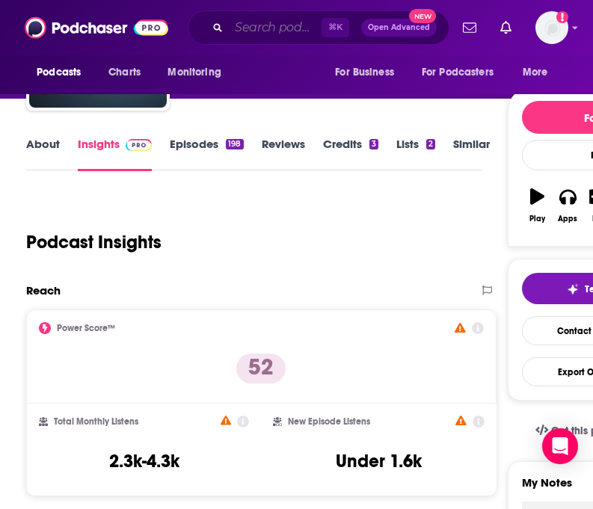
click at [294, 28] on input "Search podcasts, credits, & more..." at bounding box center [275, 28] width 93 height 24
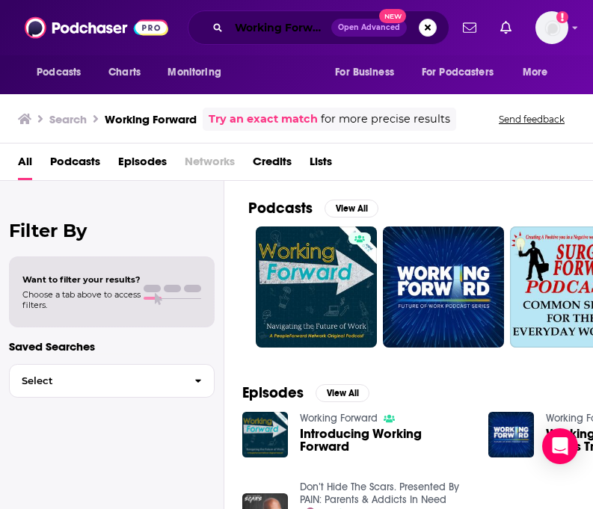
click at [285, 25] on input "Working Forward" at bounding box center [280, 28] width 102 height 24
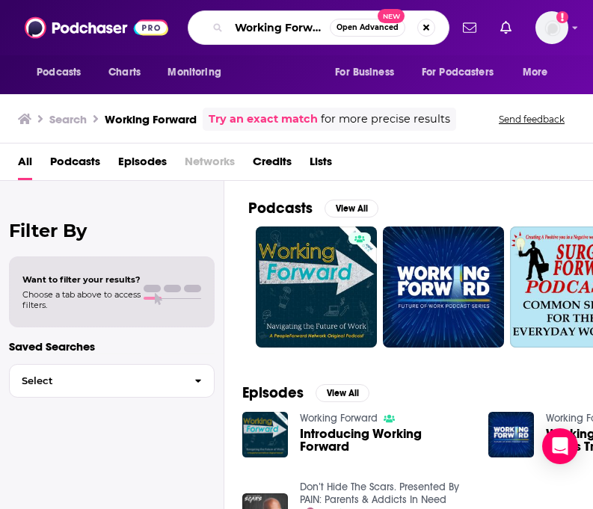
click at [285, 25] on input "Working Forward" at bounding box center [279, 28] width 101 height 24
paste input "Local Zero"
type input "Local Zero"
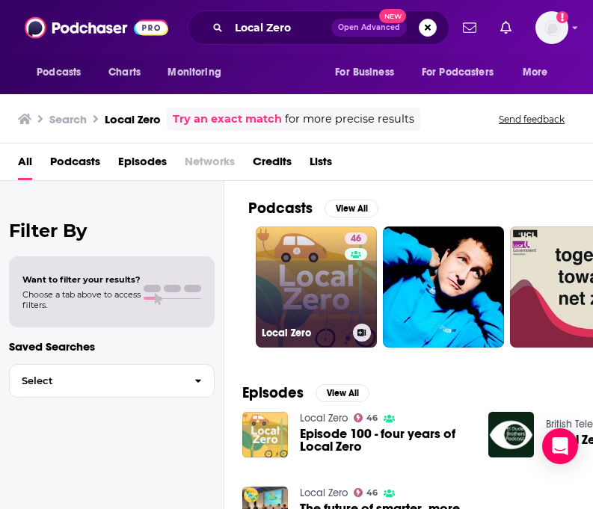
click at [296, 280] on link "46 Local Zero" at bounding box center [316, 287] width 121 height 121
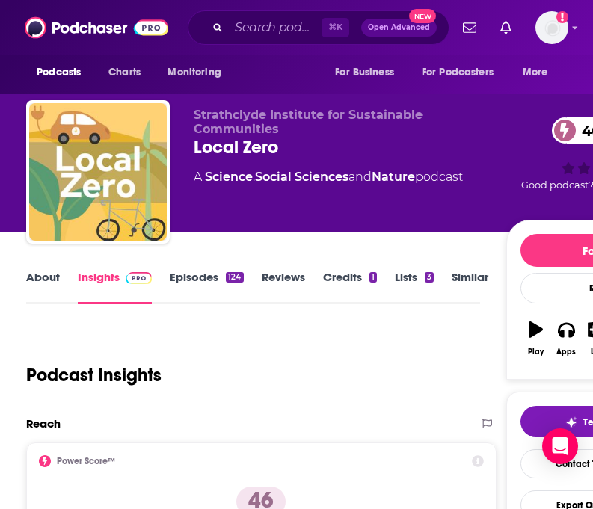
scroll to position [231, 0]
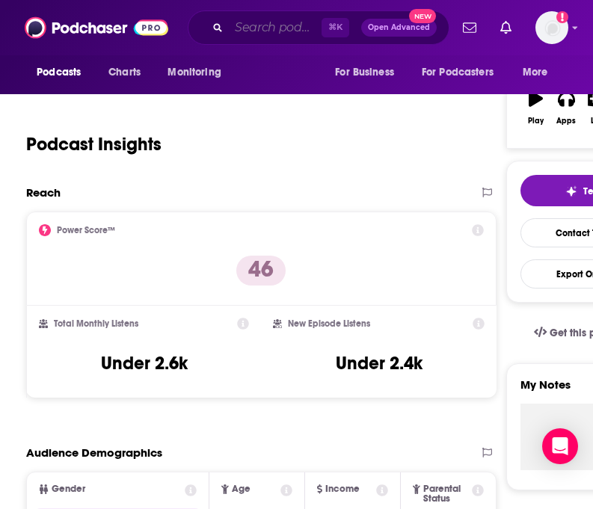
click at [263, 31] on input "Search podcasts, credits, & more..." at bounding box center [275, 28] width 93 height 24
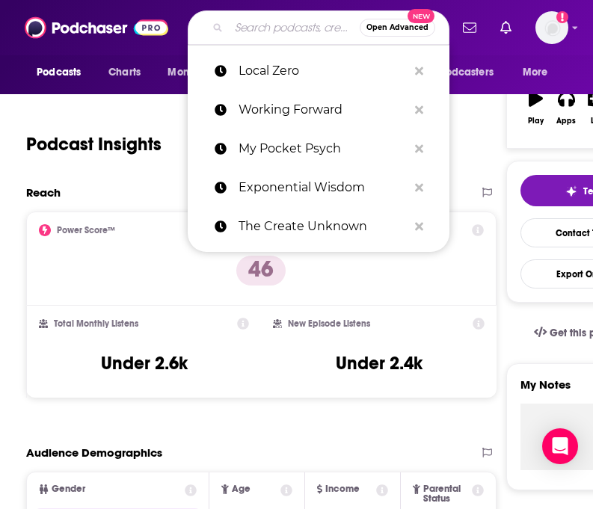
paste input "RCPCH Podcasts"
type input "RCPCH Podcasts"
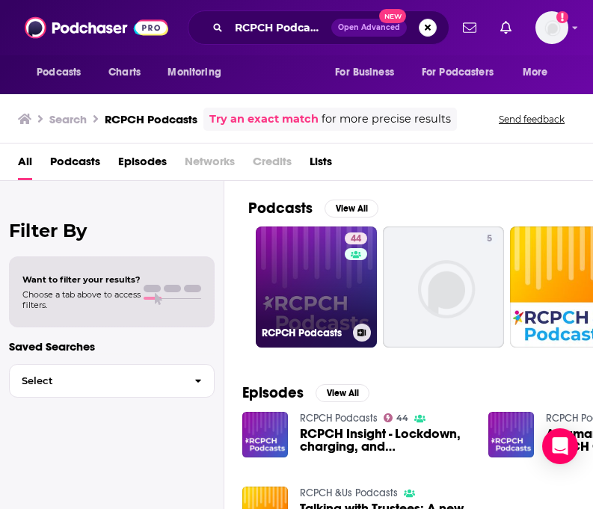
click at [302, 284] on link "44 RCPCH Podcasts" at bounding box center [316, 287] width 121 height 121
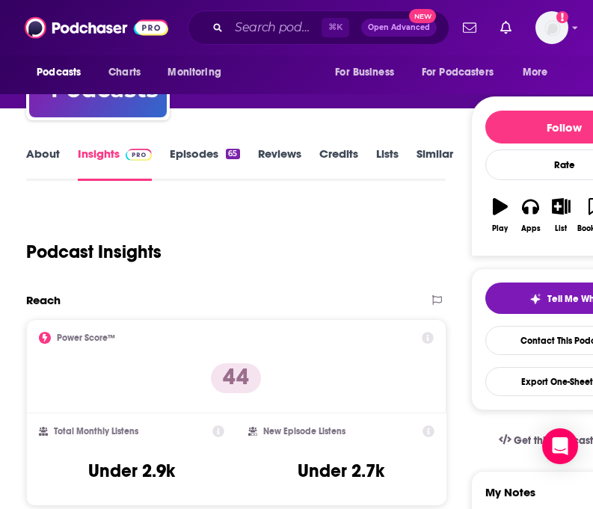
scroll to position [135, 0]
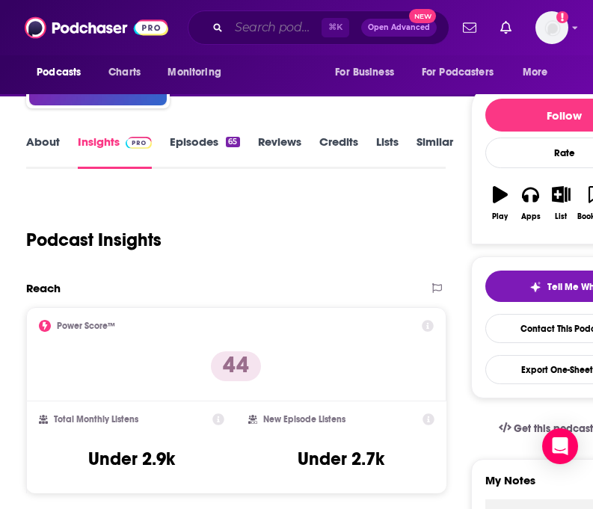
click at [263, 20] on input "Search podcasts, credits, & more..." at bounding box center [275, 28] width 93 height 24
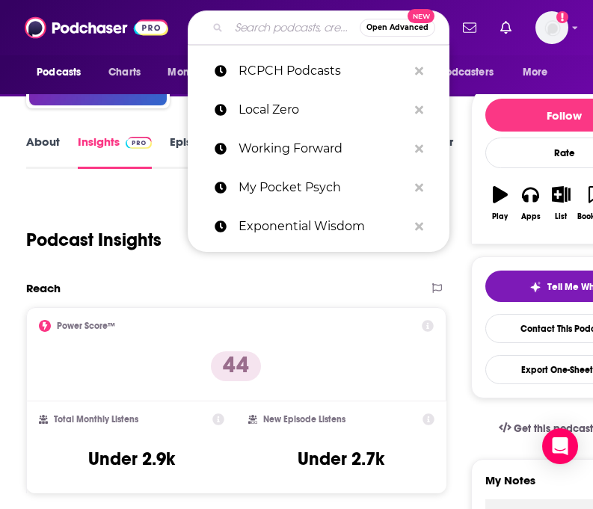
paste input "I’m Walking Here"
type input "I’m Walking Here"
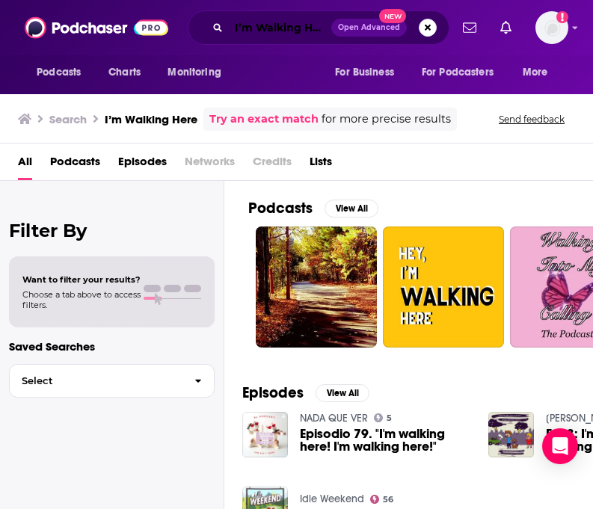
click at [274, 28] on input "I’m Walking Here" at bounding box center [280, 28] width 102 height 24
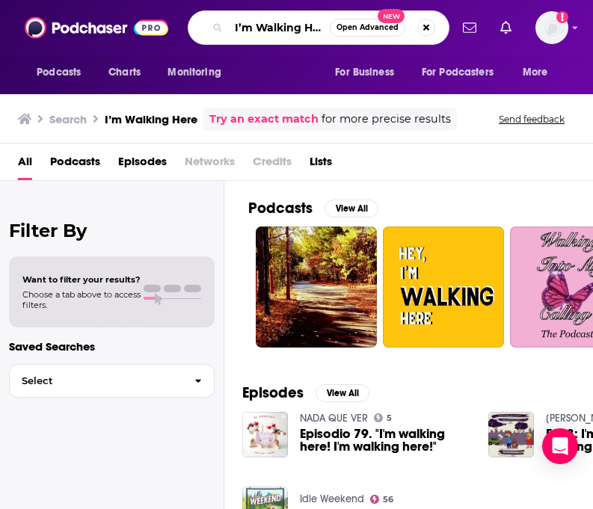
click at [274, 28] on input "I’m Walking Here" at bounding box center [279, 28] width 101 height 24
paste input "Marketing Geeks"
type input "Marketing Geeks"
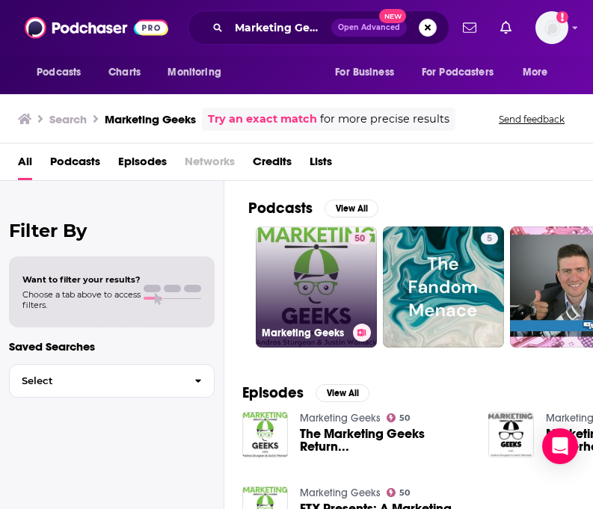
click at [319, 280] on link "50 Marketing Geeks" at bounding box center [316, 287] width 121 height 121
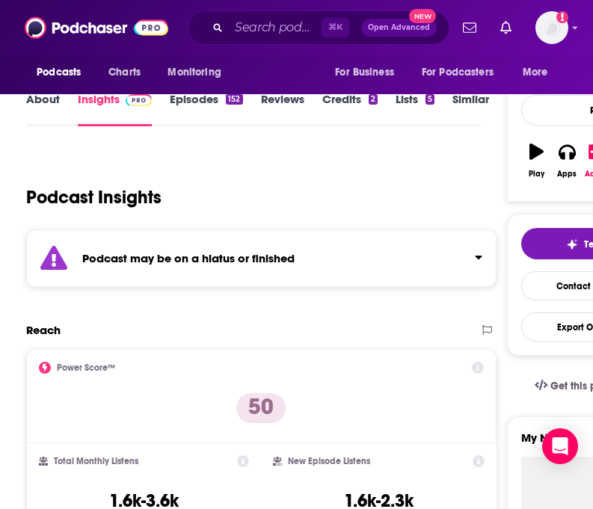
scroll to position [280, 0]
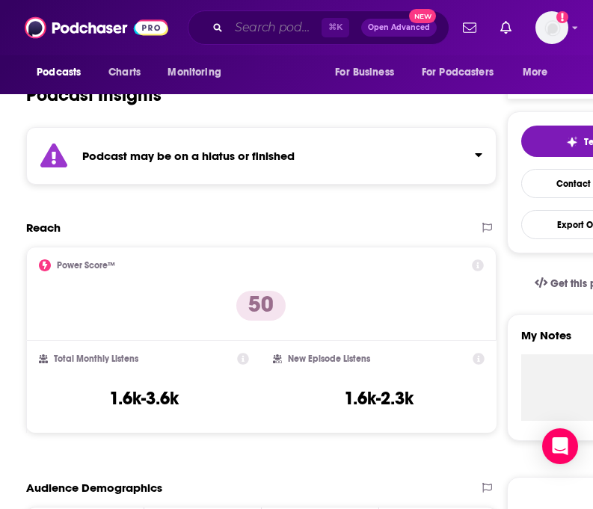
click at [262, 22] on input "Search podcasts, credits, & more..." at bounding box center [275, 28] width 93 height 24
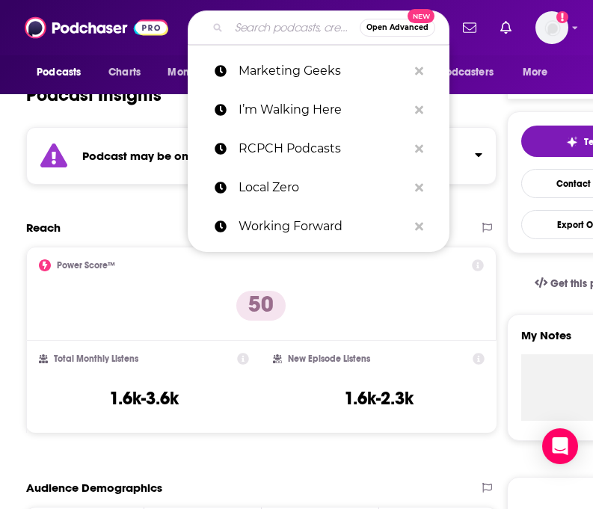
paste input "Beyond the Thesis With Papa PhD"
type input "Beyond the Thesis With Papa PhD"
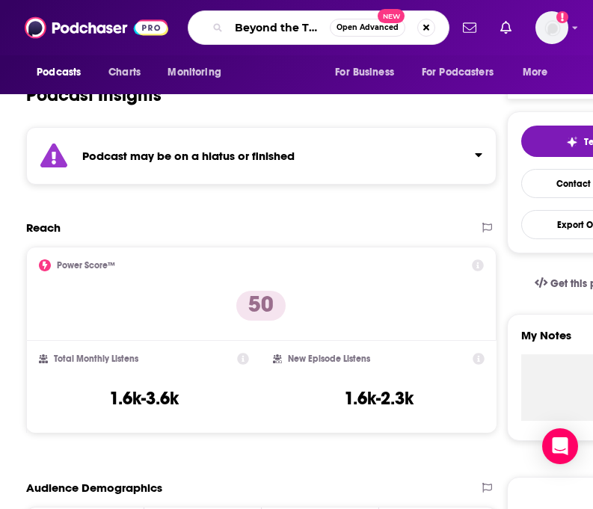
scroll to position [0, 99]
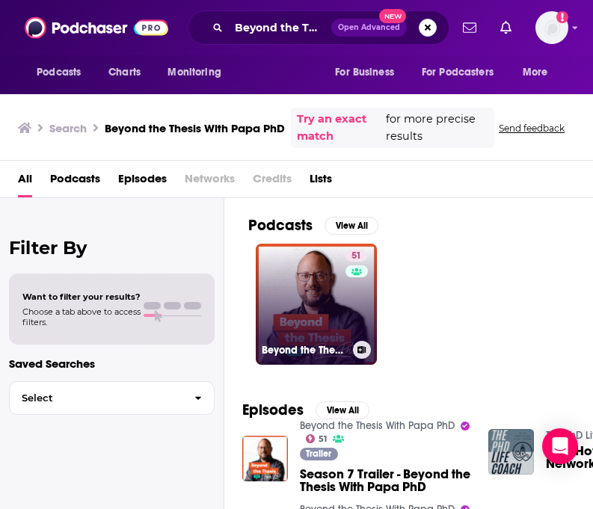
click at [281, 275] on link "51 Beyond the Thesis With Papa PhD" at bounding box center [316, 304] width 121 height 121
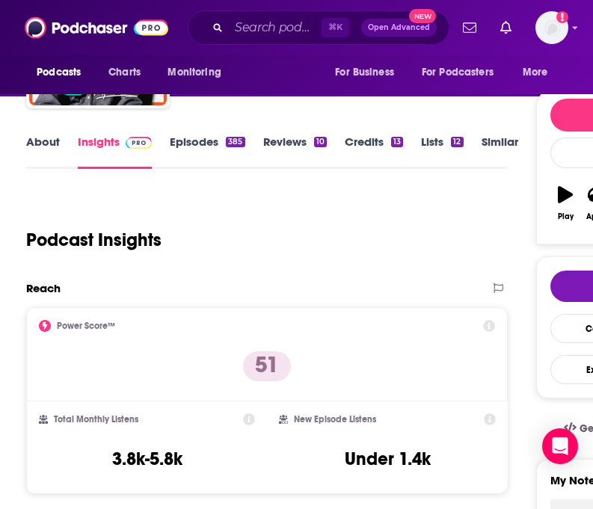
scroll to position [177, 0]
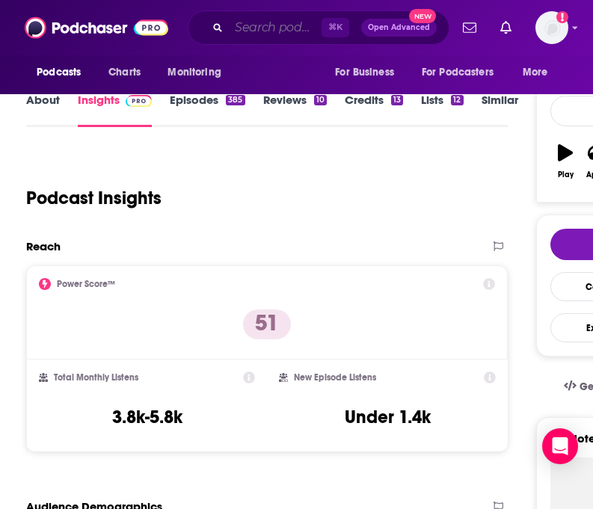
click at [247, 31] on input "Search podcasts, credits, & more..." at bounding box center [275, 28] width 93 height 24
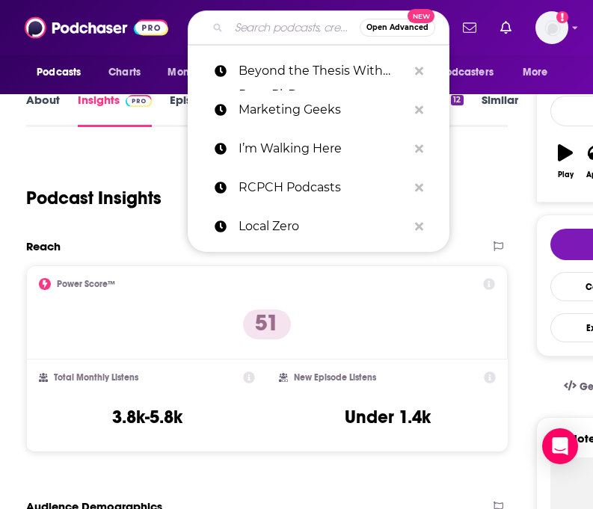
paste input "That's The Point"
type input "That's The Point"
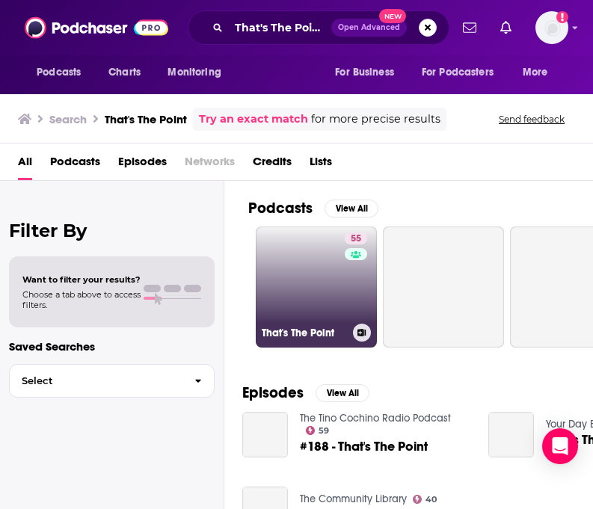
click at [301, 304] on link "55 That's The Point" at bounding box center [316, 287] width 121 height 121
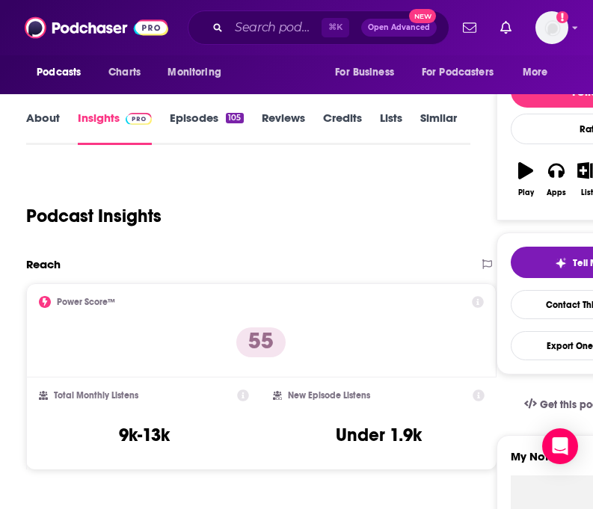
scroll to position [159, 0]
click at [28, 117] on link "About" at bounding box center [43, 128] width 34 height 34
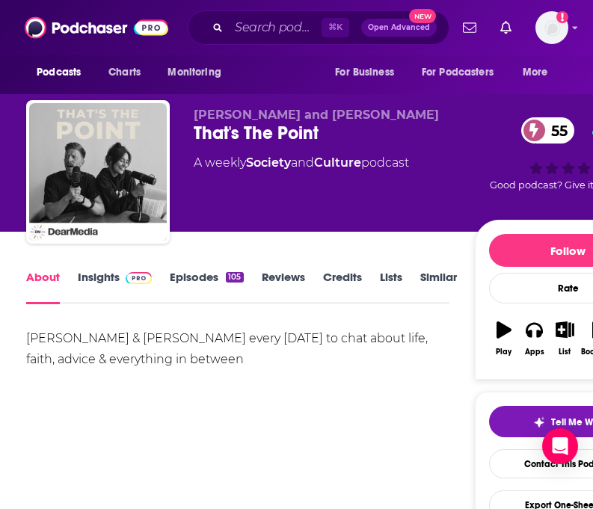
click at [280, 40] on div "⌘ K Open Advanced New" at bounding box center [319, 27] width 262 height 34
click at [279, 31] on input "Search podcasts, credits, & more..." at bounding box center [275, 28] width 93 height 24
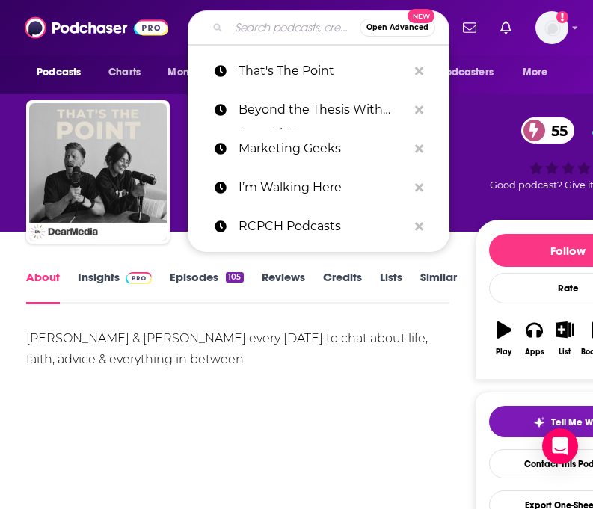
paste input "The [PERSON_NAME] Backcountry Podcast"
type input "The [PERSON_NAME] Backcountry Podcast"
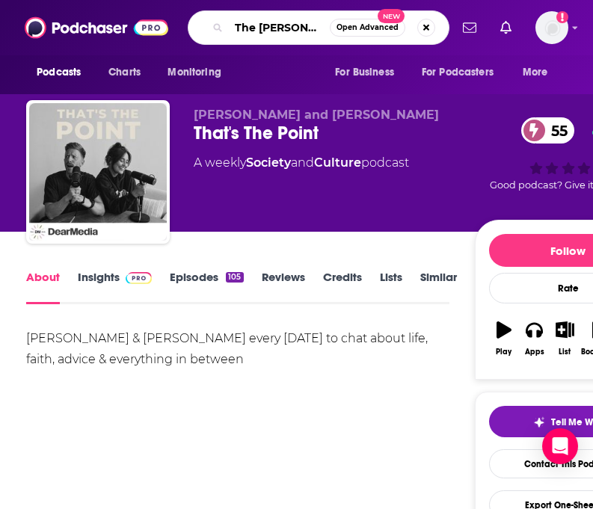
scroll to position [0, 83]
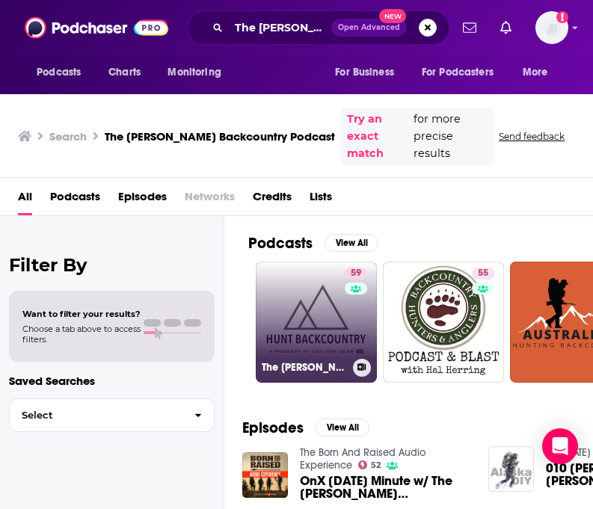
click at [280, 269] on link "59 The [PERSON_NAME] Backcountry Podcast" at bounding box center [316, 322] width 121 height 121
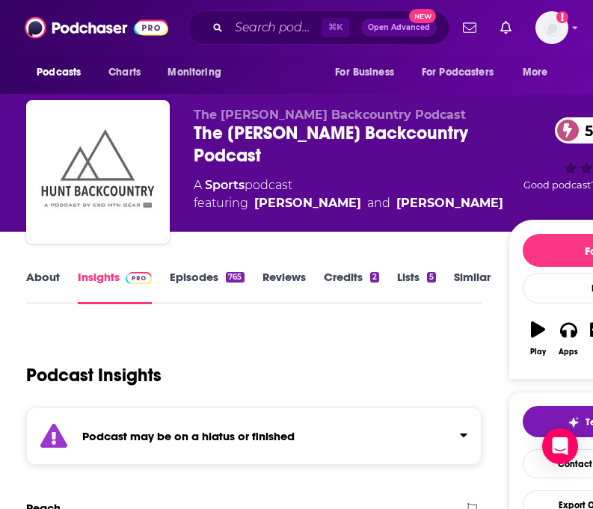
scroll to position [131, 0]
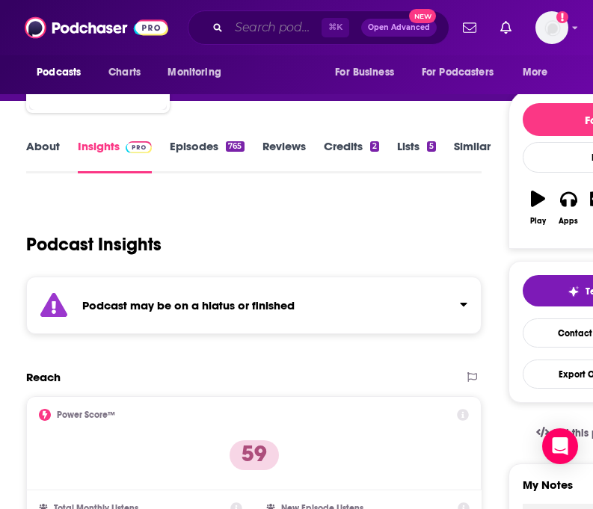
click at [235, 23] on input "Search podcasts, credits, & more..." at bounding box center [275, 28] width 93 height 24
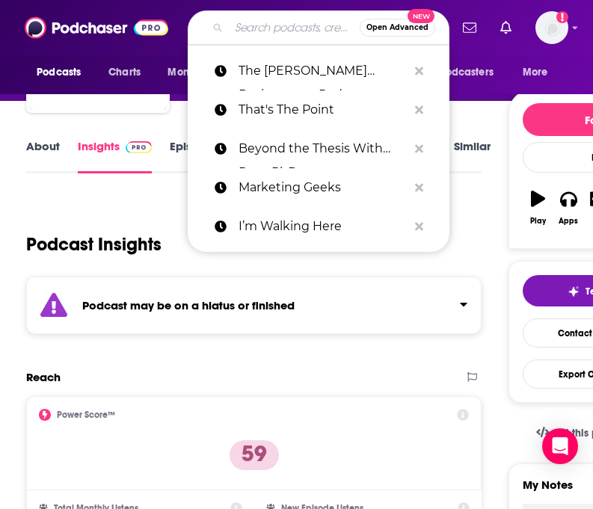
paste input "Into The Wild (Podcast)"
type input "Into The Wild (Podcast)"
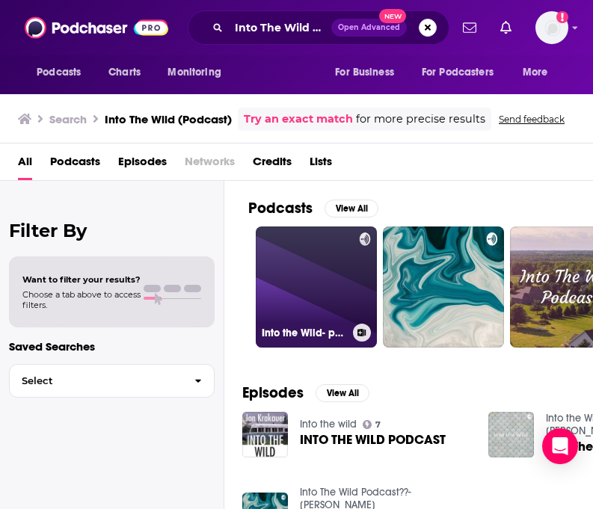
click at [307, 305] on link "Into the Wild- podcast" at bounding box center [316, 287] width 121 height 121
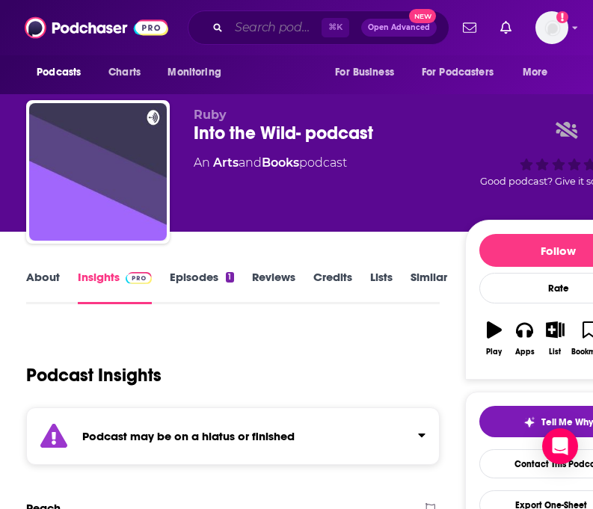
click at [245, 27] on input "Search podcasts, credits, & more..." at bounding box center [275, 28] width 93 height 24
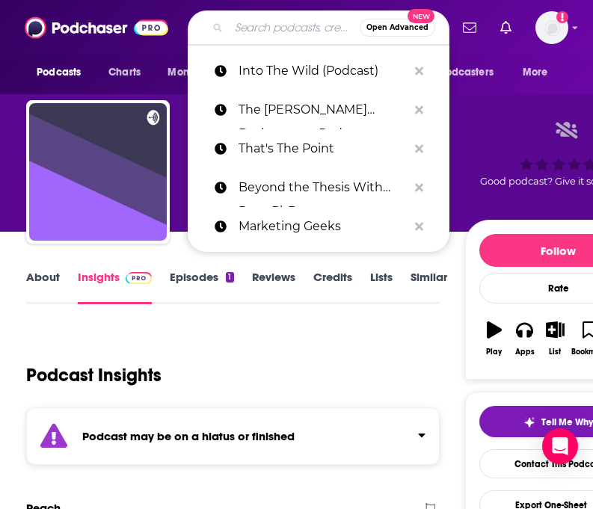
paste input "A Lot Of You Have Been Asking with [PERSON_NAME]"
type input "A Lot Of You Have Been Asking with [PERSON_NAME]"
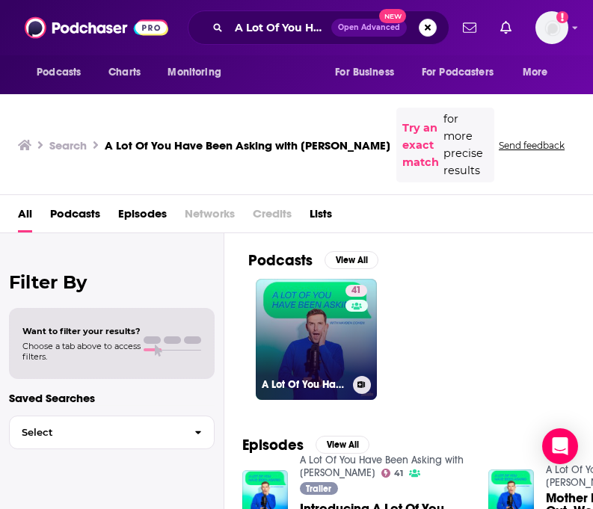
click at [313, 304] on link "41 A Lot Of You Have Been Asking with [PERSON_NAME]" at bounding box center [316, 339] width 121 height 121
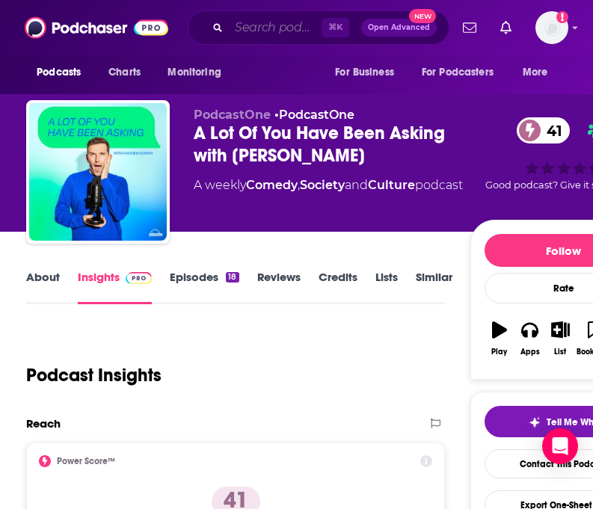
click at [271, 28] on input "Search podcasts, credits, & more..." at bounding box center [275, 28] width 93 height 24
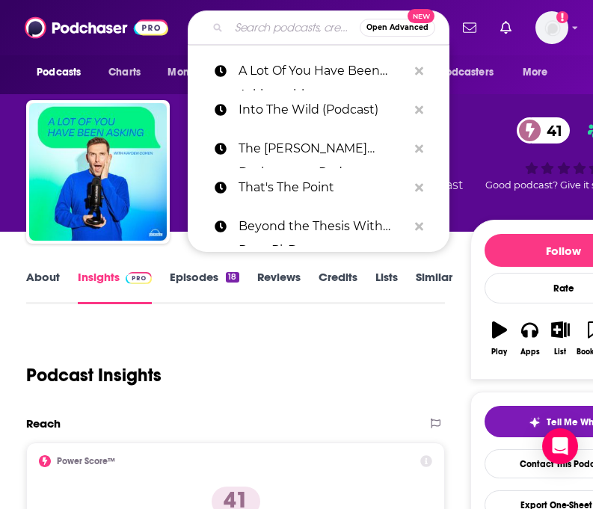
paste input "Dam Kind Conversations"
type input "Dam Kind Conversations"
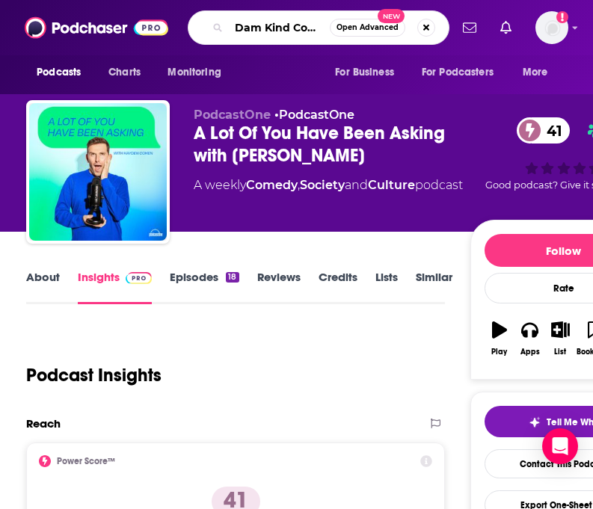
scroll to position [0, 47]
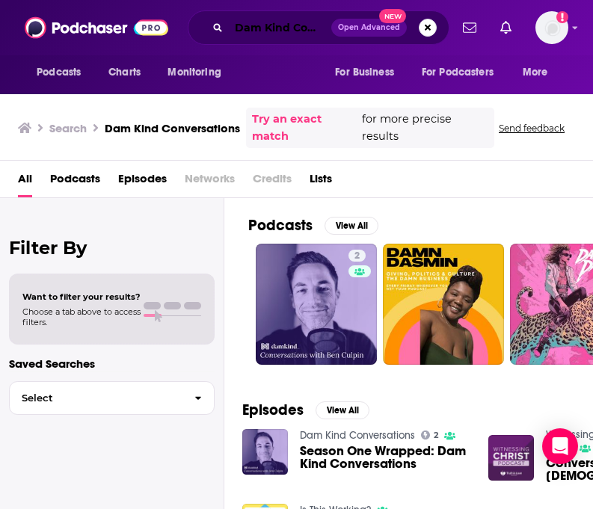
click at [282, 31] on input "Dam Kind Conversations" at bounding box center [280, 28] width 102 height 24
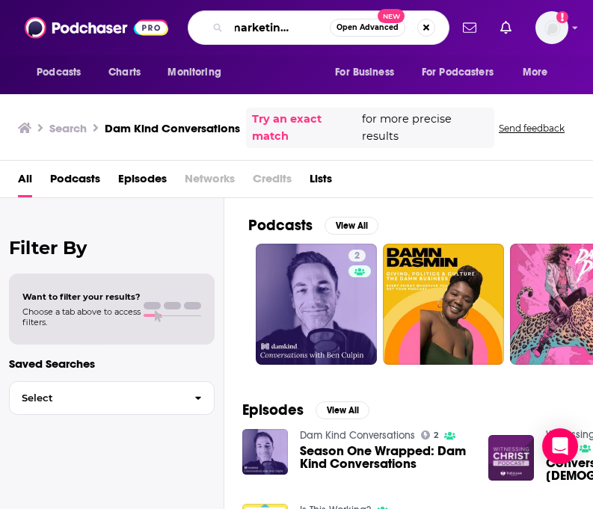
scroll to position [0, 35]
type input "The marketing Society"
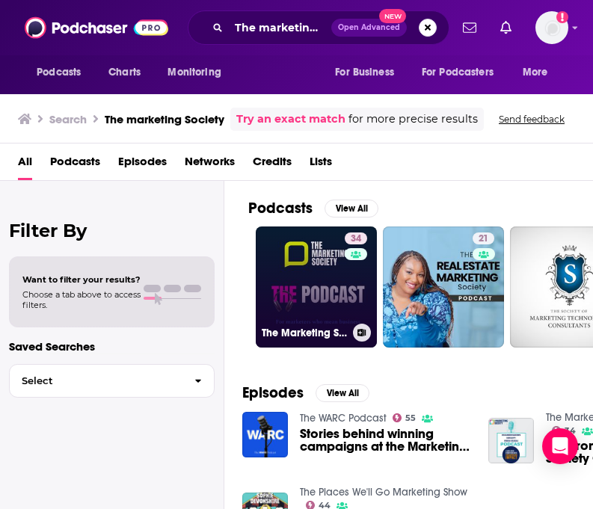
click at [319, 312] on link "34 The Marketing Society Podcast" at bounding box center [316, 287] width 121 height 121
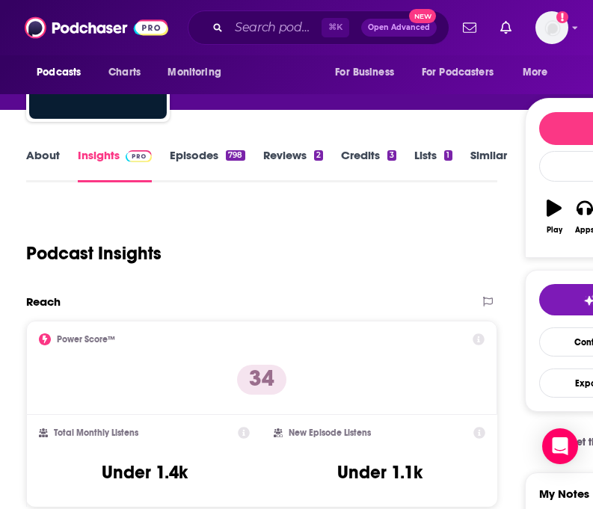
scroll to position [123, 0]
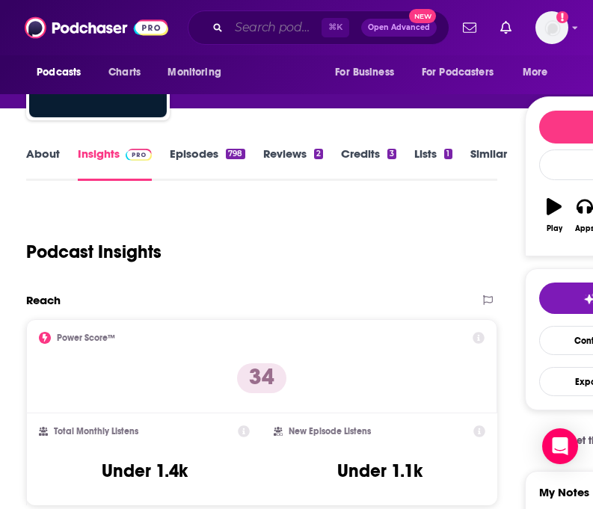
click at [264, 30] on input "Search podcasts, credits, & more..." at bounding box center [275, 28] width 93 height 24
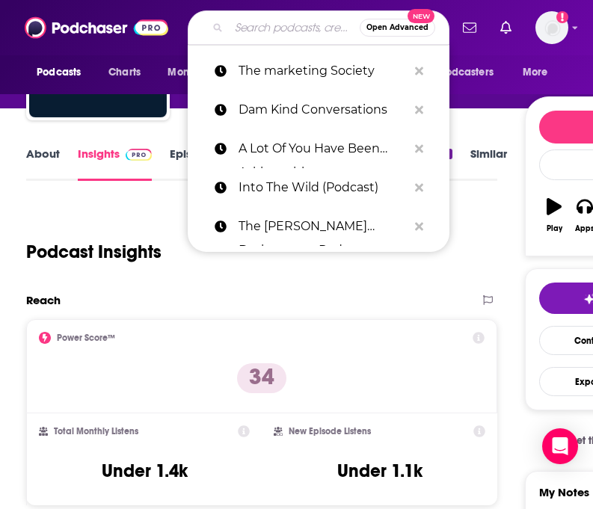
click at [264, 30] on input "Search podcasts, credits, & more..." at bounding box center [294, 28] width 131 height 24
paste input "The Manuscript Academy"
type input "The Manuscript Academy"
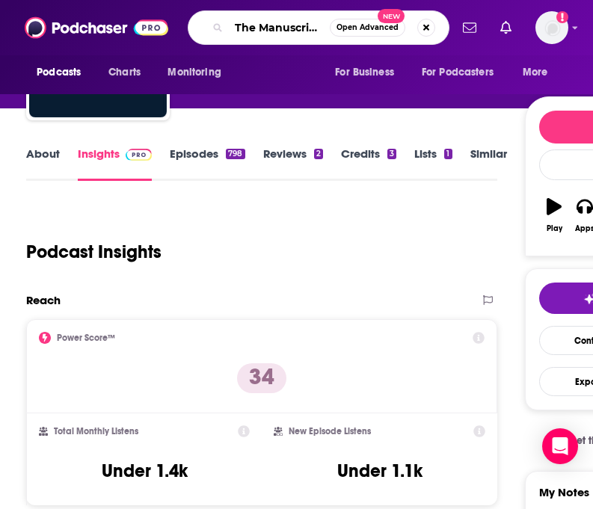
scroll to position [0, 52]
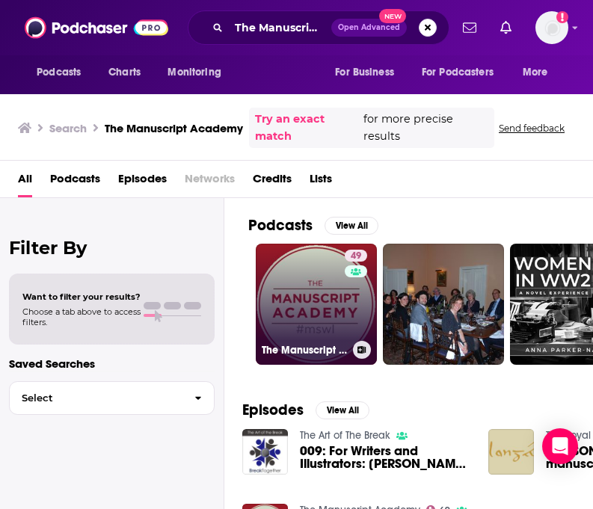
click at [330, 321] on link "49 The Manuscript Academy" at bounding box center [316, 304] width 121 height 121
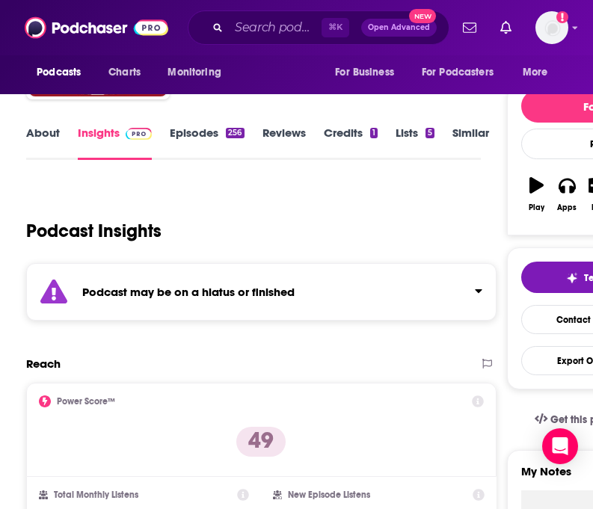
scroll to position [232, 0]
